Goal: Obtain resource: Download file/media

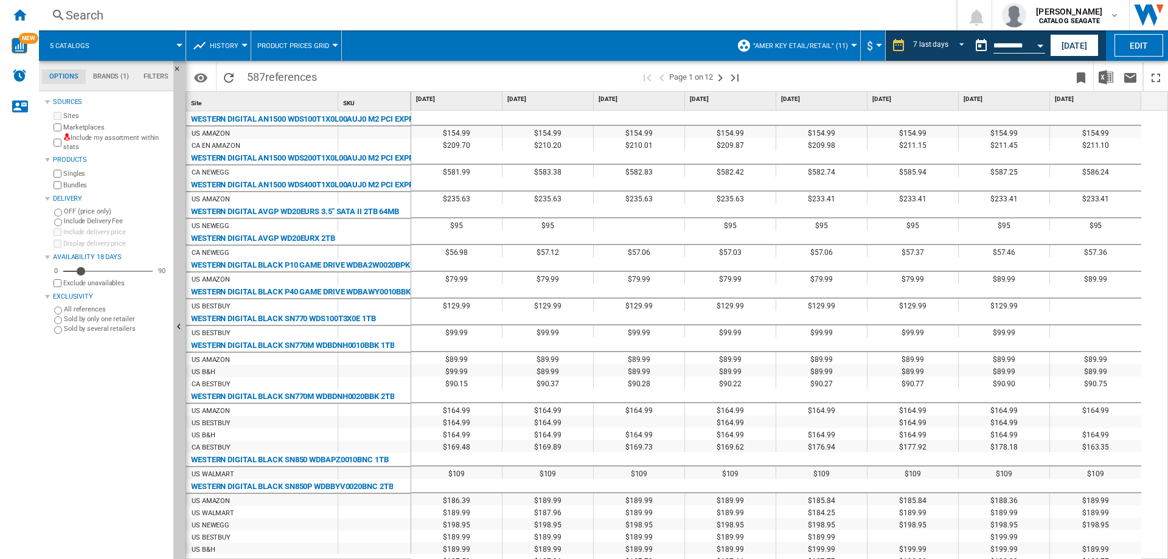
click at [830, 44] on span ""AMER Key etail/retail" (11)" at bounding box center [800, 46] width 95 height 8
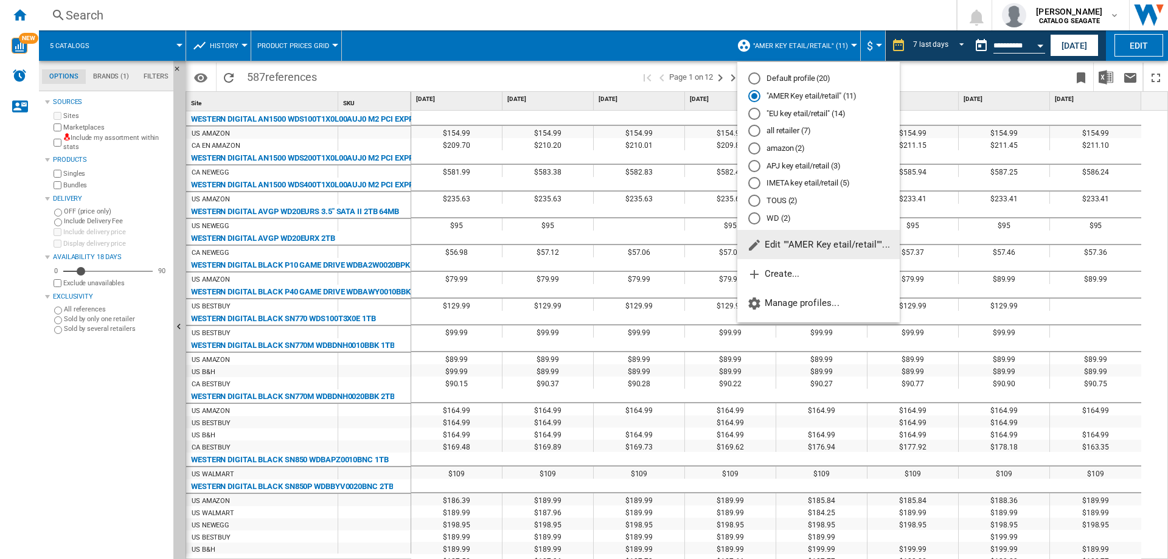
click at [796, 246] on span "Edit ""AMER Key etail/retail""..." at bounding box center [818, 244] width 143 height 11
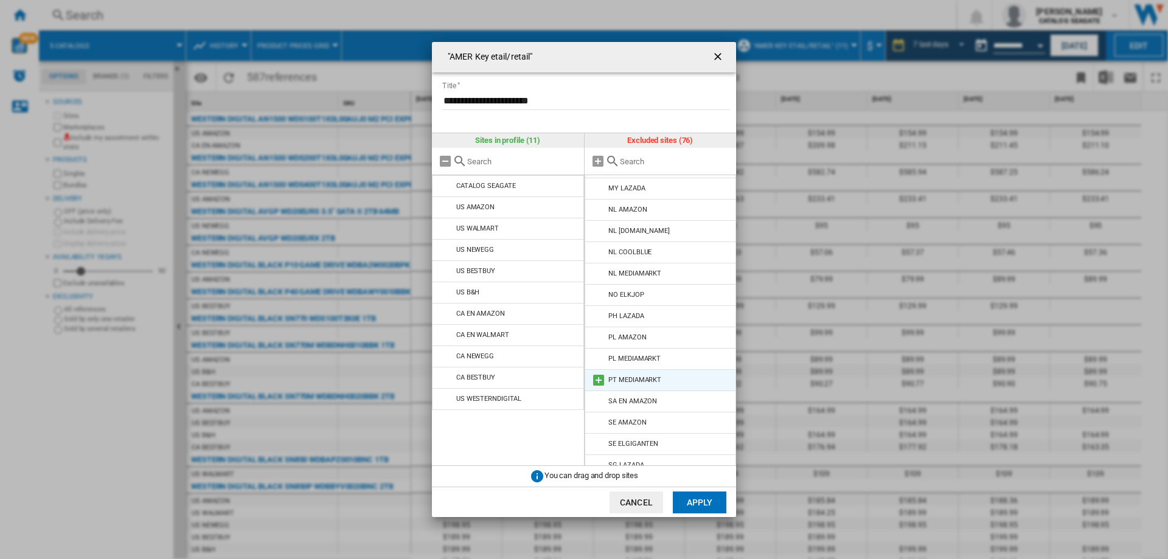
scroll to position [1329, 0]
click at [599, 453] on md-icon at bounding box center [598, 460] width 15 height 15
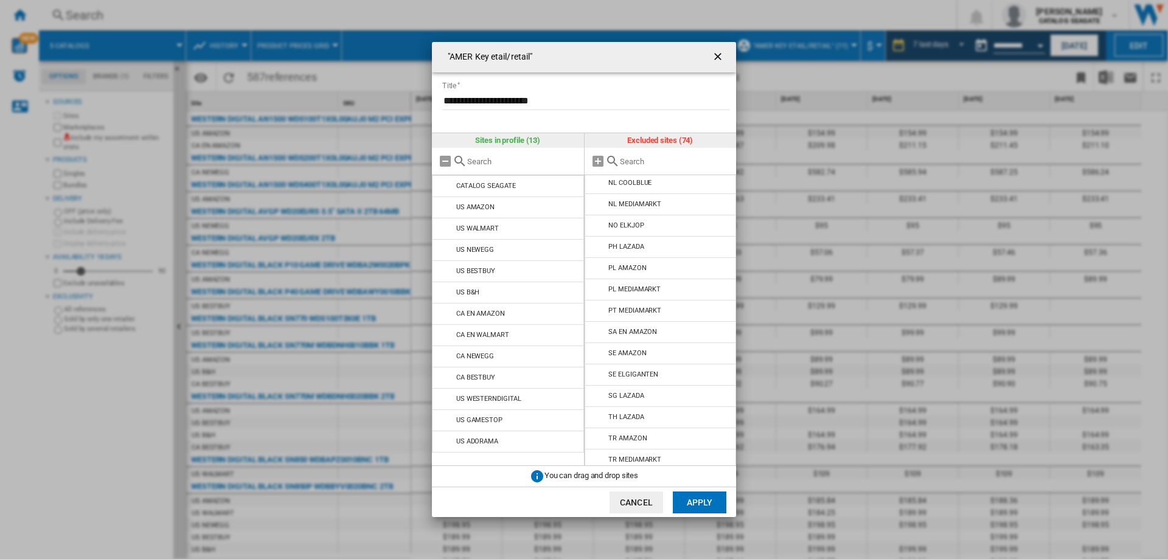
click at [600, 474] on md-icon at bounding box center [598, 481] width 15 height 15
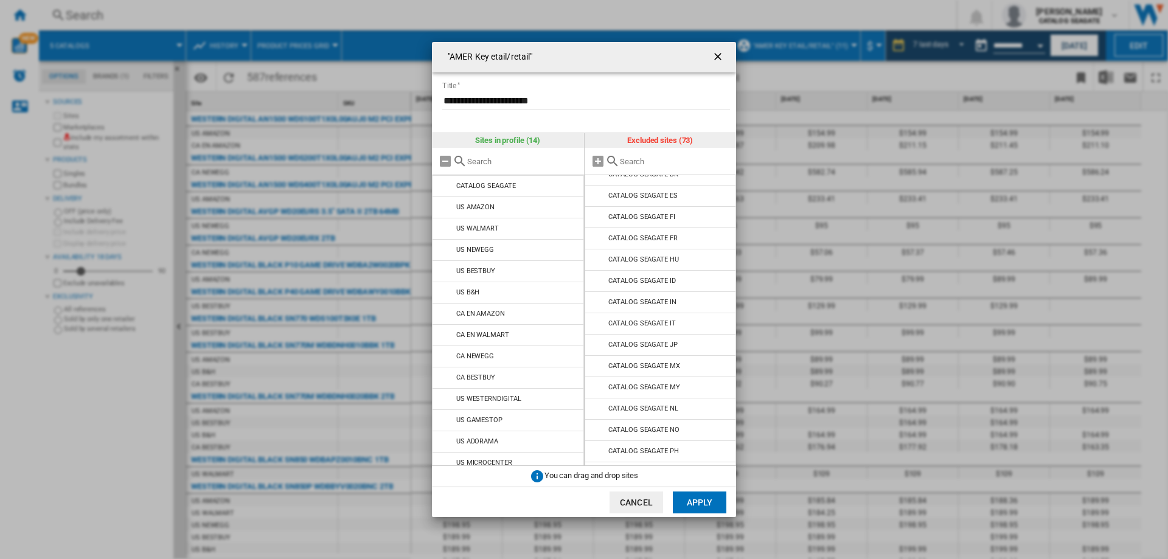
scroll to position [48, 0]
click at [597, 290] on md-icon at bounding box center [598, 287] width 15 height 15
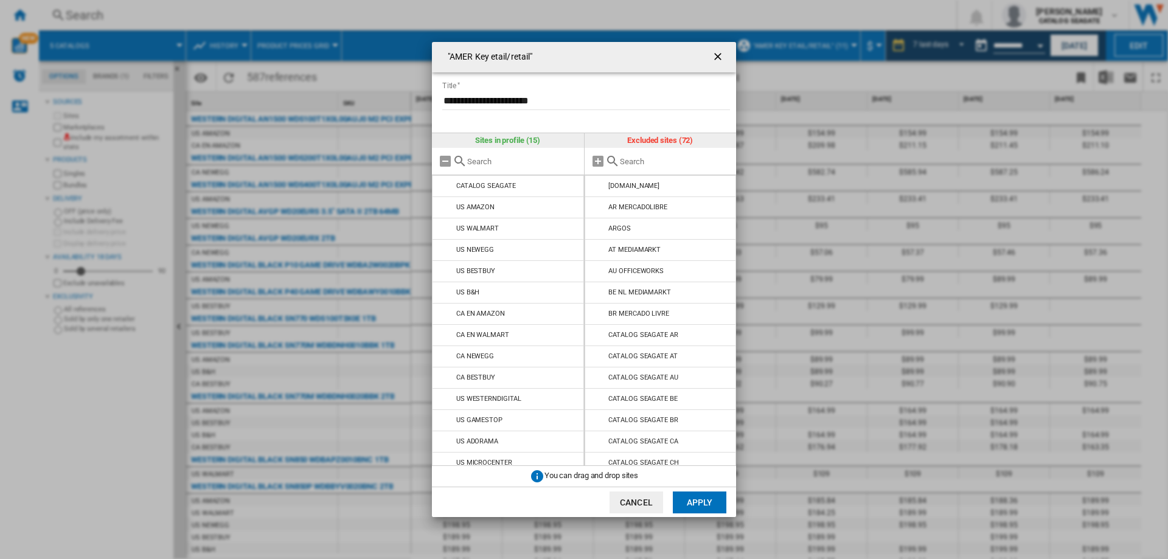
click at [695, 501] on button "Apply" at bounding box center [700, 503] width 54 height 22
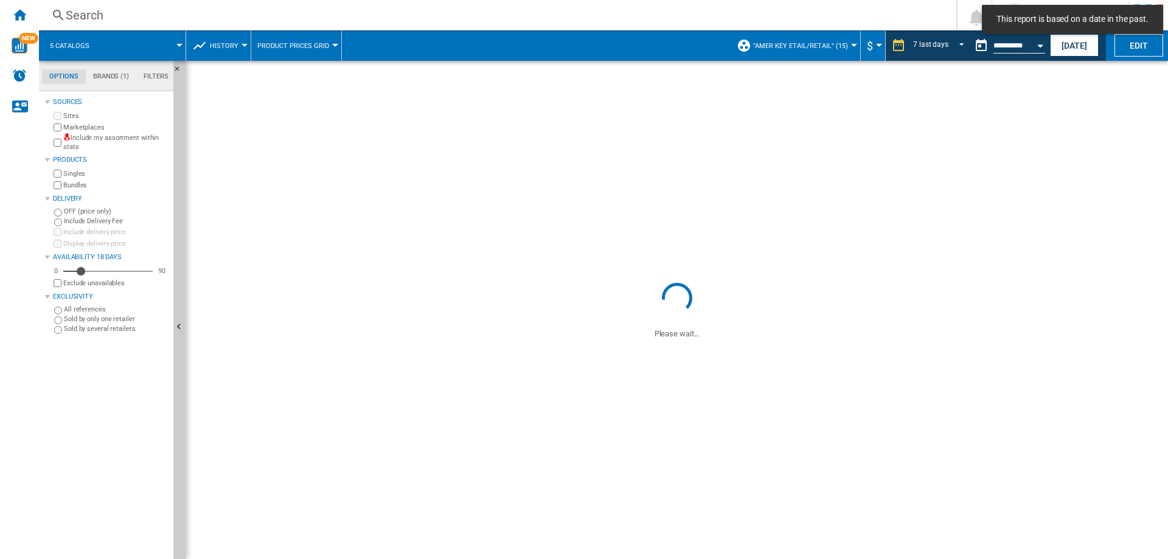
click at [841, 44] on span ""AMER Key etail/retail" (15)" at bounding box center [800, 46] width 95 height 8
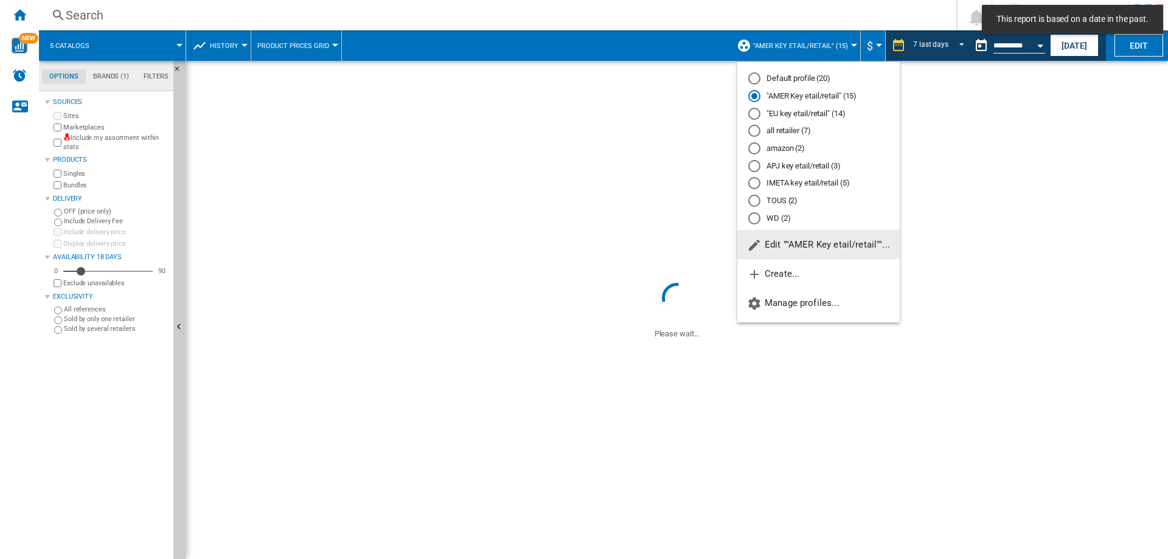
click at [787, 110] on md-radio-button ""EU key etail/retail" (14)" at bounding box center [818, 114] width 141 height 12
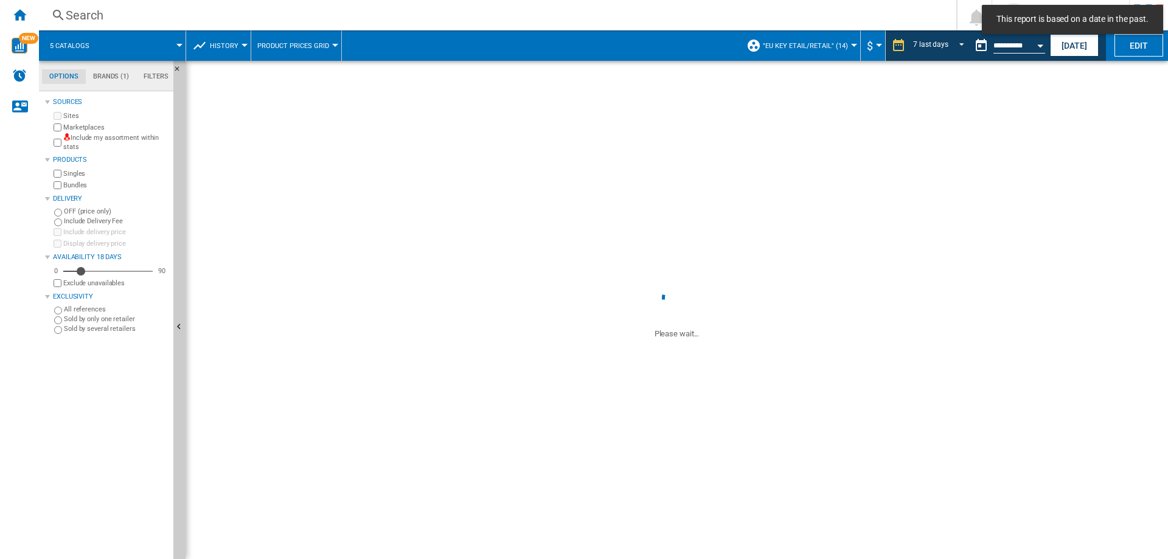
click at [829, 50] on button ""EU key etail/retail" (14)" at bounding box center [808, 45] width 91 height 30
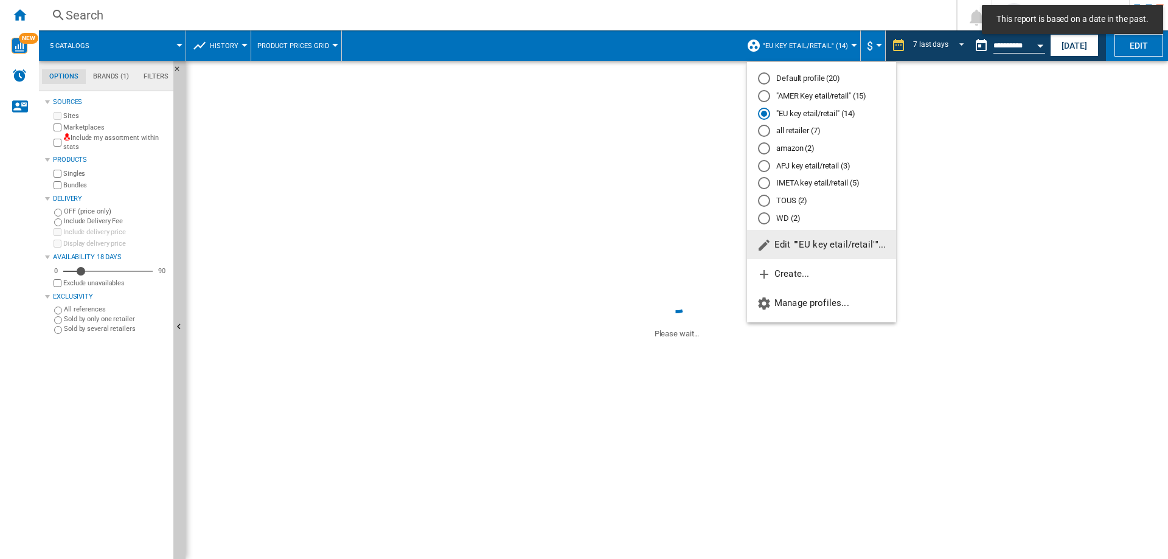
click at [821, 245] on span "Edit ""EU key etail/retail""..." at bounding box center [822, 244] width 130 height 11
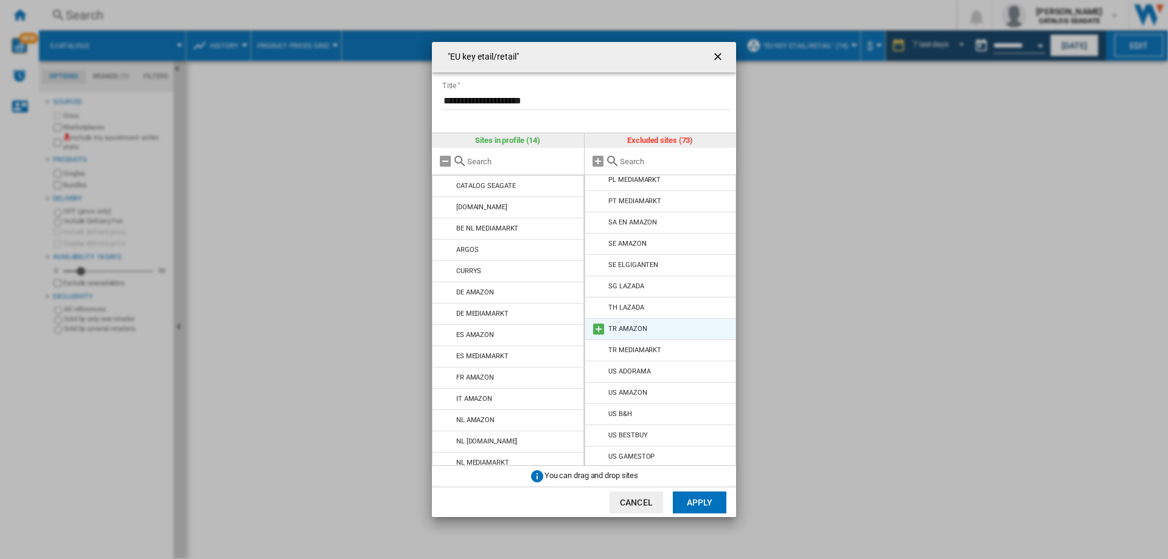
scroll to position [1143, 0]
click at [599, 298] on md-icon at bounding box center [598, 305] width 15 height 15
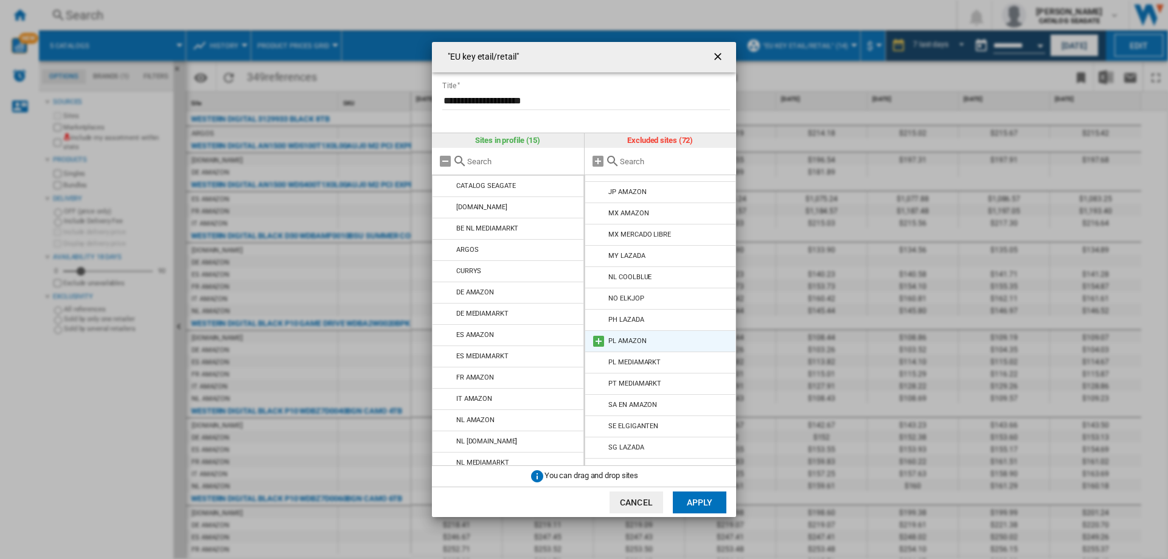
click at [599, 334] on md-icon at bounding box center [598, 341] width 15 height 15
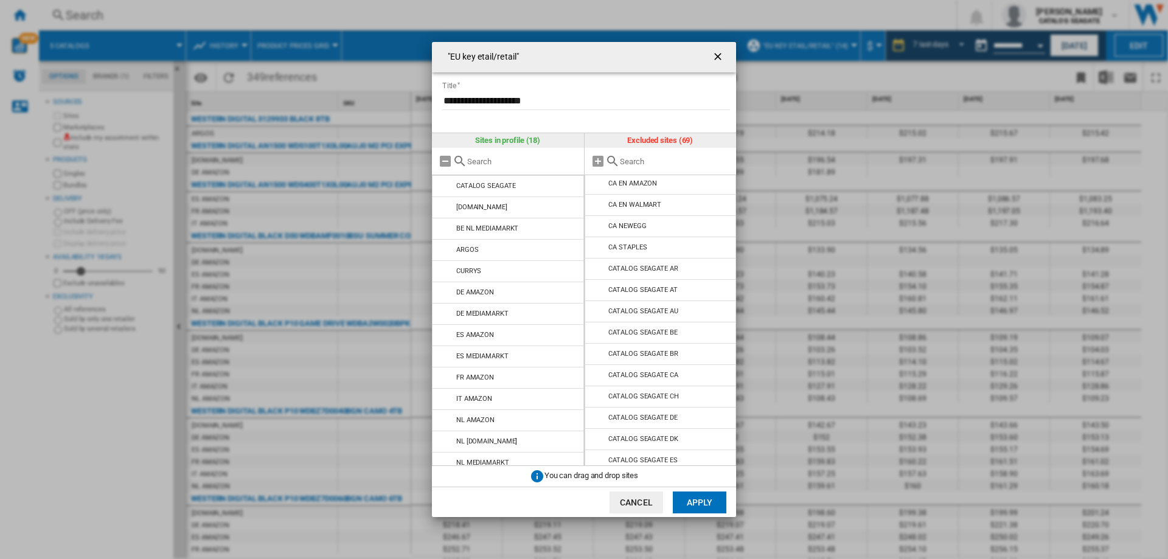
scroll to position [0, 0]
click at [596, 209] on md-icon at bounding box center [598, 207] width 15 height 15
click at [597, 184] on md-icon at bounding box center [598, 186] width 15 height 15
click at [595, 206] on md-icon at bounding box center [598, 207] width 15 height 15
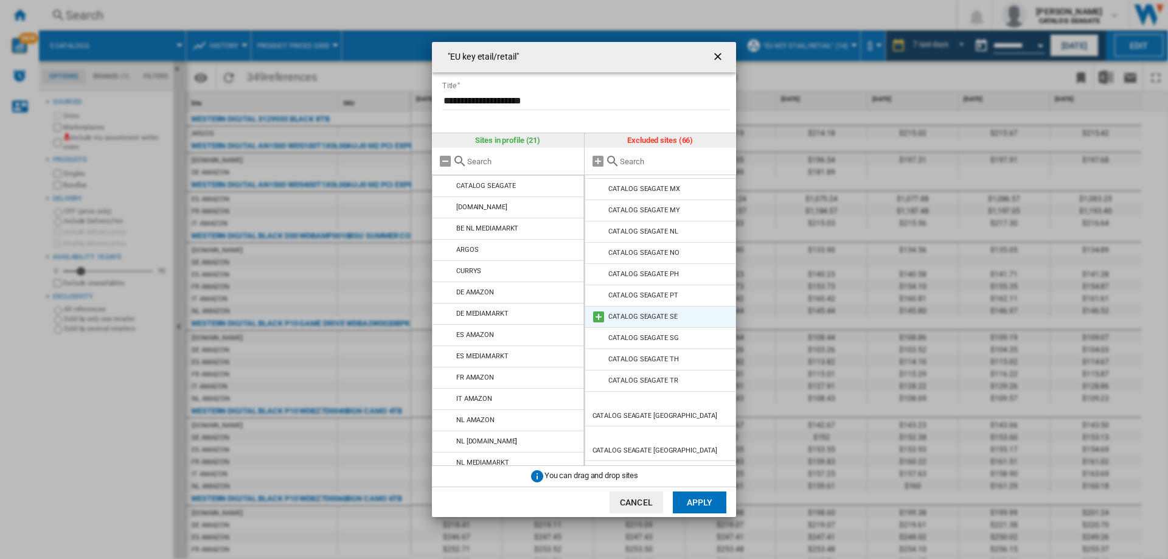
scroll to position [669, 0]
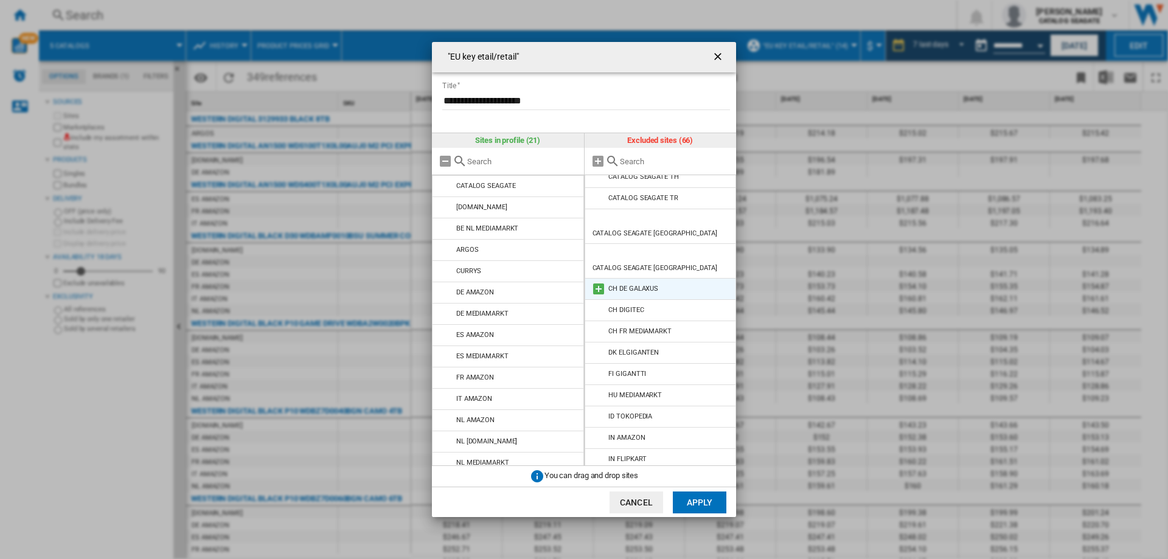
click at [600, 282] on md-icon at bounding box center [598, 289] width 15 height 15
click at [598, 303] on md-icon at bounding box center [598, 310] width 15 height 15
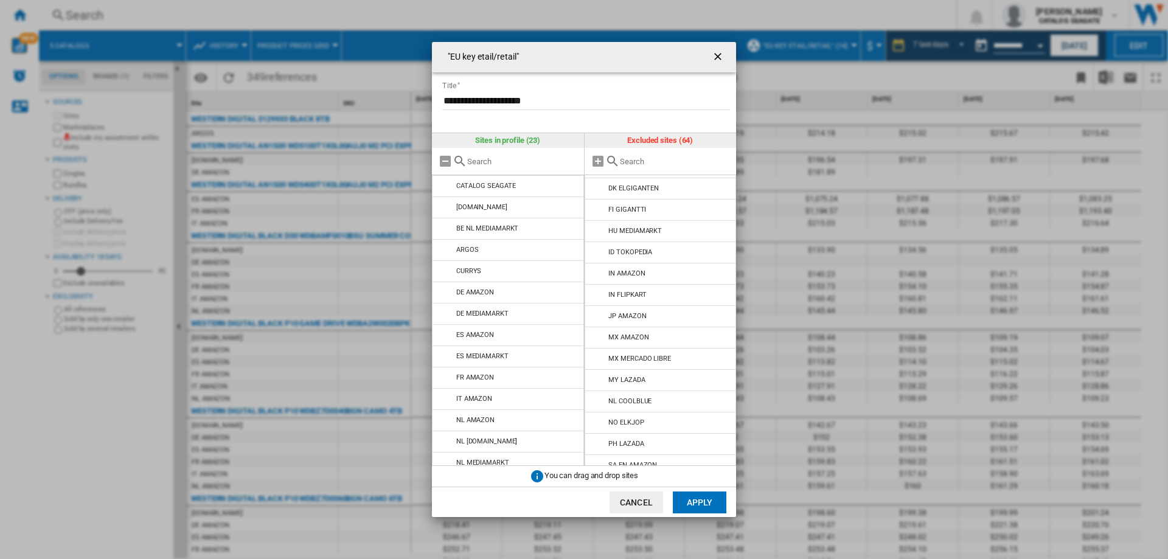
scroll to position [973, 0]
click at [706, 504] on button "Apply" at bounding box center [700, 503] width 54 height 22
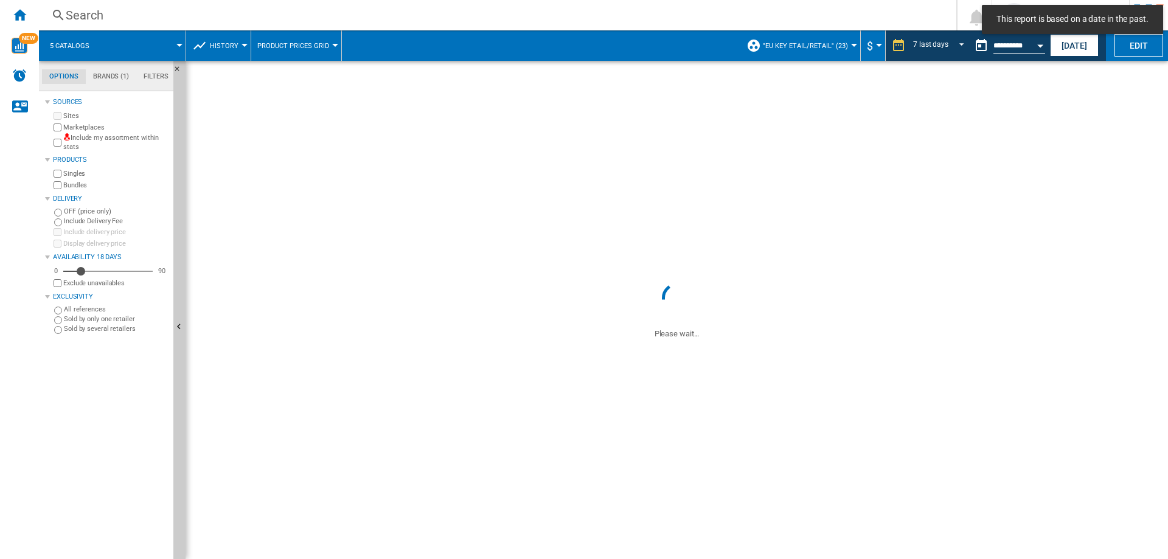
click at [844, 45] on span ""EU key etail/retail" (23)" at bounding box center [805, 46] width 85 height 8
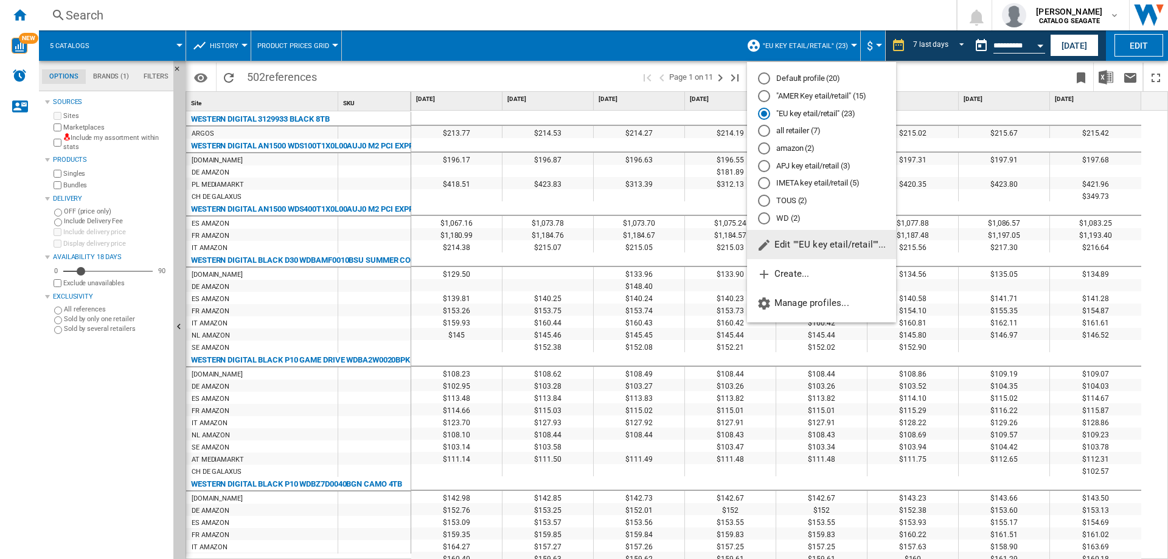
click at [794, 167] on md-radio-button "APJ key etail/retail (3)" at bounding box center [821, 166] width 127 height 12
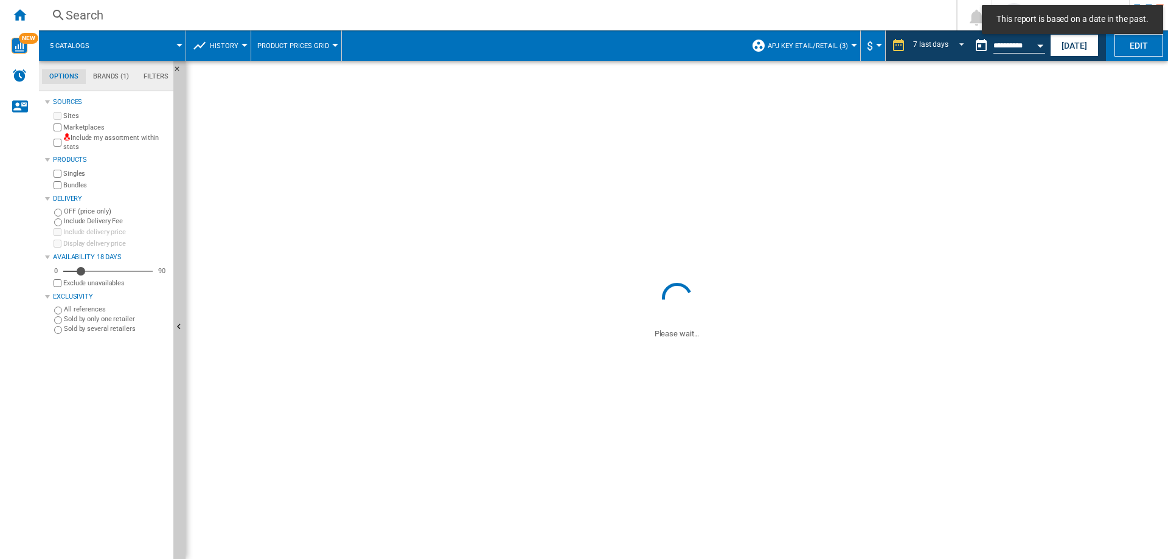
click at [844, 44] on span "APJ key etail/retail (3)" at bounding box center [808, 46] width 80 height 8
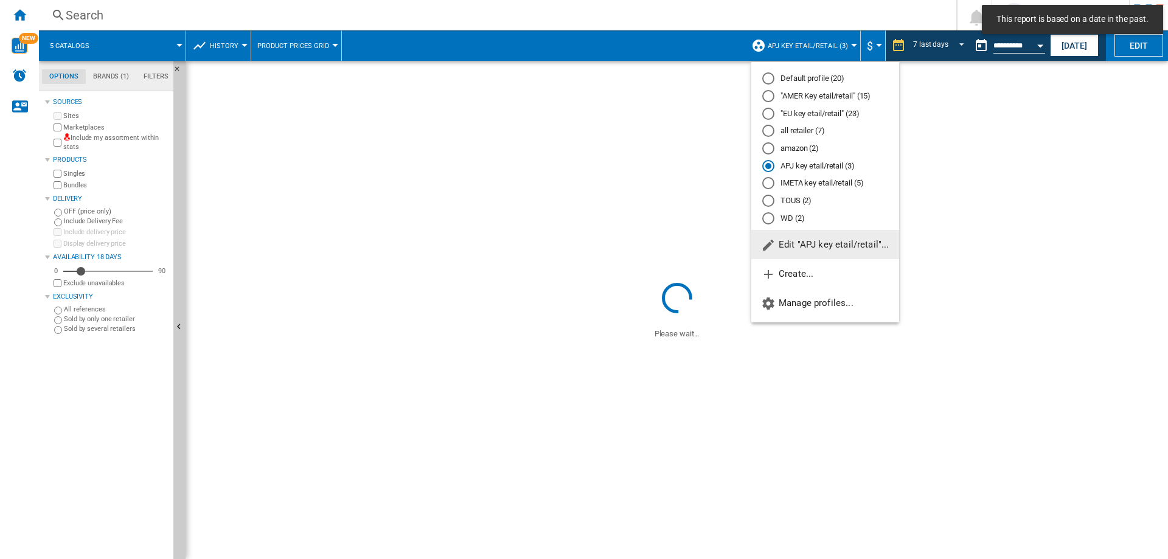
click at [823, 242] on span "Edit "APJ key etail/retail"..." at bounding box center [825, 244] width 128 height 11
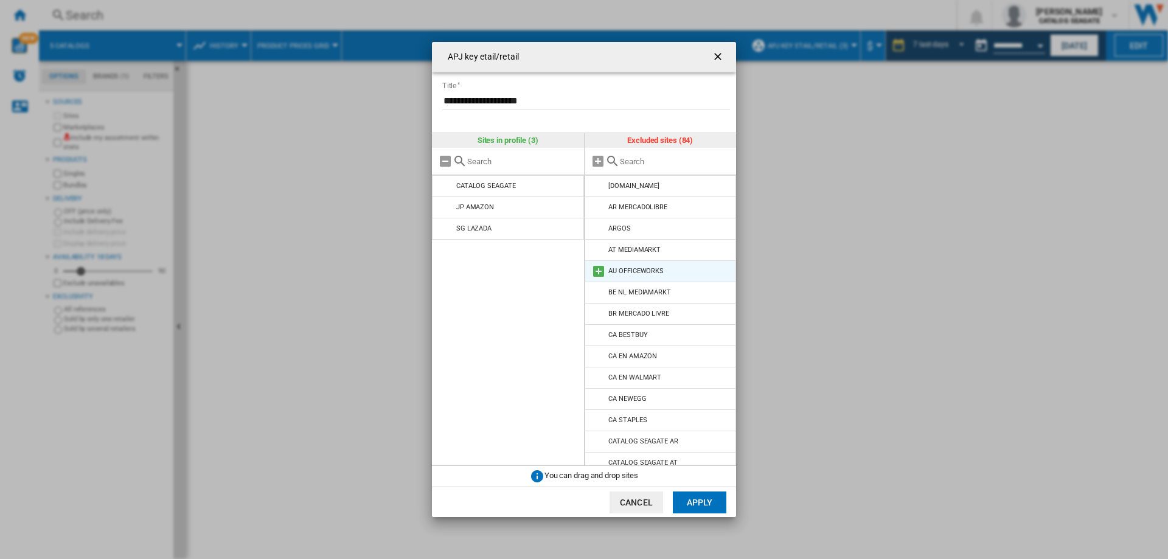
click at [597, 267] on md-icon "APJ key ..." at bounding box center [598, 271] width 15 height 15
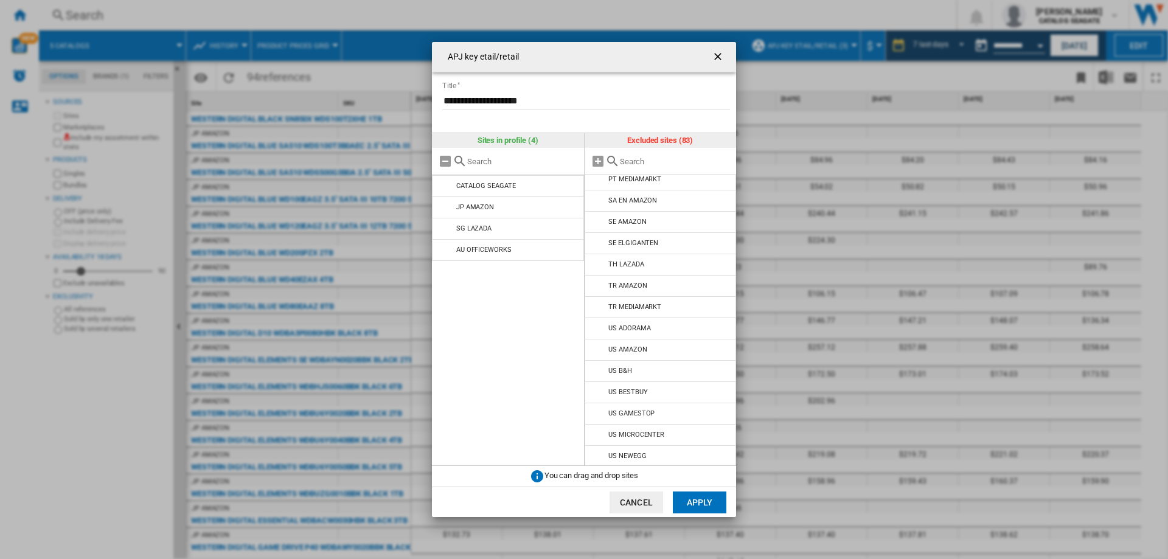
scroll to position [1478, 0]
click at [692, 499] on button "Apply" at bounding box center [700, 503] width 54 height 22
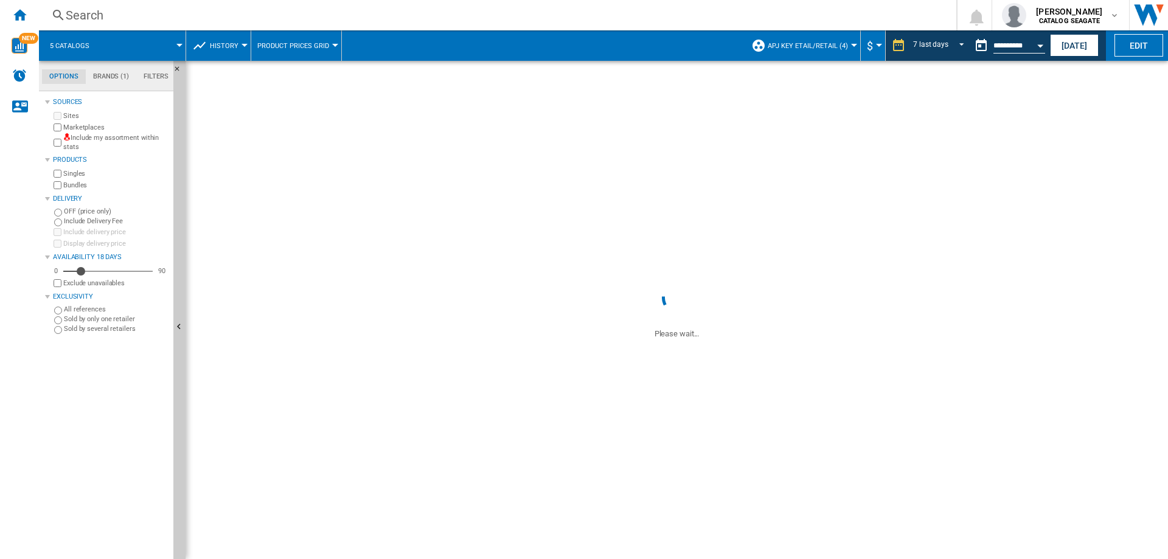
click at [837, 43] on span "APJ key etail/retail (4)" at bounding box center [808, 46] width 80 height 8
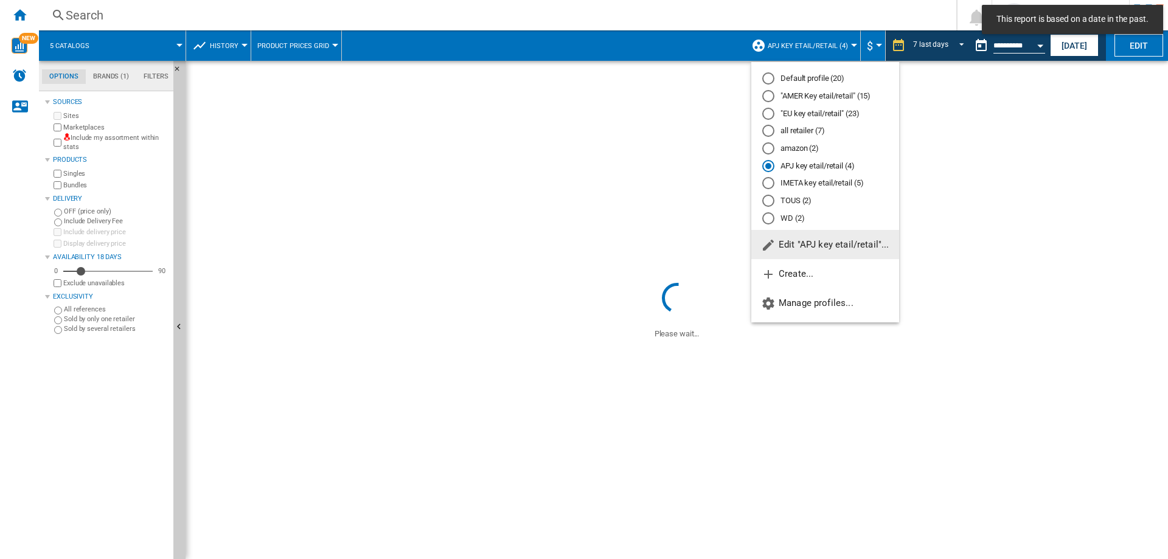
click at [796, 91] on md-radio-button ""AMER Key etail/retail" (15)" at bounding box center [825, 97] width 126 height 12
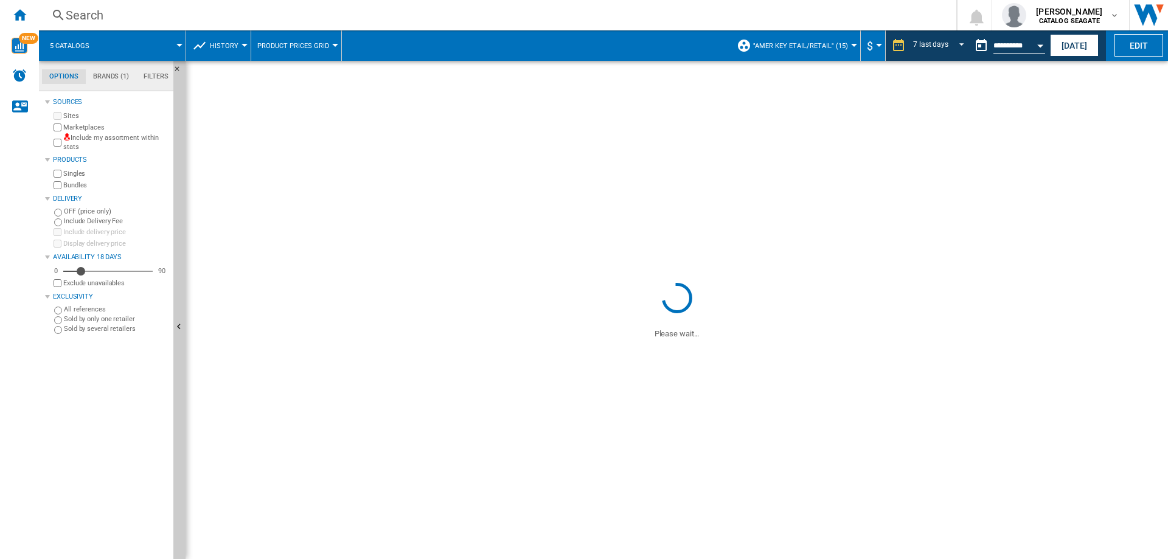
click at [824, 43] on span ""AMER Key etail/retail" (15)" at bounding box center [800, 46] width 95 height 8
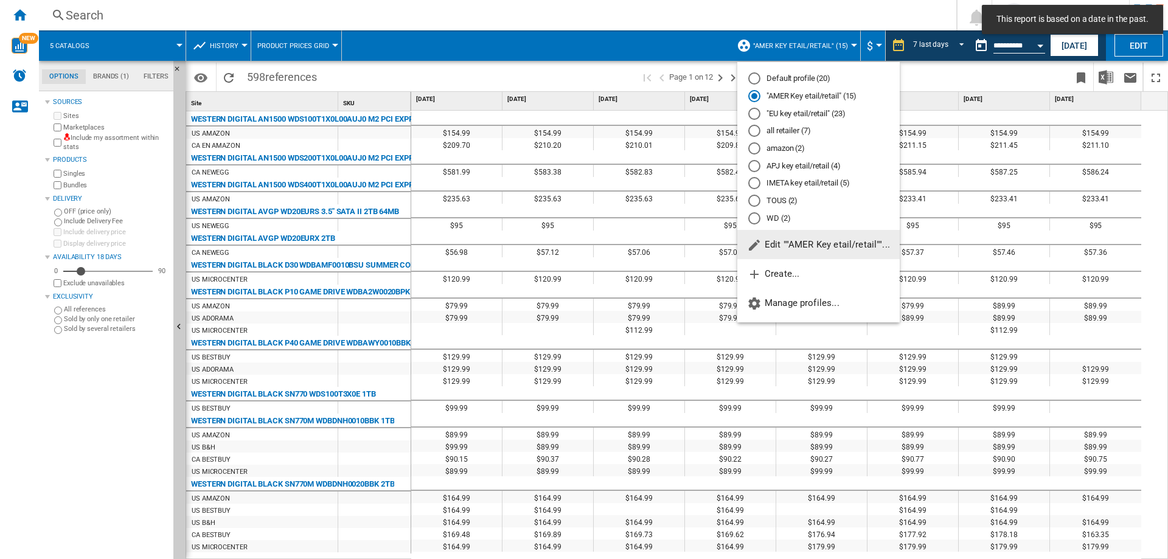
click at [813, 243] on span "Edit ""AMER Key etail/retail""..." at bounding box center [818, 244] width 143 height 11
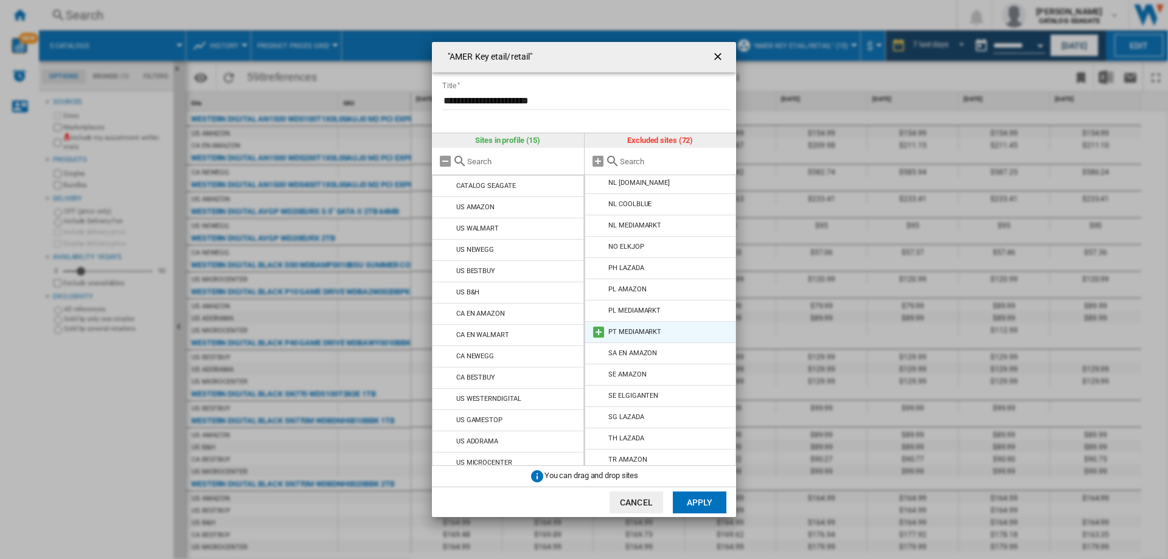
scroll to position [1000, 0]
click at [639, 162] on input "text" at bounding box center [675, 161] width 111 height 9
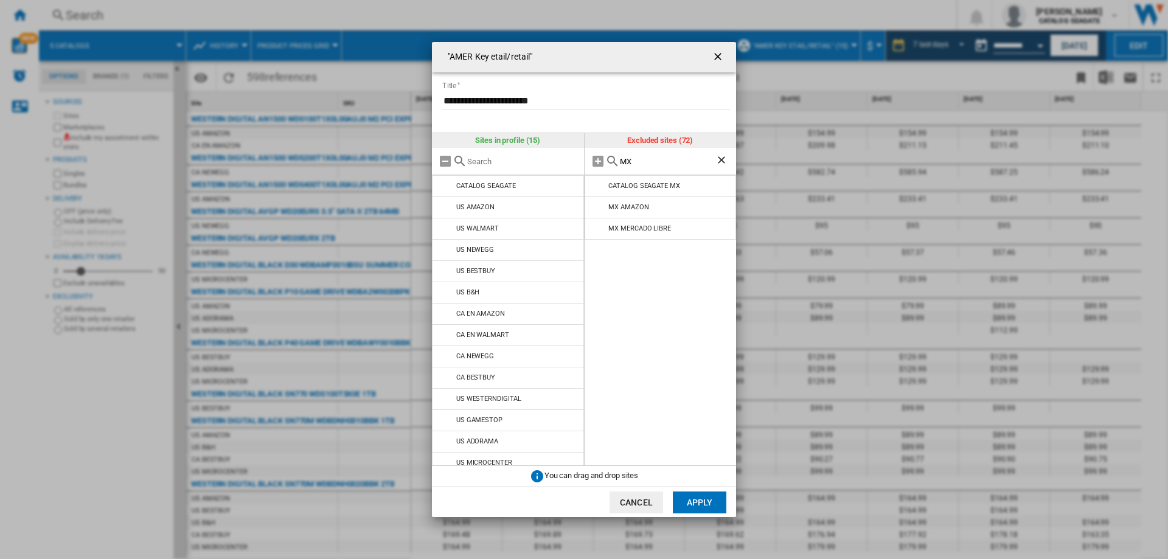
scroll to position [0, 0]
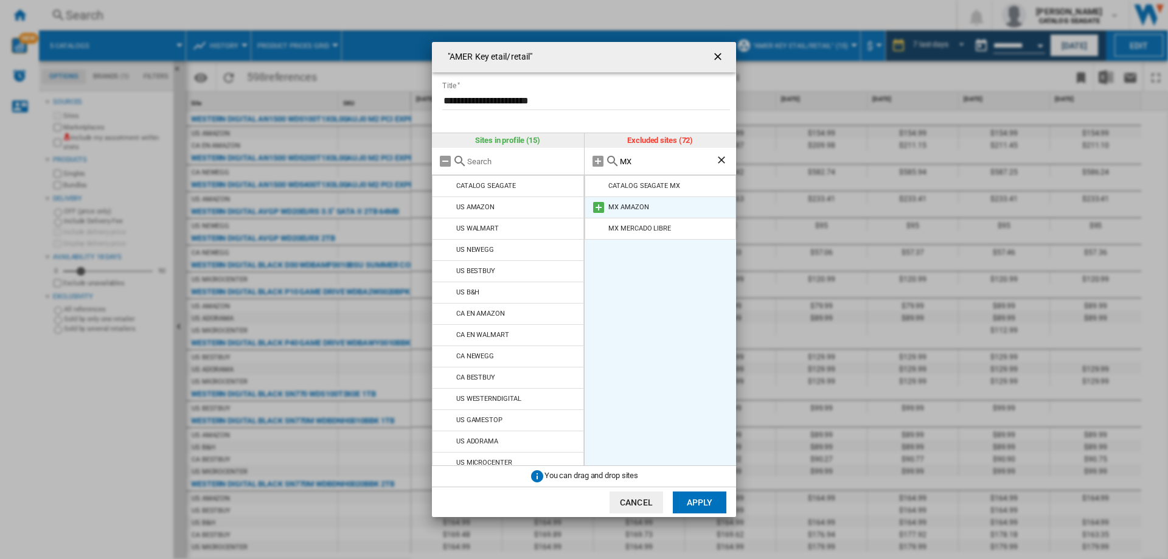
type input "MX"
click at [595, 208] on md-icon at bounding box center [598, 207] width 15 height 15
click at [597, 209] on md-icon at bounding box center [598, 207] width 15 height 15
click at [692, 508] on button "Apply" at bounding box center [700, 503] width 54 height 22
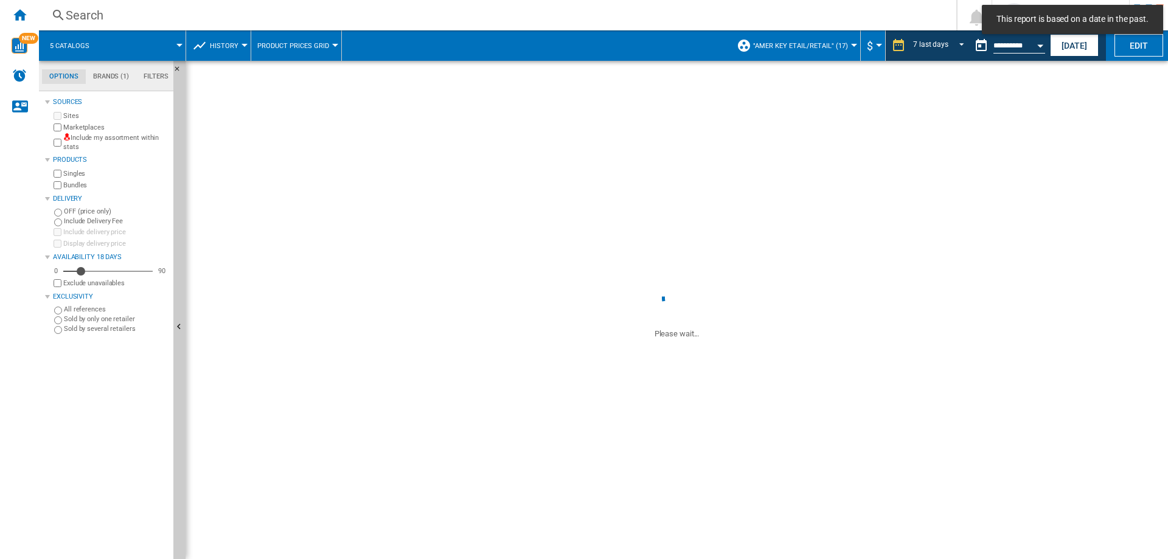
click at [834, 45] on span ""AMER Key etail/retail" (17)" at bounding box center [800, 46] width 95 height 8
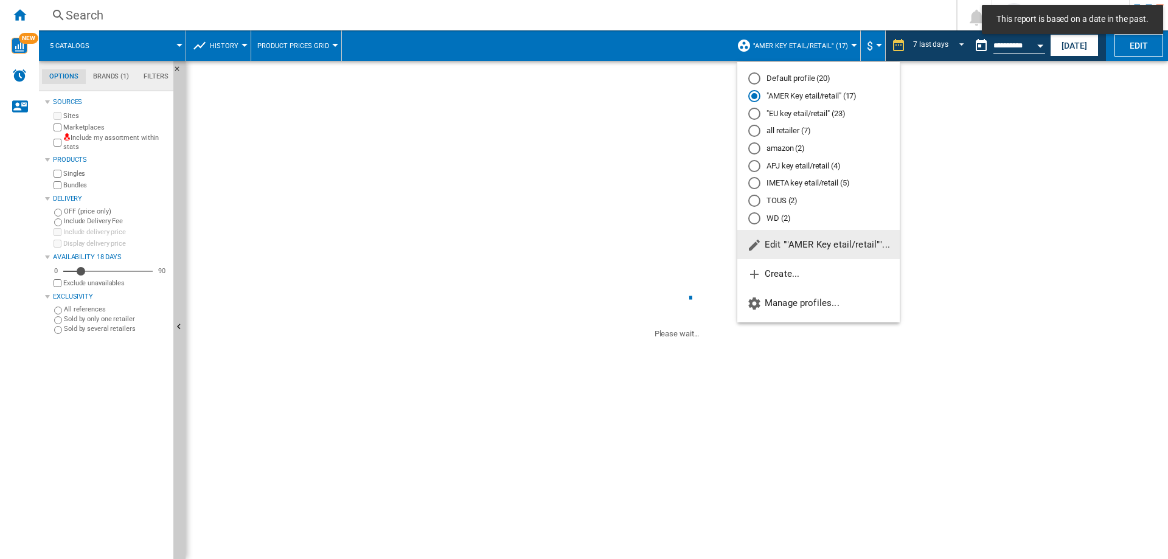
click at [807, 181] on md-radio-button "IMETA key etail/retail (5)" at bounding box center [818, 184] width 141 height 12
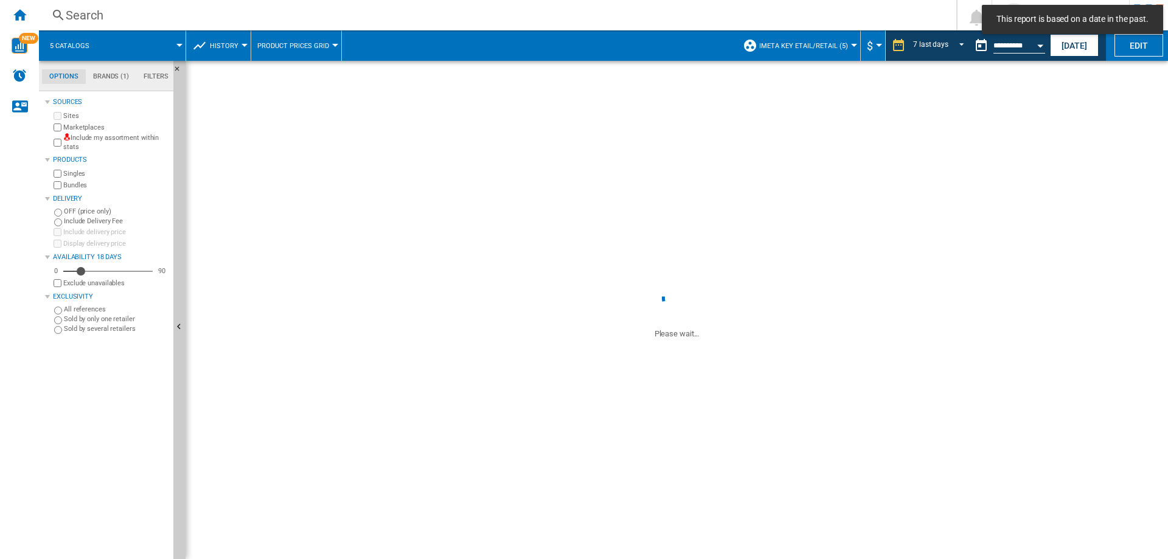
click at [817, 44] on span "IMETA key etail/retail (5)" at bounding box center [803, 46] width 89 height 8
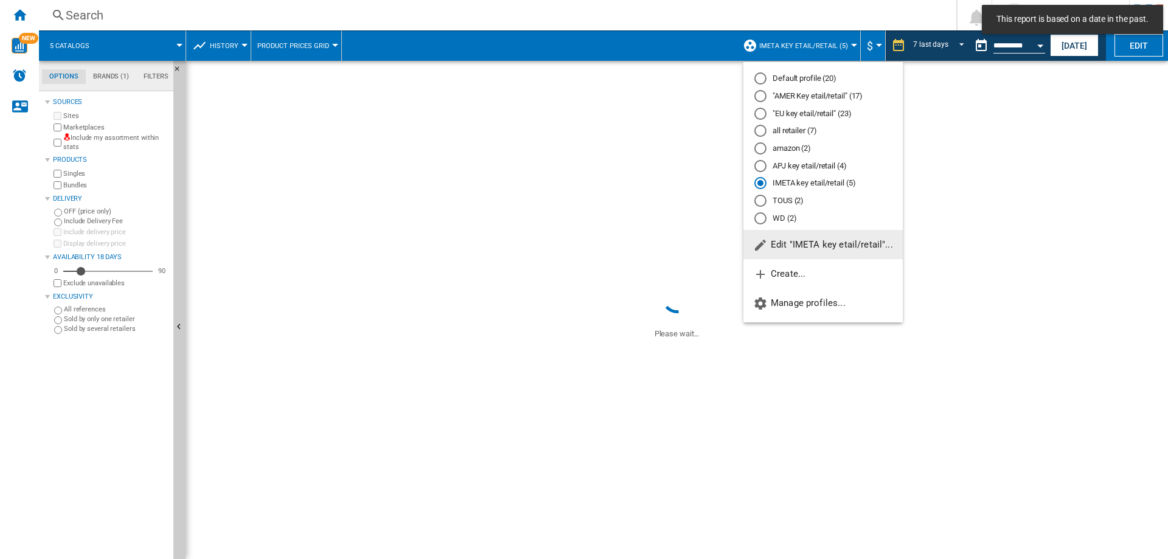
click at [807, 247] on span "Edit "IMETA key etail/retail"..." at bounding box center [823, 244] width 140 height 11
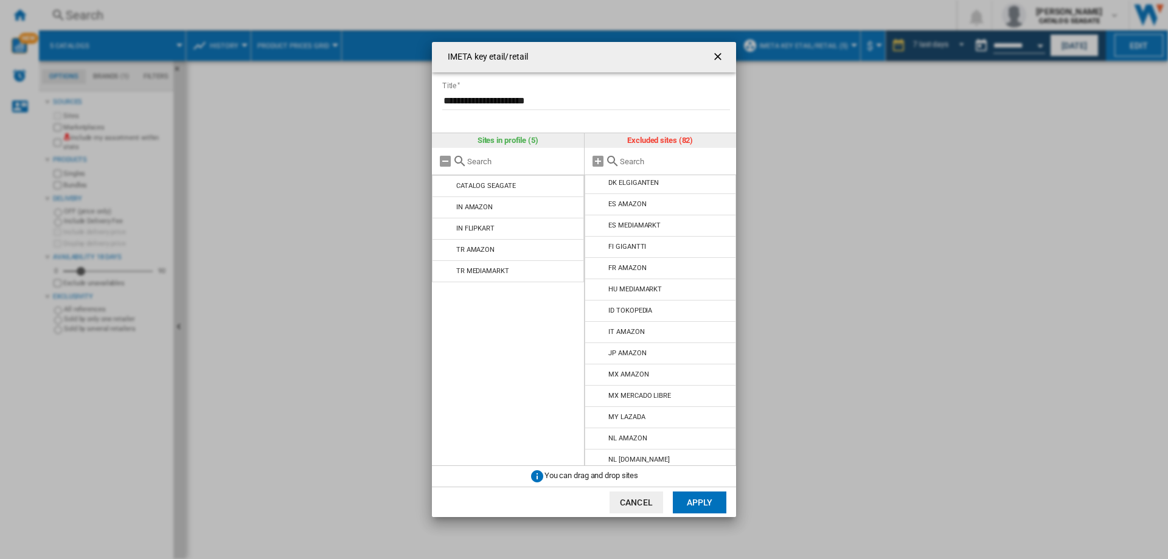
scroll to position [726, 0]
click at [689, 502] on button "Apply" at bounding box center [700, 503] width 54 height 22
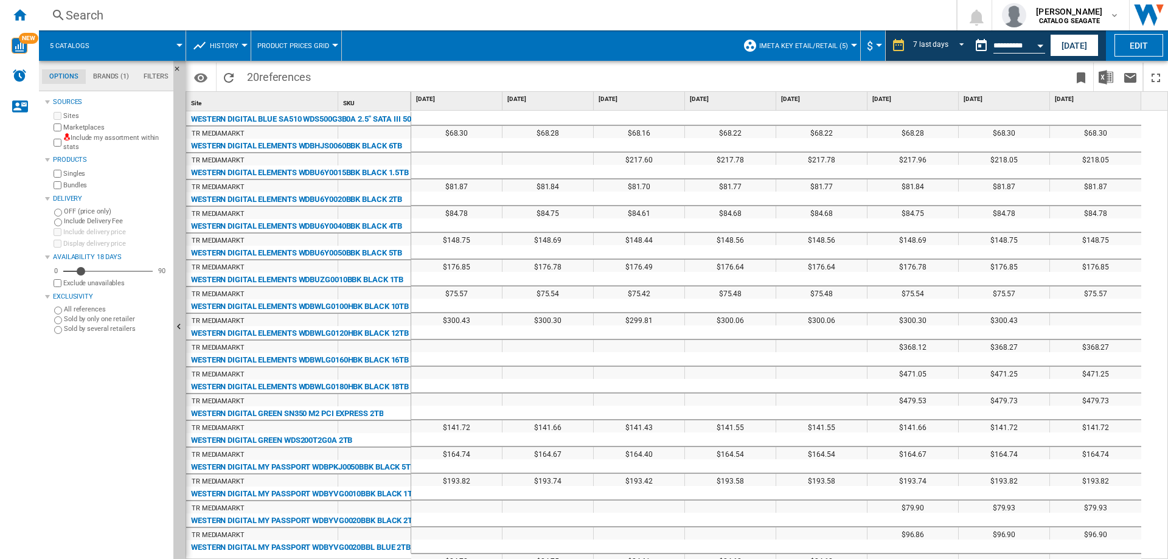
click at [796, 38] on button "IMETA key etail/retail (5)" at bounding box center [806, 45] width 95 height 30
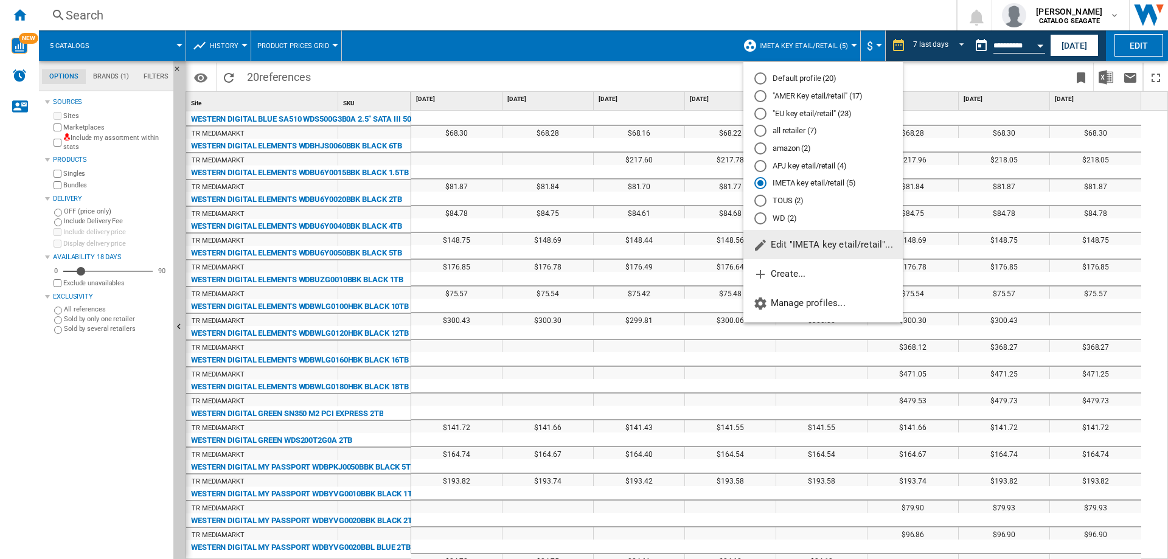
click at [798, 95] on md-radio-button ""AMER Key etail/retail" (17)" at bounding box center [822, 97] width 137 height 12
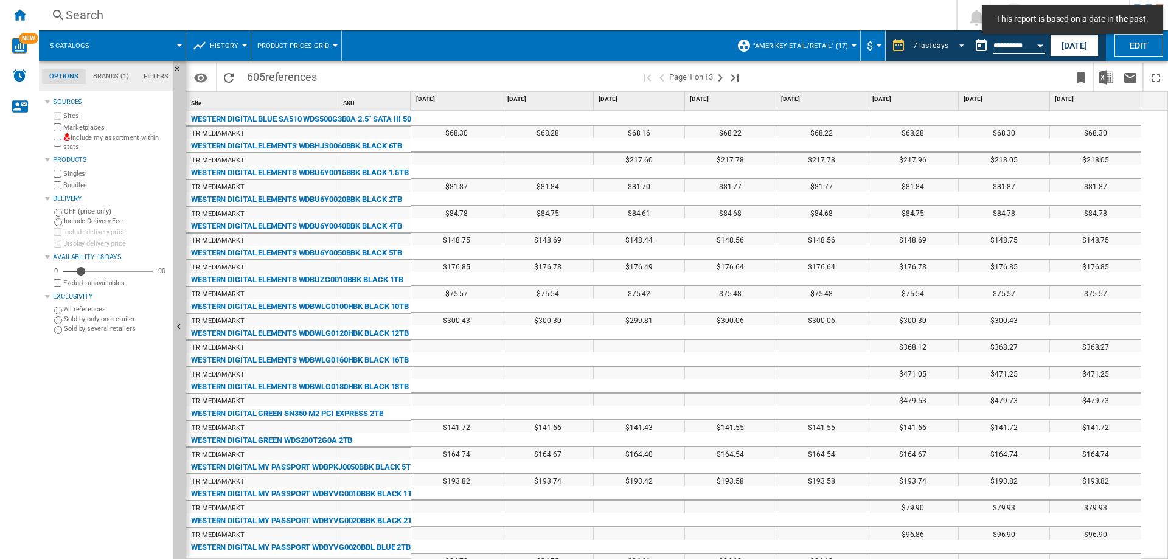
click at [954, 44] on span "REPORTS.WIZARD.STEPS.REPORT.STEPS.REPORT_OPTIONS.PERIOD: 7 last days" at bounding box center [958, 44] width 15 height 11
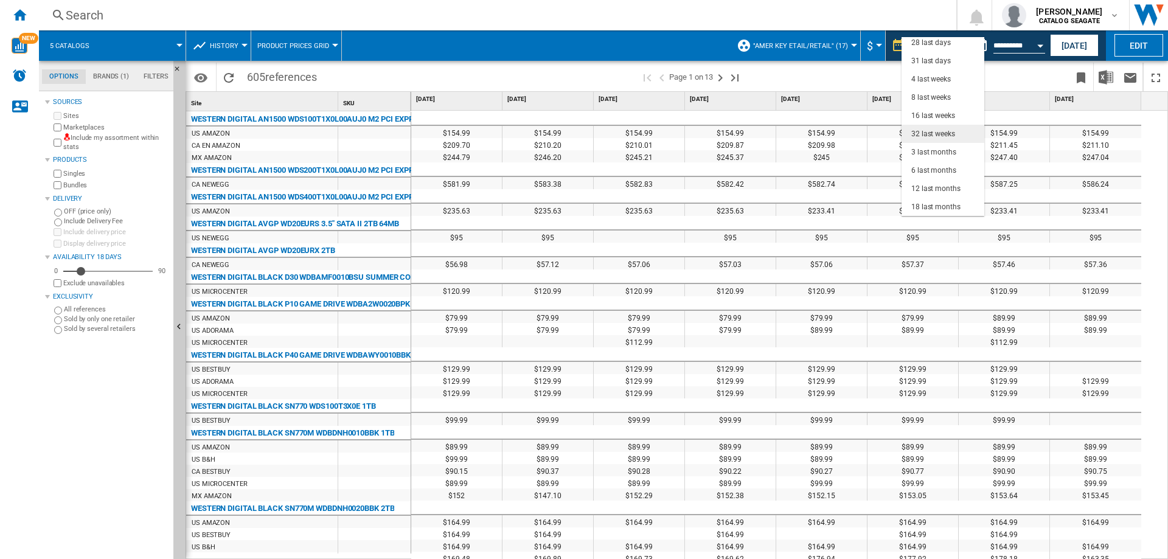
scroll to position [16, 0]
click at [936, 175] on div "16 last weeks" at bounding box center [933, 177] width 44 height 10
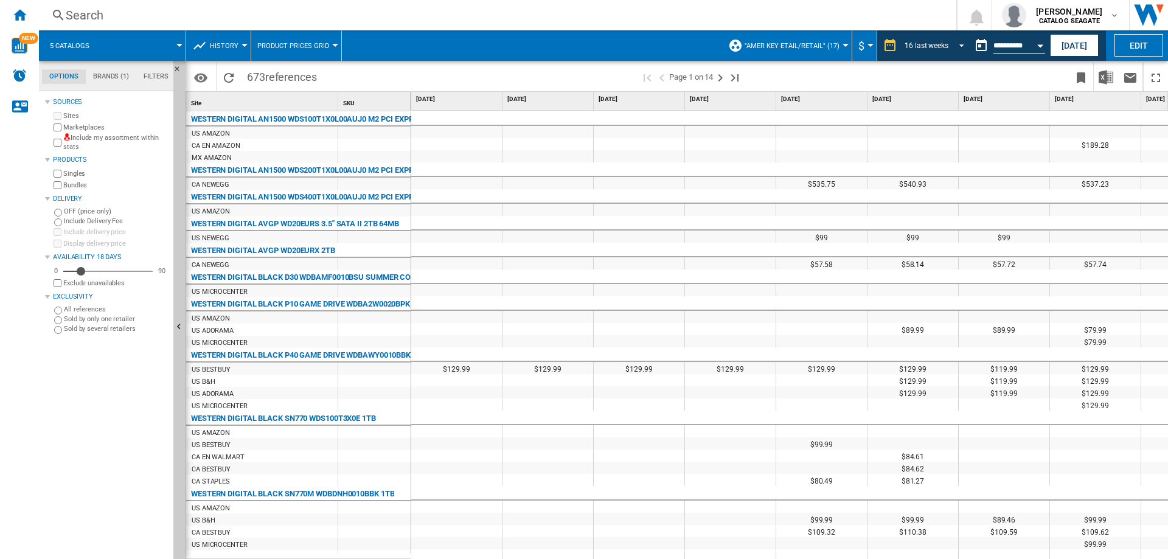
click at [938, 41] on span "16 last weeks" at bounding box center [927, 46] width 44 height 10
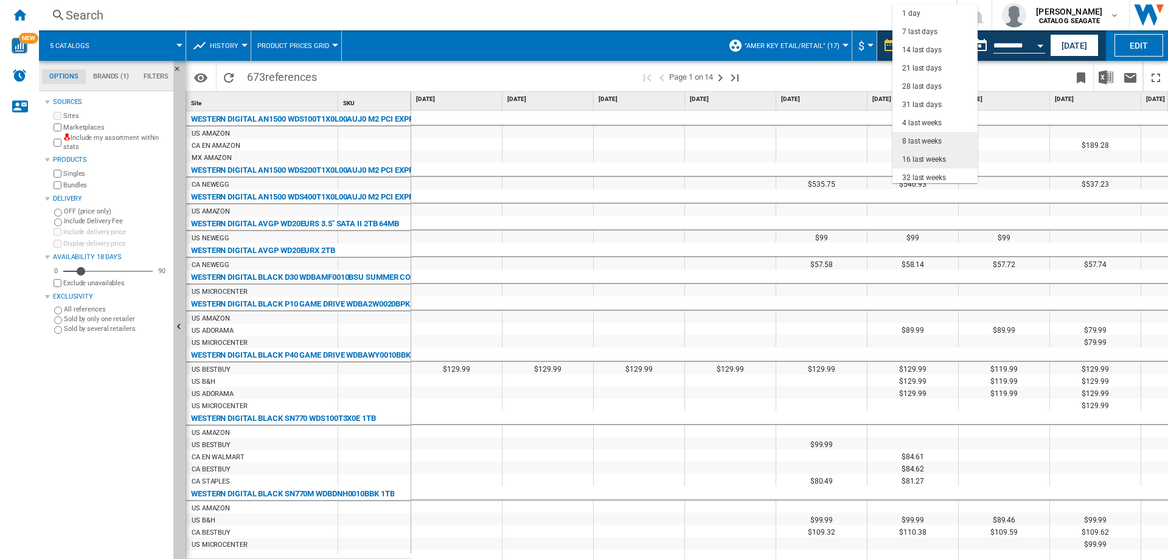
scroll to position [77, 0]
click at [928, 63] on div "8 last weeks" at bounding box center [922, 65] width 40 height 10
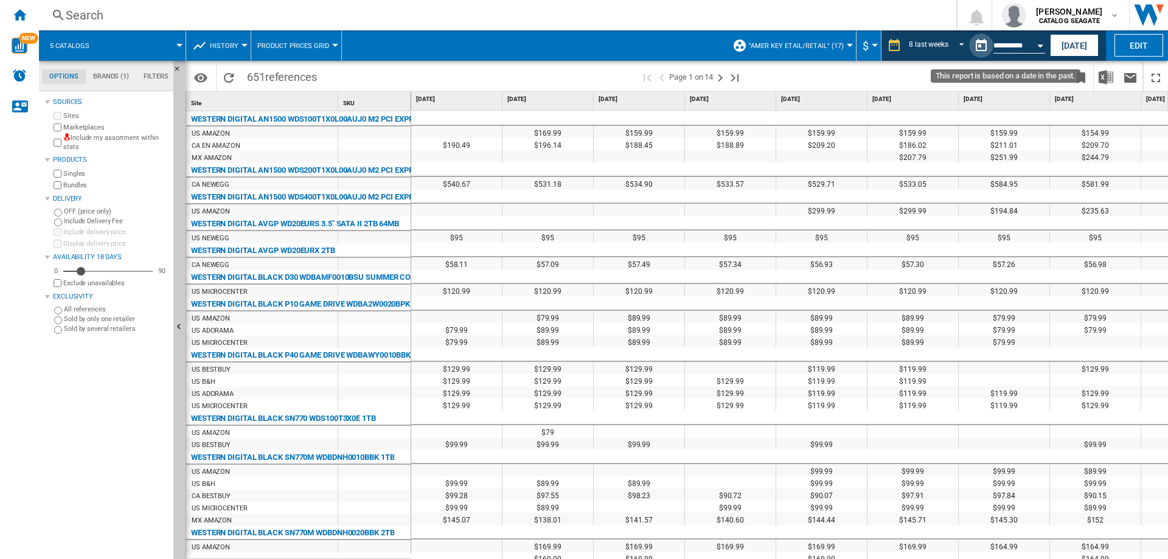
click at [976, 46] on button "This report is based on a date in the past." at bounding box center [981, 45] width 24 height 24
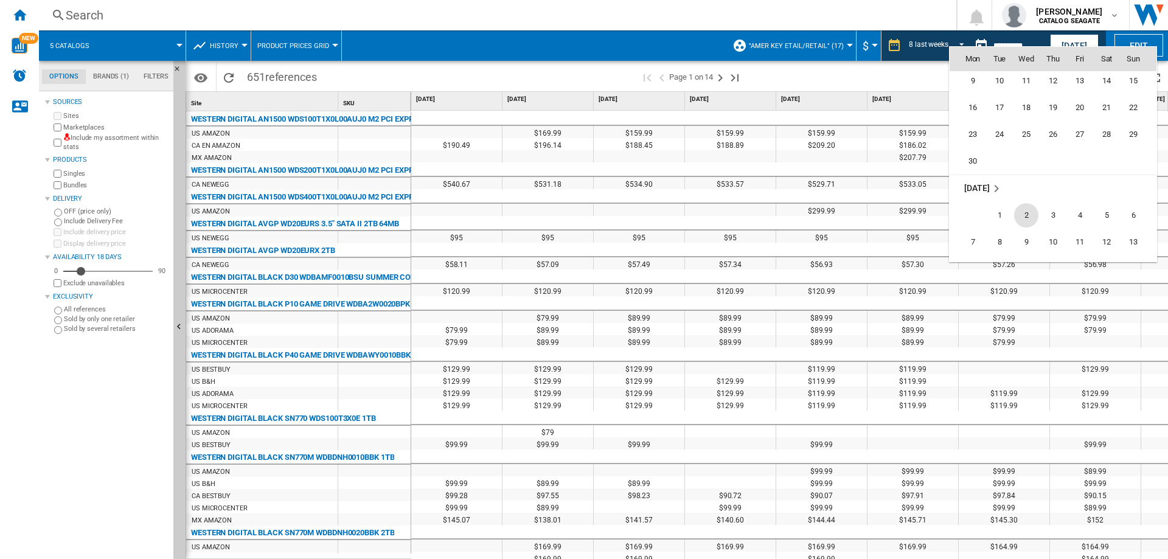
scroll to position [5439, 0]
click at [1003, 208] on span "15" at bounding box center [999, 208] width 24 height 24
type input "**********"
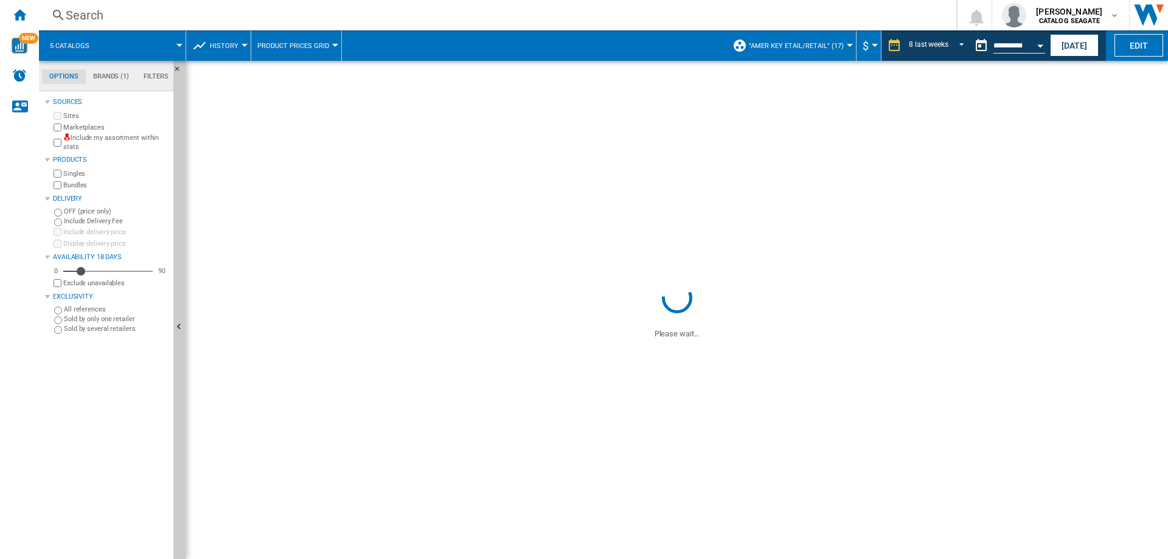
click at [893, 47] on ng-md-icon at bounding box center [894, 45] width 15 height 15
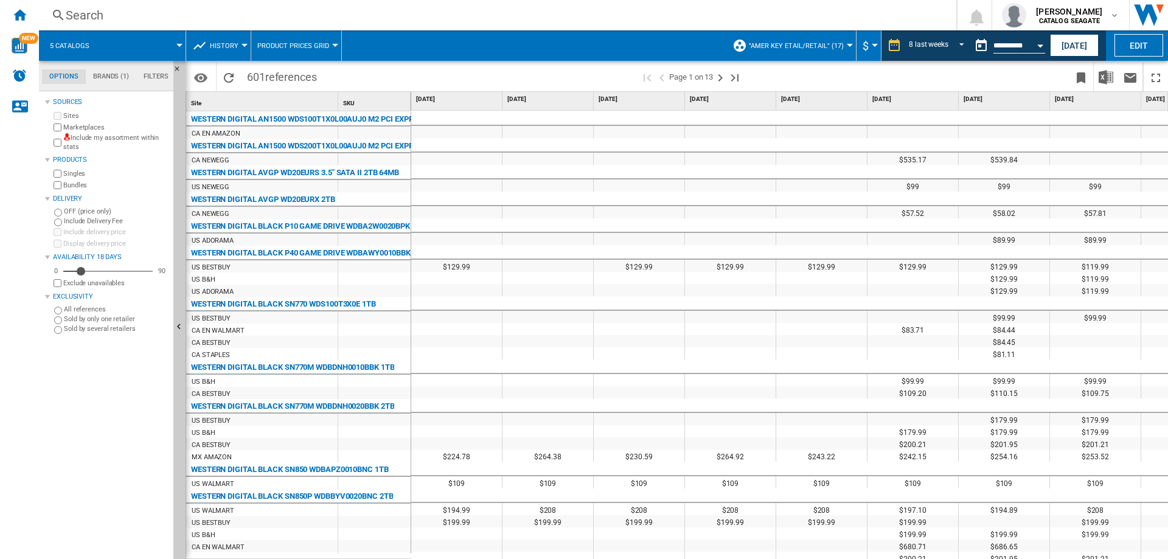
scroll to position [0, 71]
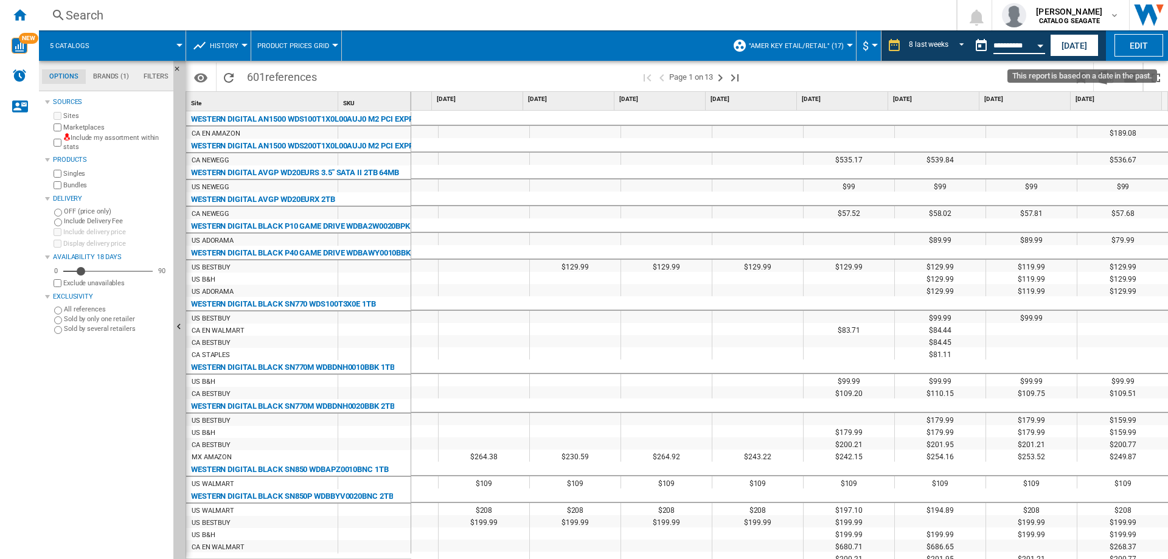
click at [1011, 43] on input "**********" at bounding box center [1020, 47] width 52 height 11
click at [984, 42] on button "This report is based on a date in the past." at bounding box center [981, 45] width 24 height 24
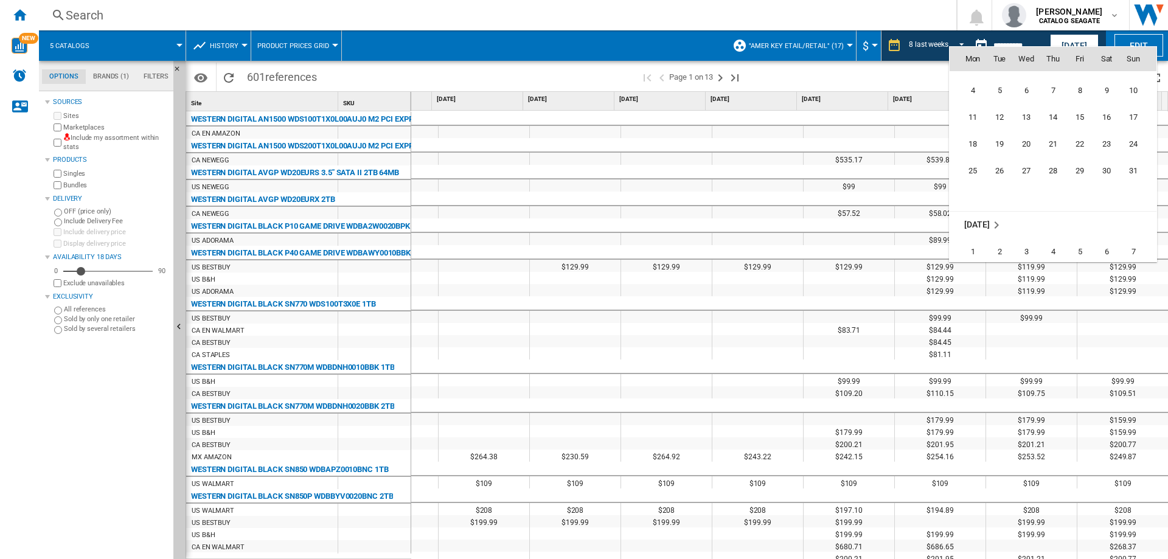
scroll to position [5786, 0]
click at [1137, 157] on span "14" at bounding box center [1133, 157] width 24 height 24
type input "**********"
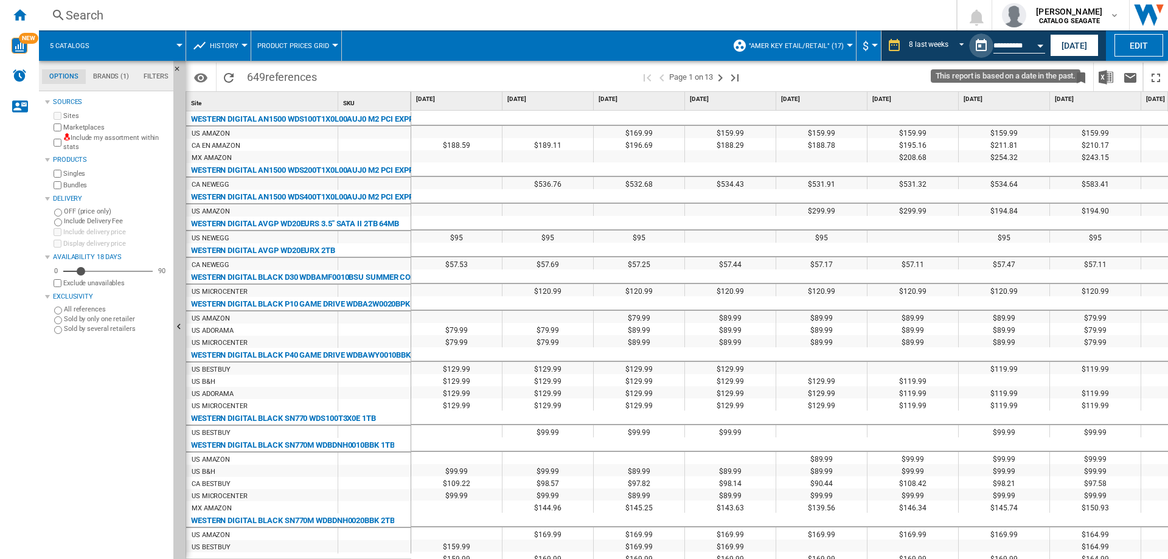
click at [981, 47] on button "This report is based on a date in the past." at bounding box center [981, 45] width 24 height 24
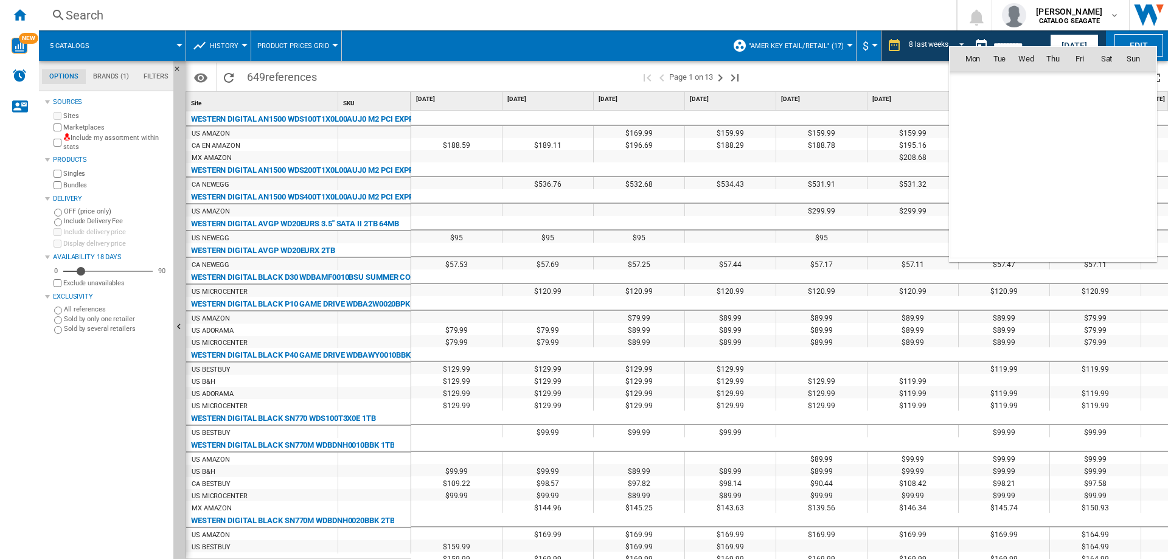
scroll to position [5804, 0]
click at [974, 136] on span "8" at bounding box center [973, 139] width 24 height 24
type input "**********"
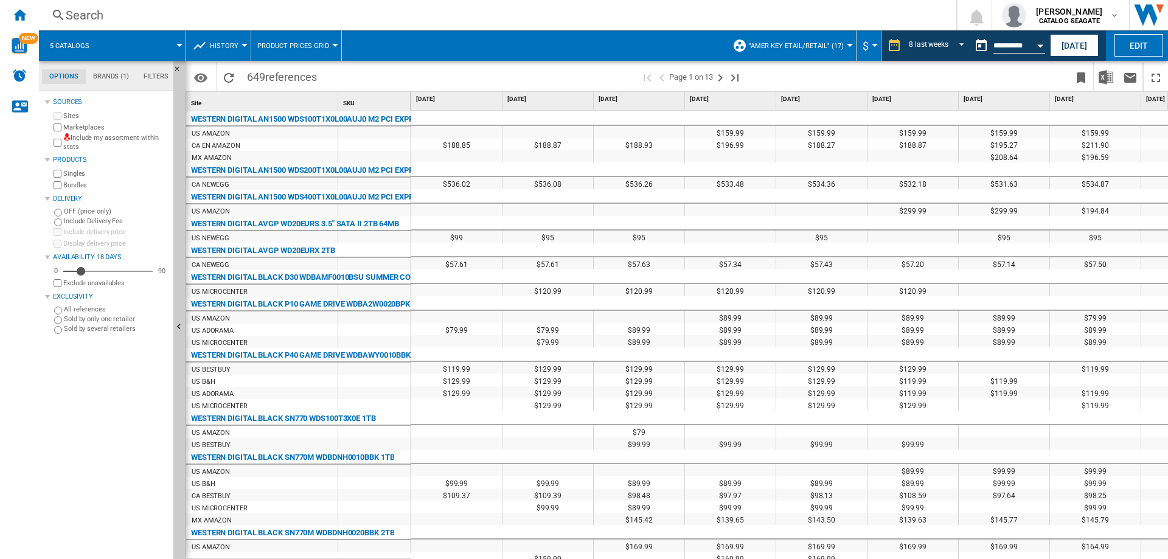
scroll to position [0, 71]
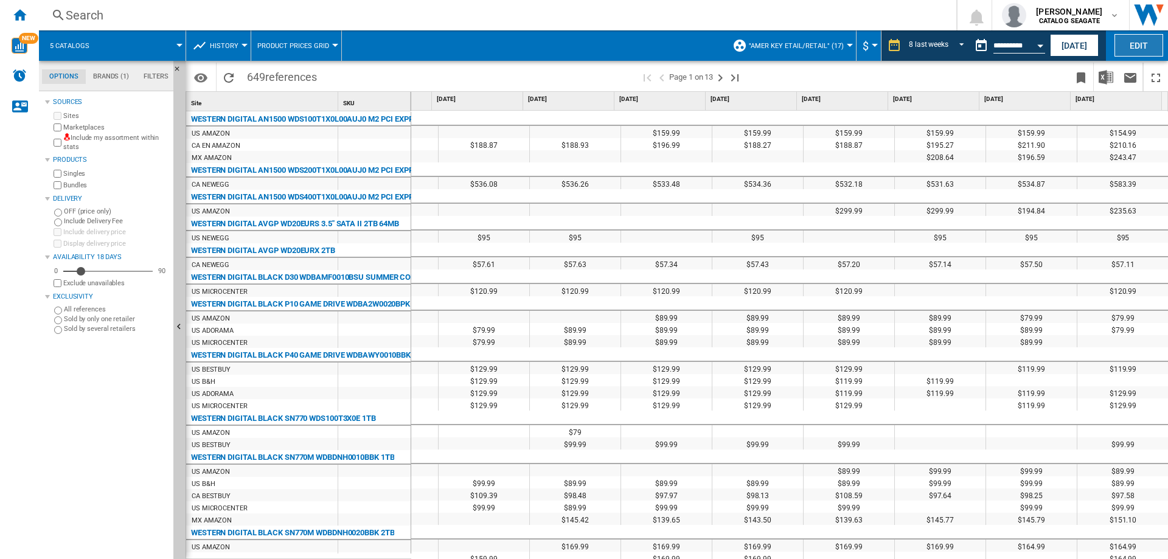
click at [1136, 49] on button "Edit" at bounding box center [1139, 45] width 49 height 23
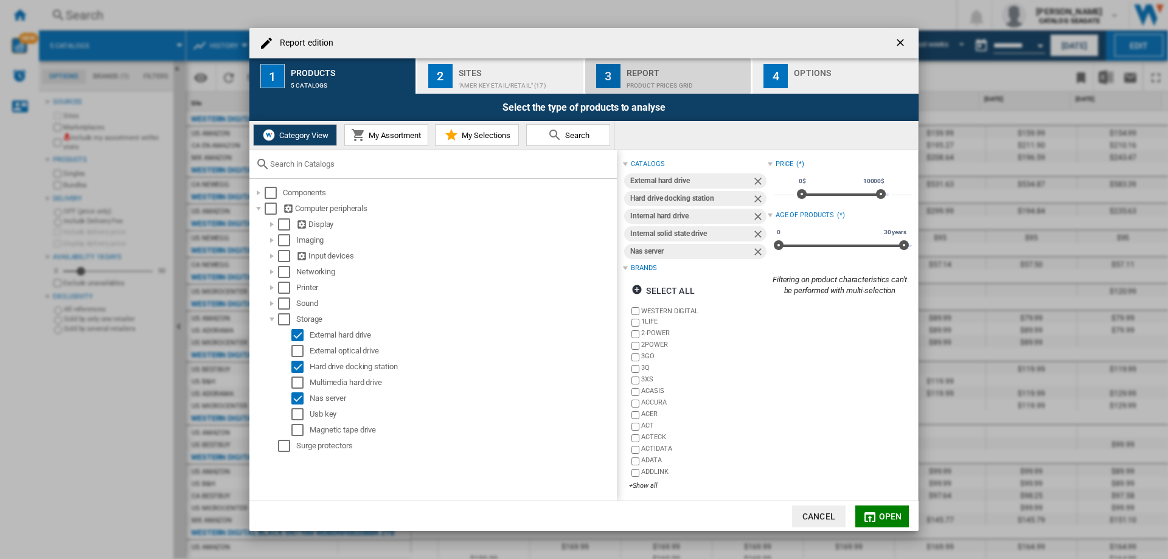
click at [663, 77] on div "Product prices grid" at bounding box center [687, 82] width 120 height 13
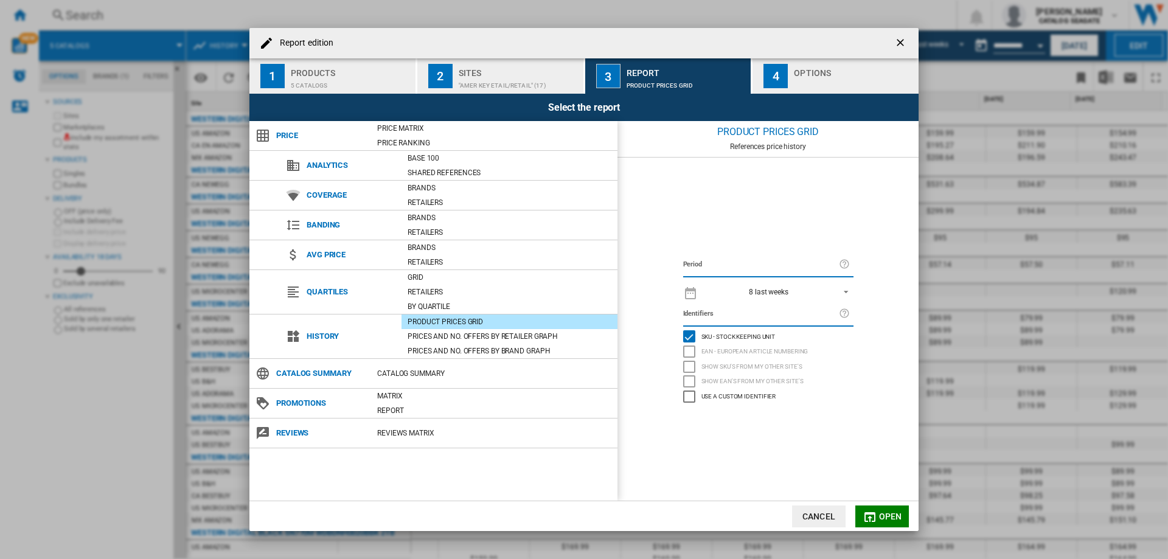
click at [691, 292] on ng-md-icon at bounding box center [690, 292] width 15 height 15
click at [844, 291] on span "REPORTS.WIZARD.STEPS.REPORT.STEPS.REPORT_OPTIONS.PERIOD: 8 last weeks" at bounding box center [842, 291] width 15 height 11
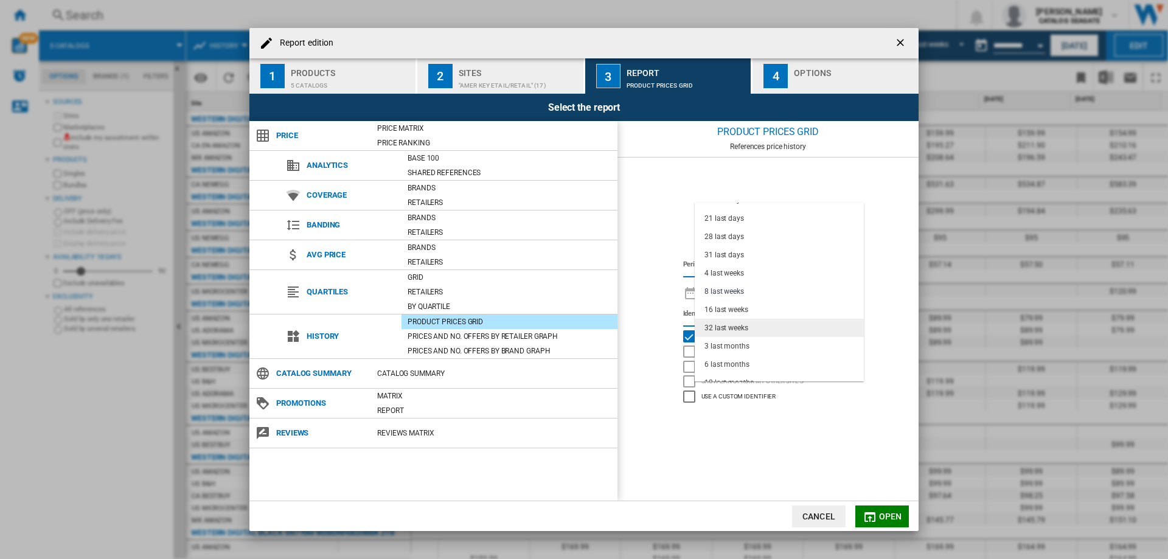
scroll to position [77, 0]
click at [683, 209] on md-backdrop at bounding box center [584, 279] width 1168 height 559
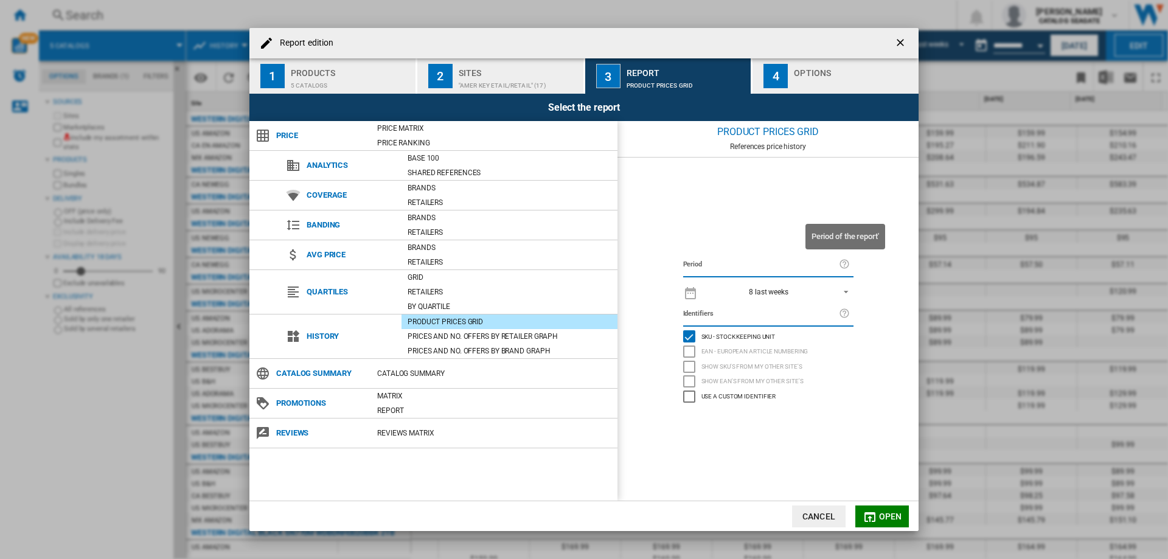
click at [845, 266] on ng-md-icon at bounding box center [846, 264] width 15 height 15
click at [726, 268] on label "Period" at bounding box center [761, 264] width 156 height 13
click at [695, 293] on ng-md-icon at bounding box center [690, 292] width 15 height 15
click at [694, 293] on ng-md-icon at bounding box center [690, 292] width 15 height 15
click at [765, 290] on div "8 last weeks" at bounding box center [769, 292] width 40 height 9
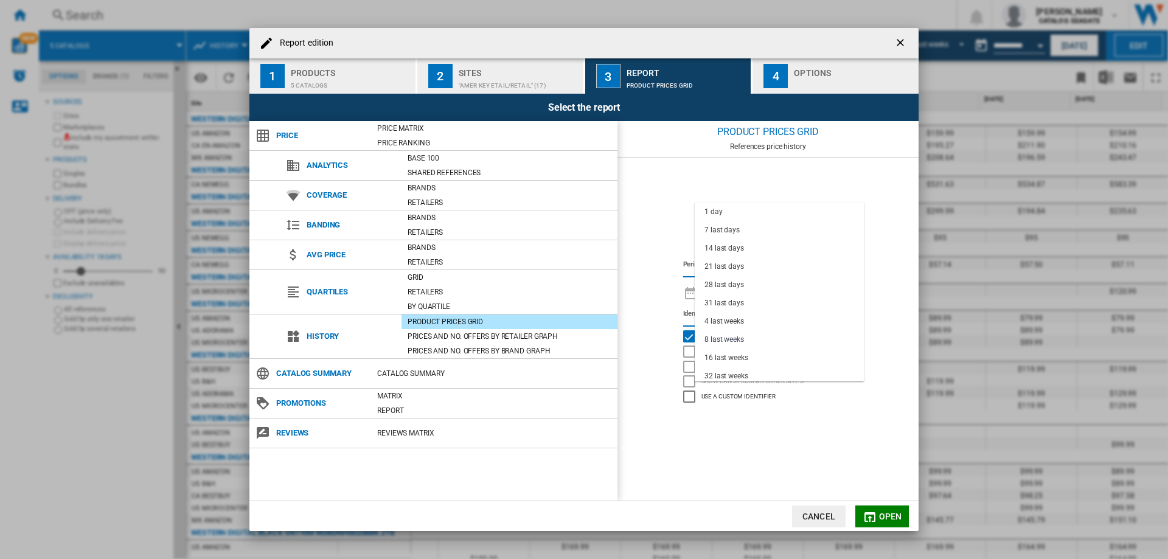
scroll to position [47, 0]
click at [659, 172] on md-backdrop at bounding box center [584, 279] width 1168 height 559
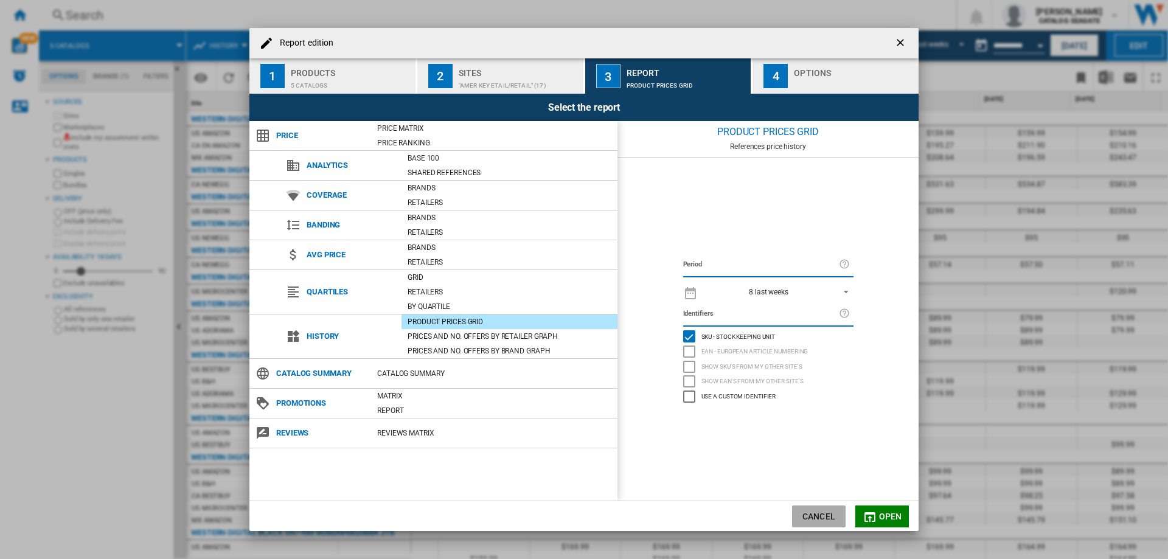
click at [819, 515] on button "Cancel" at bounding box center [819, 517] width 54 height 22
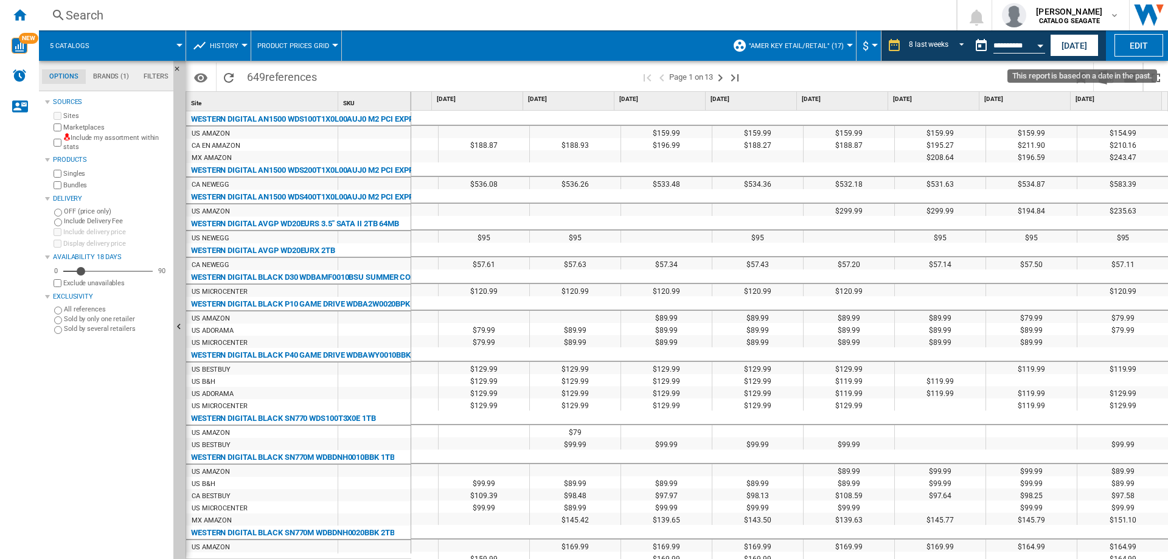
click at [1019, 44] on input "**********" at bounding box center [1020, 47] width 52 height 11
click at [980, 44] on button "This report is based on a date in the past." at bounding box center [981, 45] width 24 height 24
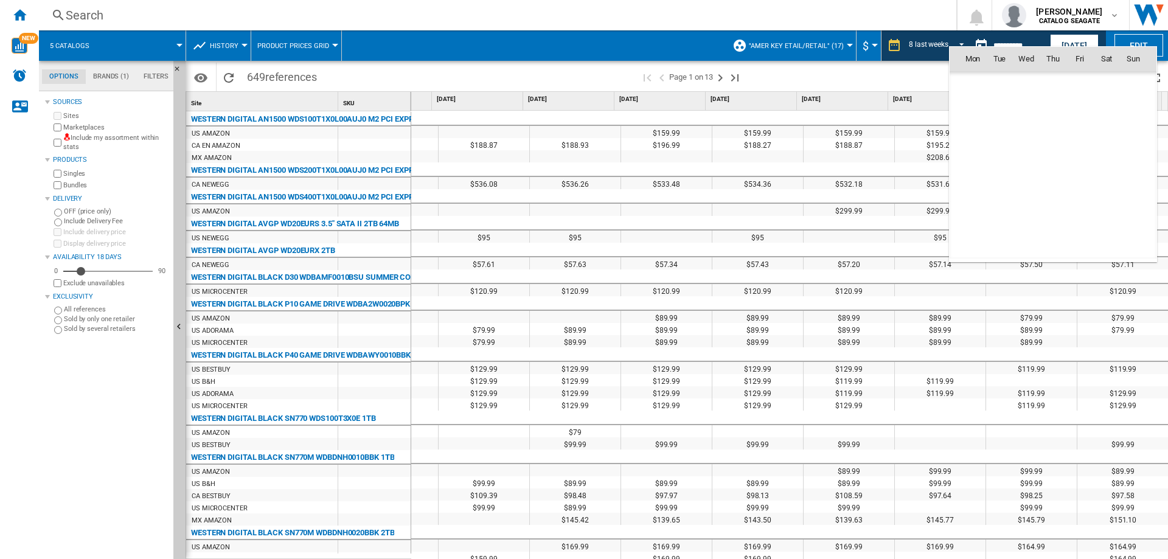
scroll to position [5804, 0]
click at [1002, 197] on span "23" at bounding box center [1000, 192] width 26 height 26
type input "**********"
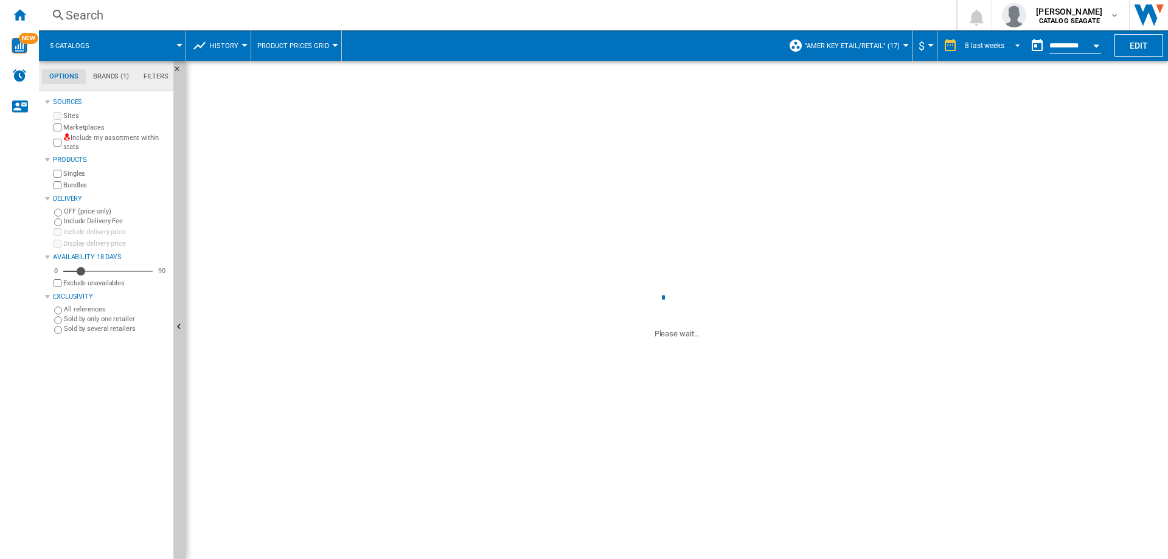
click at [988, 43] on div "8 last weeks" at bounding box center [985, 45] width 40 height 9
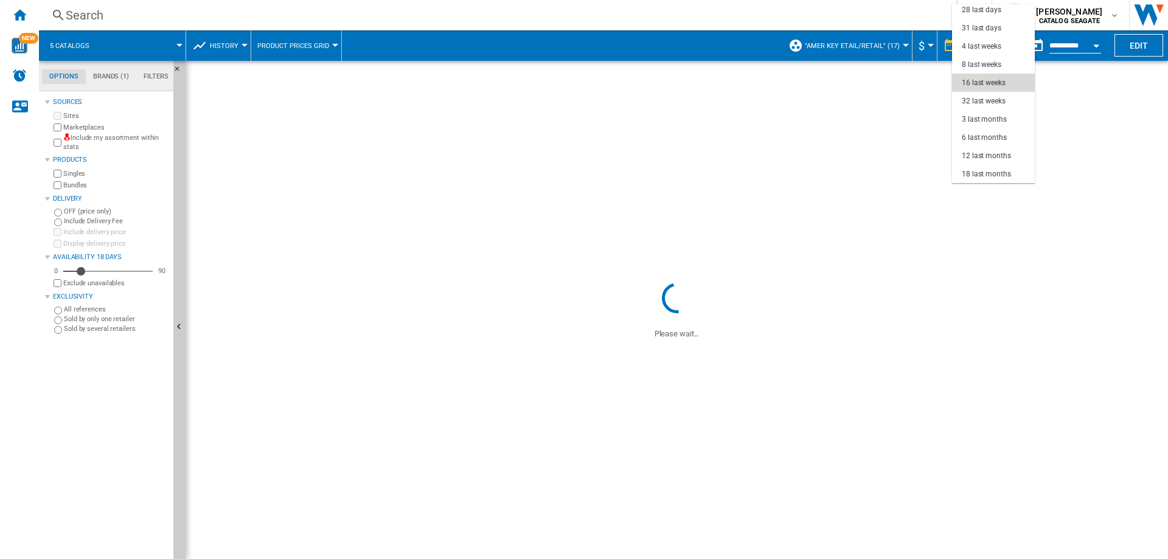
click at [986, 80] on div "16 last weeks" at bounding box center [984, 83] width 44 height 10
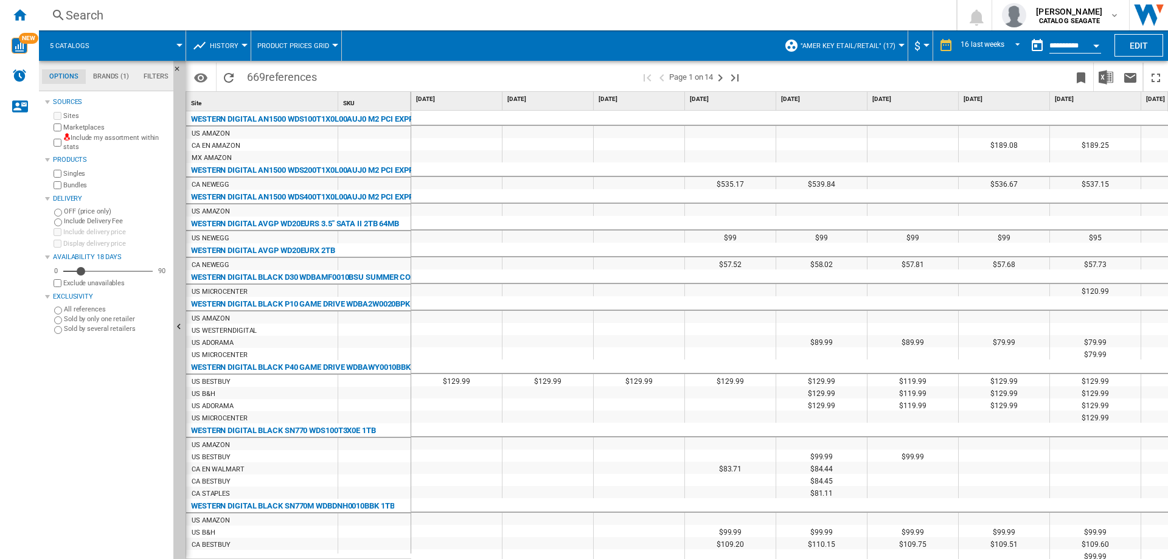
click at [104, 77] on md-tab-item "Brands (1)" at bounding box center [111, 76] width 50 height 15
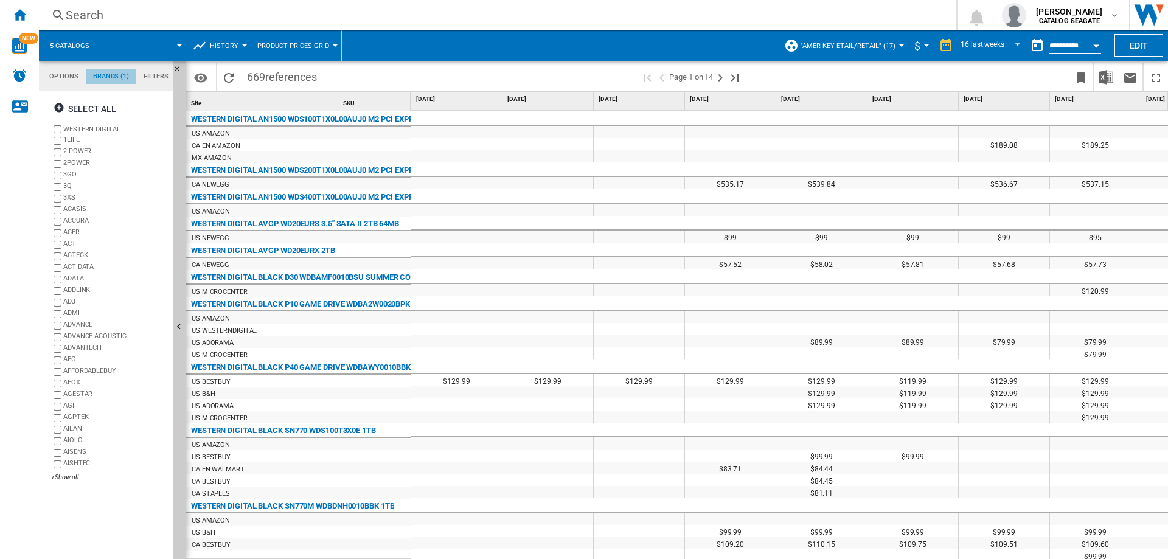
scroll to position [47, 0]
click at [150, 79] on md-tab-item "Filters" at bounding box center [156, 76] width 40 height 15
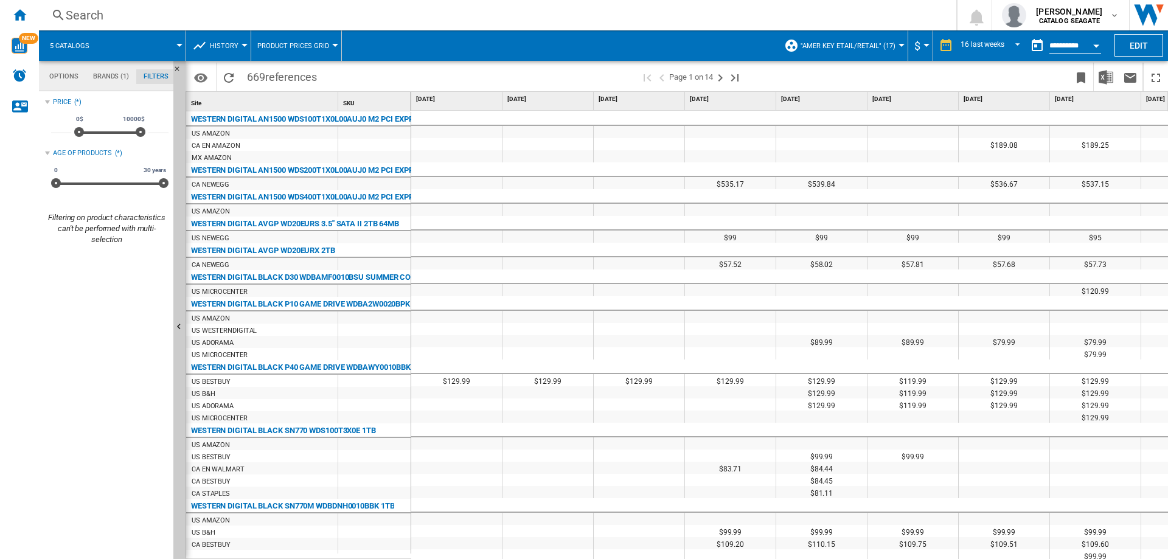
click at [63, 73] on md-tab-item "Options" at bounding box center [64, 76] width 44 height 15
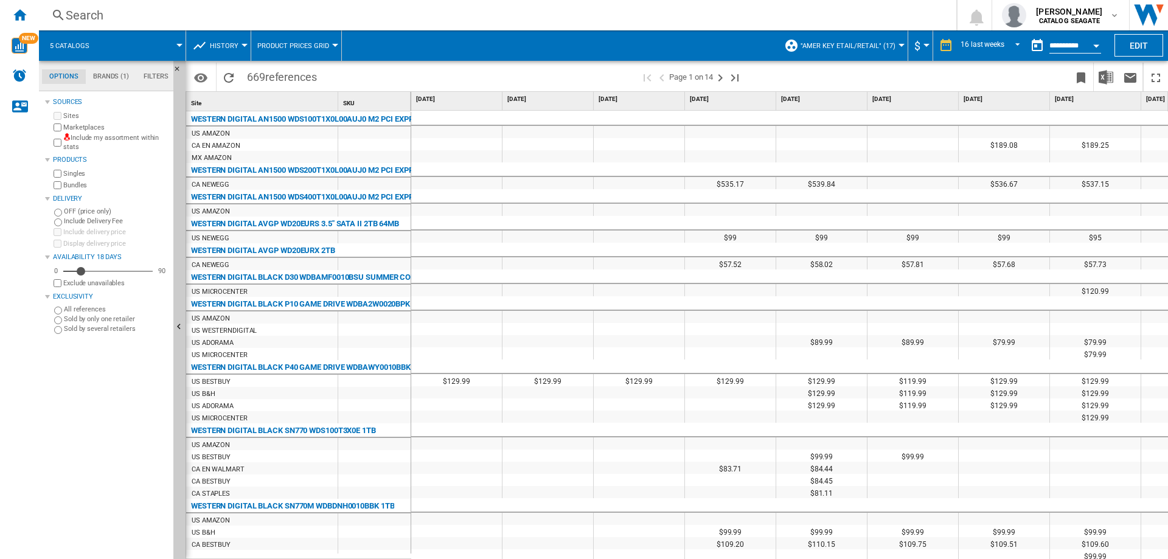
scroll to position [15, 0]
click at [181, 47] on md-menu "5 catalogs" at bounding box center [112, 45] width 147 height 30
click at [177, 44] on div at bounding box center [179, 45] width 6 height 3
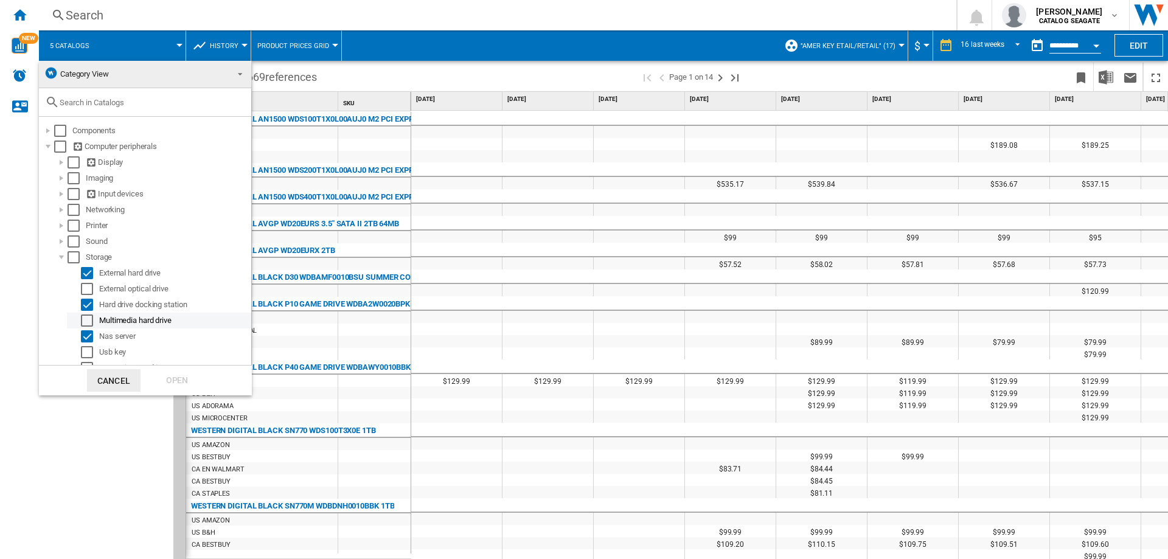
scroll to position [27, 0]
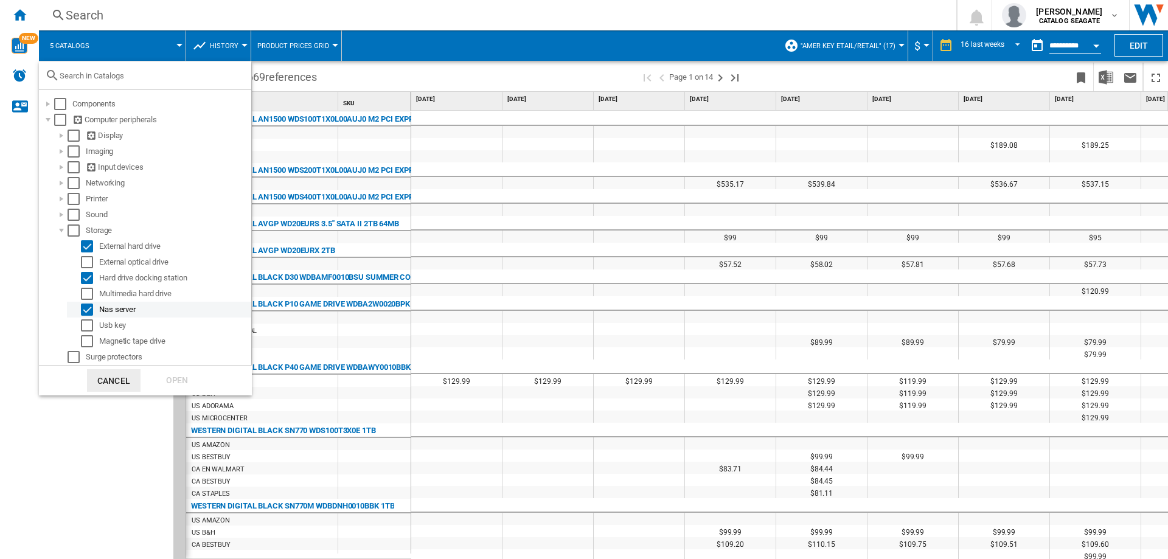
click at [89, 307] on div "Select" at bounding box center [87, 310] width 12 height 12
click at [88, 277] on div "Select" at bounding box center [87, 278] width 12 height 12
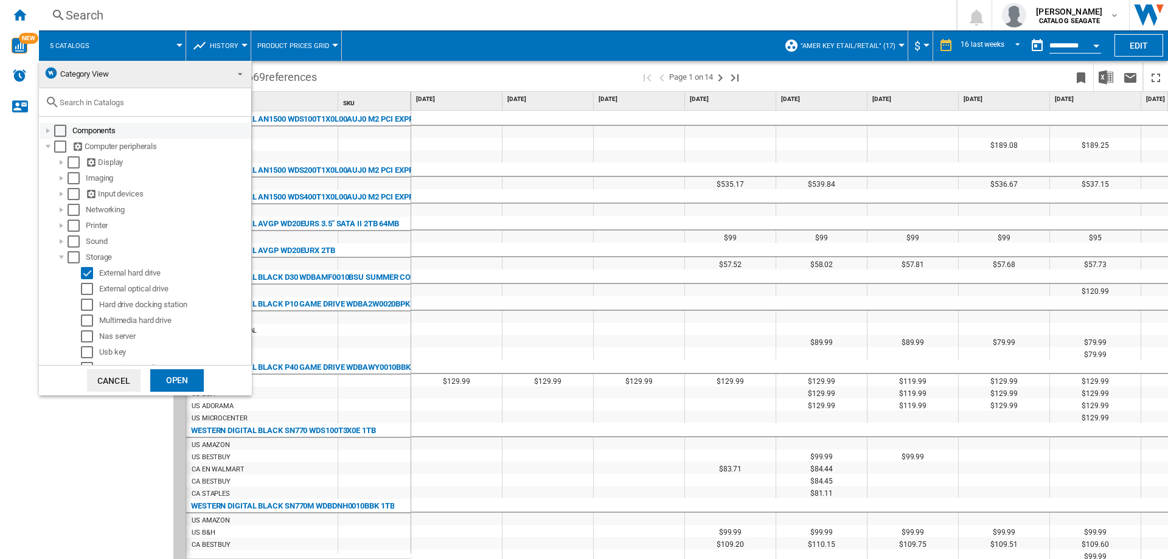
click at [42, 132] on div at bounding box center [48, 131] width 12 height 12
click at [176, 380] on div "Open" at bounding box center [177, 380] width 54 height 23
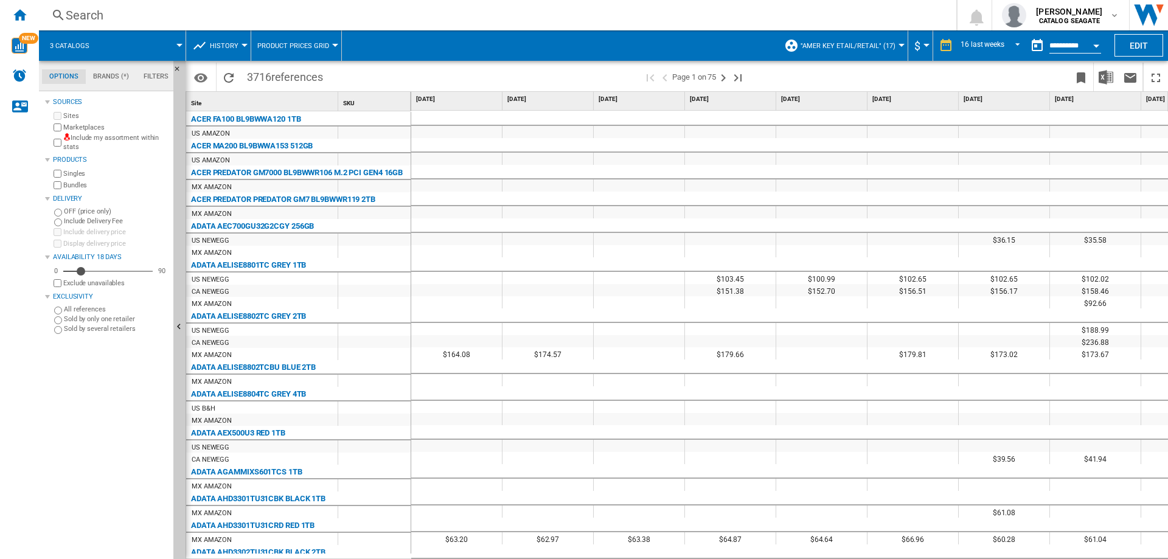
click at [110, 77] on md-tab-item "Brands (*)" at bounding box center [111, 76] width 50 height 15
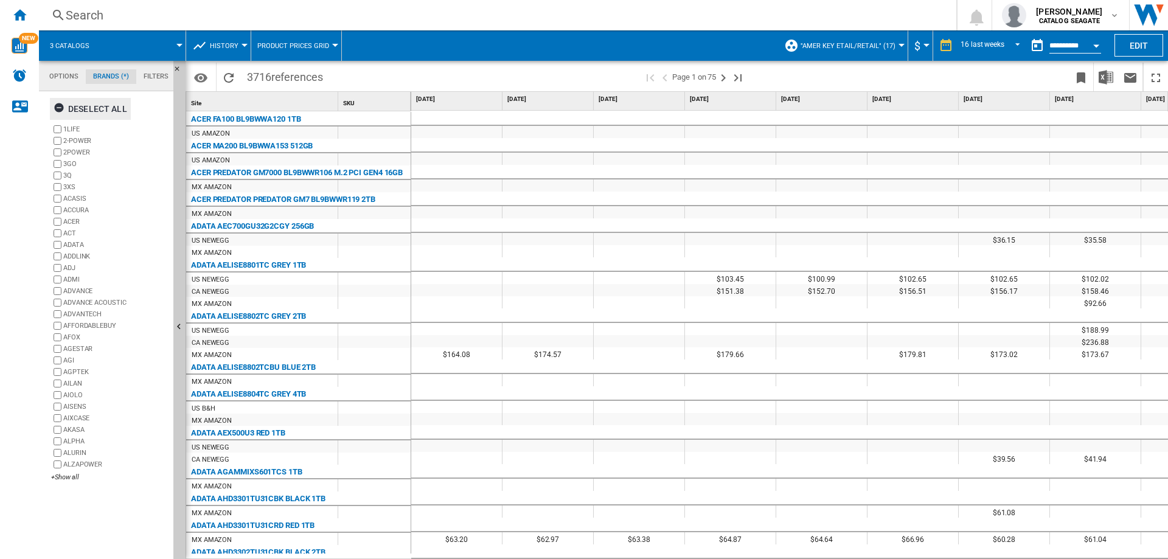
click at [83, 104] on div "Deselect all" at bounding box center [91, 109] width 74 height 22
click at [66, 475] on div "+Show all" at bounding box center [109, 477] width 117 height 9
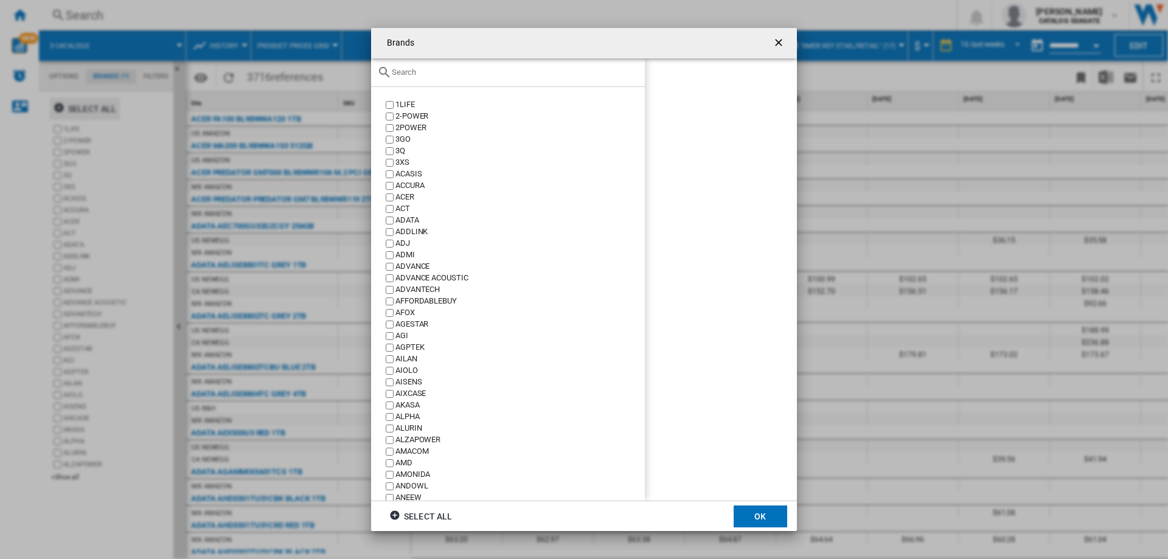
click at [444, 75] on input "text" at bounding box center [515, 72] width 247 height 9
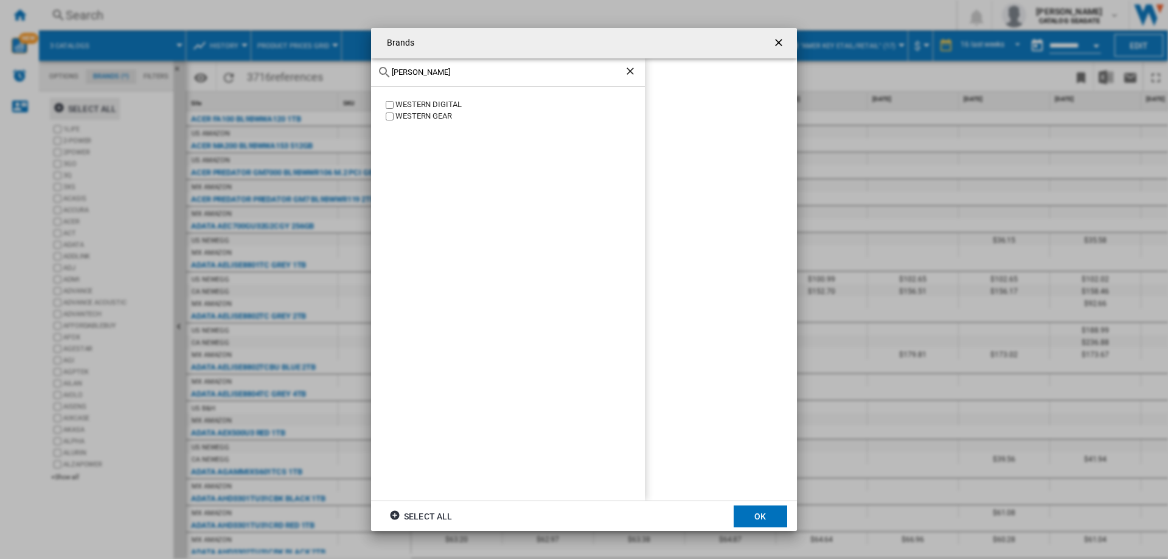
type input "wester"
click at [767, 515] on button "OK" at bounding box center [761, 517] width 54 height 22
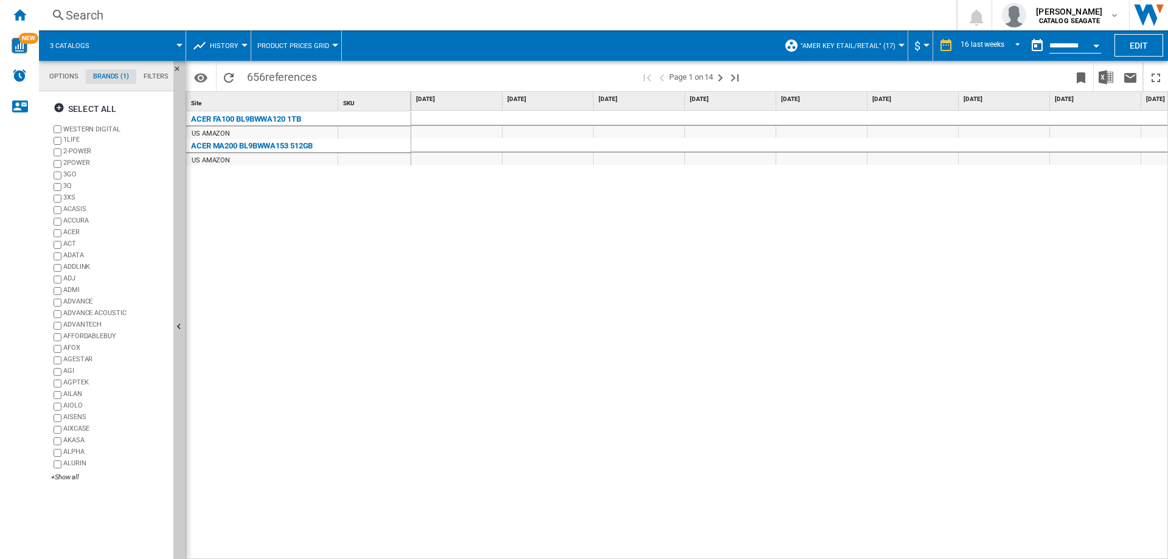
click at [65, 76] on md-tab-item "Options" at bounding box center [64, 76] width 44 height 15
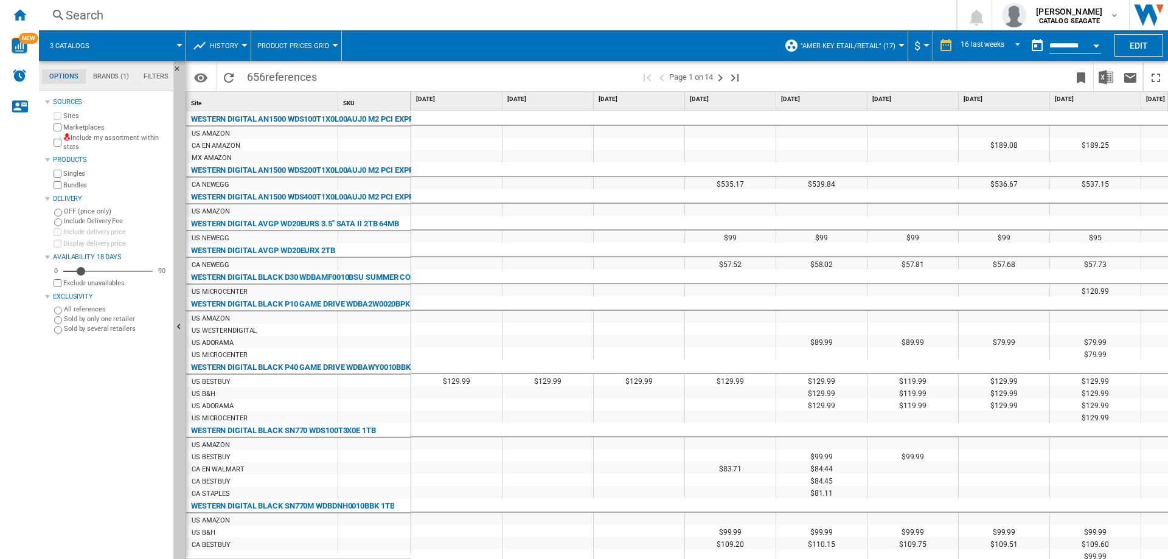
click at [115, 80] on md-tab-item "Brands (1)" at bounding box center [111, 76] width 50 height 15
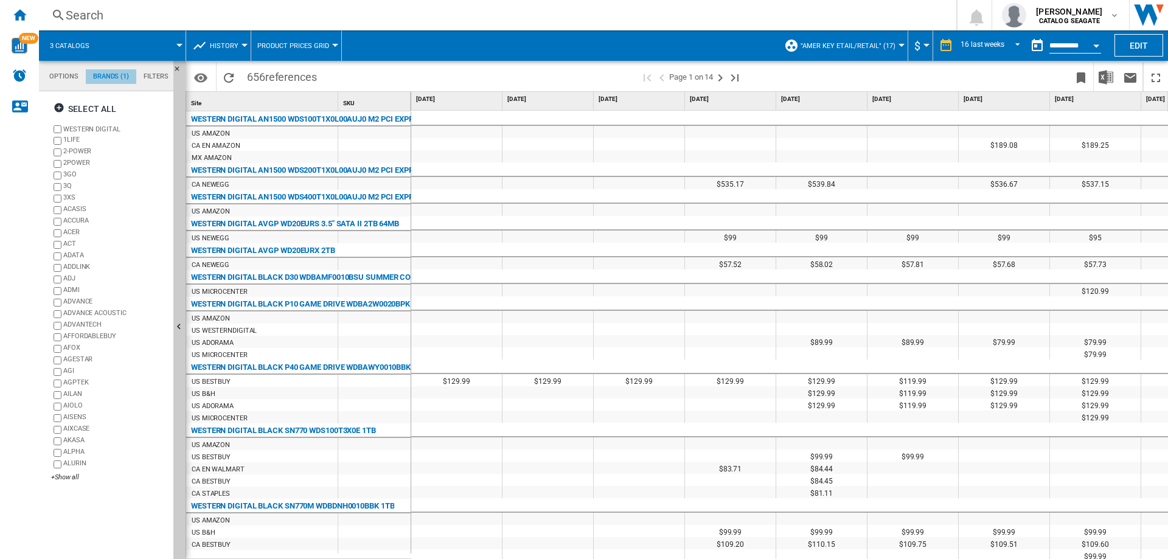
scroll to position [47, 0]
click at [58, 76] on md-tab-item "Options" at bounding box center [64, 76] width 44 height 15
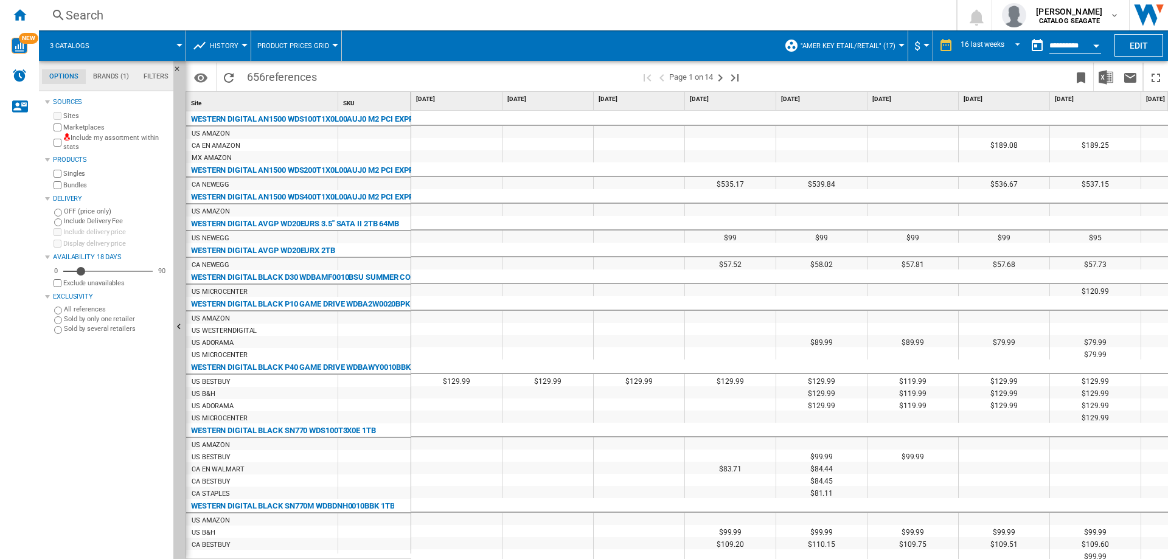
scroll to position [15, 0]
click at [178, 45] on div at bounding box center [179, 45] width 6 height 3
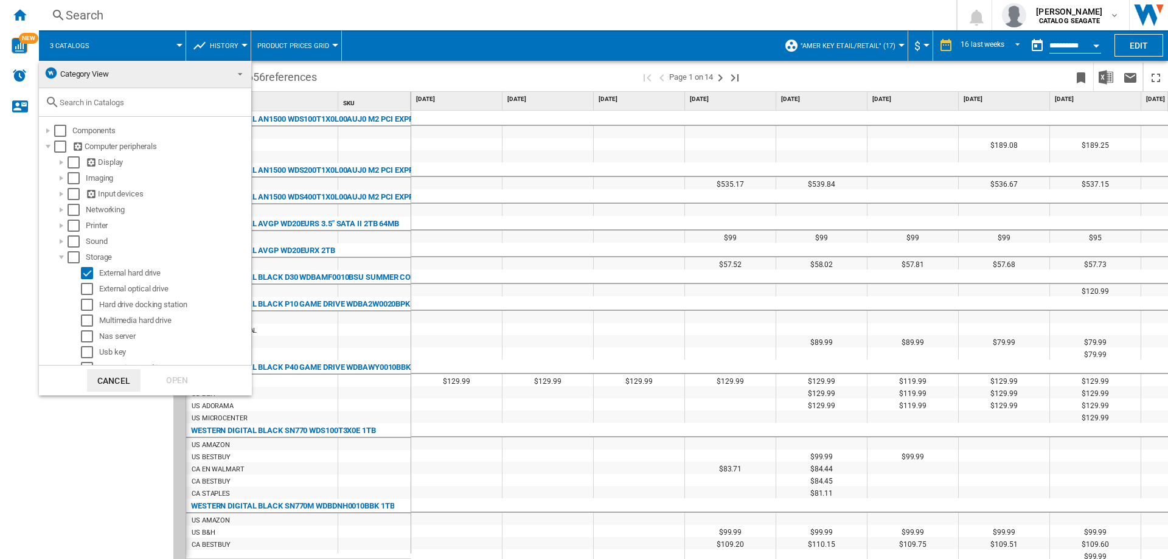
click at [178, 45] on md-backdrop at bounding box center [584, 279] width 1168 height 559
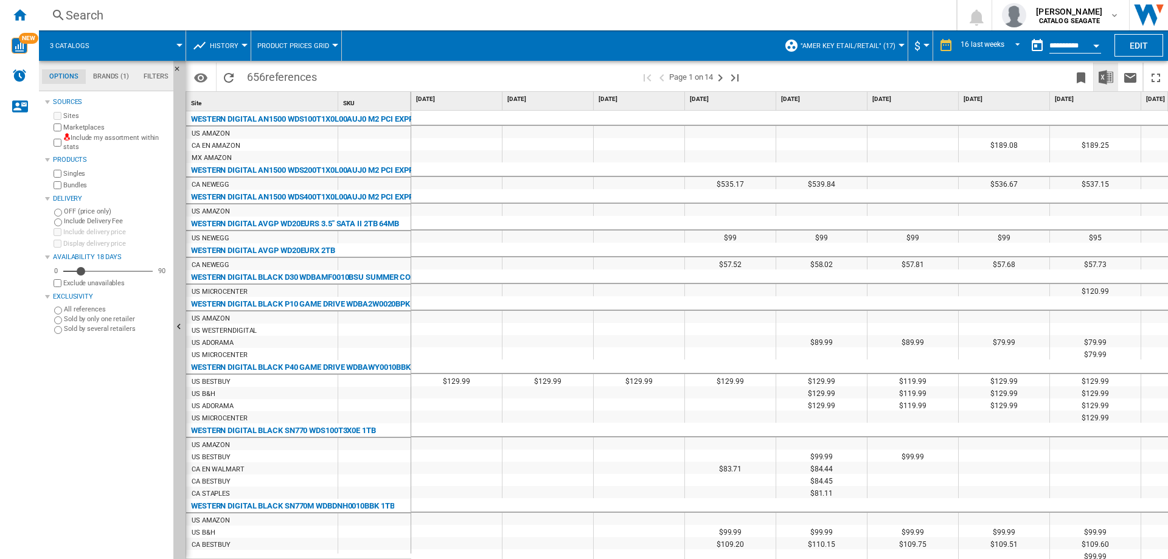
click at [1113, 74] on img "Download in Excel" at bounding box center [1106, 77] width 15 height 15
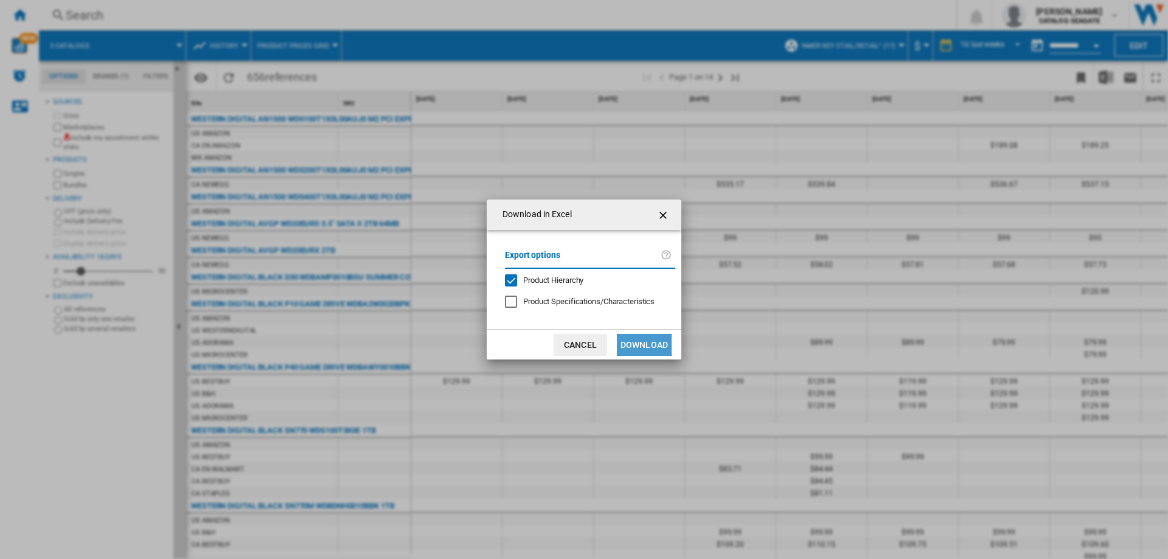
click at [628, 347] on button "Download" at bounding box center [644, 345] width 55 height 22
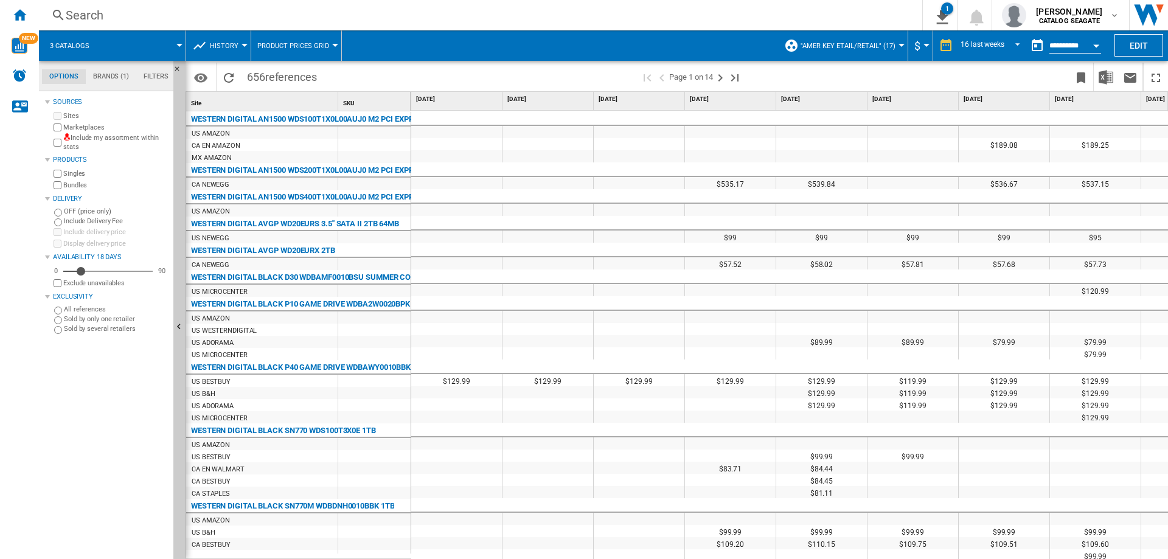
click at [862, 44] on span ""AMER Key etail/retail" (17)" at bounding box center [848, 46] width 95 height 8
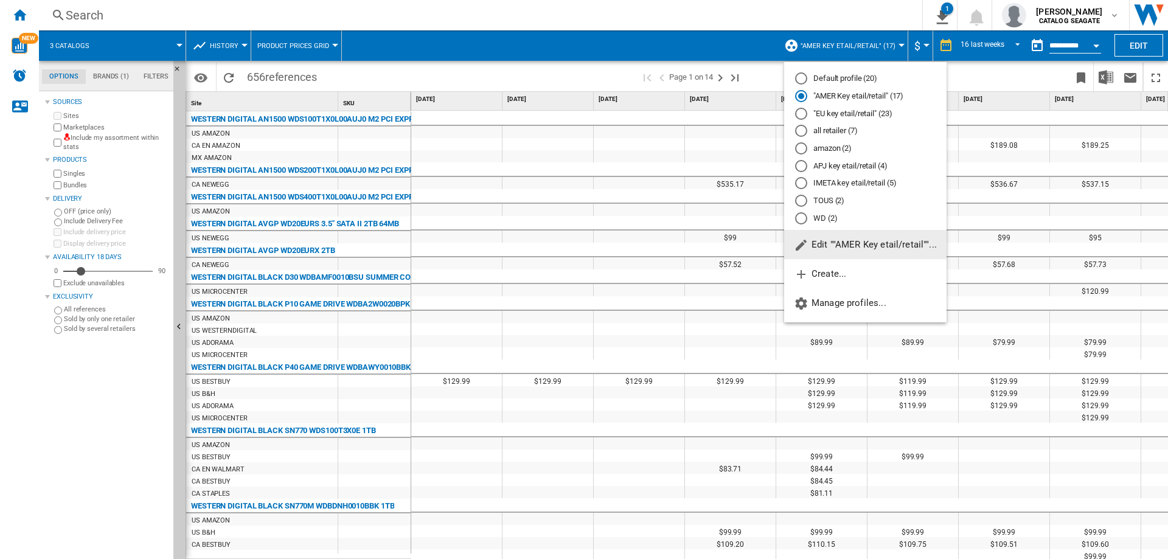
click at [853, 114] on md-radio-button ""EU key etail/retail" (23)" at bounding box center [865, 114] width 141 height 12
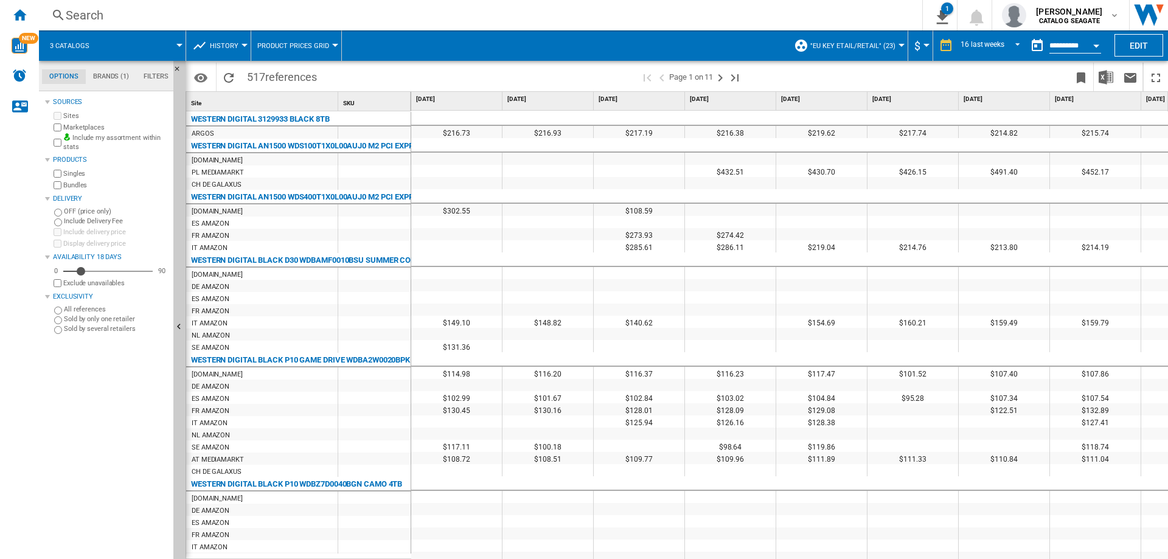
click at [178, 45] on div at bounding box center [179, 45] width 6 height 3
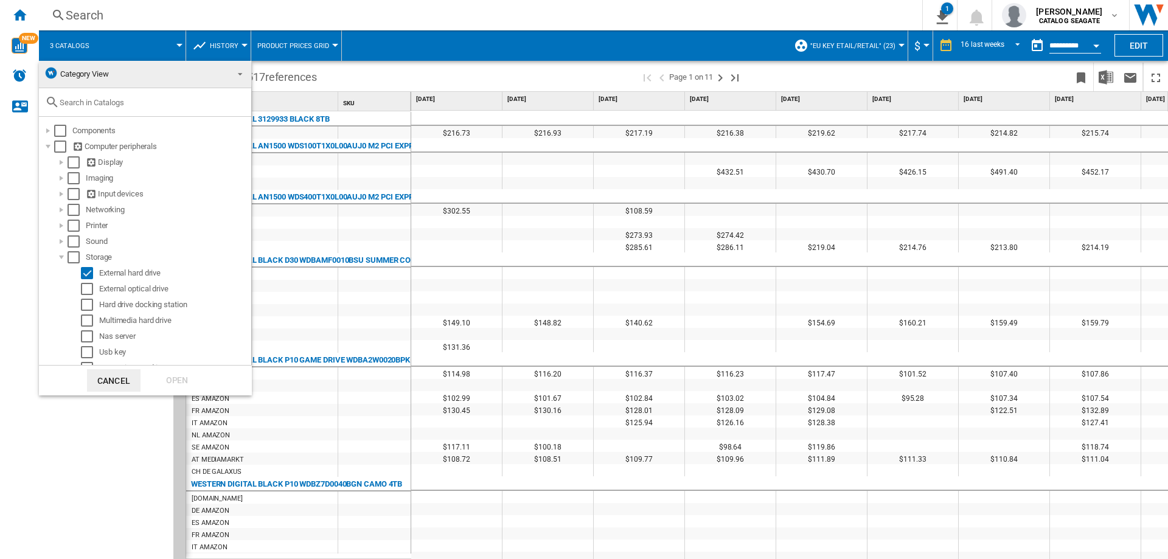
click at [178, 45] on md-backdrop at bounding box center [584, 279] width 1168 height 559
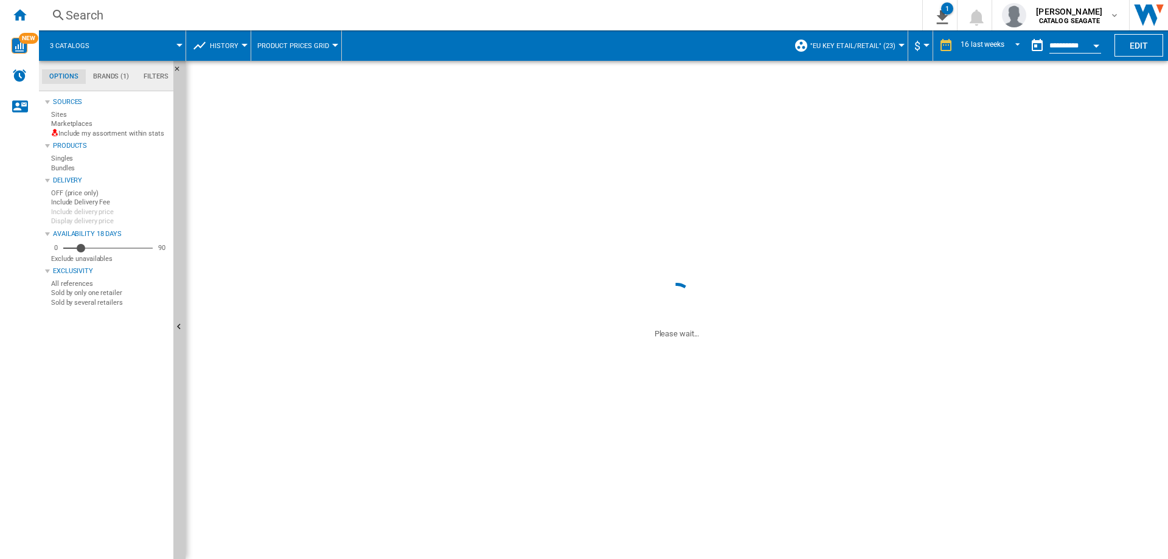
click at [879, 46] on span ""EU key etail/retail" (23)" at bounding box center [852, 46] width 85 height 8
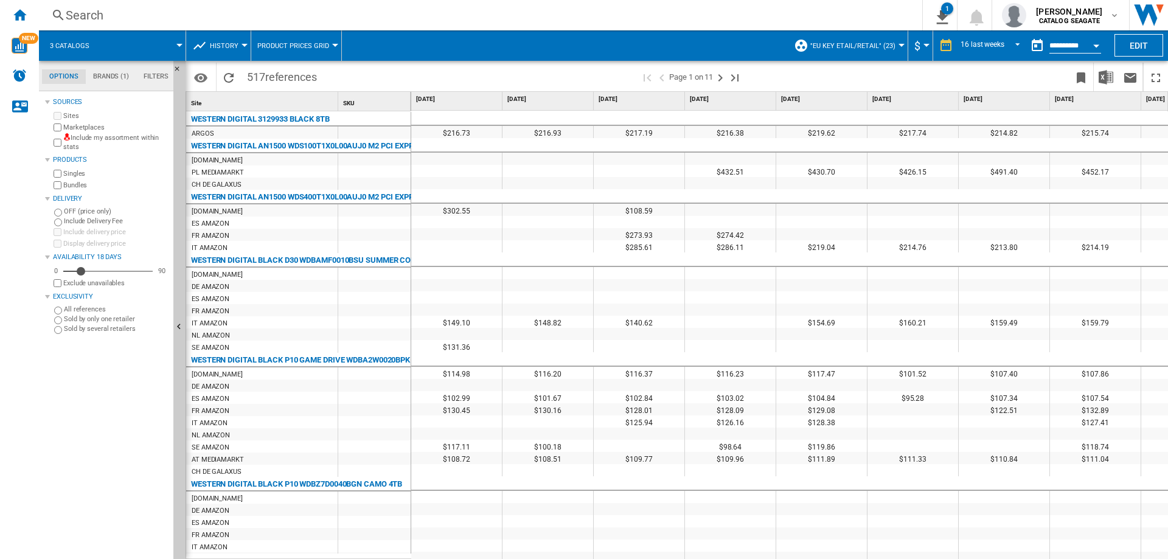
click at [879, 46] on md-backdrop at bounding box center [584, 279] width 1168 height 559
click at [894, 44] on md-backdrop at bounding box center [584, 279] width 1168 height 559
click at [86, 472] on md-backdrop at bounding box center [584, 279] width 1168 height 559
click at [1083, 77] on md-backdrop at bounding box center [584, 279] width 1168 height 559
click at [887, 46] on span ""EU key etail/retail" (23)" at bounding box center [852, 46] width 85 height 8
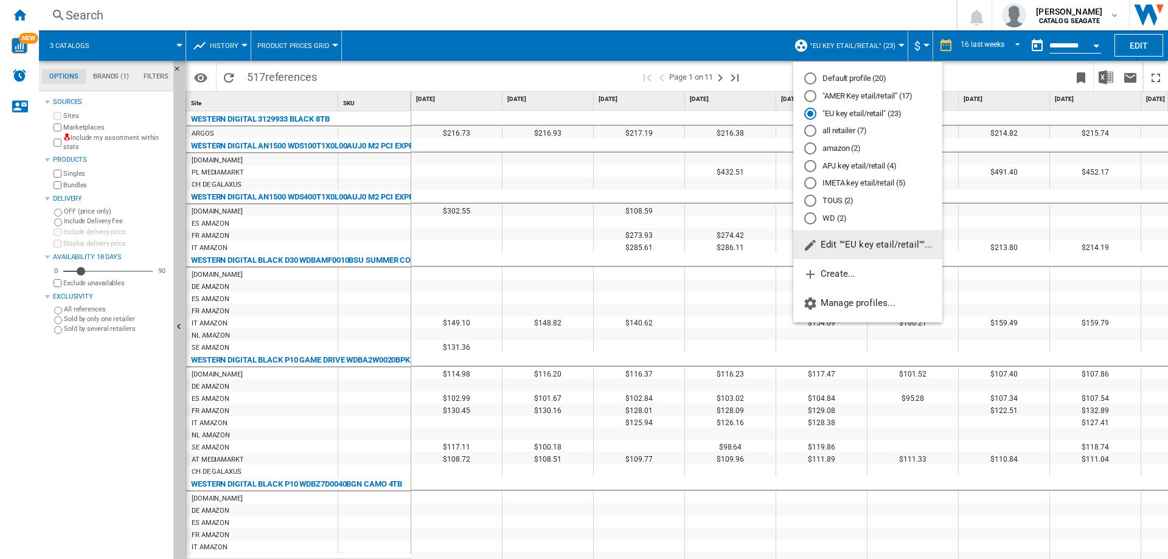
click at [62, 459] on md-backdrop at bounding box center [584, 279] width 1168 height 559
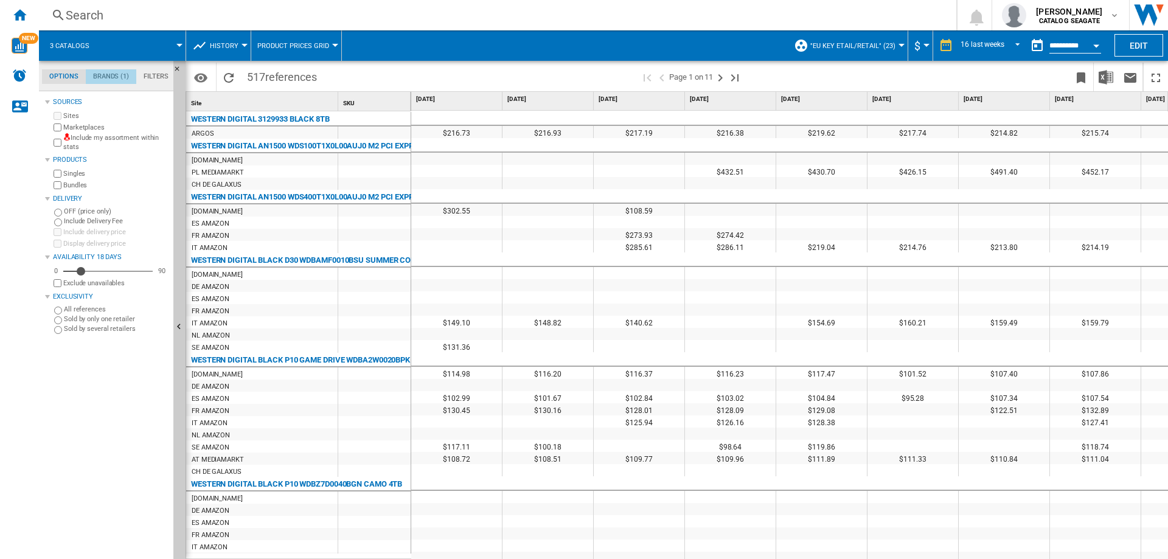
click at [108, 72] on md-tab-item "Brands (1)" at bounding box center [111, 76] width 50 height 15
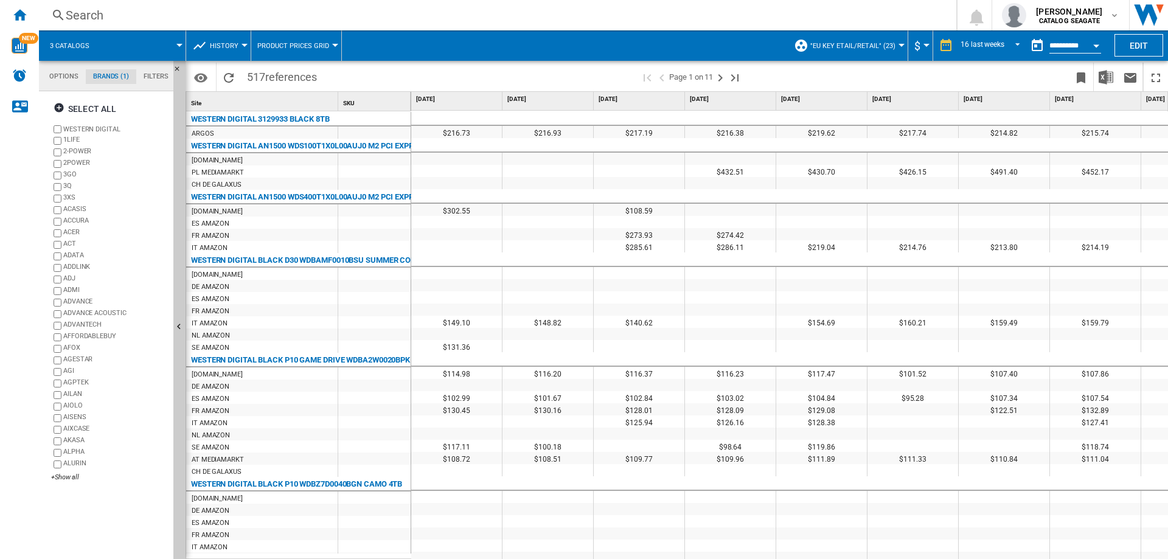
click at [66, 78] on md-tab-item "Options" at bounding box center [64, 76] width 44 height 15
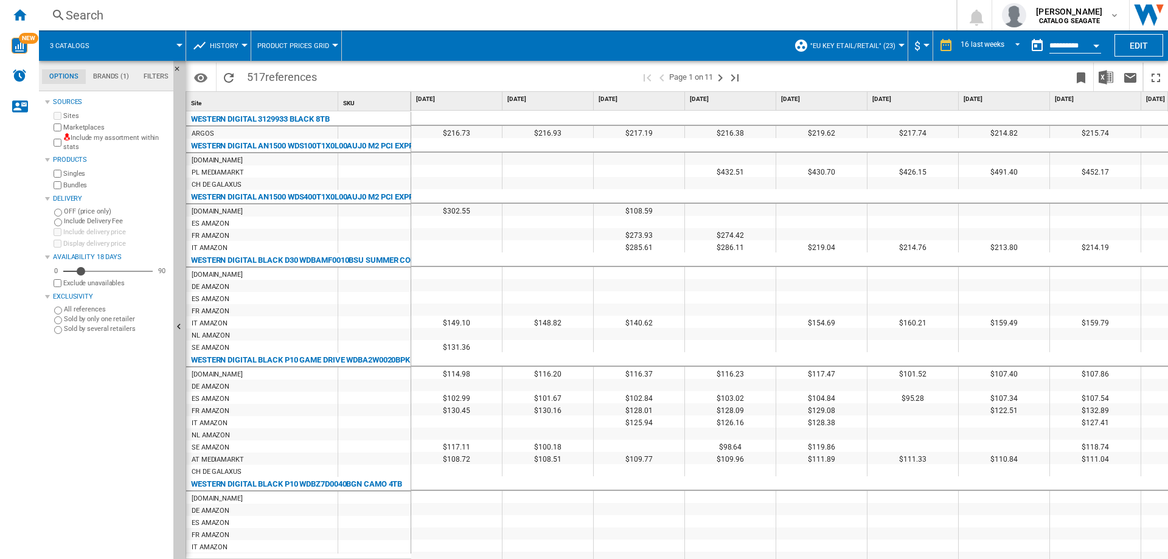
scroll to position [15, 0]
click at [105, 52] on div "3 catalogs" at bounding box center [112, 45] width 134 height 30
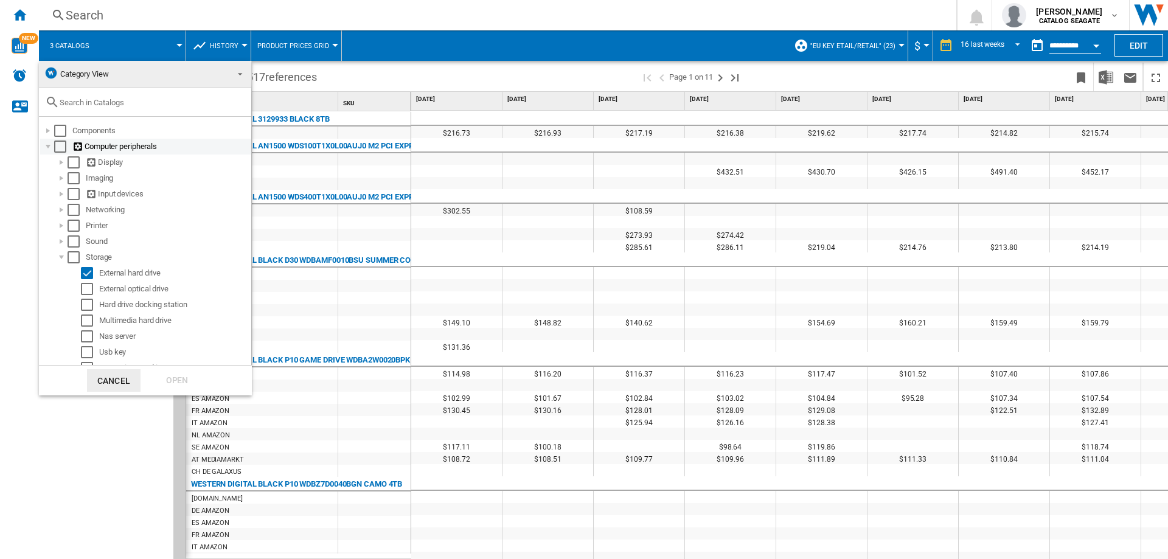
scroll to position [27, 0]
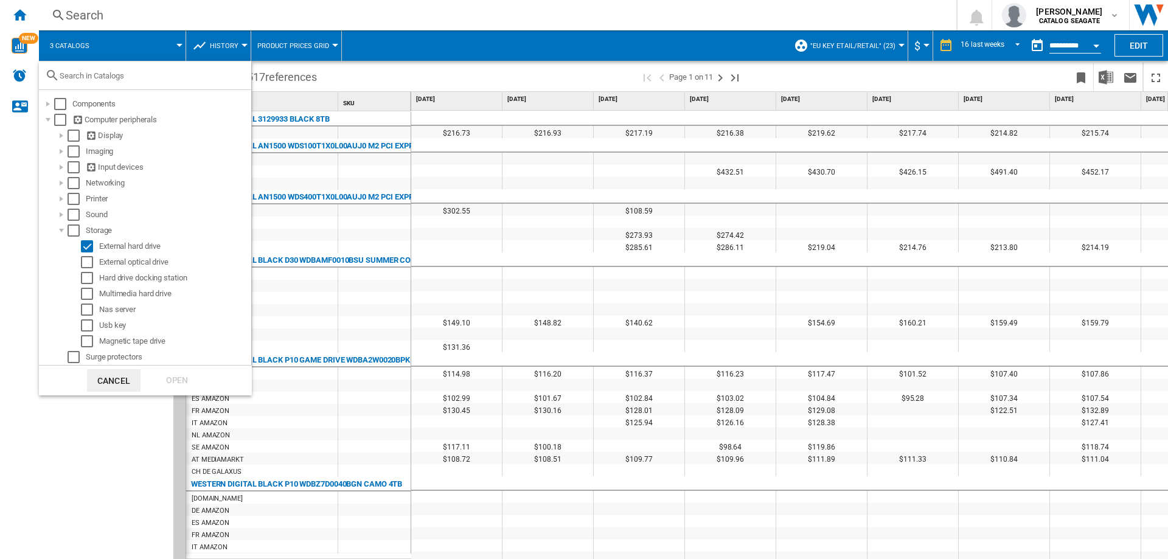
click at [120, 378] on button "Cancel" at bounding box center [114, 380] width 54 height 23
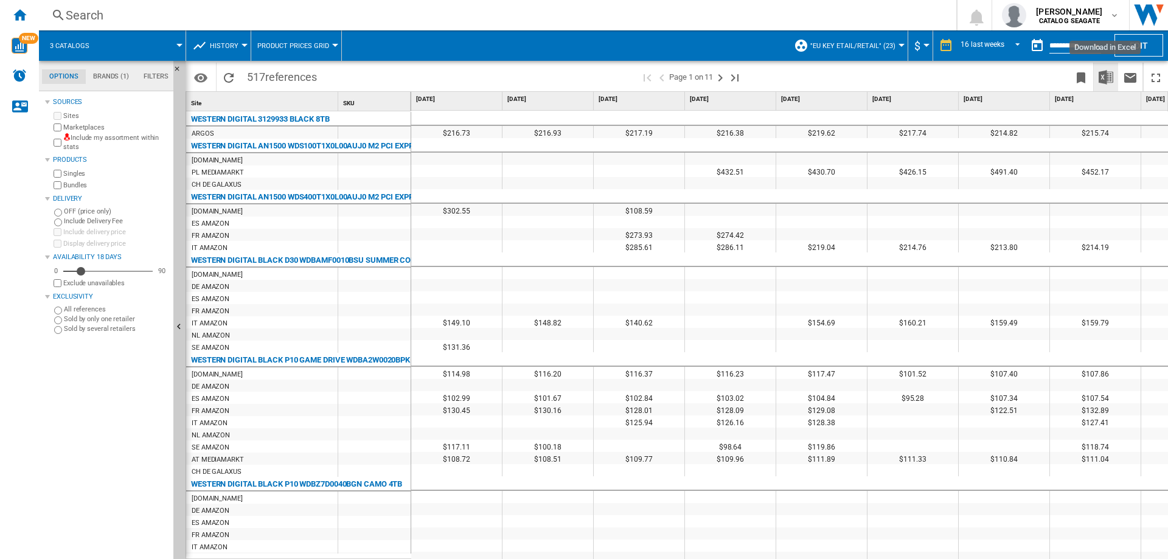
click at [1107, 78] on img "Download in Excel" at bounding box center [1106, 77] width 15 height 15
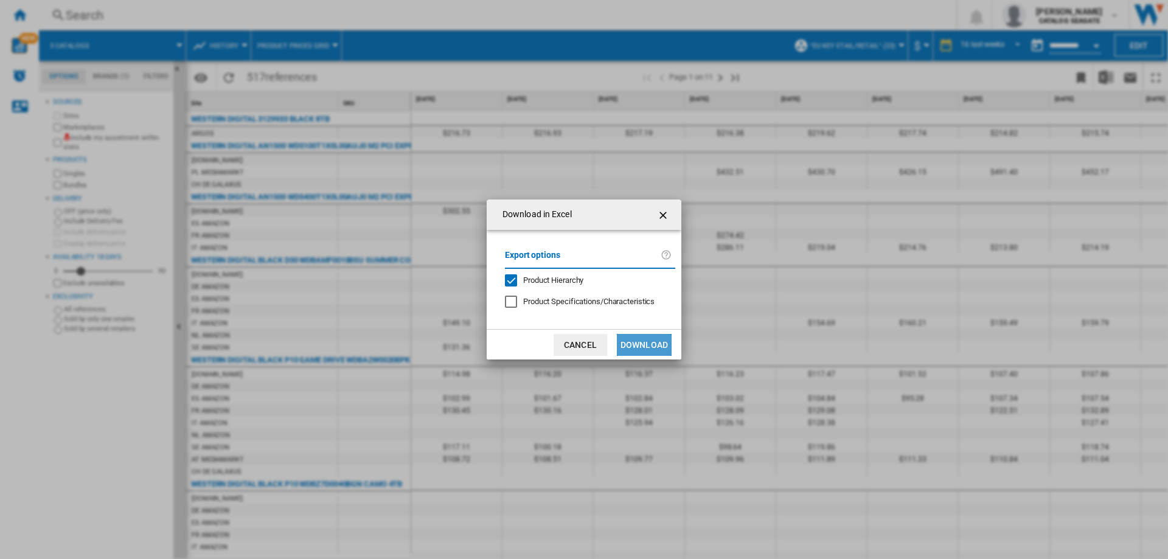
click at [655, 343] on button "Download" at bounding box center [644, 345] width 55 height 22
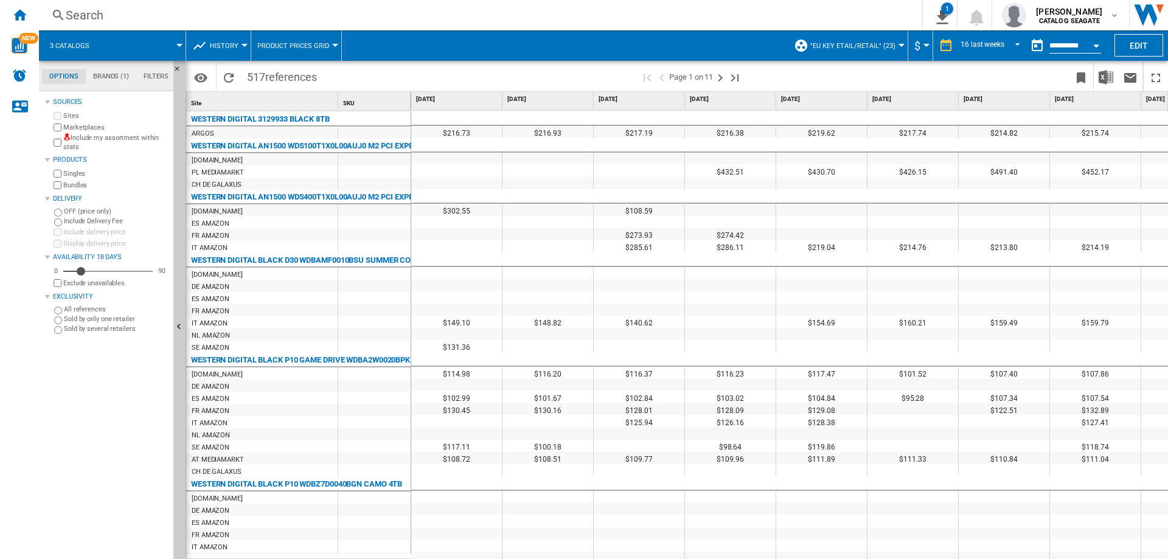
click at [899, 44] on div at bounding box center [902, 45] width 6 height 3
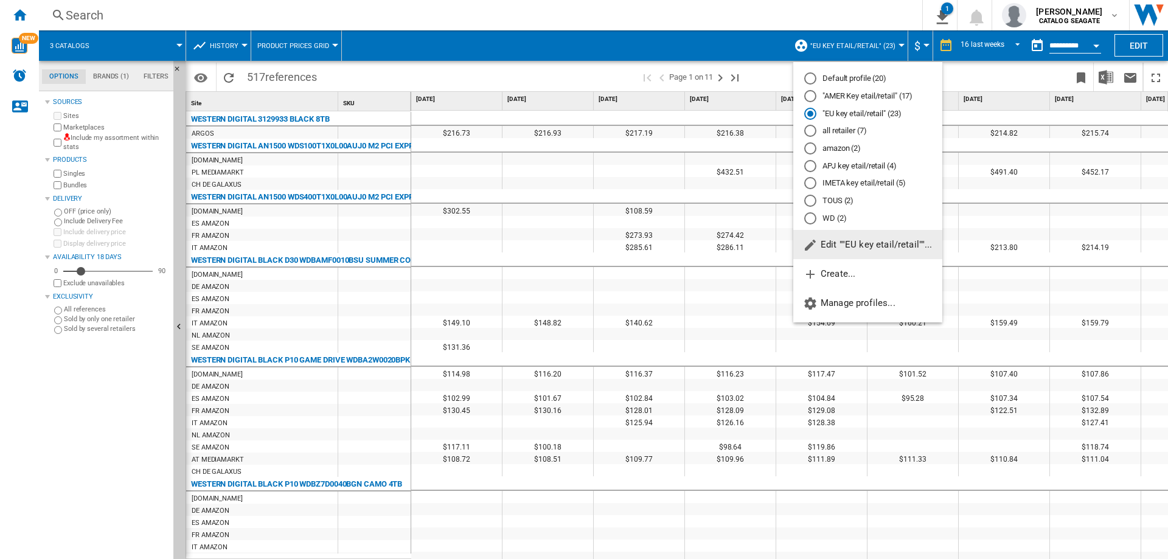
click at [837, 167] on md-radio-button "APJ key etail/retail (4)" at bounding box center [867, 166] width 127 height 12
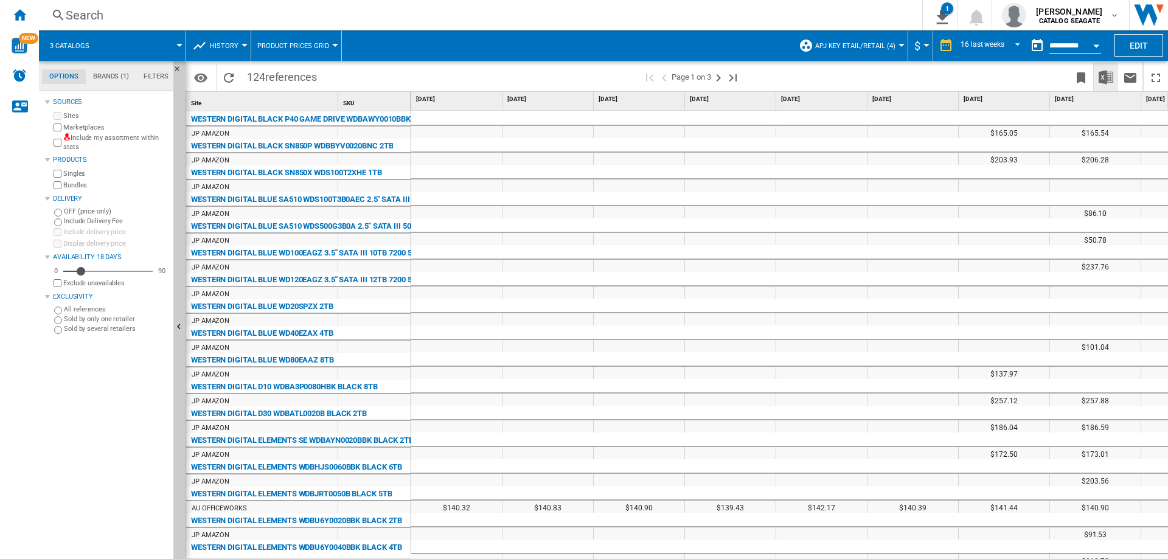
click at [1115, 78] on button "Download in Excel" at bounding box center [1106, 77] width 24 height 29
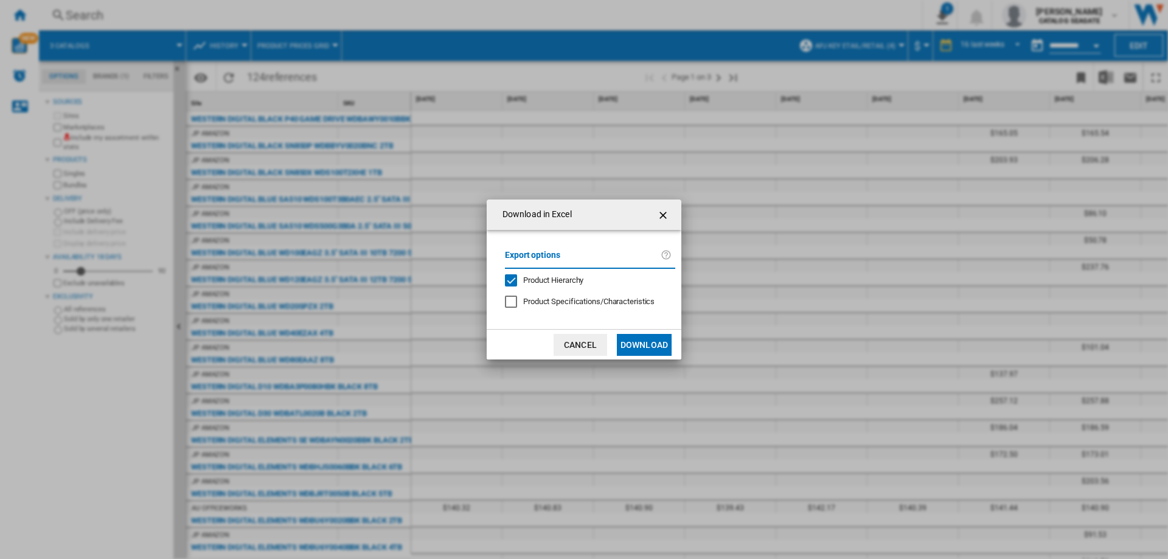
click at [663, 347] on button "Download" at bounding box center [644, 345] width 55 height 22
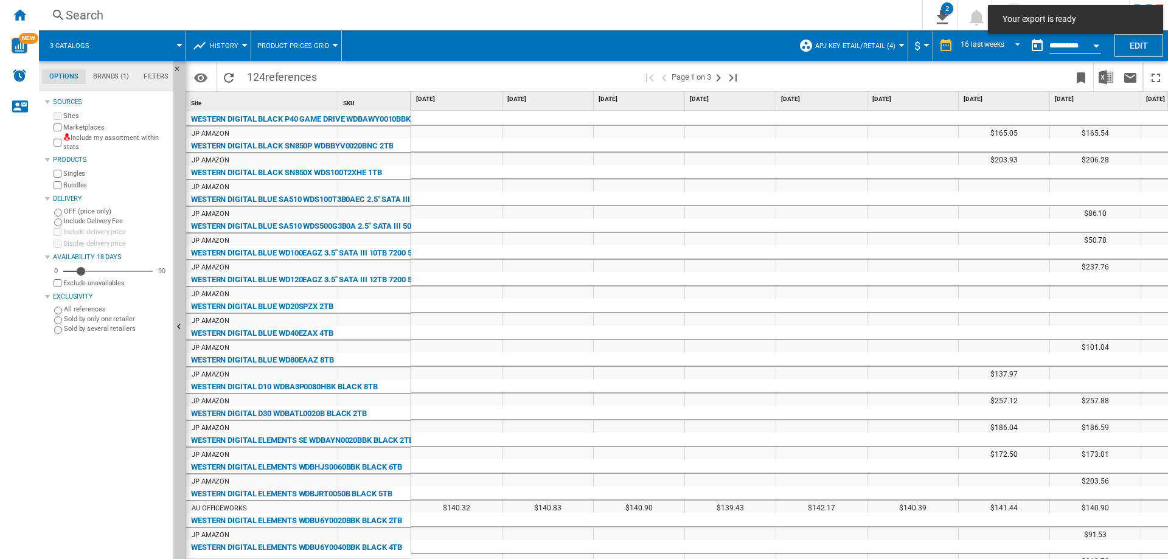
click at [879, 46] on span "APJ key etail/retail (4)" at bounding box center [855, 46] width 80 height 8
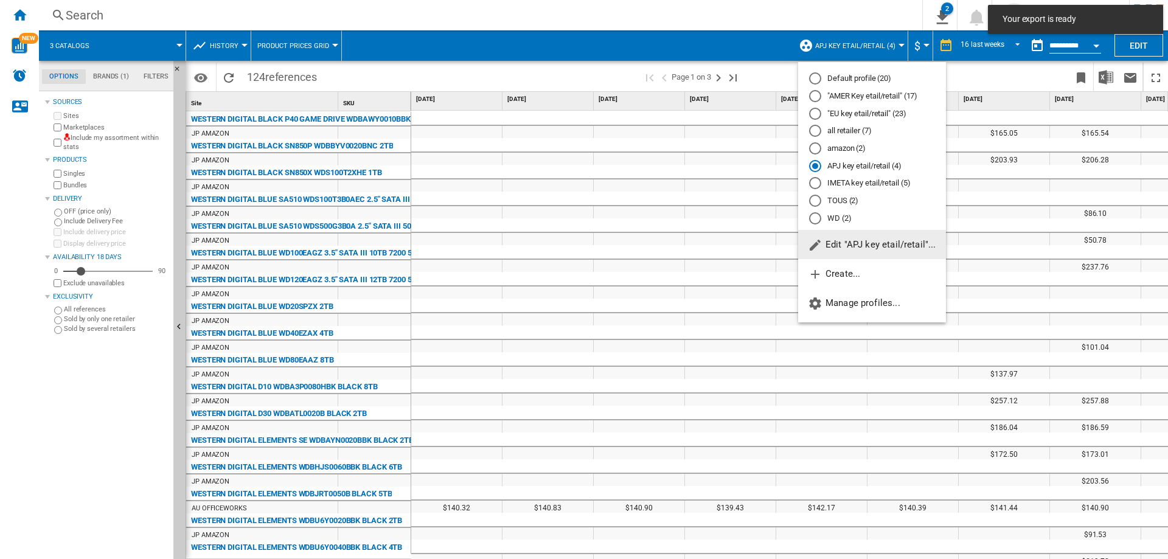
click at [844, 183] on md-radio-button "IMETA key etail/retail (5)" at bounding box center [872, 184] width 126 height 12
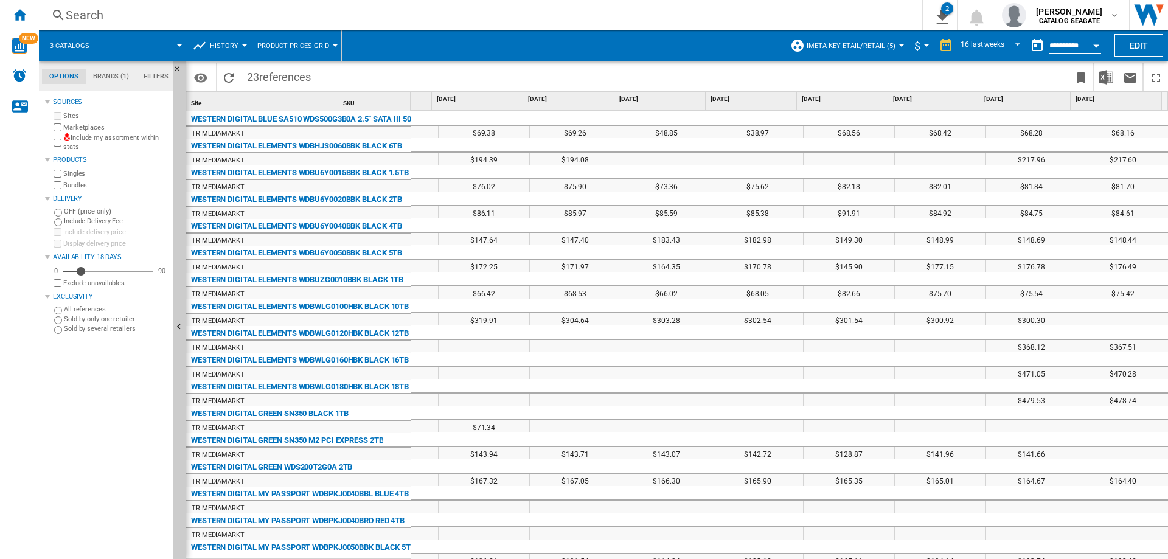
scroll to position [117, 801]
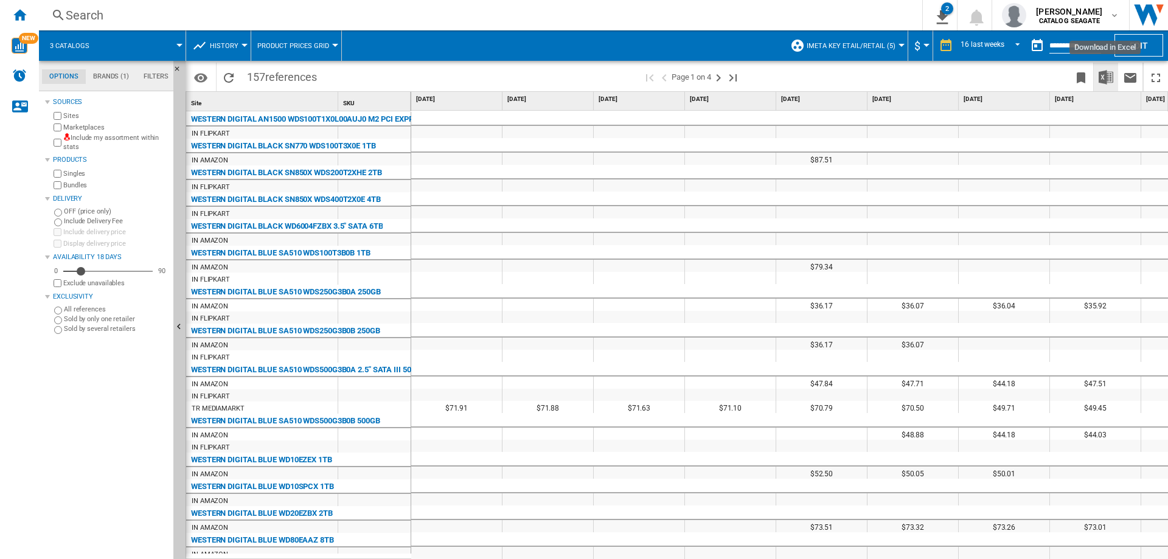
click at [1107, 80] on img "Download in Excel" at bounding box center [1106, 77] width 15 height 15
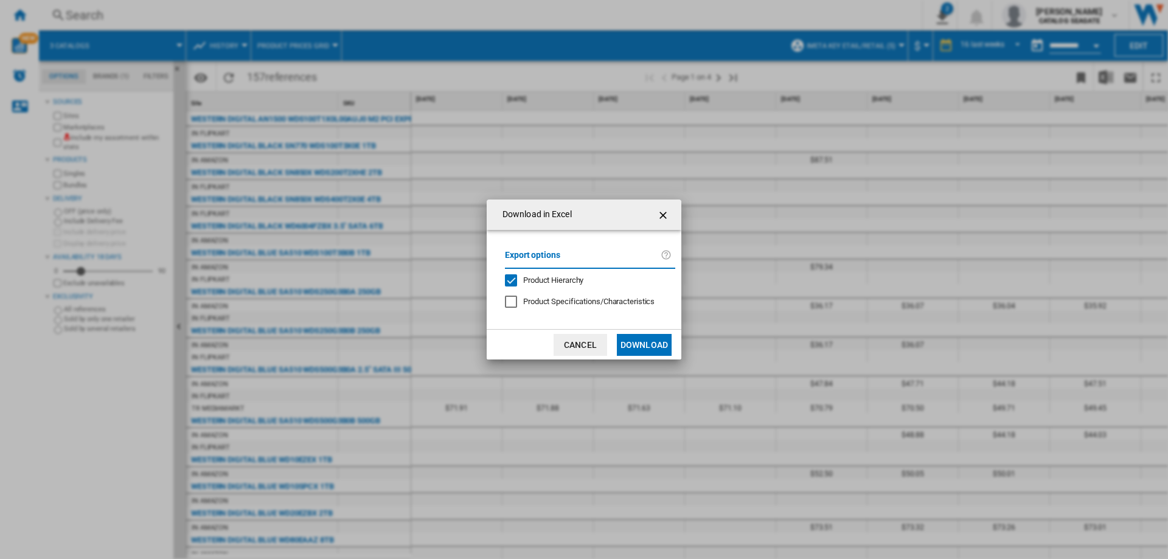
click at [658, 337] on button "Download" at bounding box center [644, 345] width 55 height 22
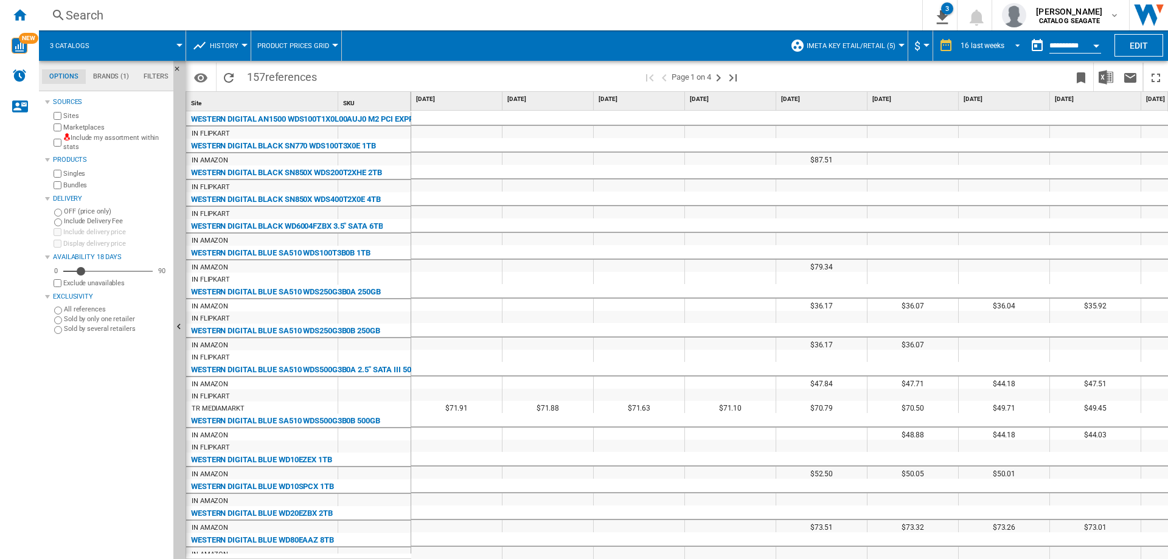
click at [970, 44] on div "16 last weeks" at bounding box center [983, 45] width 44 height 9
click at [896, 72] on md-backdrop at bounding box center [584, 279] width 1168 height 559
click at [1119, 14] on md-icon "button" at bounding box center [1115, 15] width 10 height 10
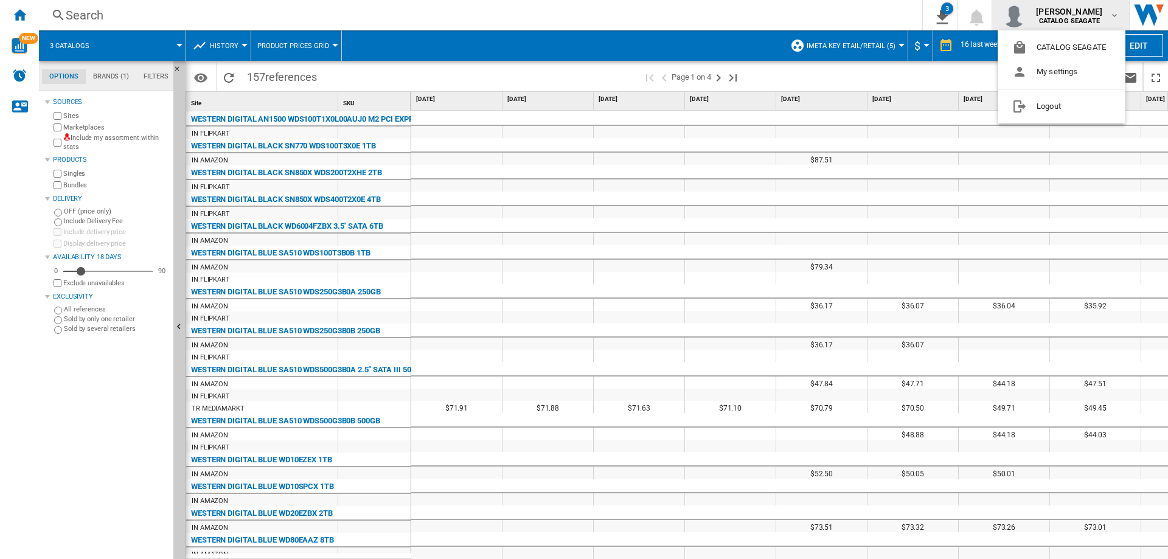
click at [1119, 14] on md-backdrop at bounding box center [584, 279] width 1168 height 559
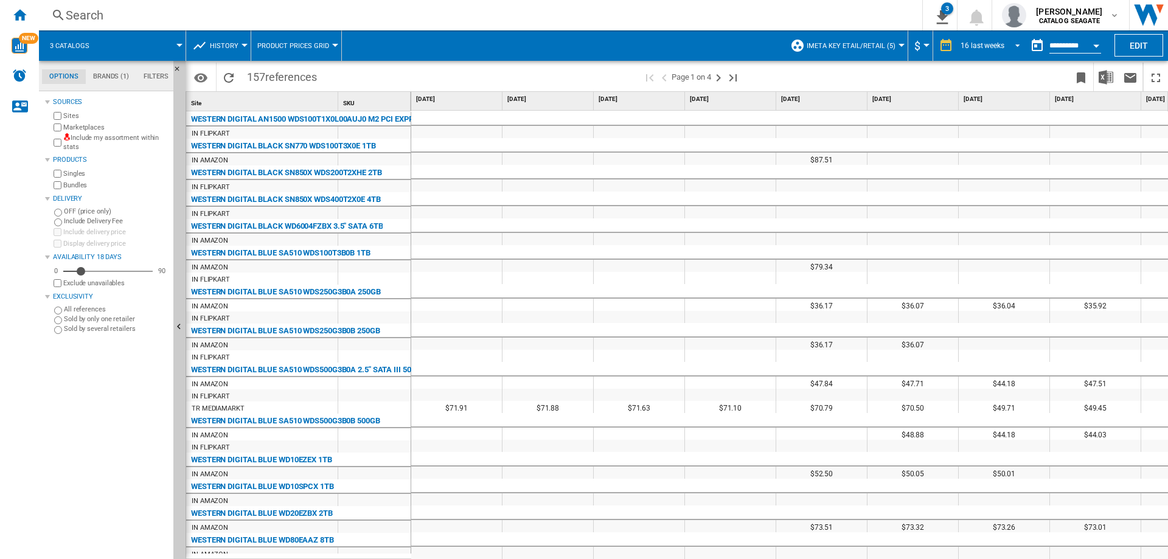
click at [994, 43] on div "16 last weeks" at bounding box center [983, 45] width 44 height 9
click at [1049, 65] on md-backdrop at bounding box center [584, 279] width 1168 height 559
click at [1037, 43] on button "button" at bounding box center [1037, 45] width 24 height 24
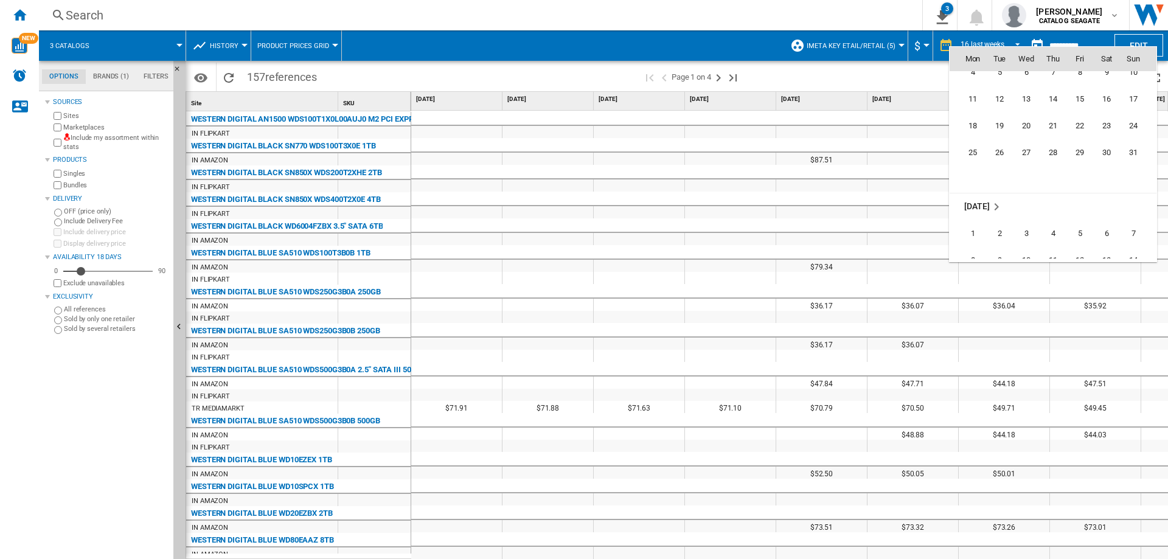
scroll to position [5622, 0]
click at [1133, 210] on span "31" at bounding box center [1133, 213] width 24 height 24
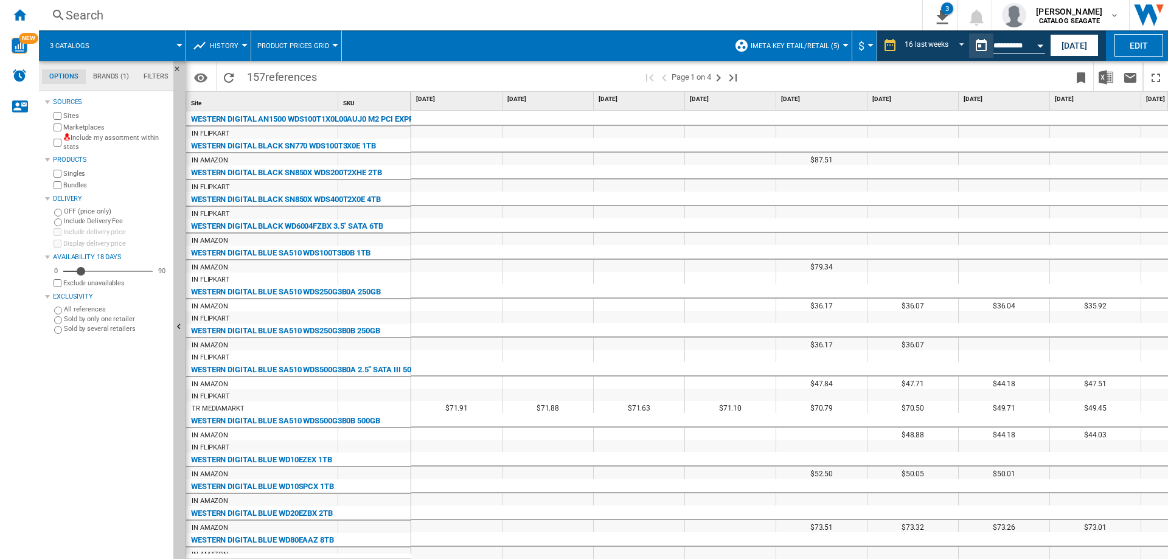
type input "**********"
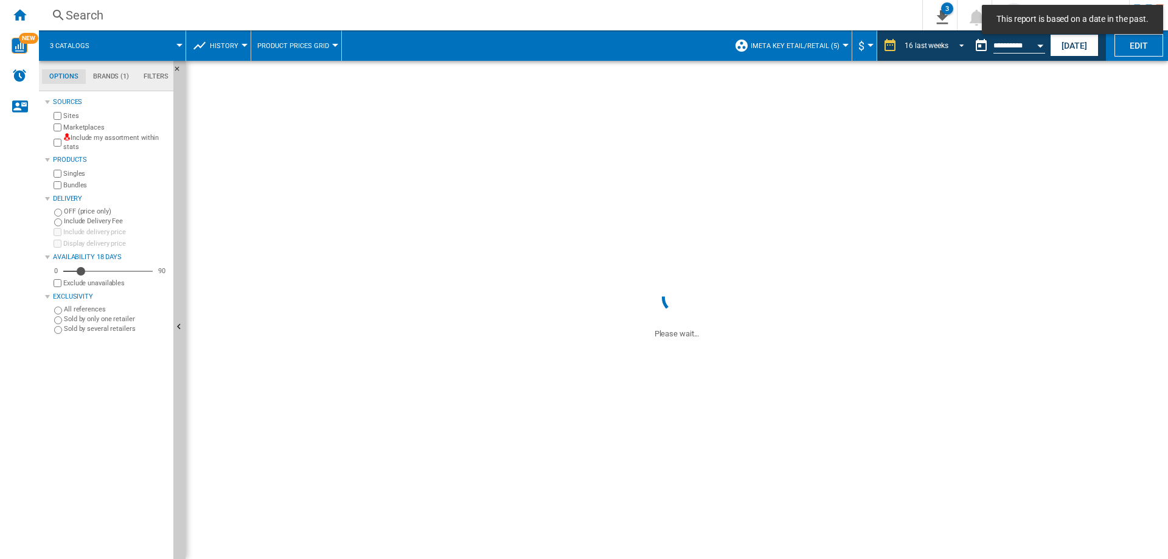
click at [933, 43] on div "16 last weeks" at bounding box center [927, 45] width 44 height 9
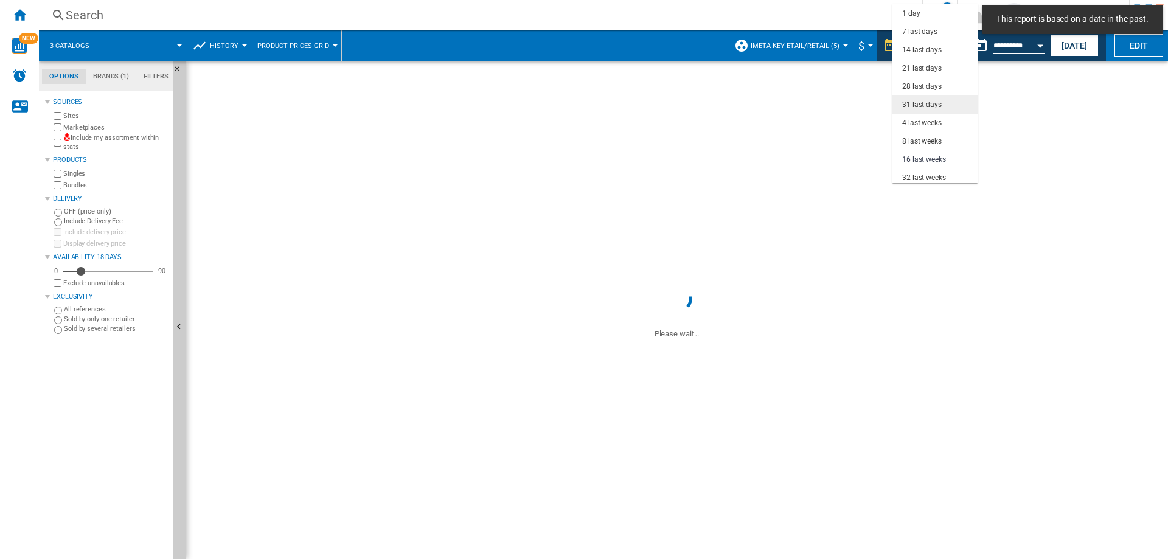
click at [925, 103] on div "31 last days" at bounding box center [922, 105] width 40 height 10
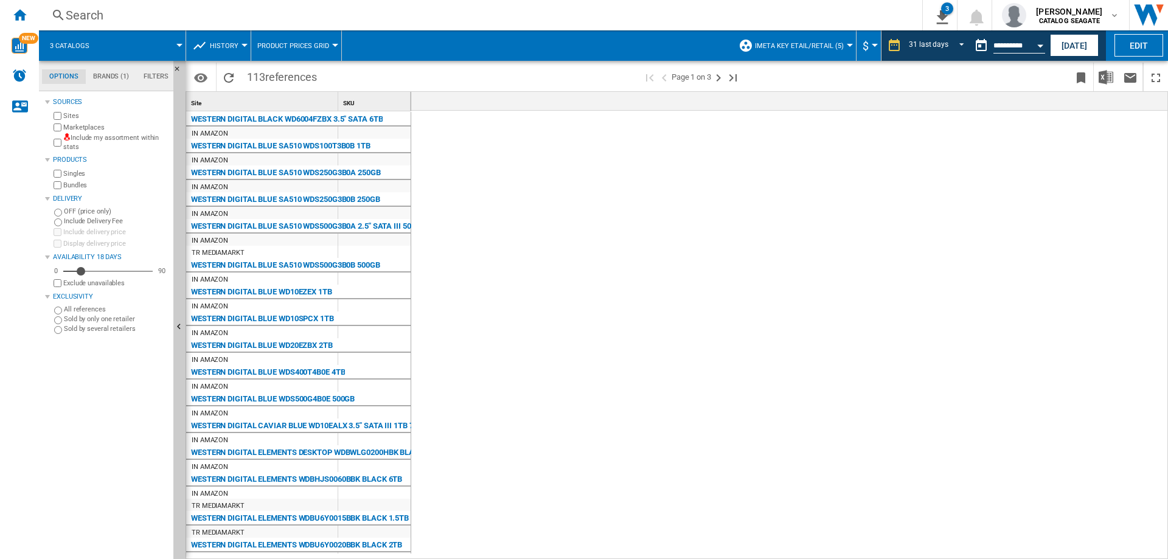
scroll to position [0, 2170]
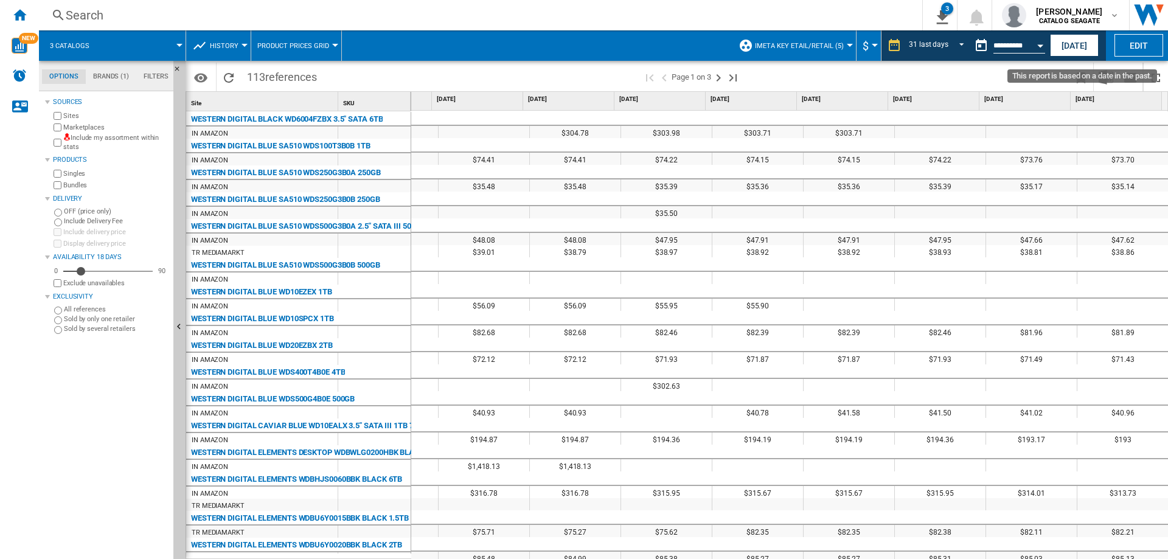
click at [981, 41] on button "This report is based on a date in the past." at bounding box center [981, 45] width 24 height 24
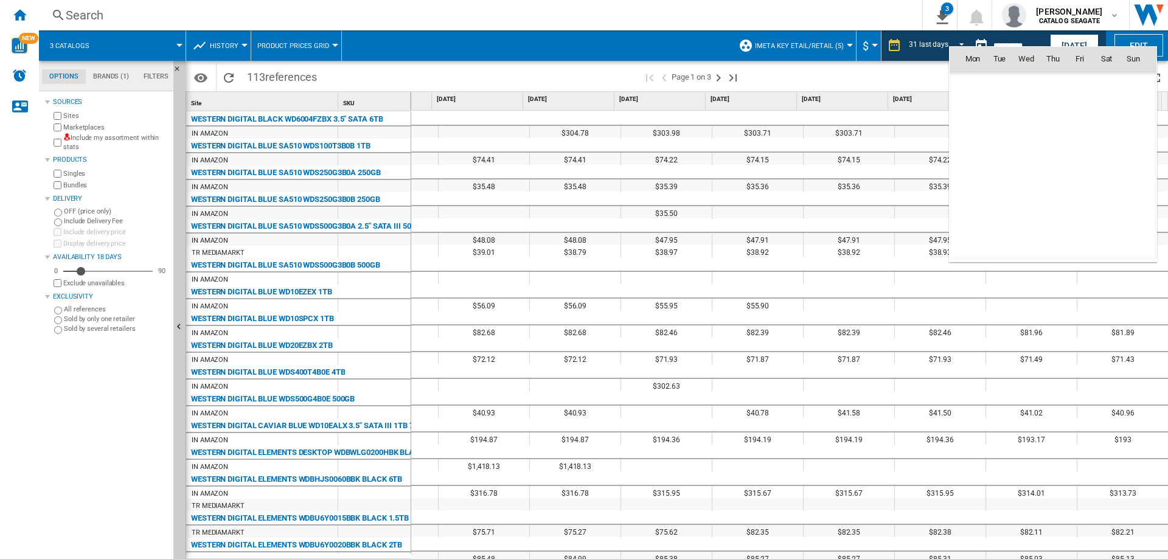
scroll to position [5643, 0]
click at [1084, 163] on span "22" at bounding box center [1080, 165] width 24 height 24
type input "**********"
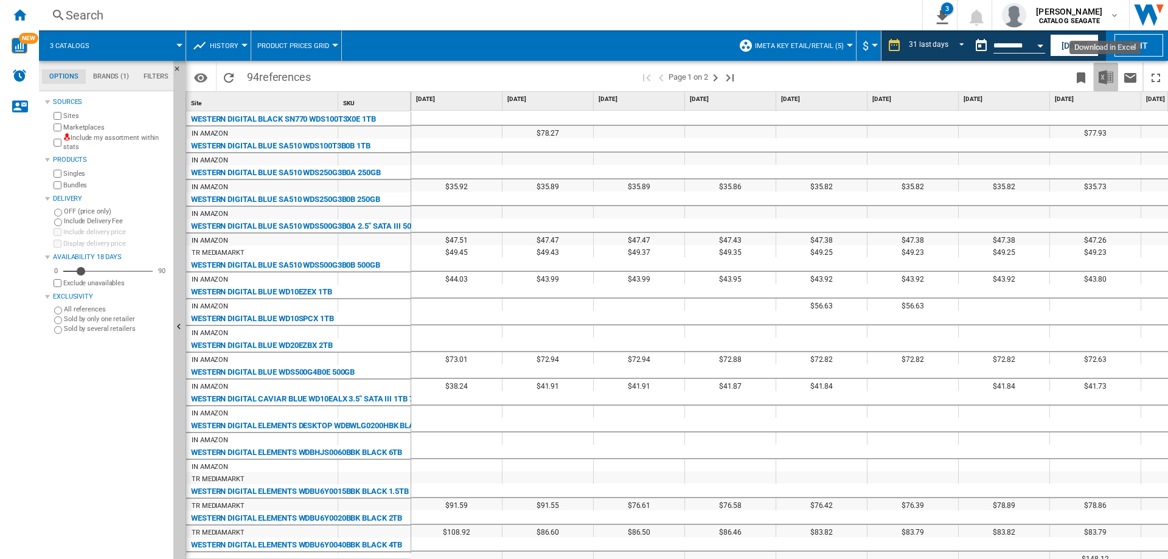
click at [1104, 78] on img "Download in Excel" at bounding box center [1106, 77] width 15 height 15
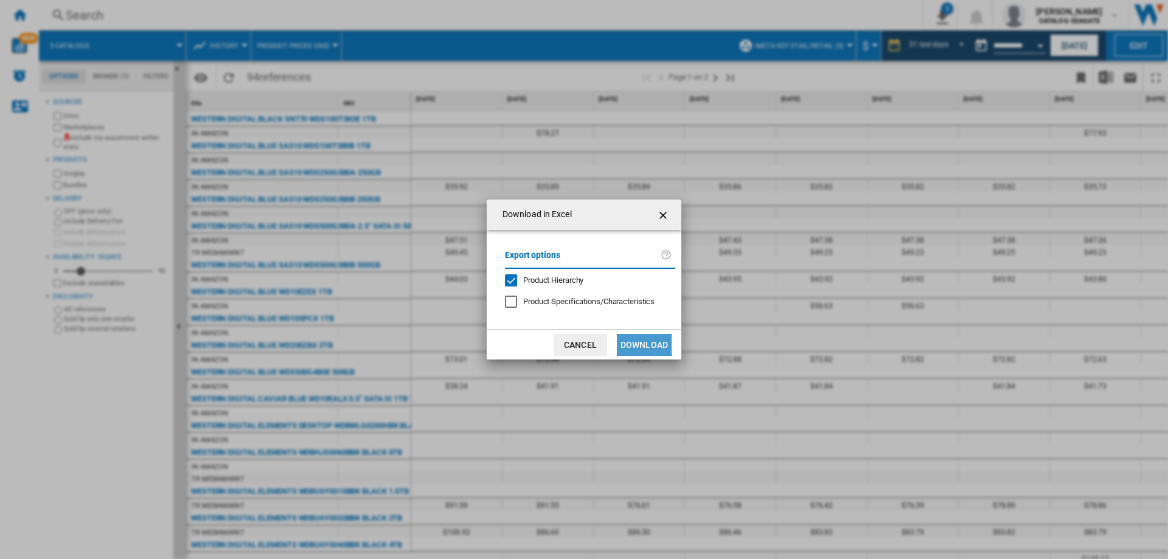
click at [637, 336] on button "Download" at bounding box center [644, 345] width 55 height 22
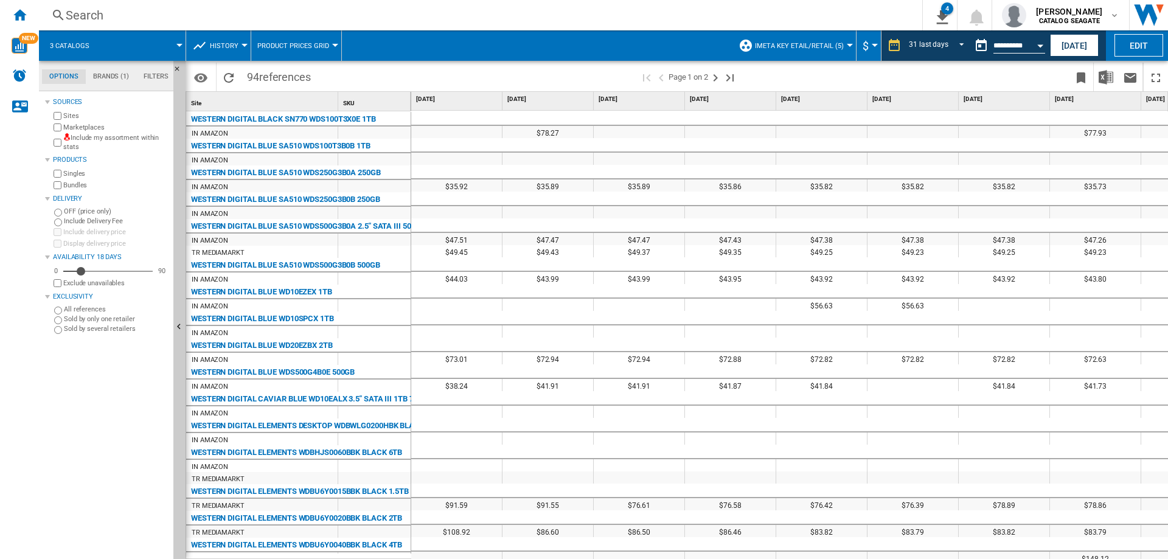
click at [848, 68] on span at bounding box center [908, 77] width 322 height 29
click at [831, 46] on span "IMETA key etail/retail (5)" at bounding box center [799, 46] width 89 height 8
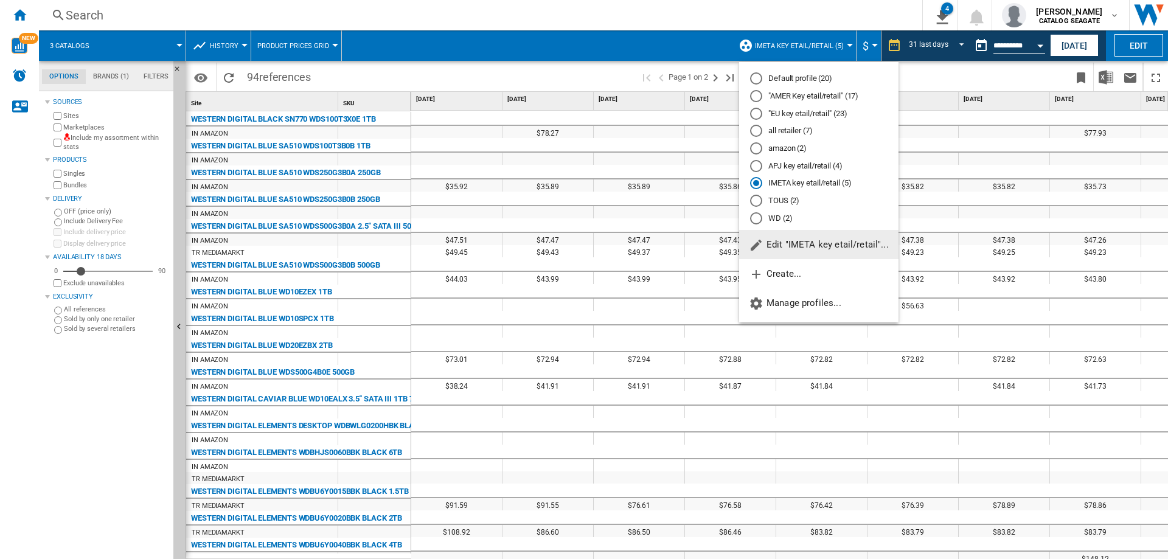
click at [798, 166] on md-radio-button "APJ key etail/retail (4)" at bounding box center [818, 166] width 137 height 12
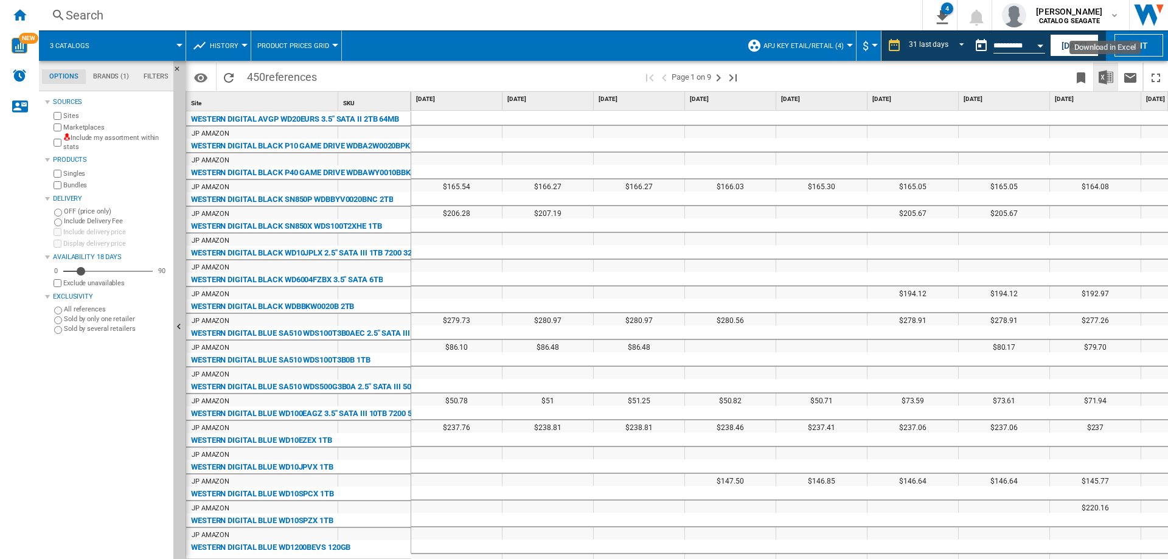
click at [1112, 78] on img "Download in Excel" at bounding box center [1106, 77] width 15 height 15
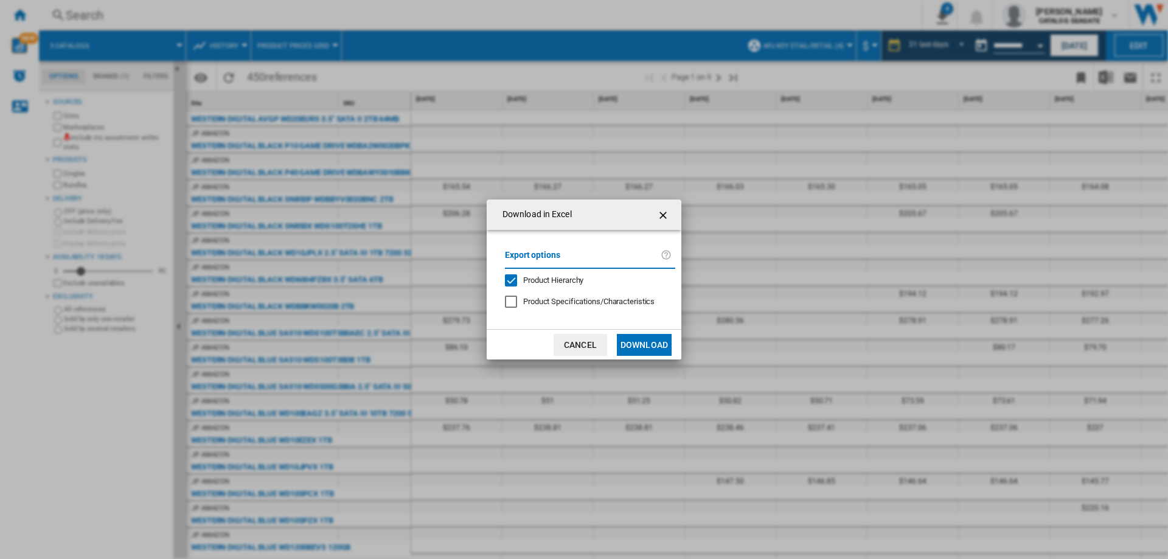
click at [507, 303] on div "Download in ..." at bounding box center [511, 302] width 12 height 12
click at [652, 344] on button "Download" at bounding box center [644, 345] width 55 height 22
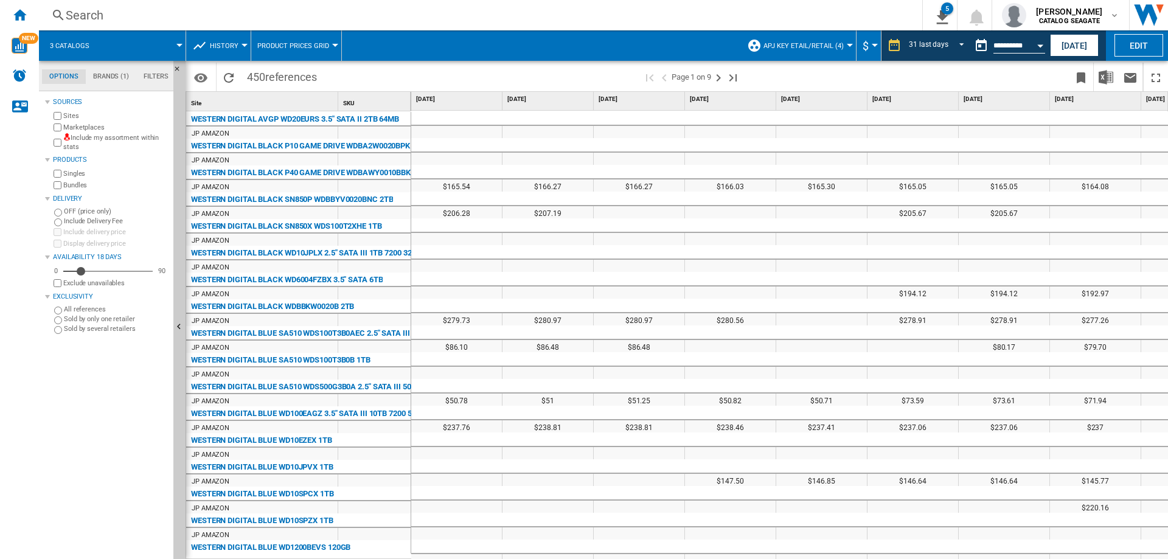
click at [828, 42] on span "APJ key etail/retail (4)" at bounding box center [804, 46] width 80 height 8
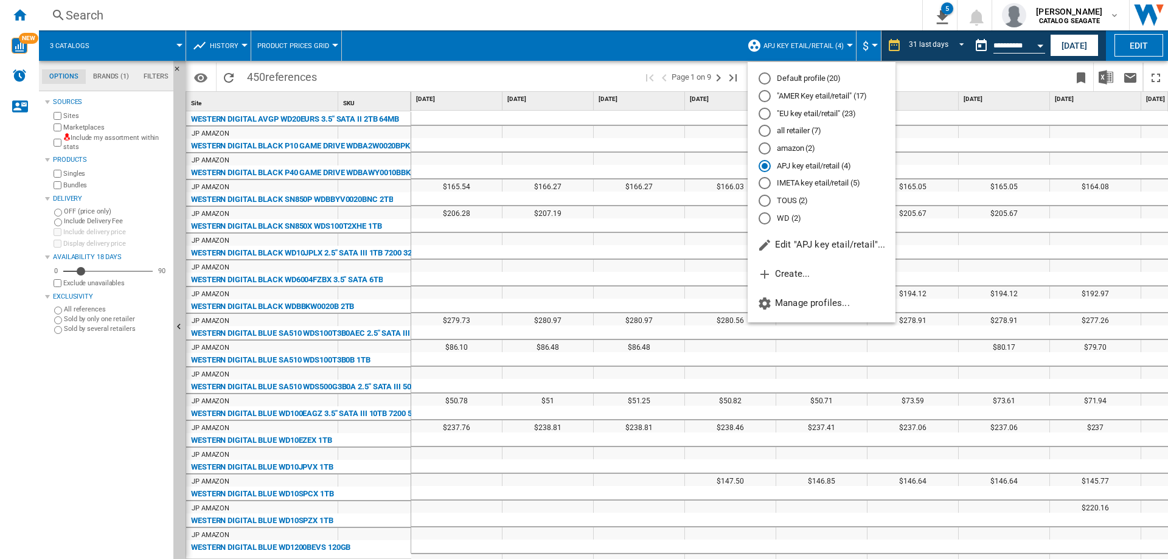
click at [801, 113] on md-radio-button ""EU key etail/retail" (23)" at bounding box center [822, 114] width 126 height 12
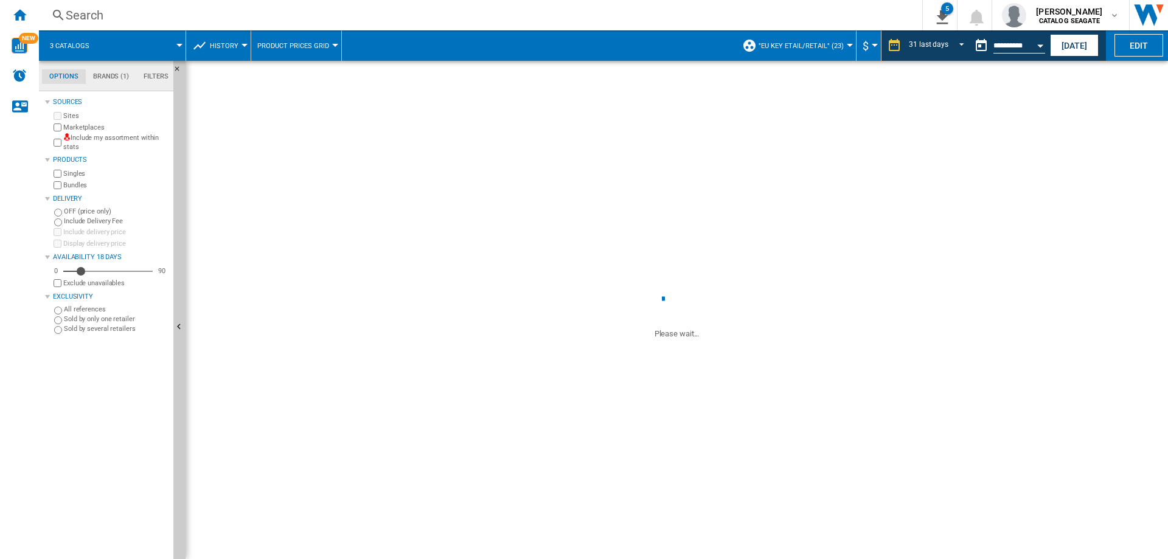
click at [98, 74] on md-tab-item "Brands (1)" at bounding box center [111, 76] width 50 height 15
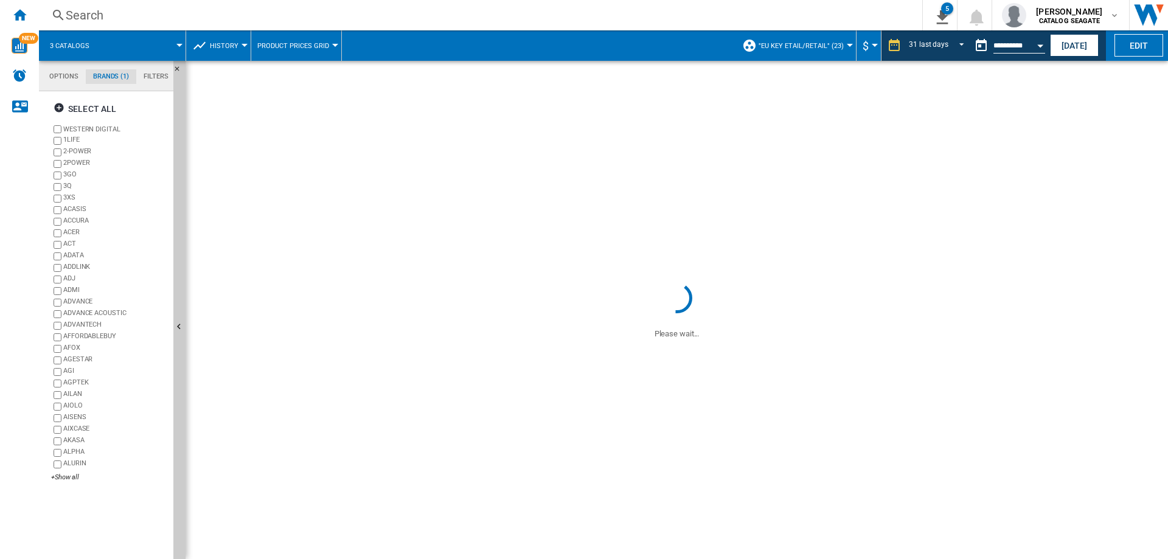
click at [69, 75] on md-tab-item "Options" at bounding box center [64, 76] width 44 height 15
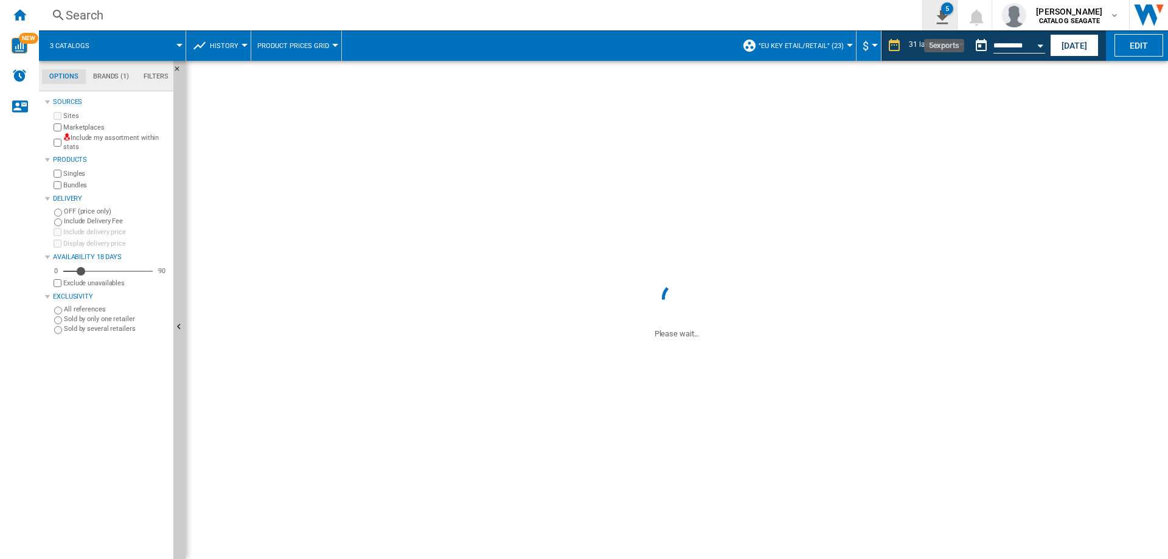
click at [953, 13] on div "5" at bounding box center [947, 8] width 12 height 12
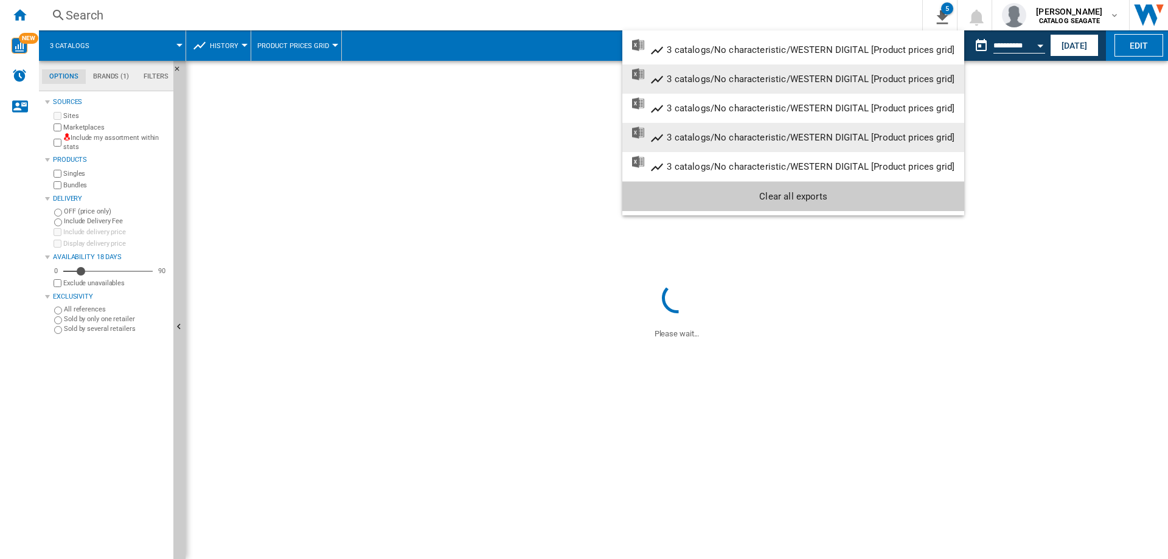
scroll to position [1, 0]
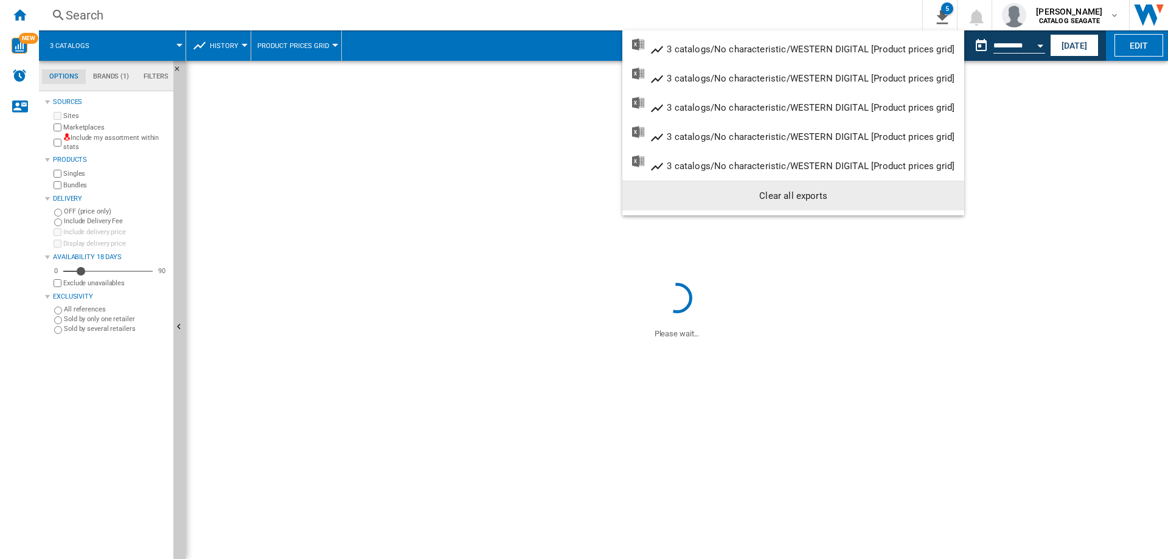
click at [769, 203] on div "Clear all exports" at bounding box center [793, 196] width 322 height 22
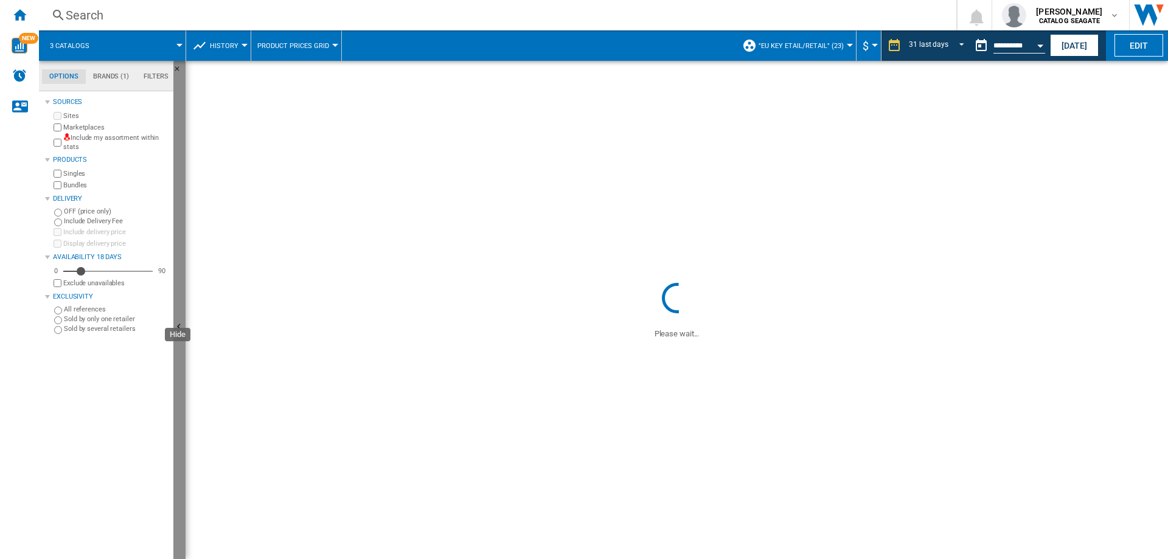
click at [179, 322] on ng-md-icon "Hide" at bounding box center [180, 328] width 15 height 15
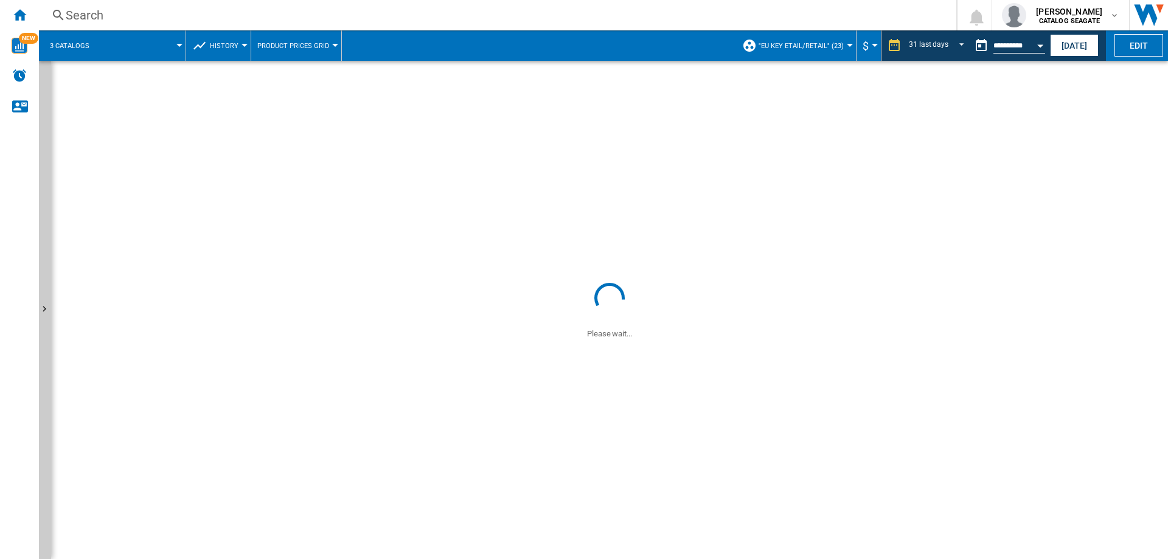
click at [242, 46] on div at bounding box center [245, 45] width 6 height 3
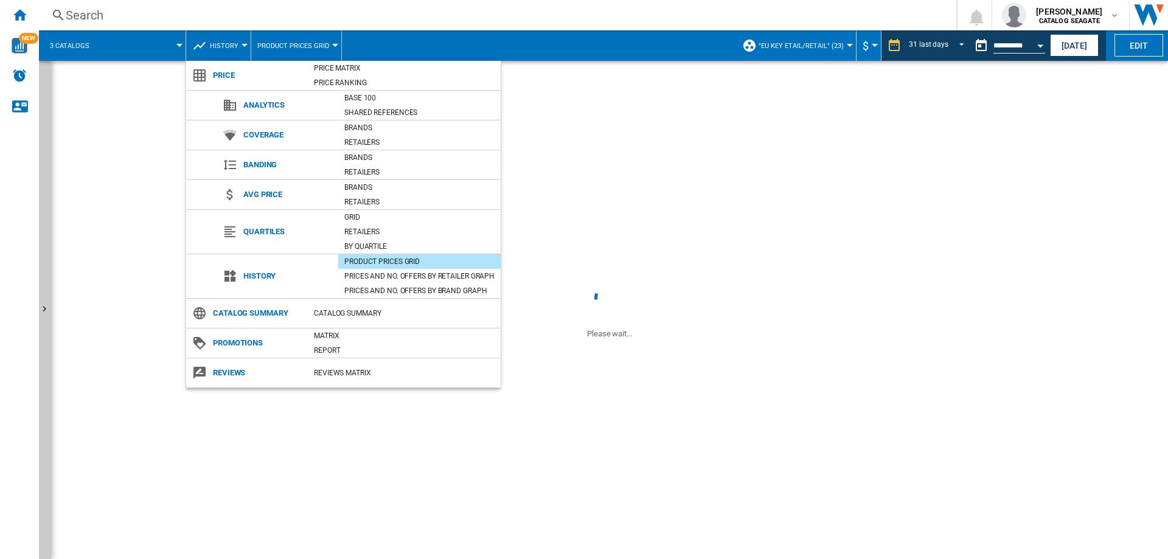
click at [607, 165] on md-backdrop at bounding box center [584, 279] width 1168 height 559
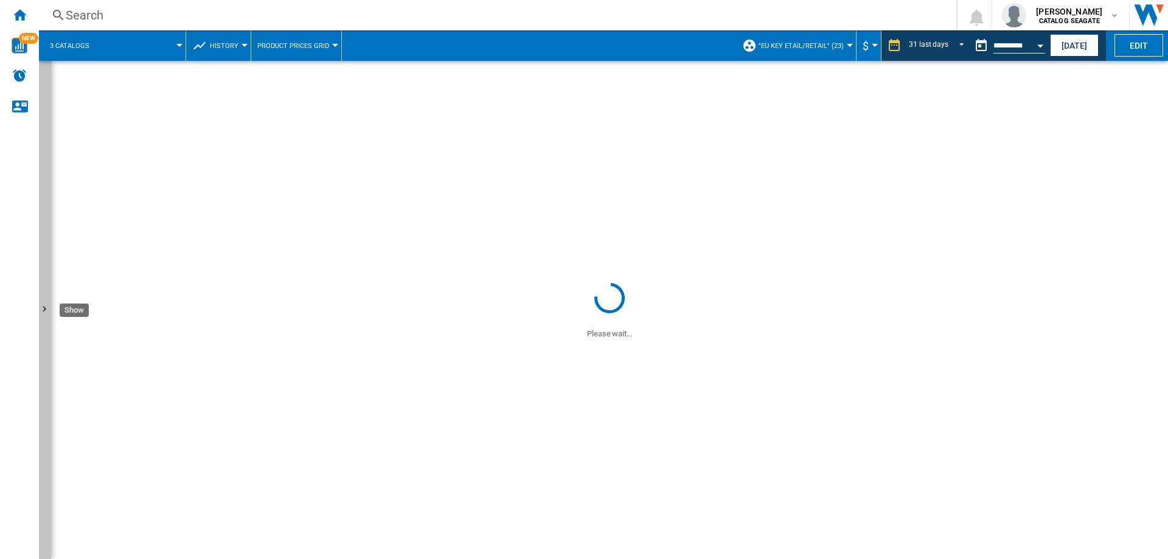
click at [44, 302] on button "Show" at bounding box center [45, 310] width 12 height 498
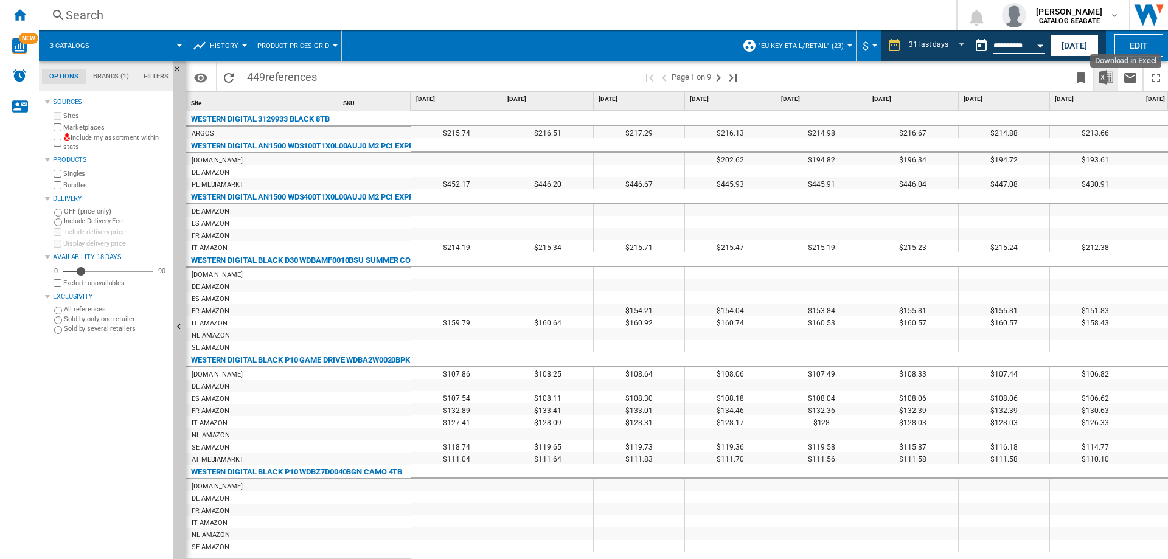
click at [1102, 77] on img "Download in Excel" at bounding box center [1106, 77] width 15 height 15
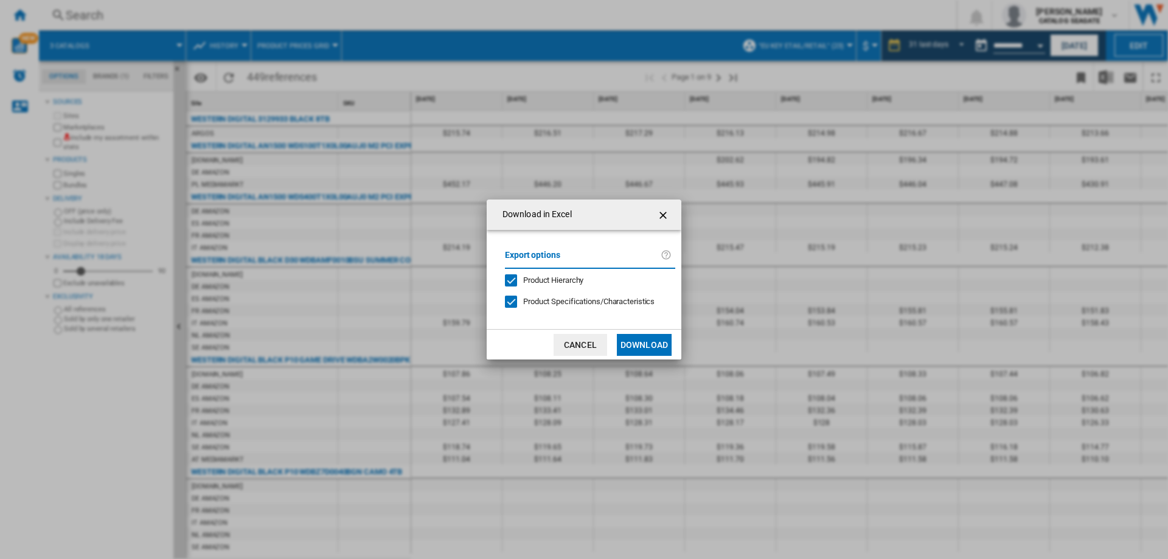
click at [514, 300] on div "Download in ..." at bounding box center [511, 302] width 12 height 12
click at [633, 338] on button "Download" at bounding box center [644, 345] width 55 height 22
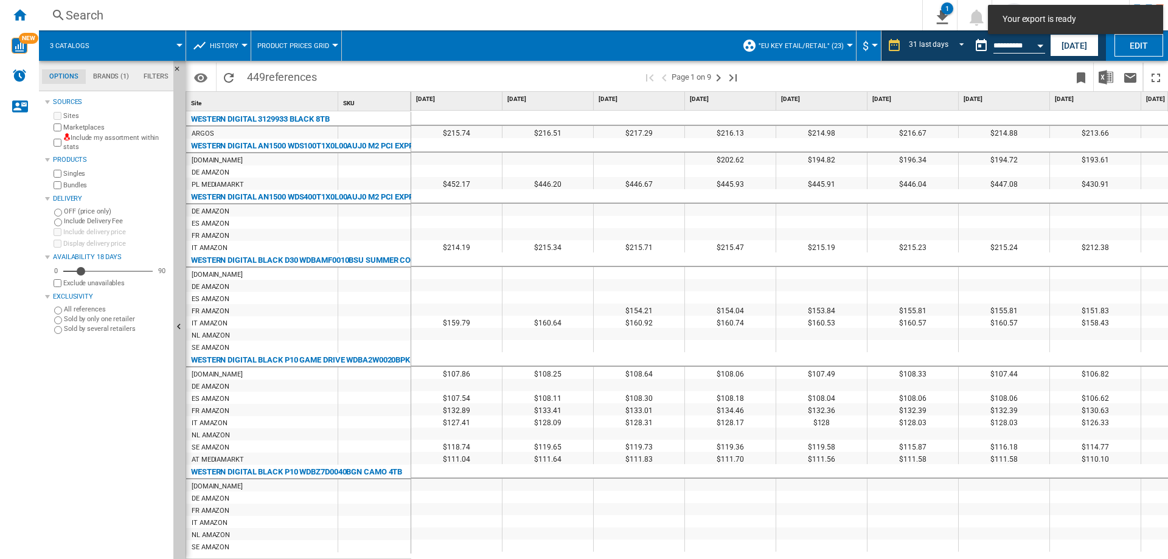
click at [832, 43] on span ""EU key etail/retail" (23)" at bounding box center [801, 46] width 85 height 8
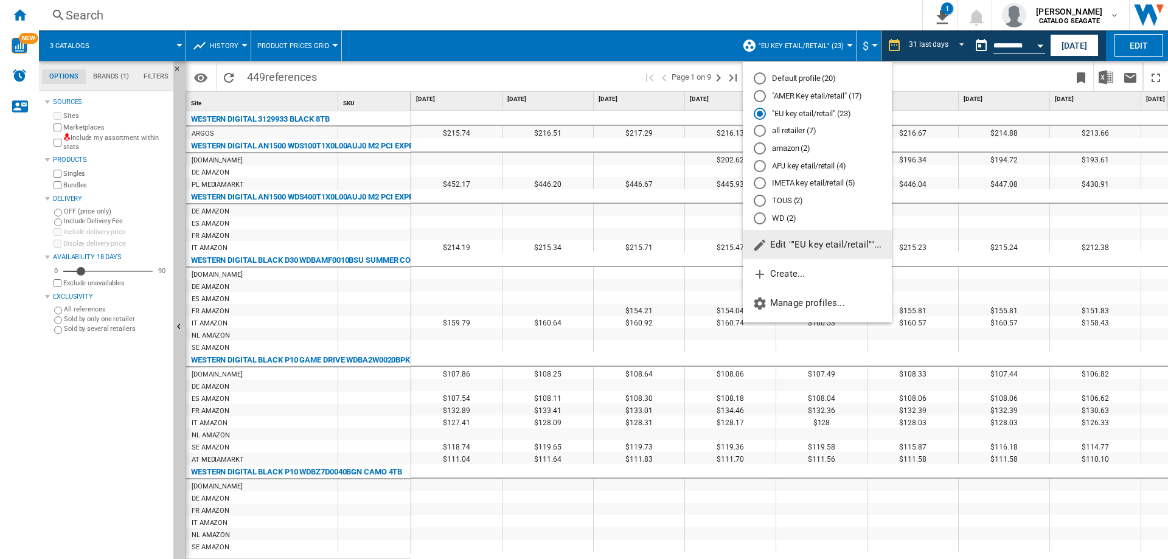
click at [809, 94] on md-radio-button ""AMER Key etail/retail" (17)" at bounding box center [817, 97] width 127 height 12
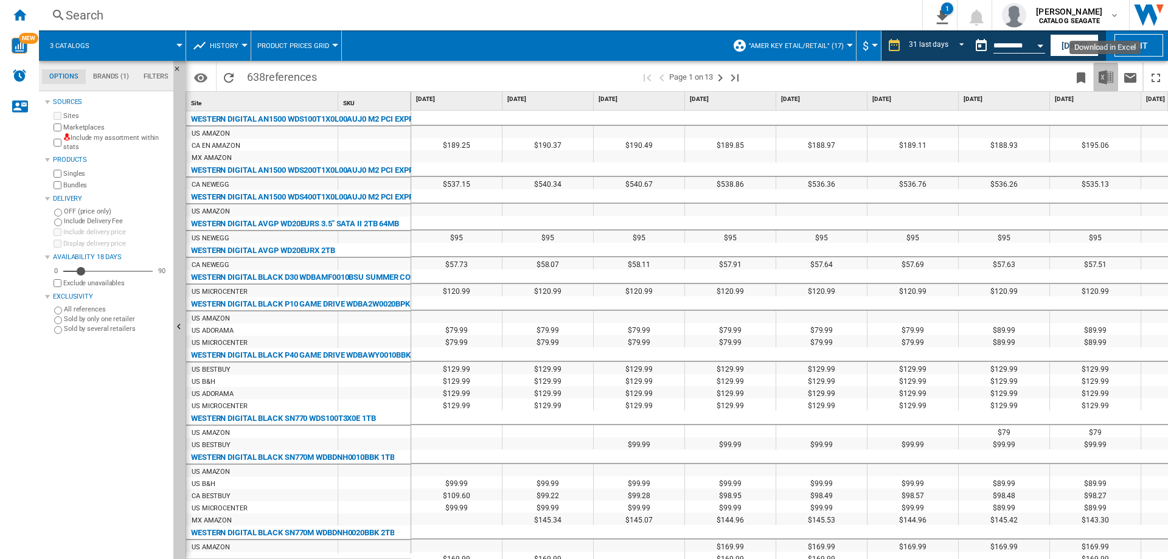
click at [1113, 76] on img "Download in Excel" at bounding box center [1106, 77] width 15 height 15
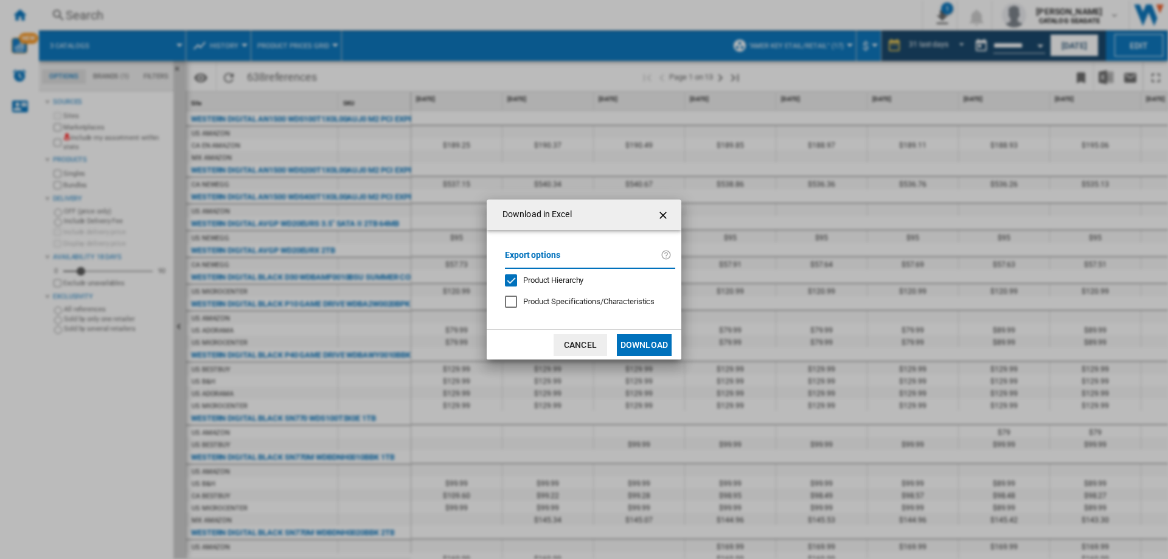
click at [639, 344] on button "Download" at bounding box center [644, 345] width 55 height 22
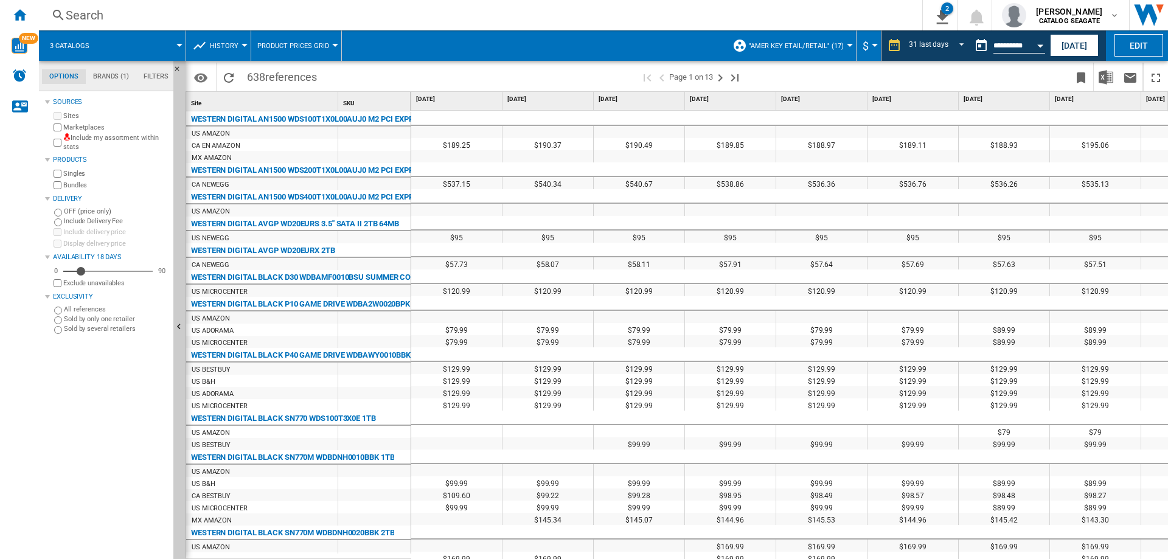
click at [828, 44] on span ""AMER Key etail/retail" (17)" at bounding box center [796, 46] width 95 height 8
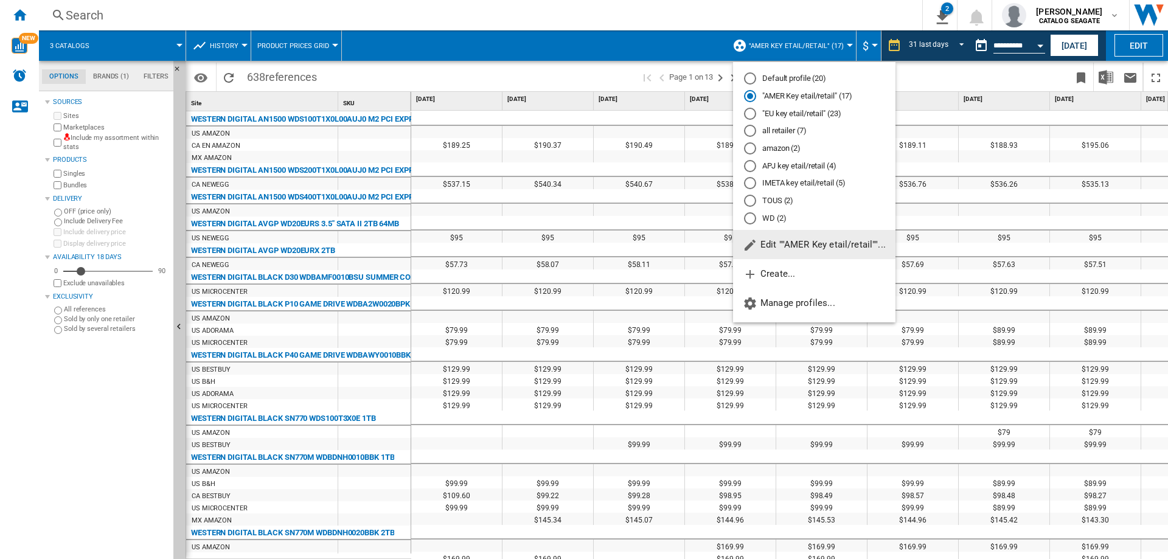
click at [782, 165] on md-radio-button "APJ key etail/retail (4)" at bounding box center [814, 166] width 141 height 12
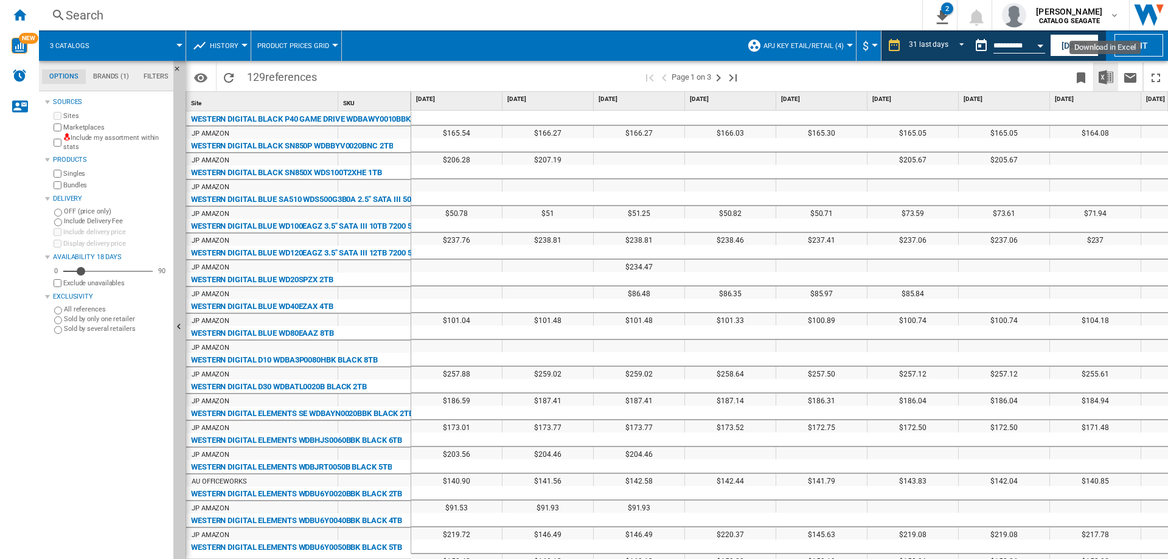
click at [1108, 78] on img "Download in Excel" at bounding box center [1106, 77] width 15 height 15
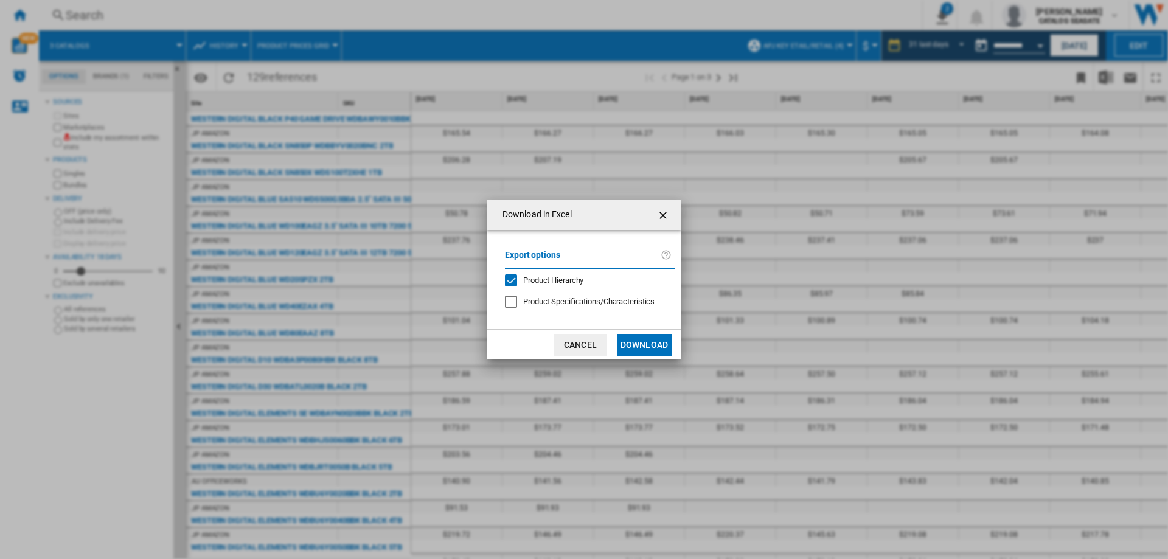
click at [652, 336] on button "Download" at bounding box center [644, 345] width 55 height 22
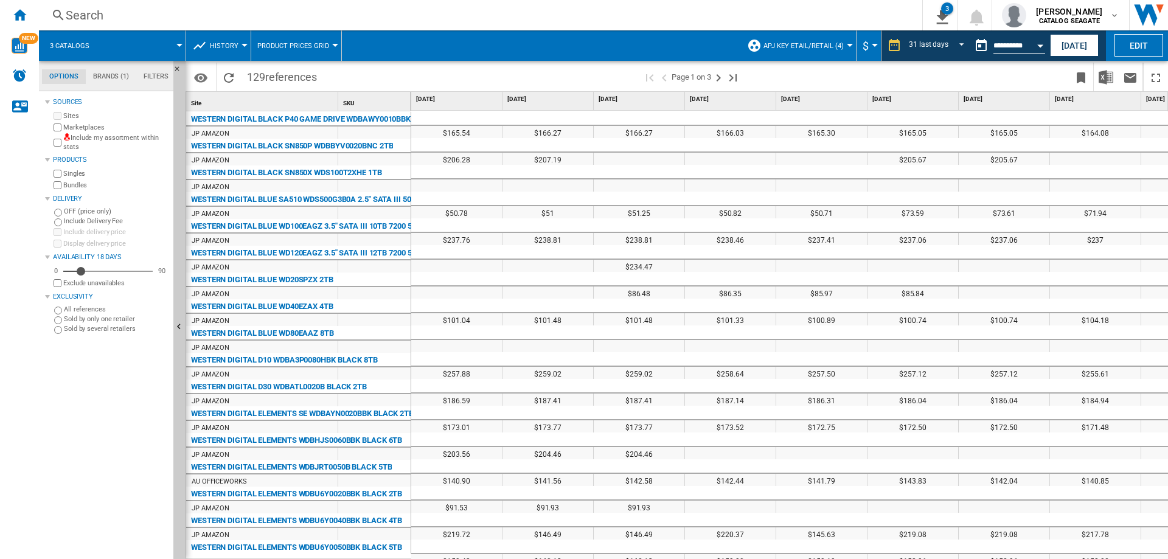
click at [791, 45] on span "APJ key etail/retail (4)" at bounding box center [804, 46] width 80 height 8
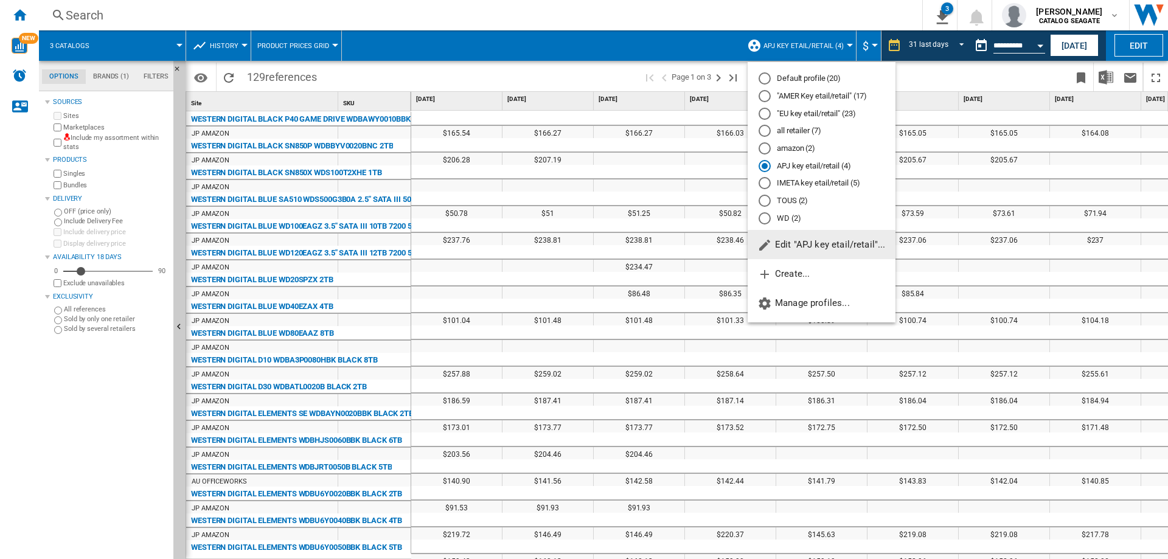
click at [796, 183] on md-radio-button "IMETA key etail/retail (5)" at bounding box center [822, 184] width 126 height 12
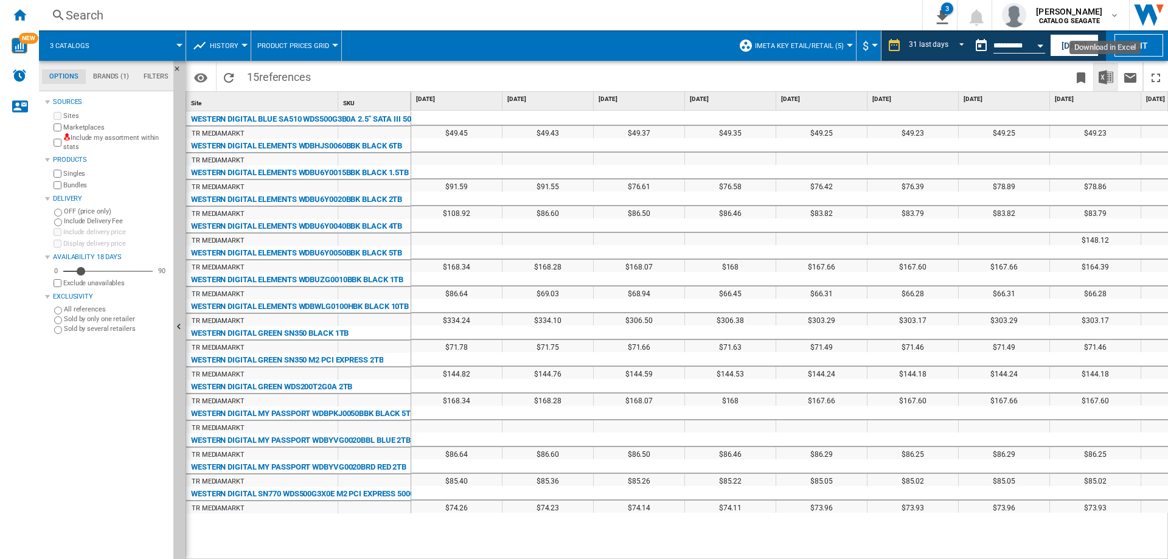
click at [1104, 82] on img "Download in Excel" at bounding box center [1106, 77] width 15 height 15
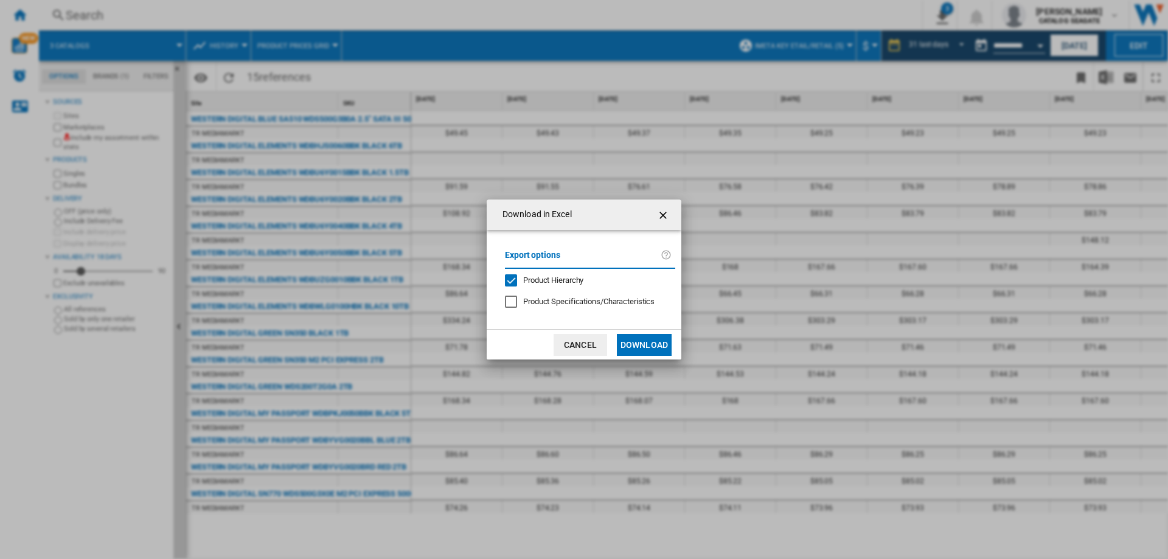
click at [629, 340] on button "Download" at bounding box center [644, 345] width 55 height 22
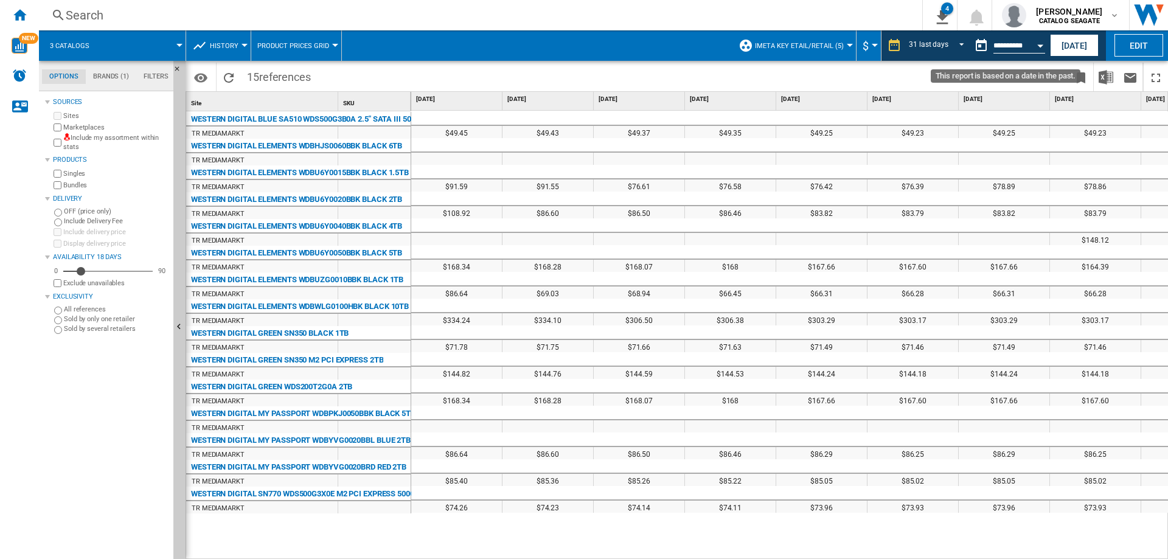
click at [977, 44] on button "This report is based on a date in the past." at bounding box center [981, 45] width 24 height 24
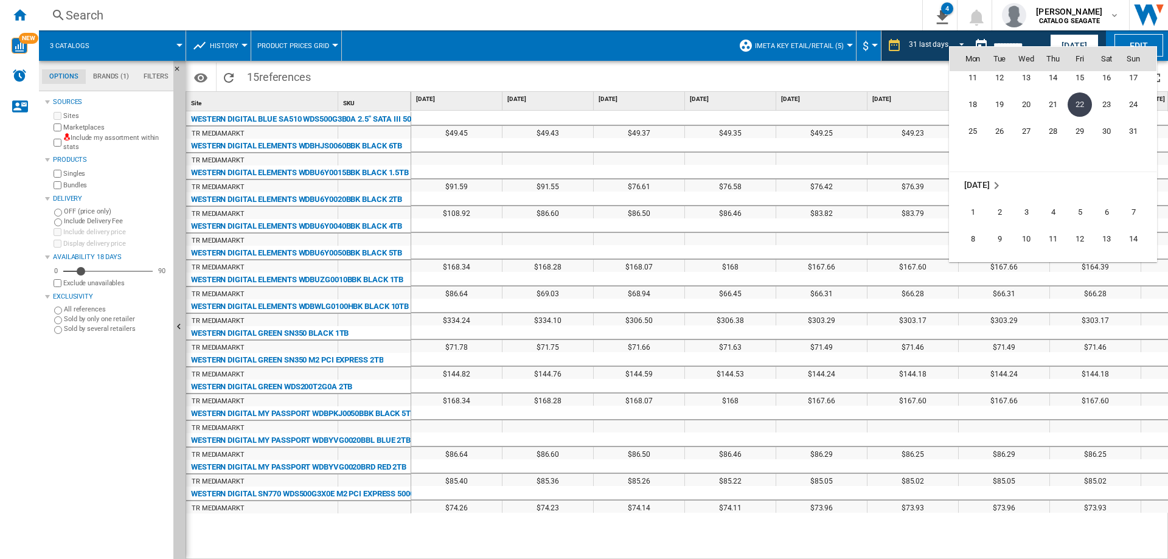
scroll to position [5765, 0]
click at [995, 234] on span "23" at bounding box center [1000, 232] width 26 height 26
type input "**********"
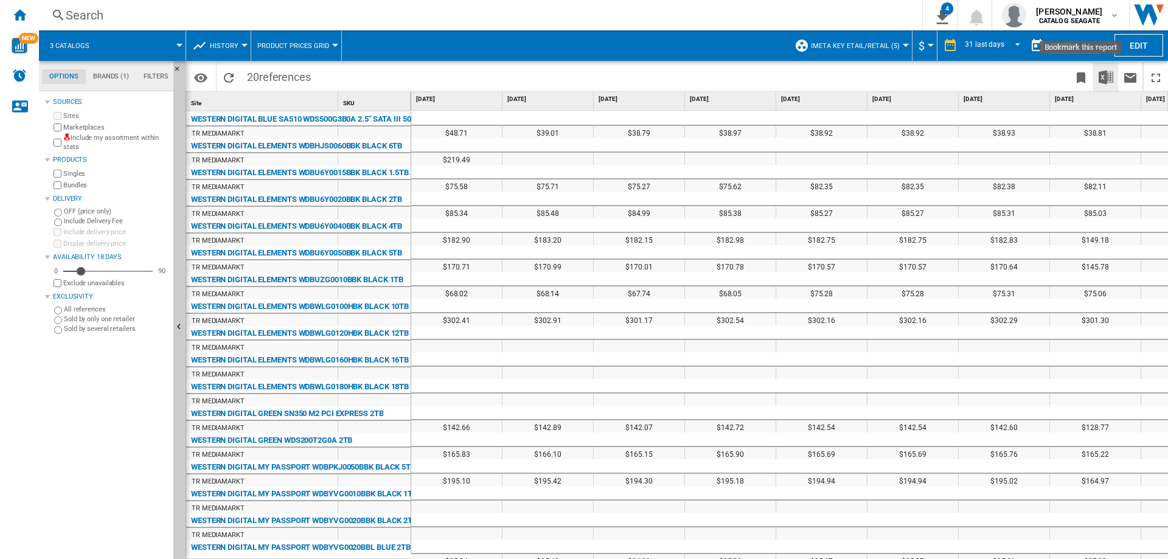
click at [1109, 77] on img "Download in Excel" at bounding box center [1106, 77] width 15 height 15
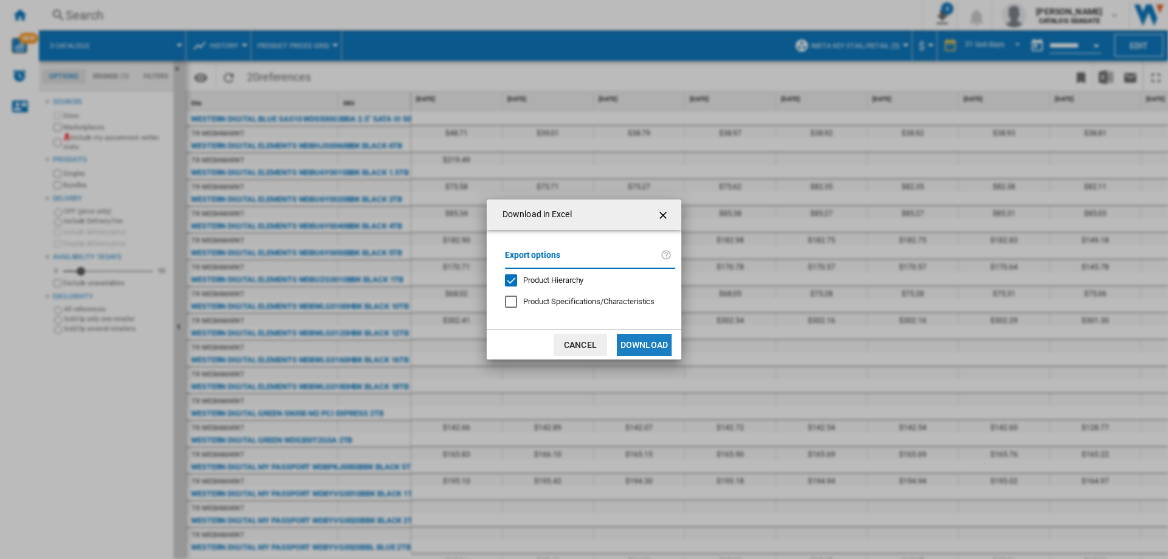
click at [665, 337] on button "Download" at bounding box center [644, 345] width 55 height 22
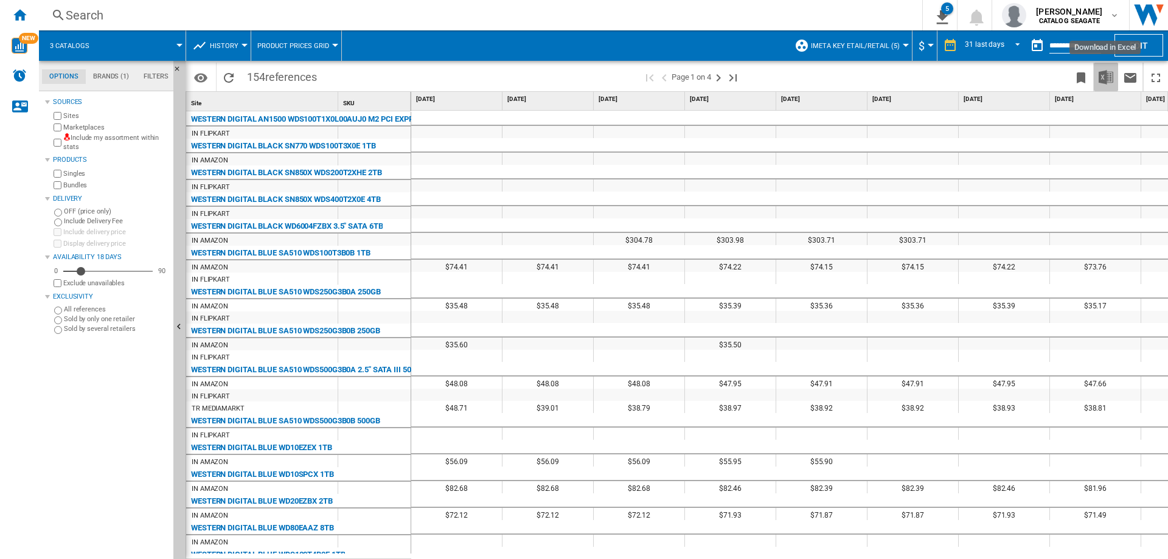
click at [1110, 80] on img "Download in Excel" at bounding box center [1106, 77] width 15 height 15
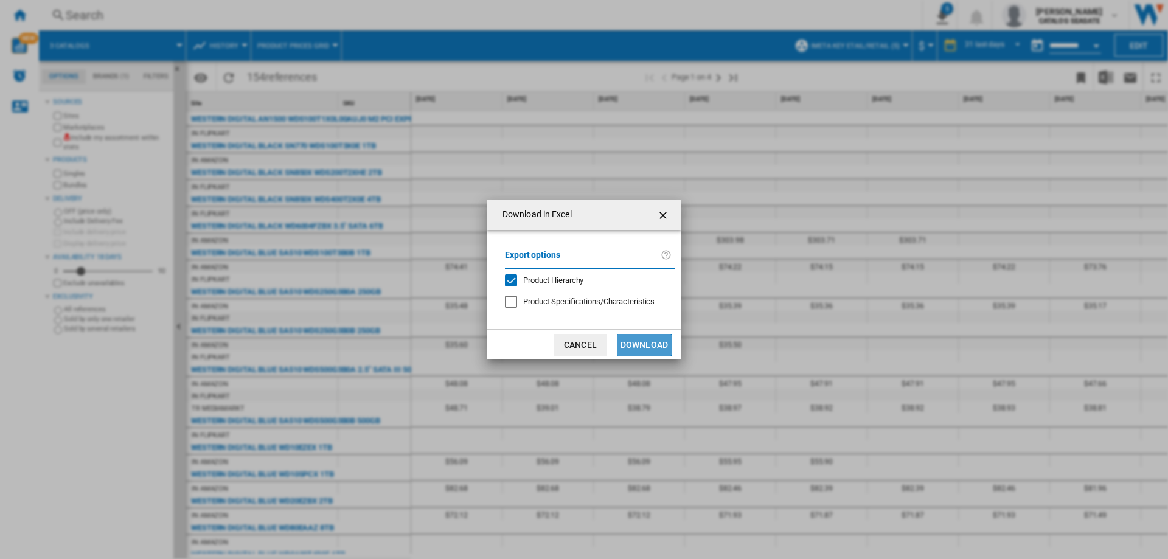
click at [648, 341] on button "Download" at bounding box center [644, 345] width 55 height 22
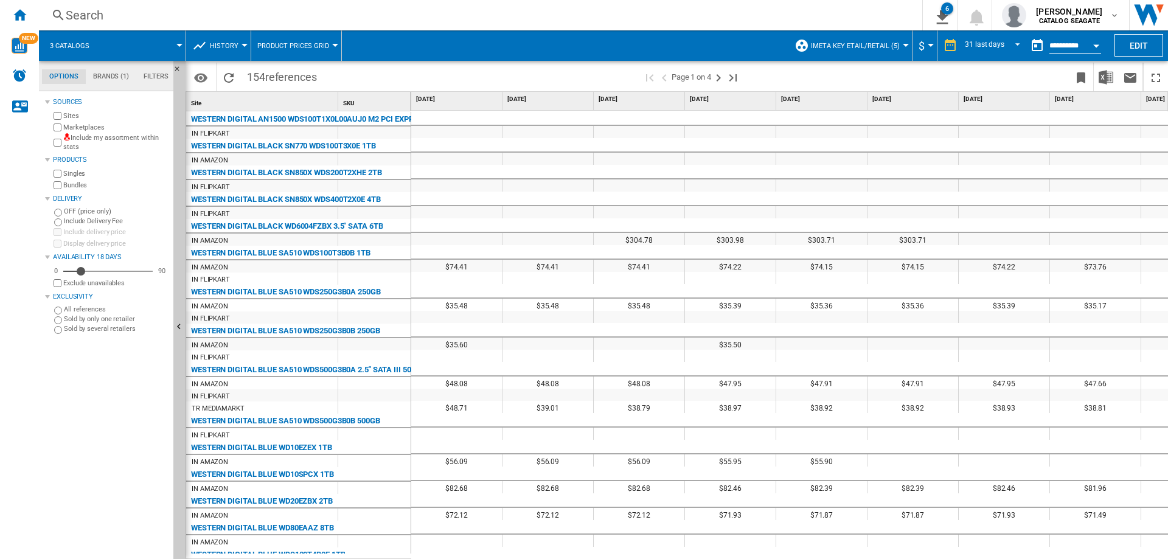
click at [872, 45] on span "IMETA key etail/retail (5)" at bounding box center [855, 46] width 89 height 8
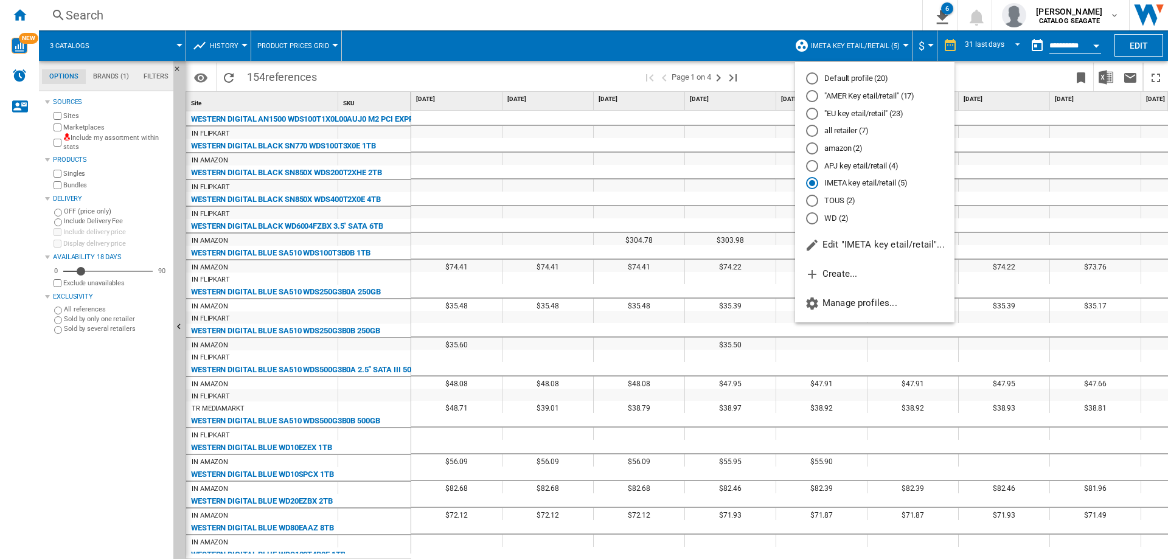
click at [850, 166] on md-radio-button "APJ key etail/retail (4)" at bounding box center [874, 166] width 137 height 12
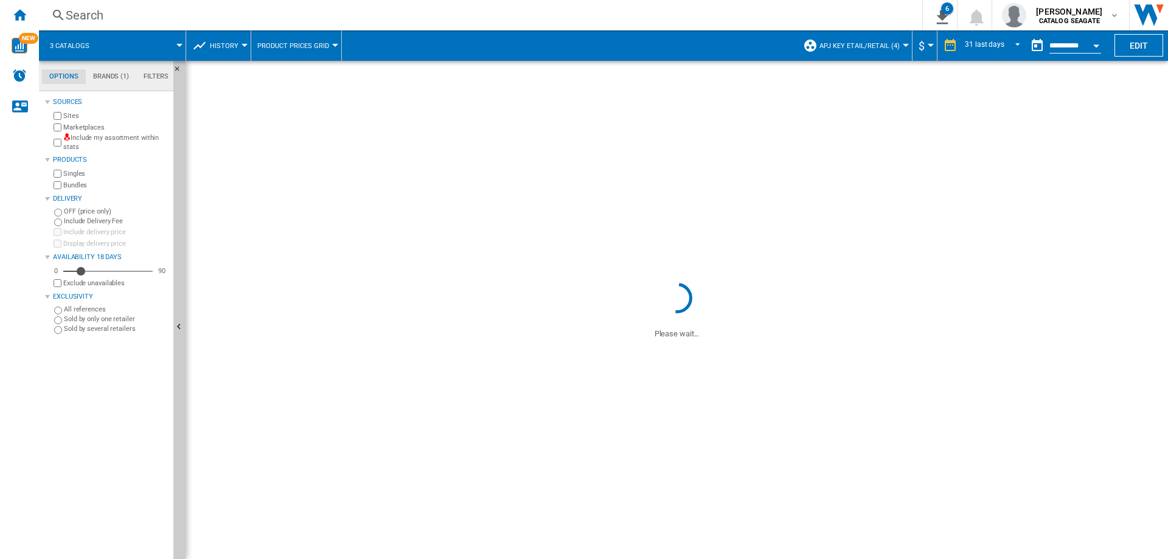
click at [48, 458] on div "Sources Sites Marketplaces Include my assortment within stats Products Singles …" at bounding box center [107, 326] width 124 height 465
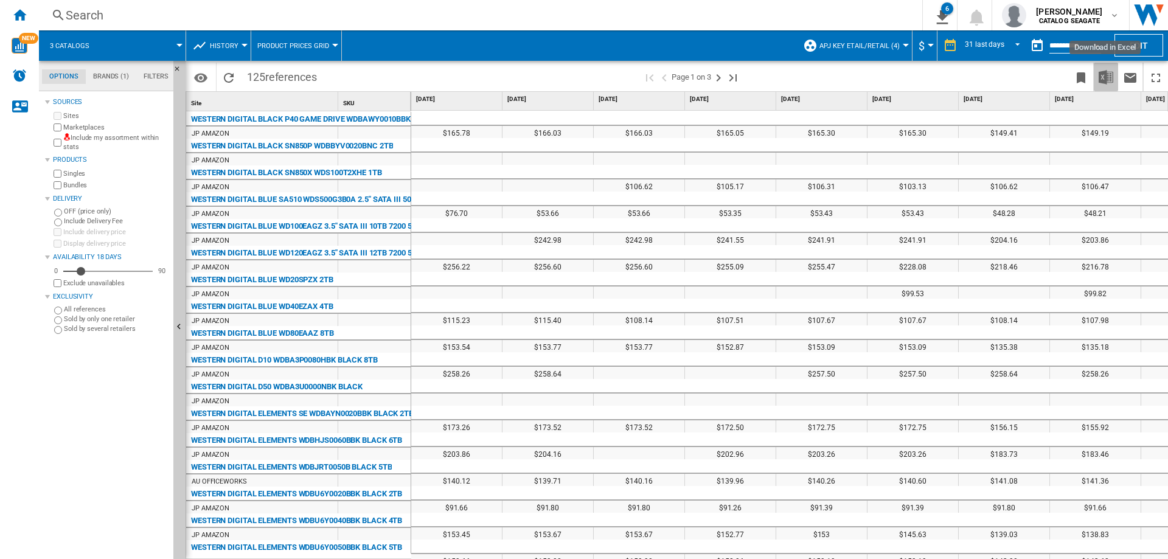
click at [1105, 76] on img "Download in Excel" at bounding box center [1106, 77] width 15 height 15
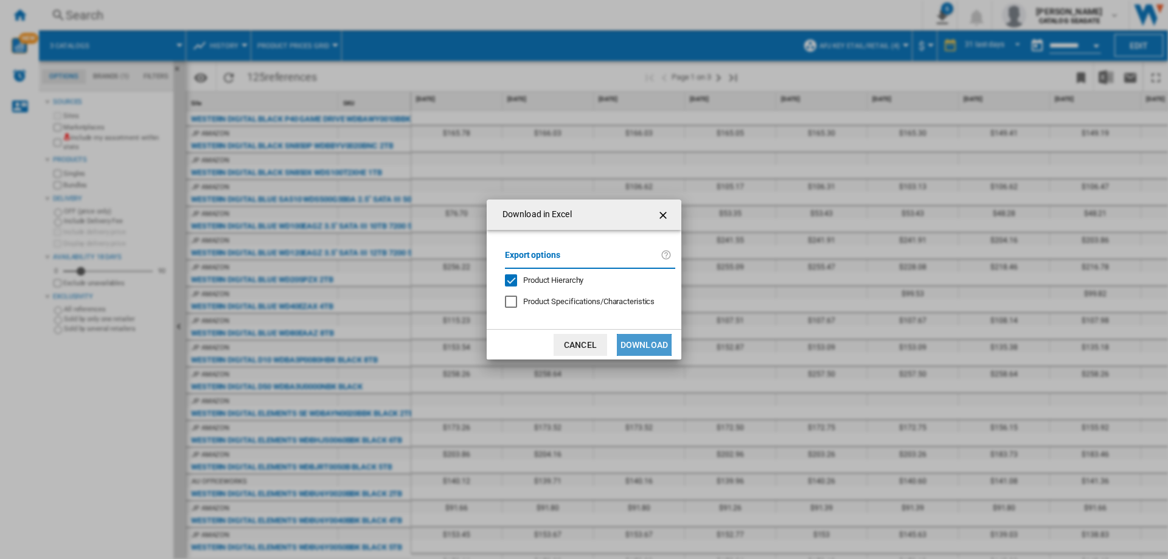
click at [647, 349] on button "Download" at bounding box center [644, 345] width 55 height 22
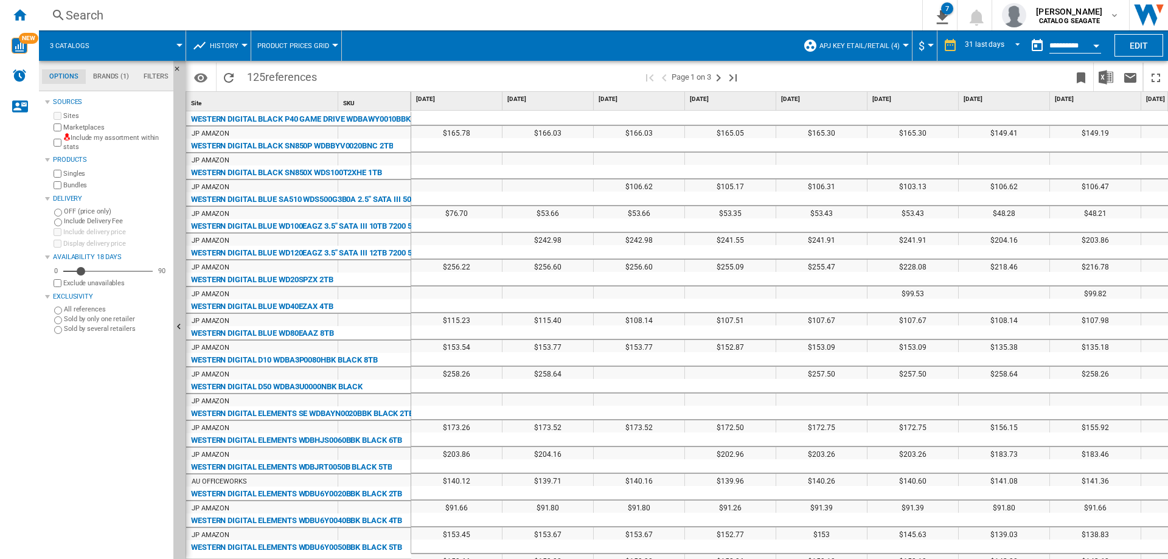
click at [866, 44] on span "APJ key etail/retail (4)" at bounding box center [860, 46] width 80 height 8
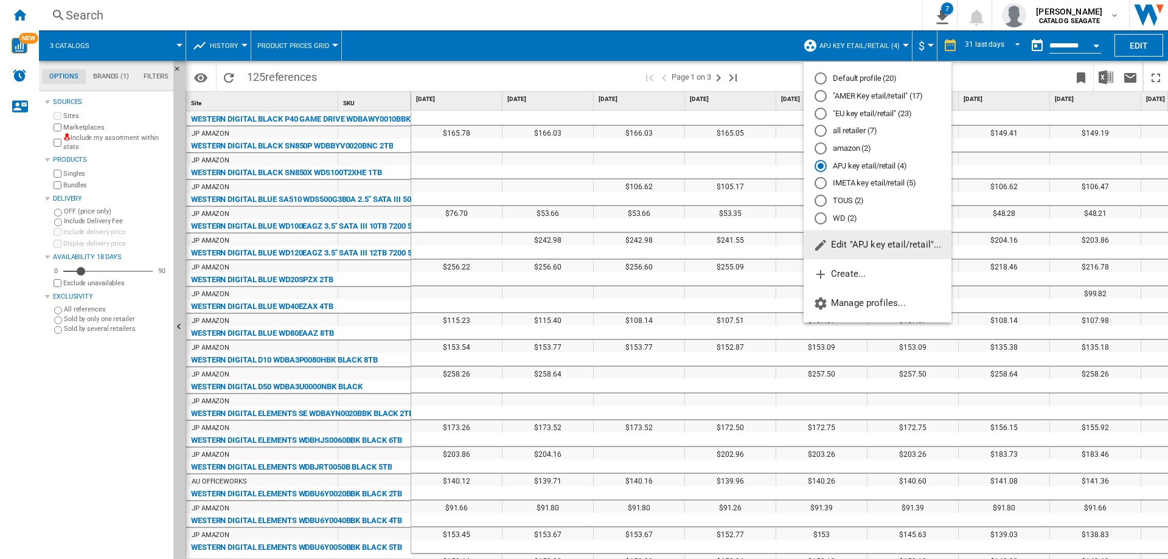
click at [854, 113] on md-radio-button ""EU key etail/retail" (23)" at bounding box center [878, 114] width 126 height 12
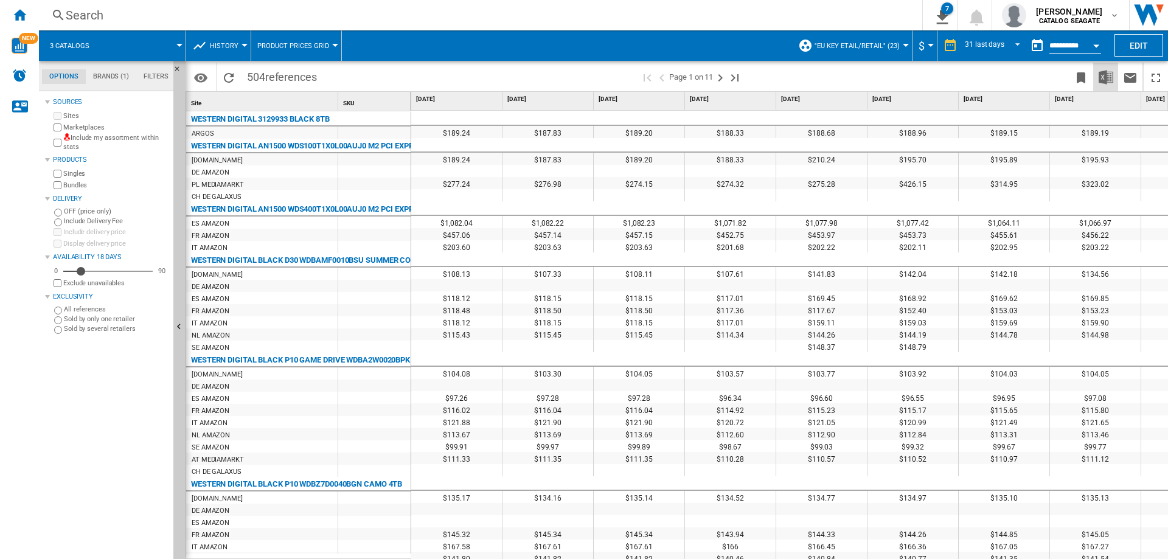
click at [1107, 75] on img "Download in Excel" at bounding box center [1106, 77] width 15 height 15
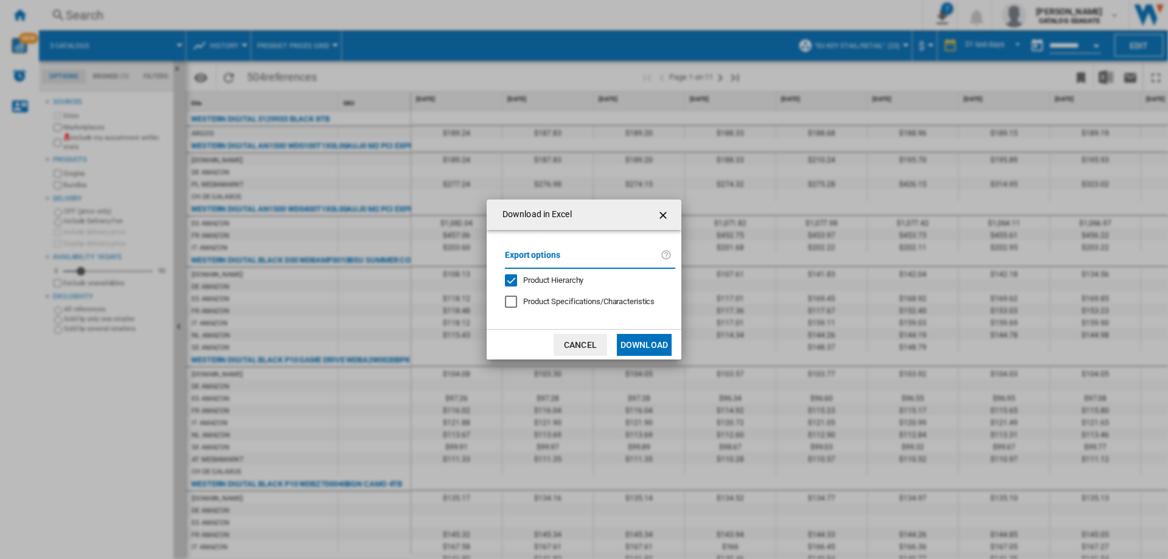
click at [638, 345] on button "Download" at bounding box center [644, 345] width 55 height 22
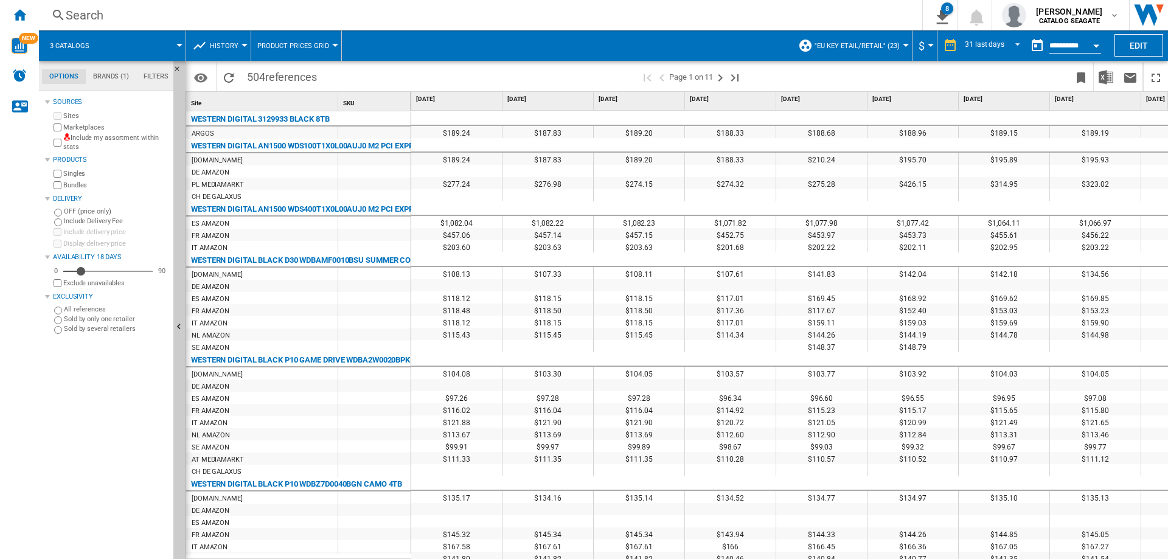
click at [872, 45] on span ""EU key etail/retail" (23)" at bounding box center [857, 46] width 85 height 8
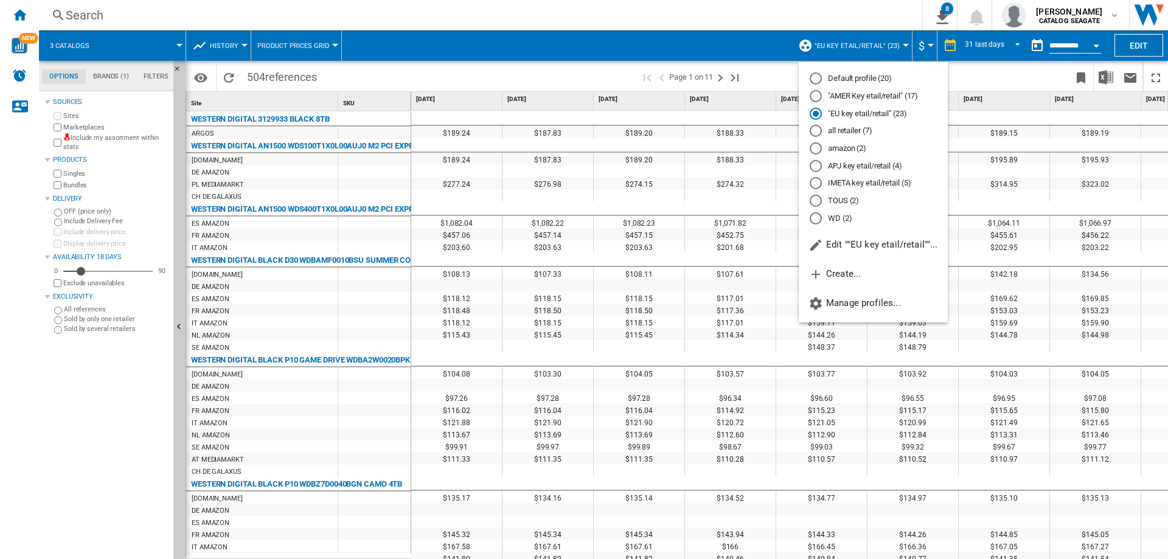
click at [854, 92] on md-radio-button ""AMER Key etail/retail" (17)" at bounding box center [873, 97] width 127 height 12
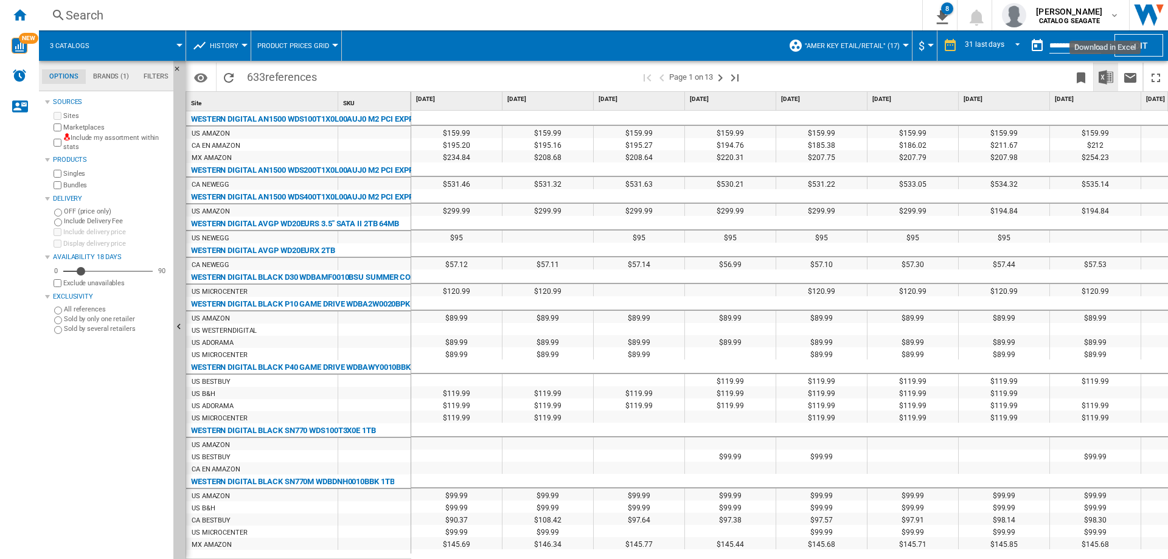
click at [1106, 75] on img "Download in Excel" at bounding box center [1106, 77] width 15 height 15
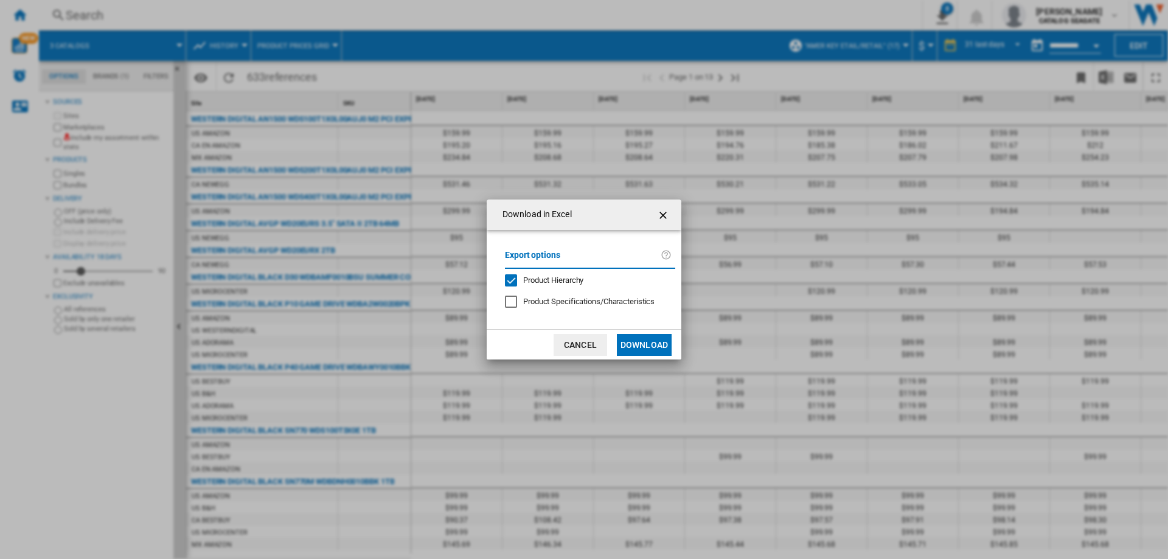
click at [649, 335] on button "Download" at bounding box center [644, 345] width 55 height 22
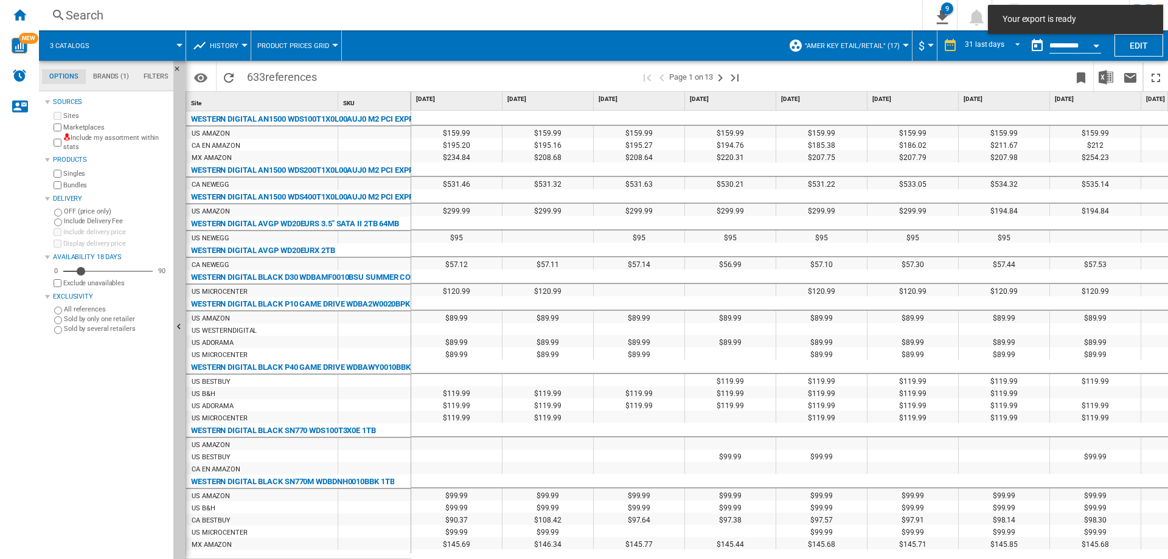
click at [882, 43] on span ""AMER Key etail/retail" (17)" at bounding box center [852, 46] width 95 height 8
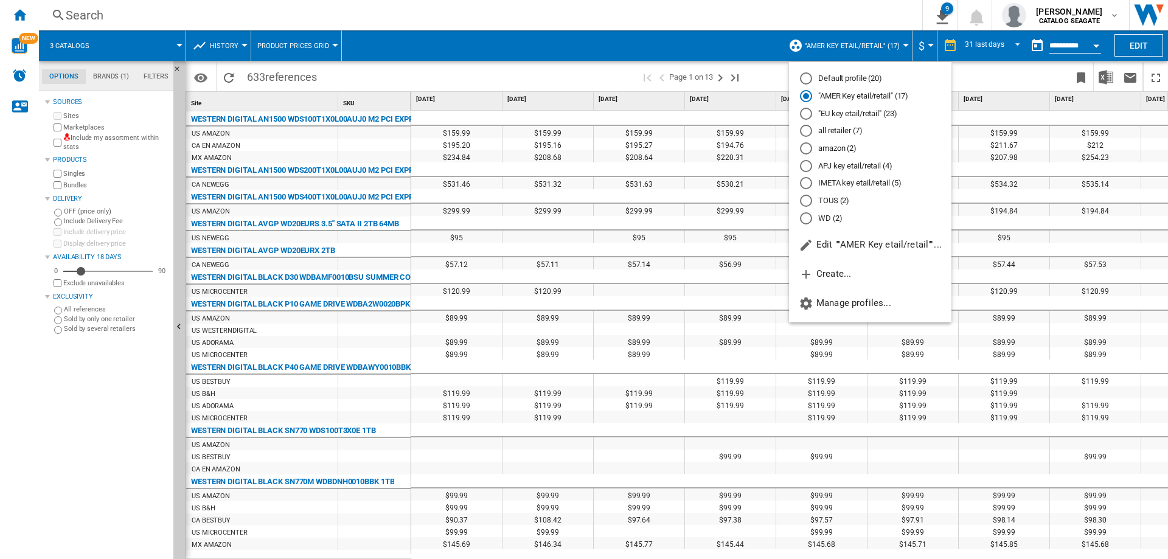
click at [851, 183] on md-radio-button "IMETA key etail/retail (5)" at bounding box center [870, 184] width 141 height 12
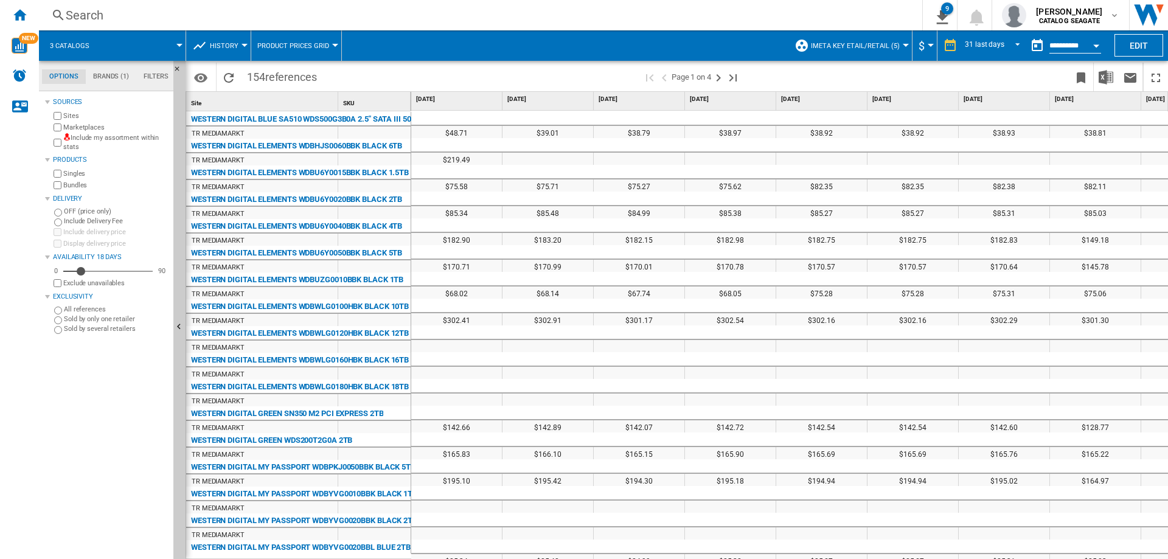
click at [1038, 45] on button "button" at bounding box center [1037, 45] width 24 height 24
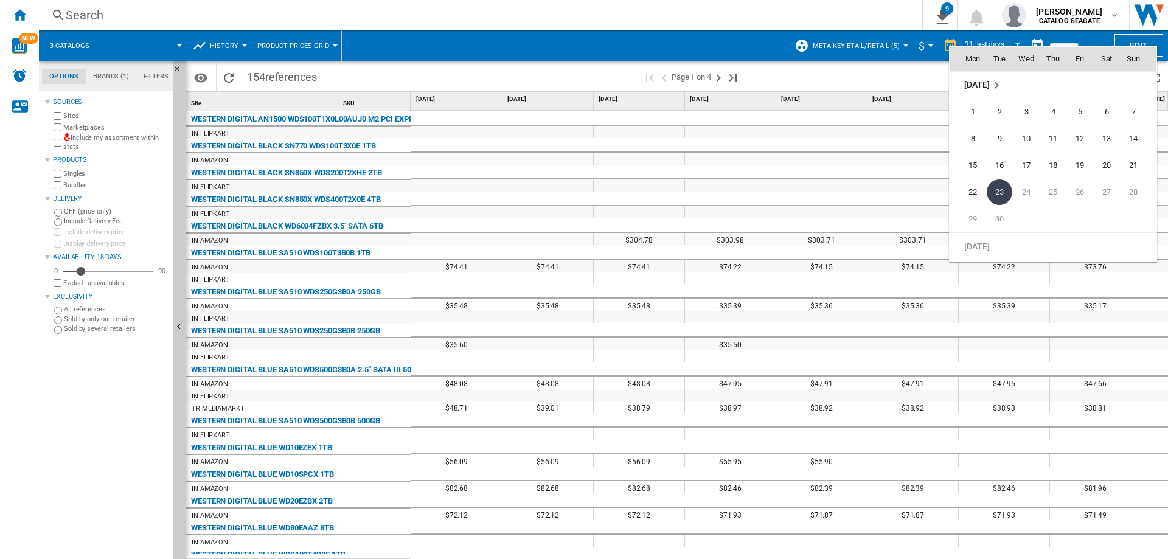
scroll to position [5682, 0]
click at [1082, 125] on span "22" at bounding box center [1080, 126] width 24 height 24
type input "**********"
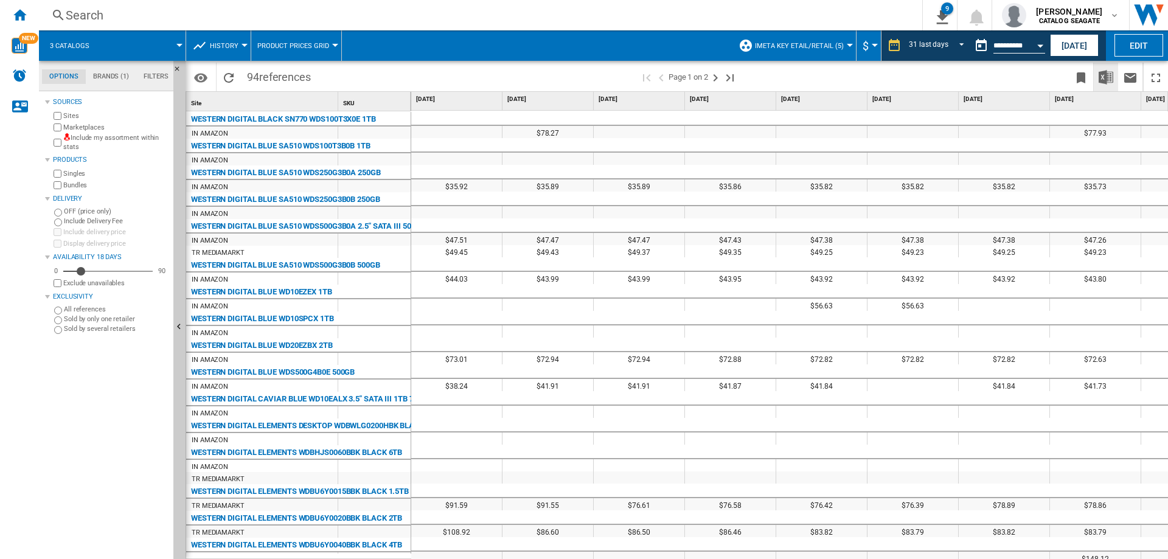
click at [1113, 75] on img "Download in Excel" at bounding box center [1106, 77] width 15 height 15
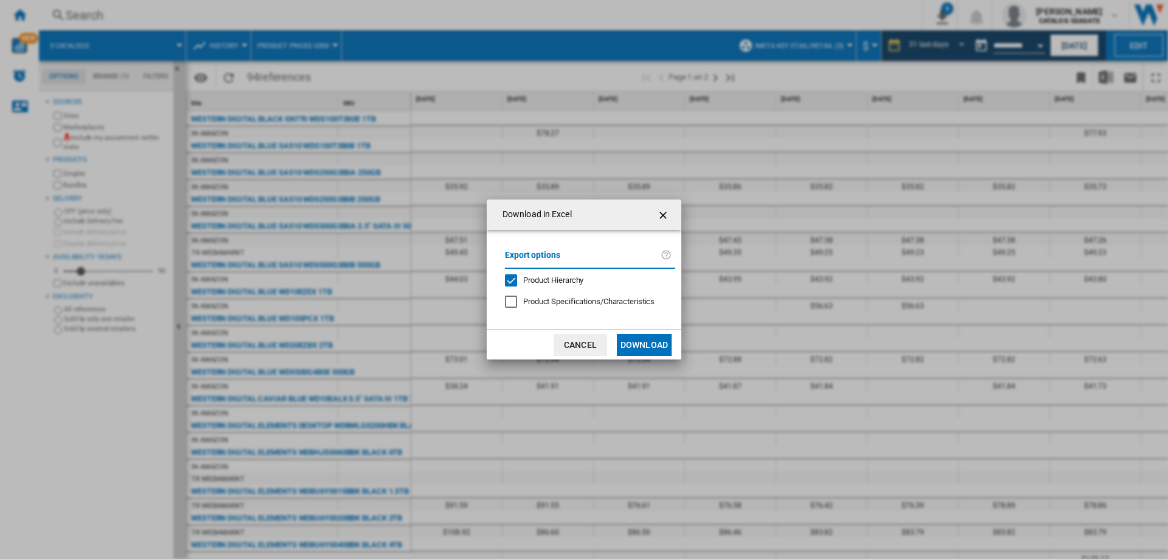
click at [646, 346] on button "Download" at bounding box center [644, 345] width 55 height 22
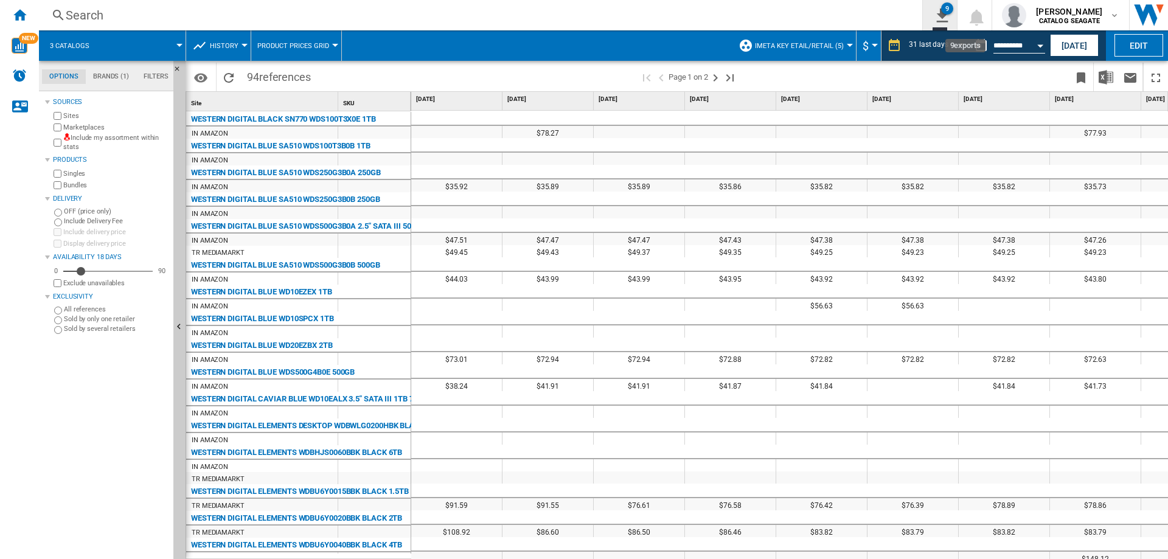
click at [952, 14] on div "9" at bounding box center [947, 8] width 12 height 12
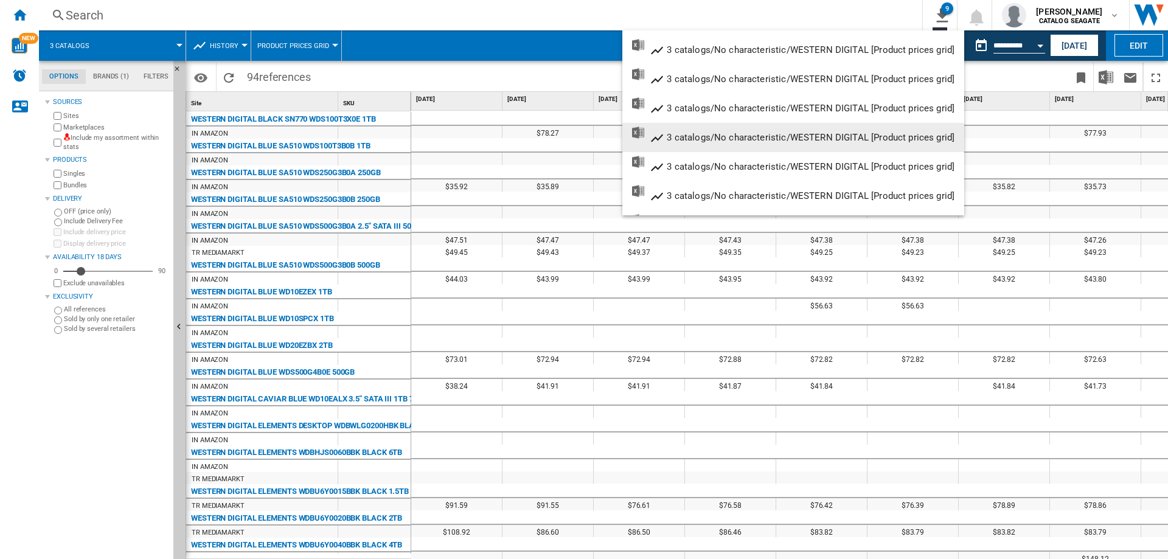
scroll to position [117, 0]
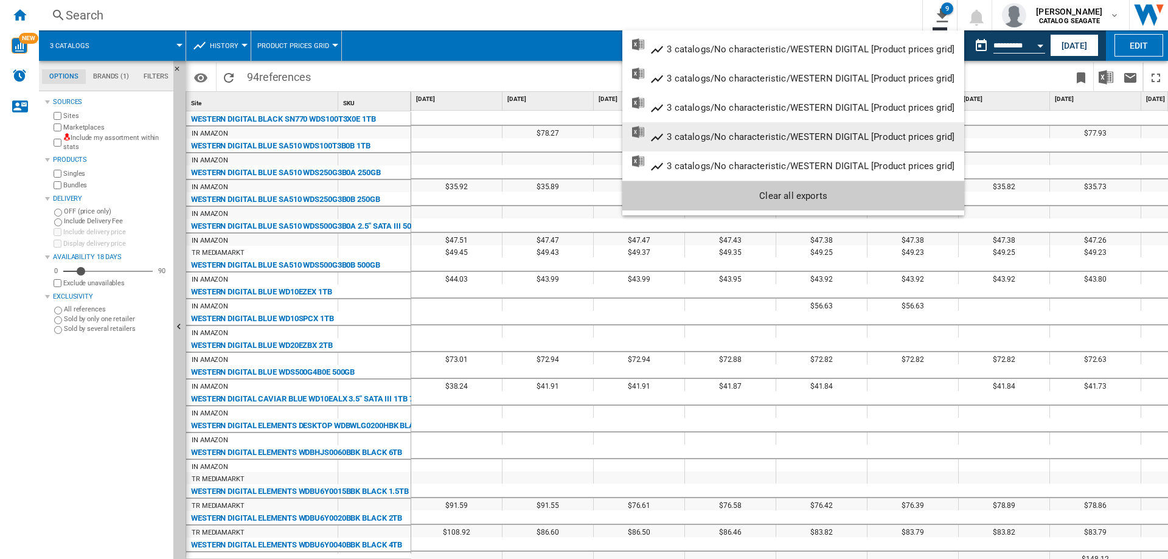
click at [562, 72] on md-backdrop at bounding box center [584, 279] width 1168 height 559
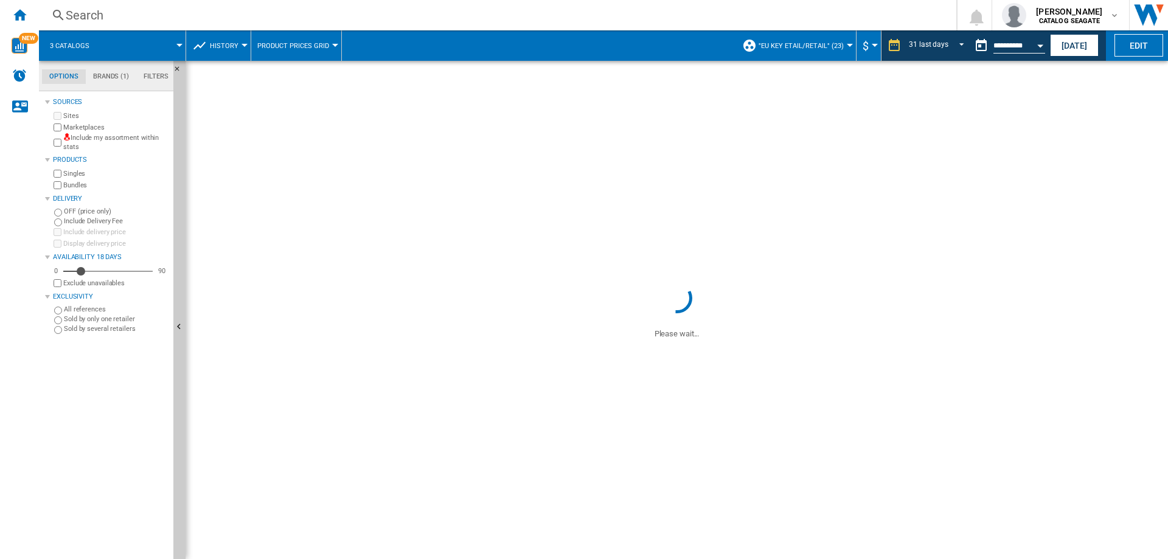
click at [234, 48] on span "History" at bounding box center [224, 46] width 29 height 8
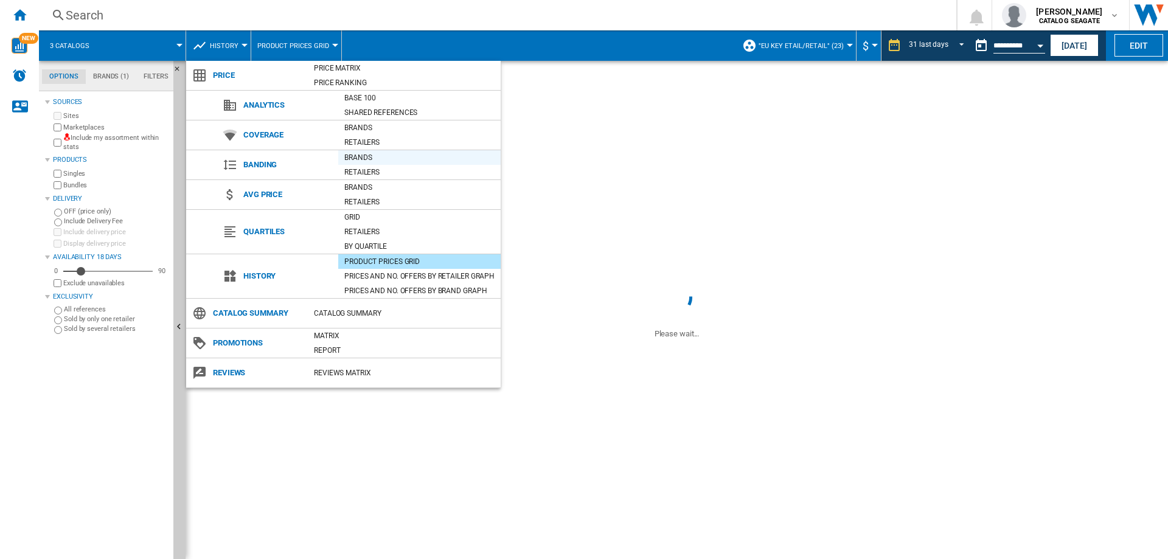
click at [369, 158] on div "Brands" at bounding box center [419, 157] width 162 height 12
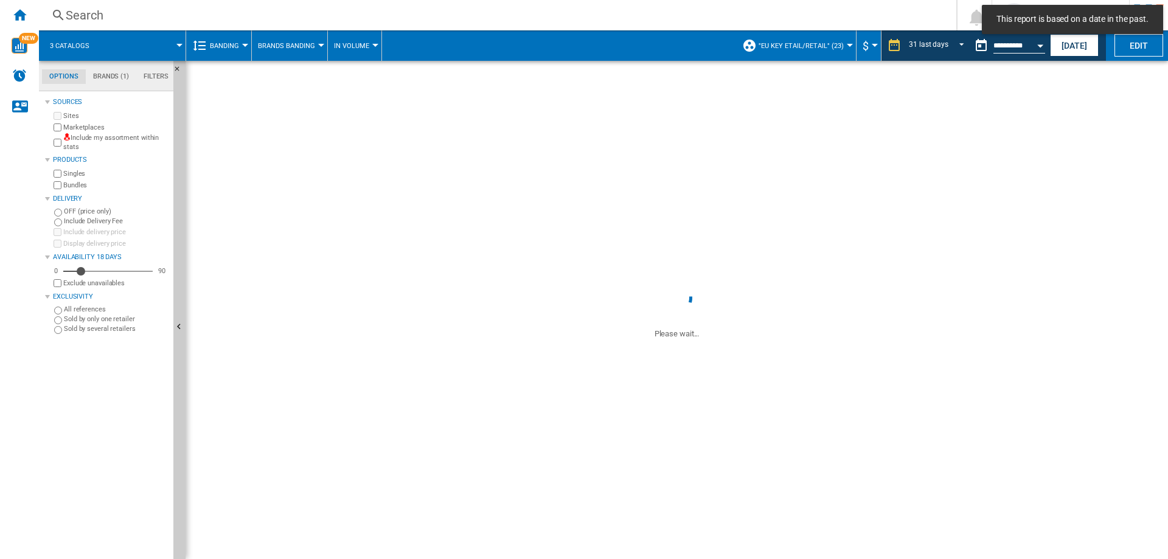
click at [310, 44] on span "Brands Banding" at bounding box center [286, 46] width 57 height 8
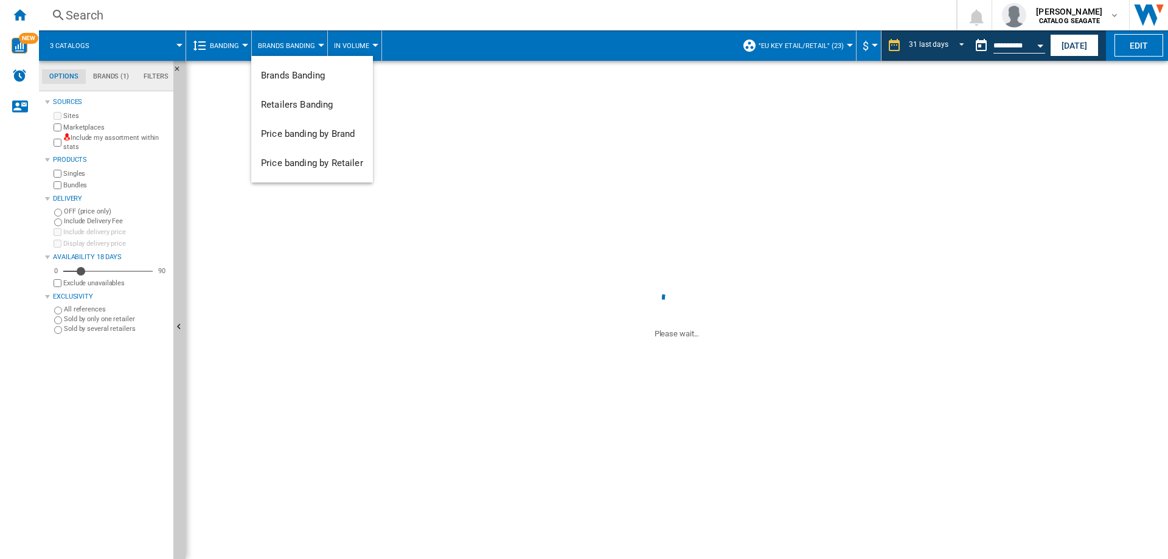
click at [360, 45] on md-backdrop at bounding box center [584, 279] width 1168 height 559
click at [360, 45] on span "In volume" at bounding box center [351, 46] width 35 height 8
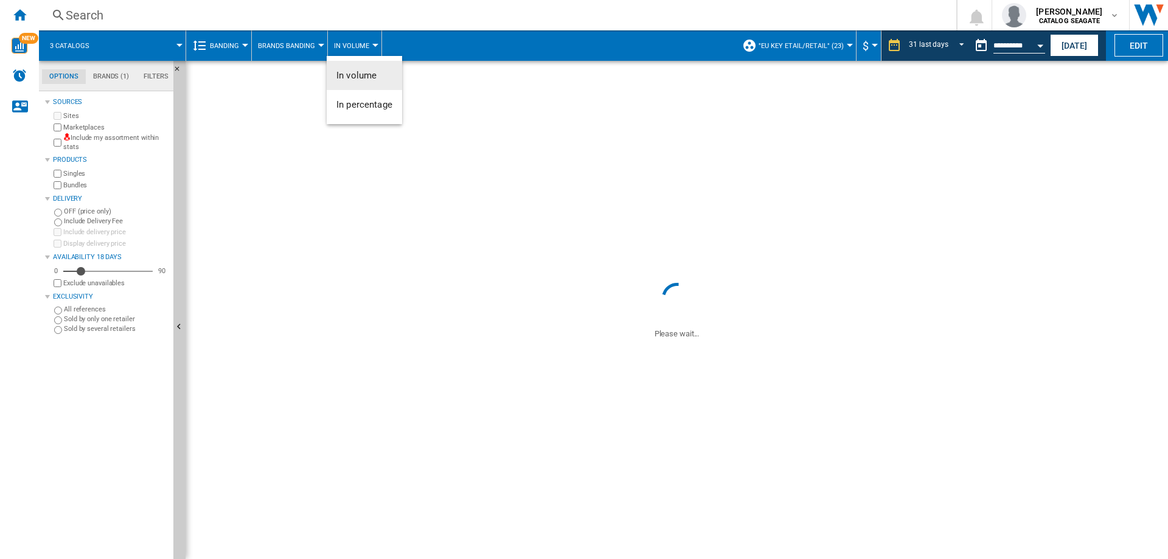
click at [241, 45] on md-backdrop at bounding box center [584, 279] width 1168 height 559
click at [241, 45] on button "Banding" at bounding box center [227, 45] width 35 height 30
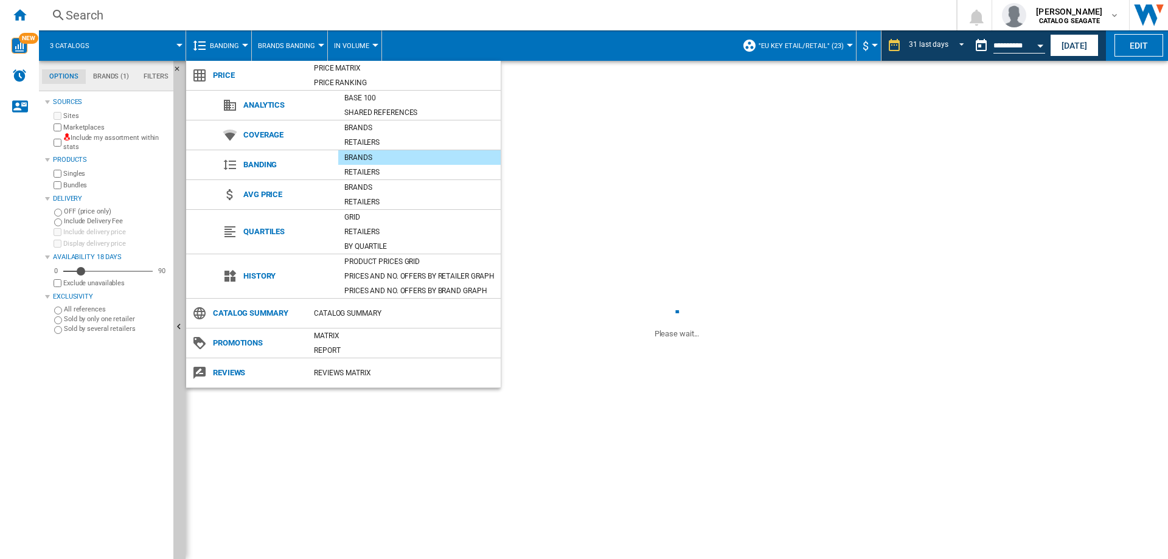
click at [802, 47] on md-backdrop at bounding box center [584, 279] width 1168 height 559
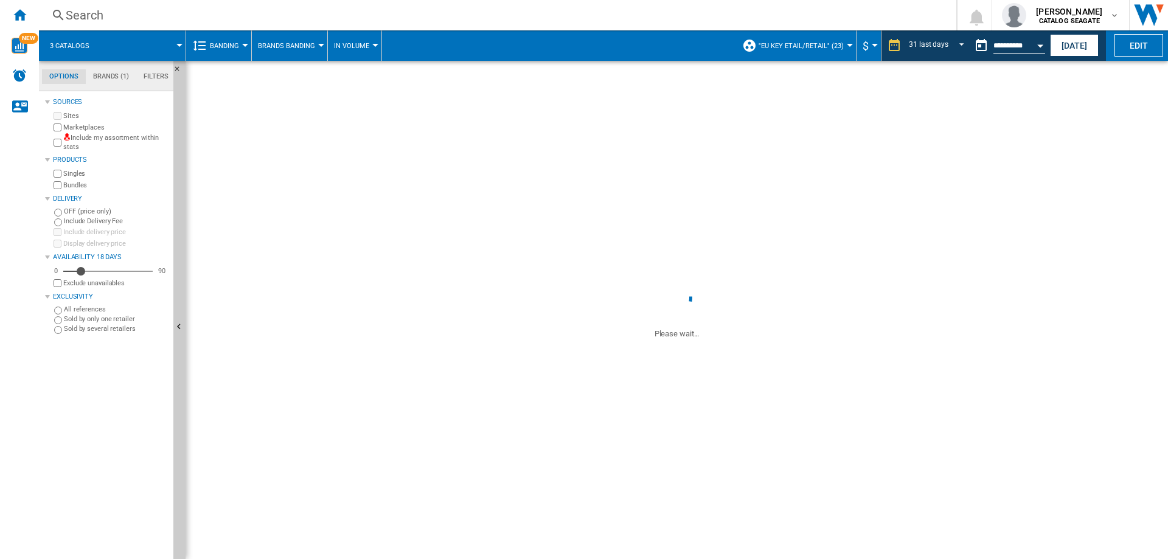
click at [802, 47] on span ""EU key etail/retail" (23)" at bounding box center [801, 46] width 85 height 8
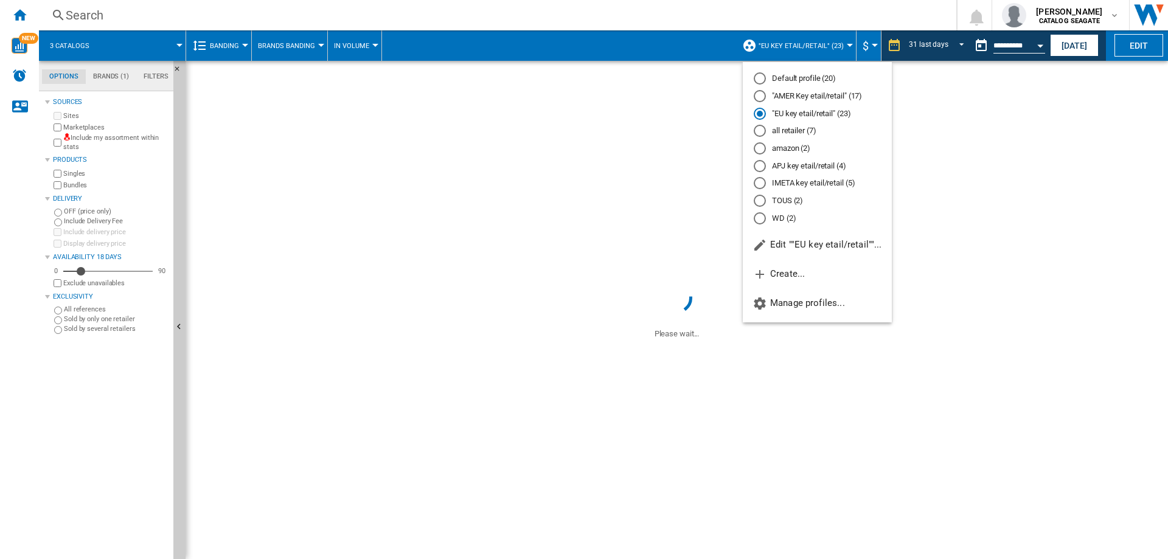
click at [784, 178] on md-radio-button "IMETA key etail/retail (5)" at bounding box center [817, 184] width 127 height 12
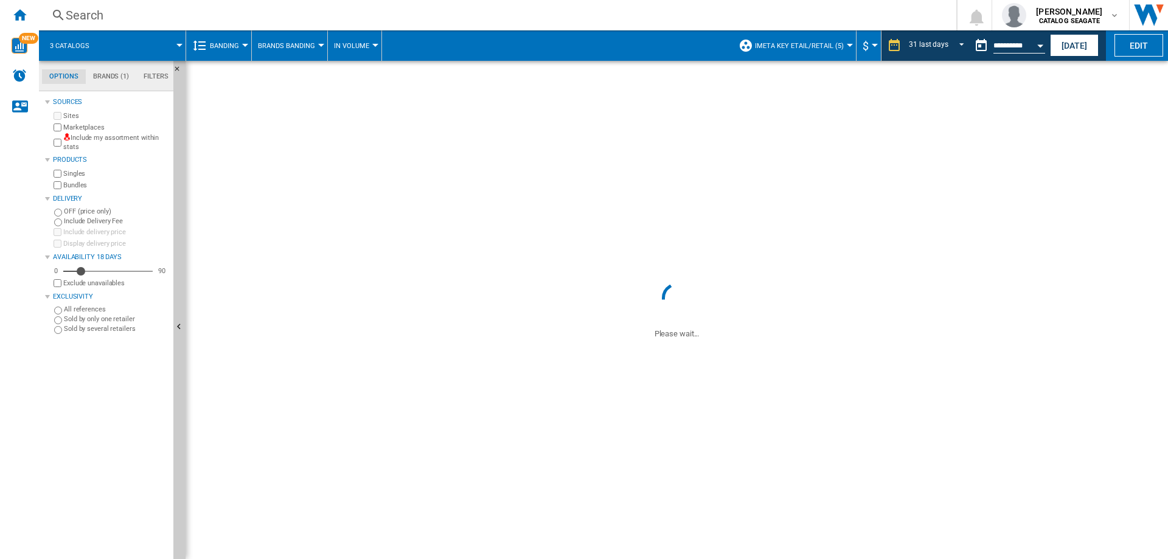
click at [241, 46] on button "Banding" at bounding box center [227, 45] width 35 height 30
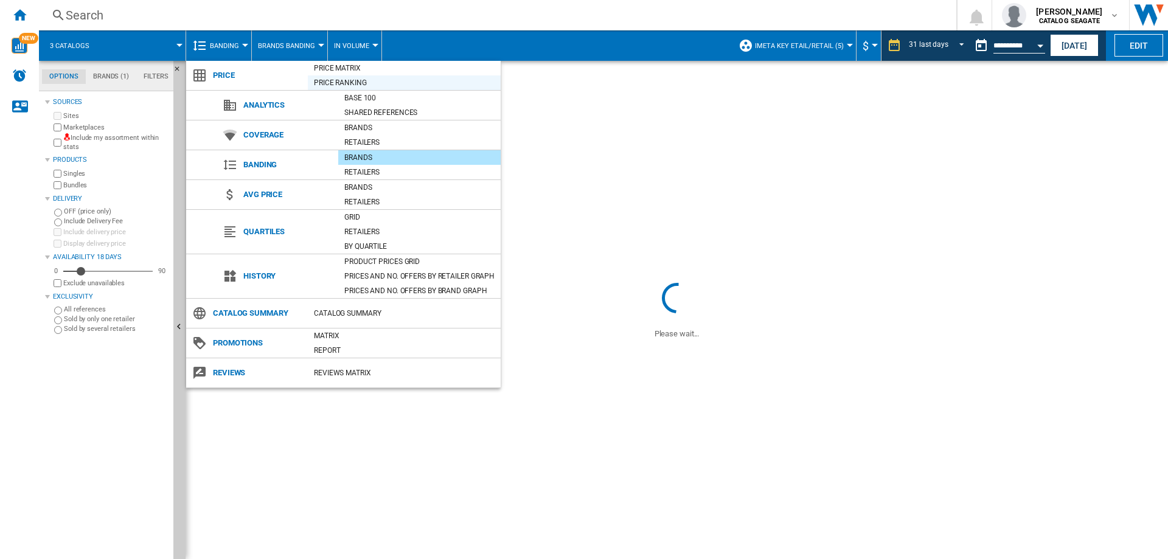
click at [341, 82] on div "Price Ranking" at bounding box center [404, 83] width 193 height 12
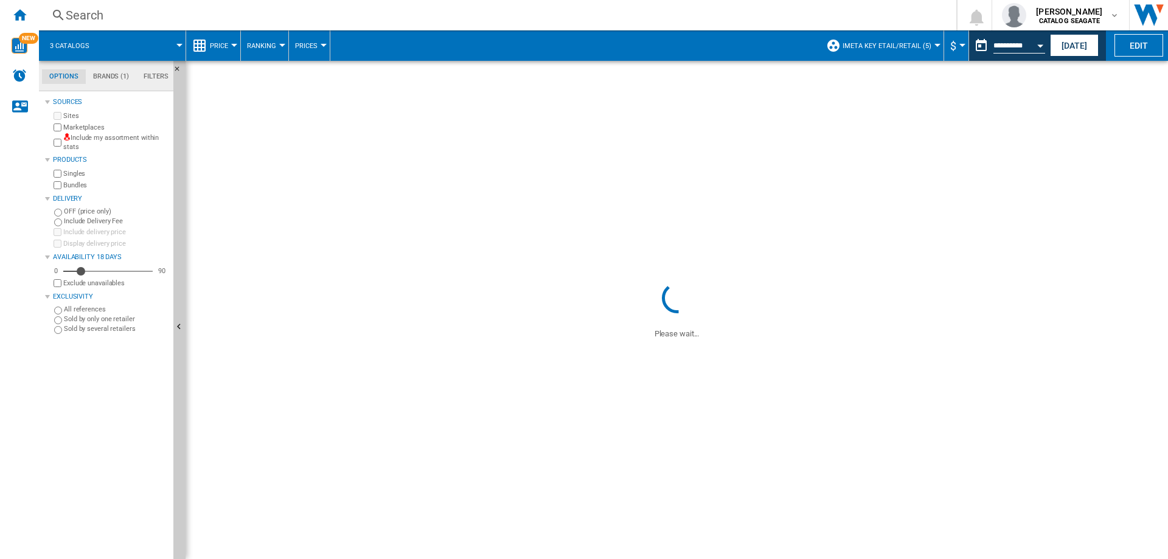
click at [231, 52] on button "Price" at bounding box center [222, 45] width 24 height 30
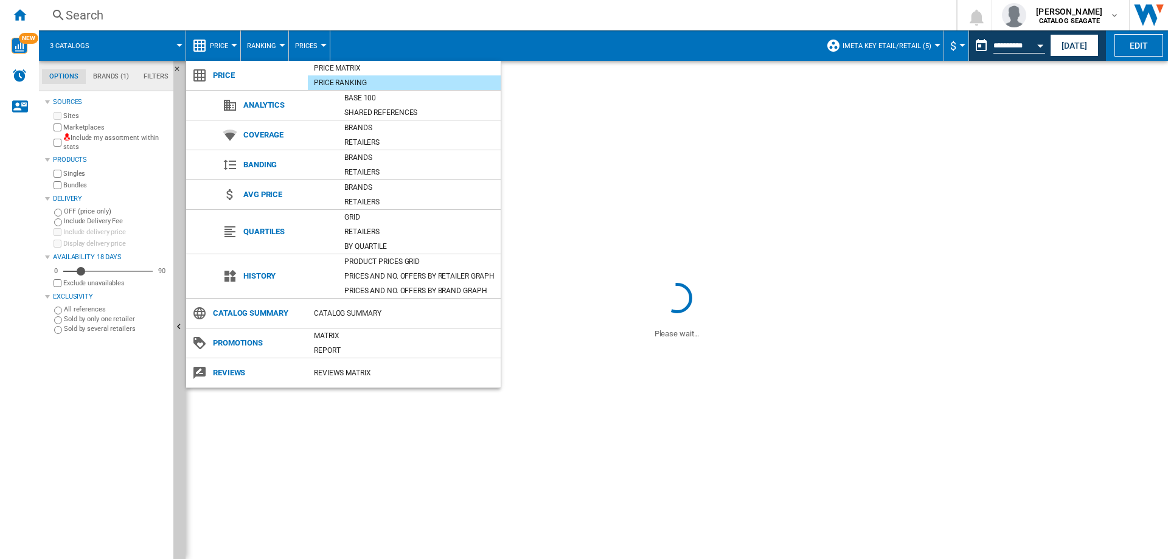
click at [305, 43] on md-backdrop at bounding box center [584, 279] width 1168 height 559
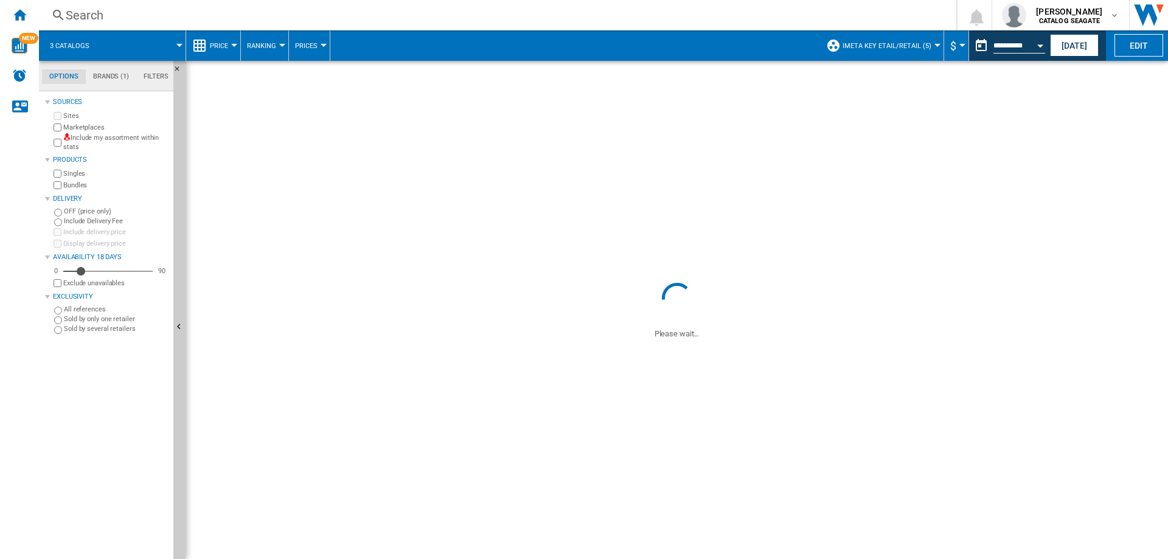
click at [305, 43] on span "Prices" at bounding box center [306, 46] width 23 height 8
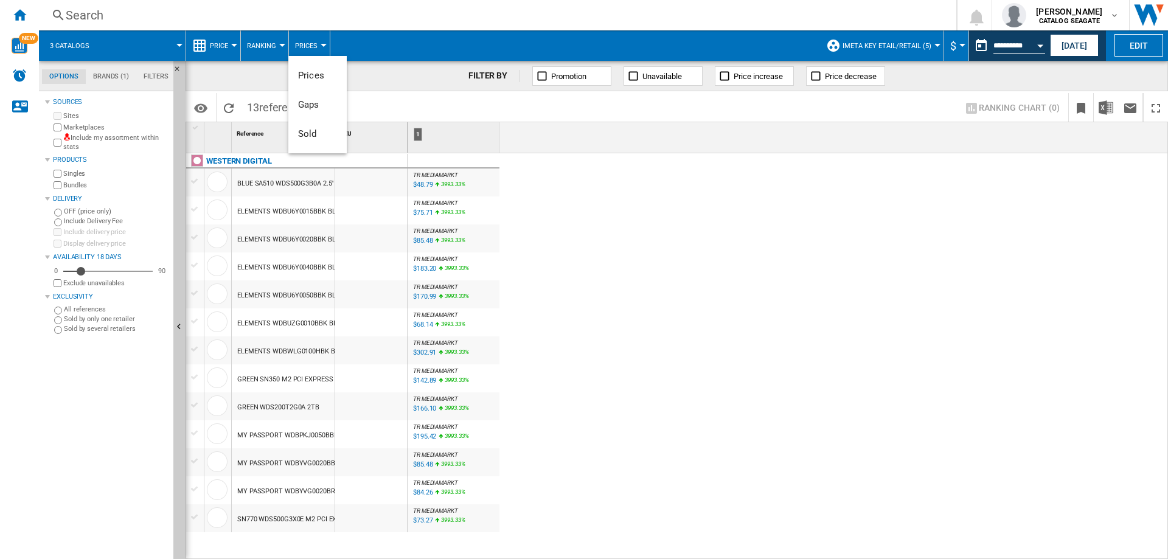
click at [613, 169] on md-backdrop at bounding box center [584, 279] width 1168 height 559
click at [729, 74] on ng-md-icon at bounding box center [725, 76] width 12 height 12
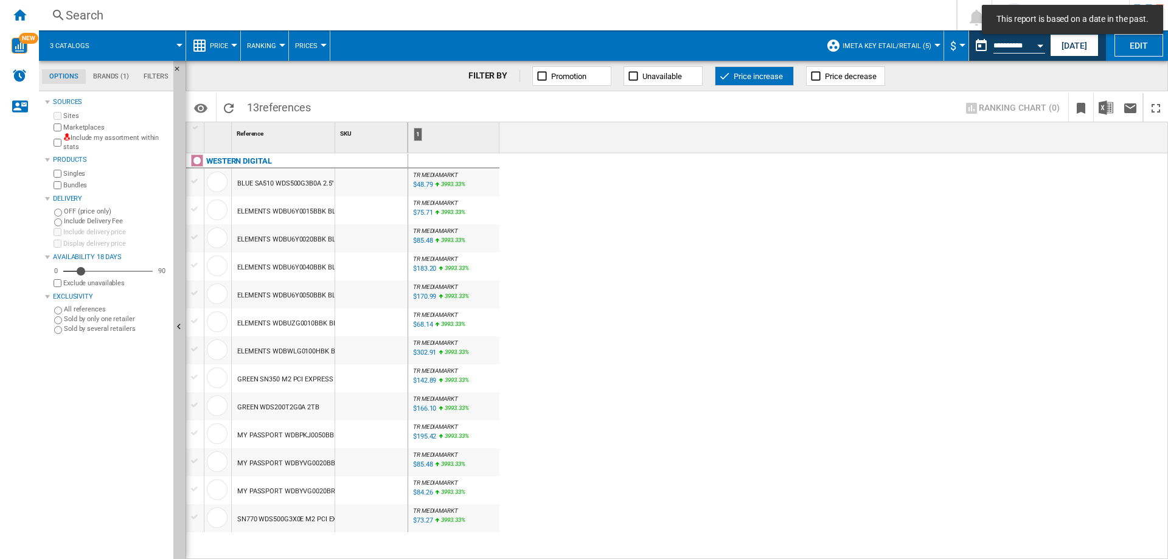
click at [265, 46] on span "Ranking" at bounding box center [261, 46] width 29 height 8
click at [204, 49] on md-backdrop at bounding box center [584, 279] width 1168 height 559
click at [212, 50] on button "Price" at bounding box center [222, 45] width 24 height 30
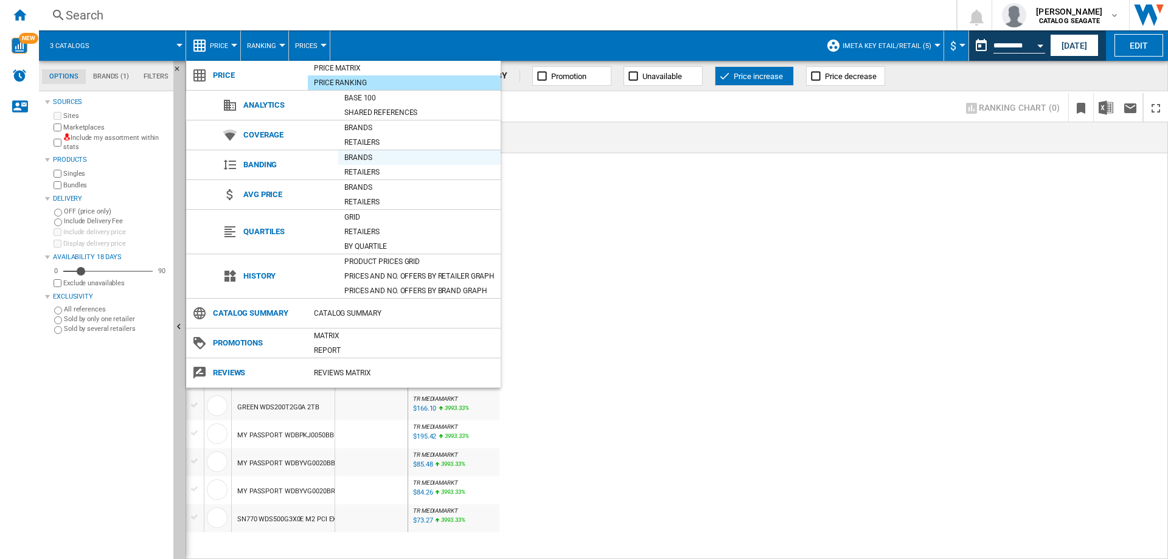
click at [372, 160] on div "Brands" at bounding box center [419, 157] width 162 height 12
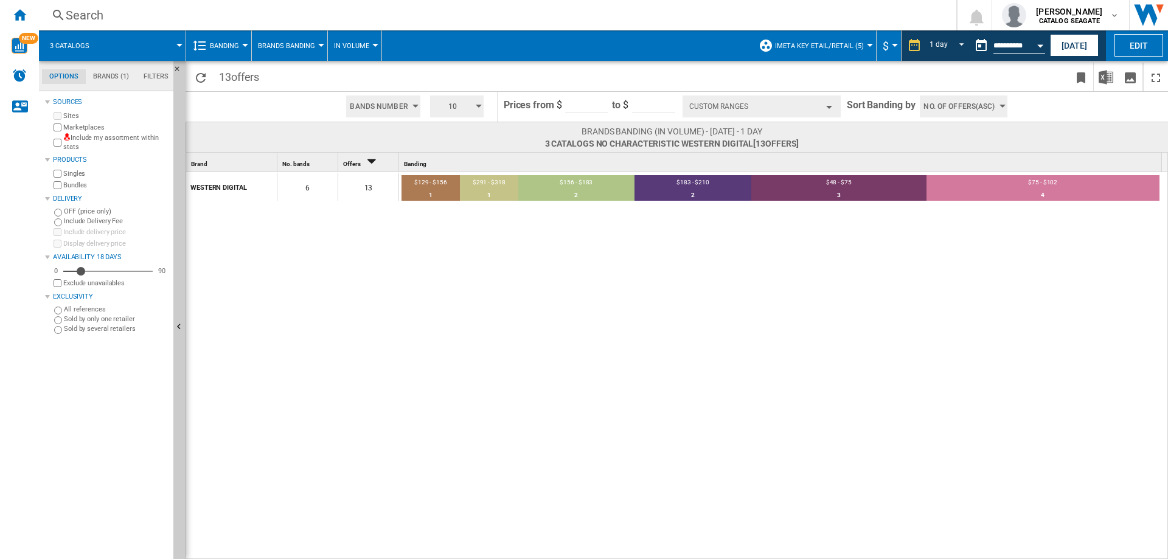
click at [408, 105] on button "Bands Number" at bounding box center [383, 107] width 74 height 22
click at [387, 139] on span "Bands Amount" at bounding box center [378, 140] width 50 height 9
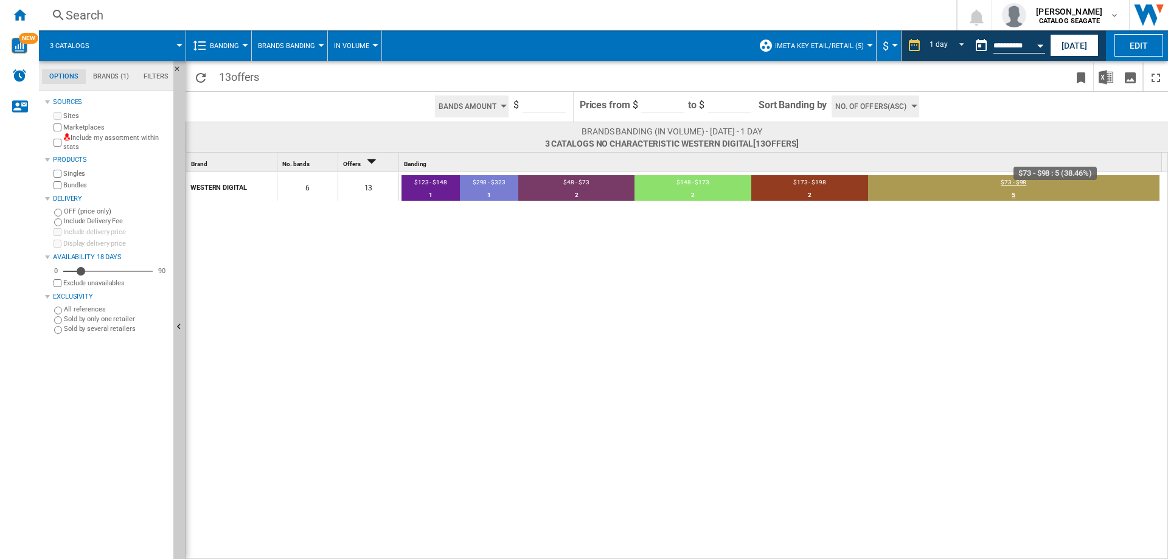
click at [995, 195] on div "5" at bounding box center [1013, 195] width 291 height 12
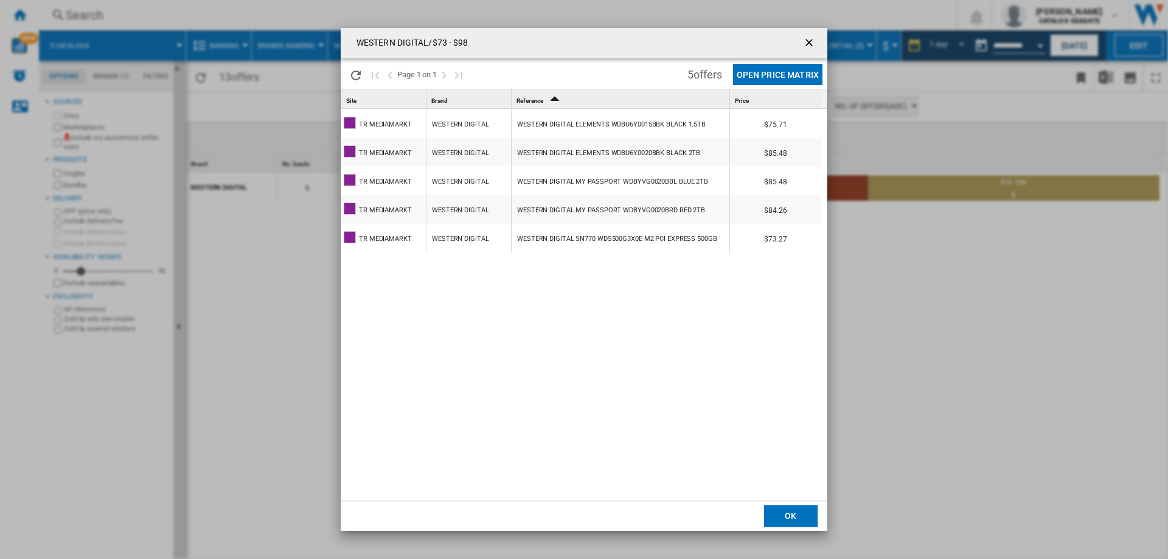
click at [779, 78] on button "Open Price Matrix" at bounding box center [777, 74] width 89 height 21
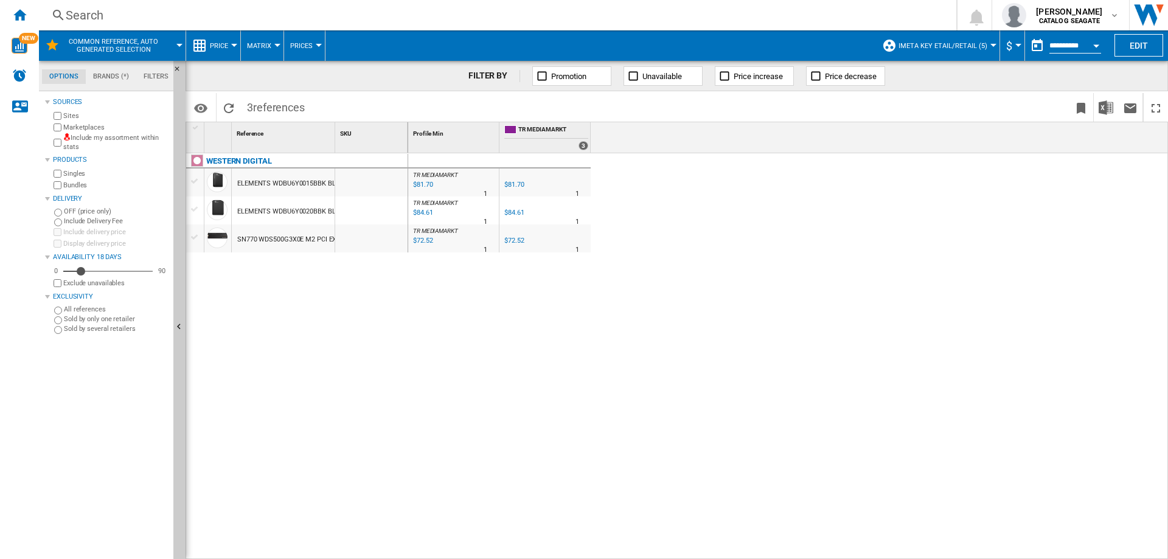
click at [225, 42] on span "Price" at bounding box center [219, 46] width 18 height 8
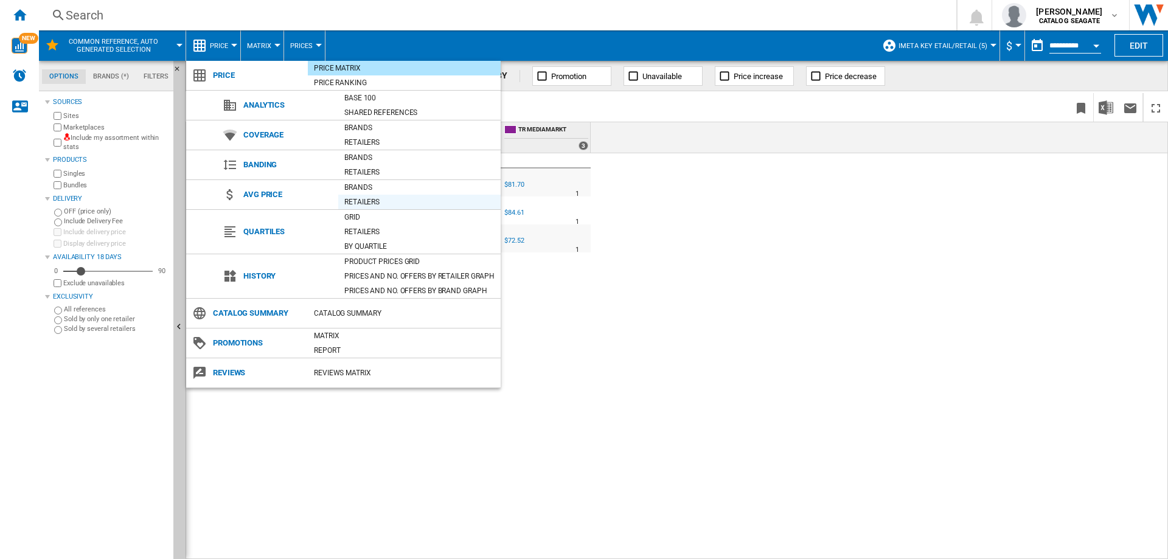
click at [371, 201] on div "Retailers" at bounding box center [419, 202] width 162 height 12
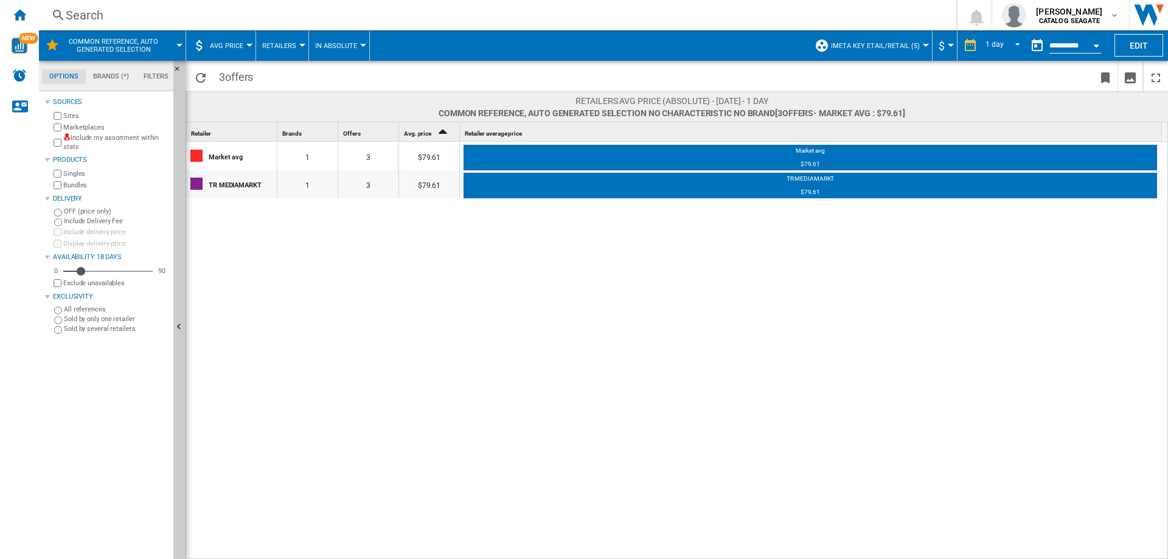
click at [242, 48] on span "AVG Price" at bounding box center [226, 46] width 33 height 8
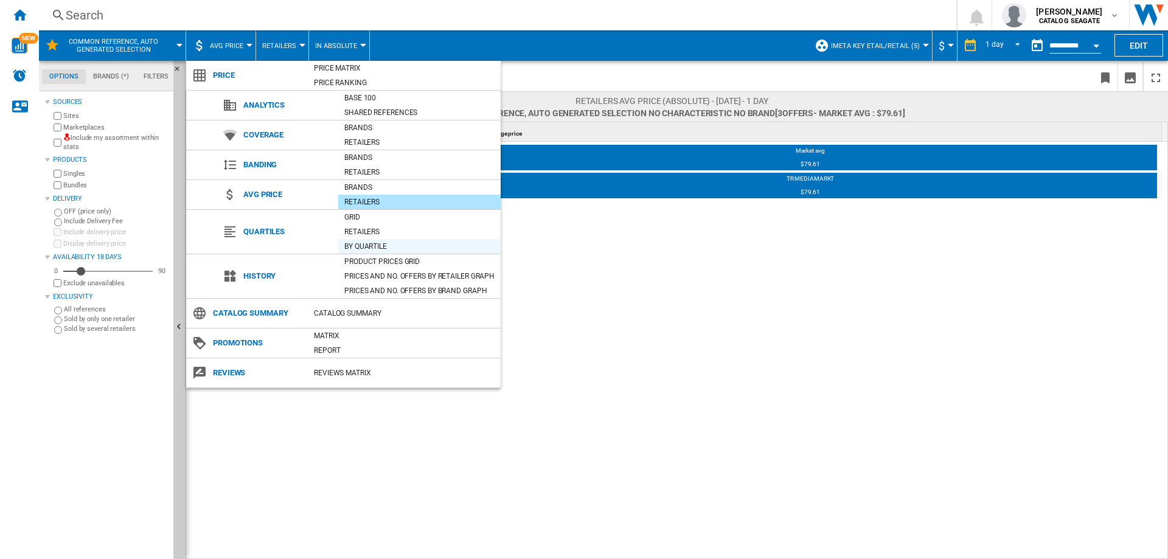
click at [367, 247] on div "By quartile" at bounding box center [419, 246] width 162 height 12
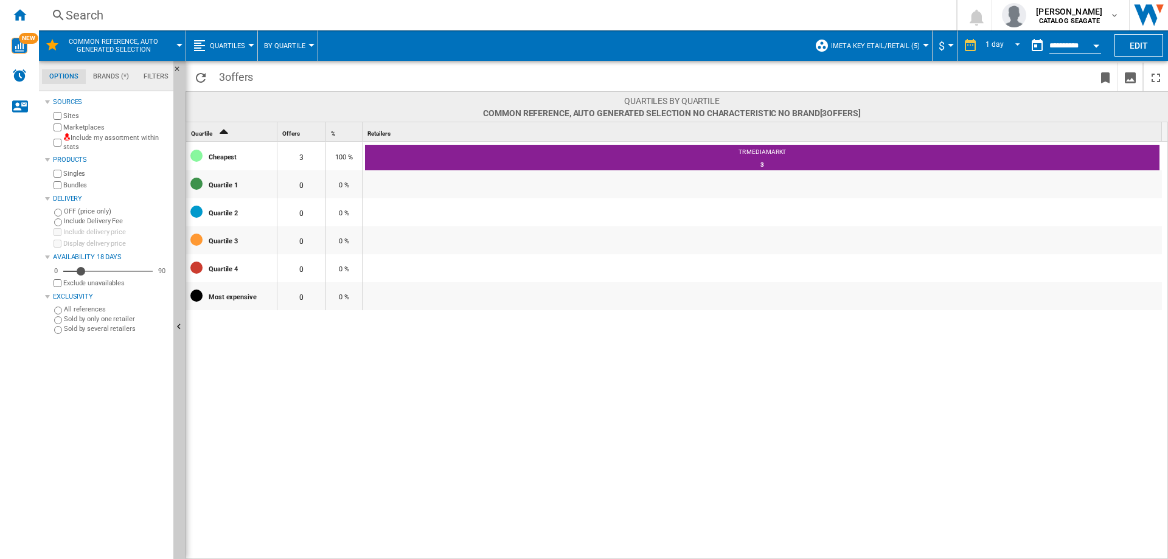
click at [221, 45] on span "Quartiles" at bounding box center [227, 46] width 35 height 8
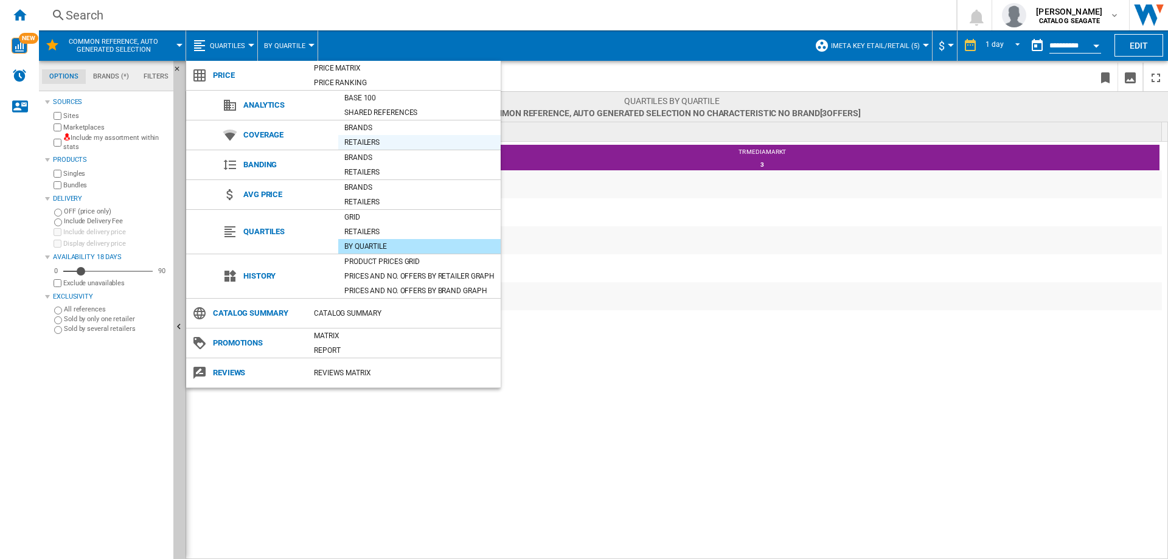
click at [372, 139] on div "Retailers" at bounding box center [419, 142] width 162 height 12
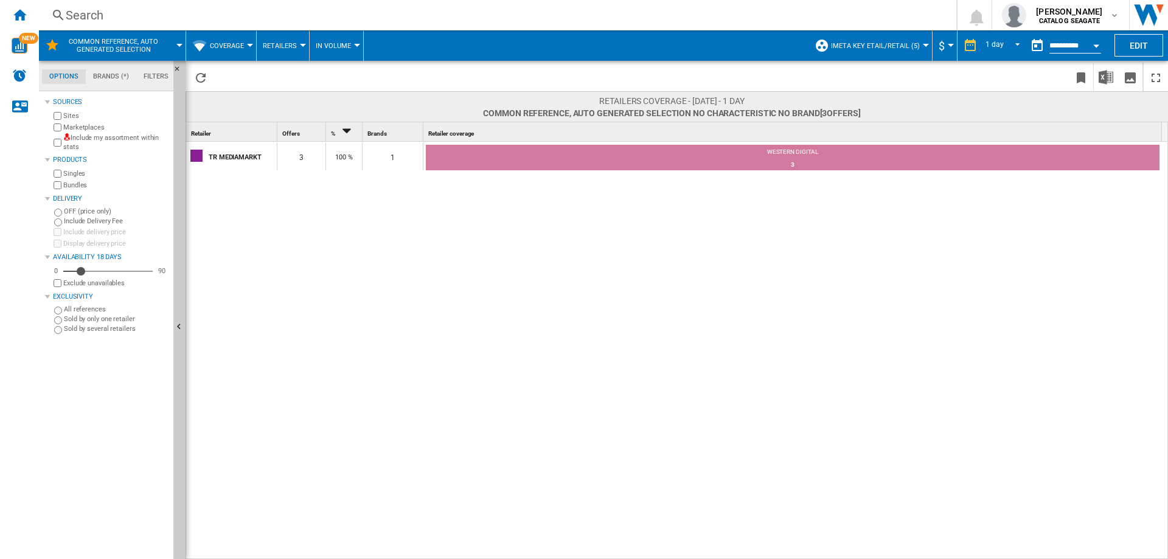
click at [232, 51] on button "Coverage" at bounding box center [230, 45] width 40 height 30
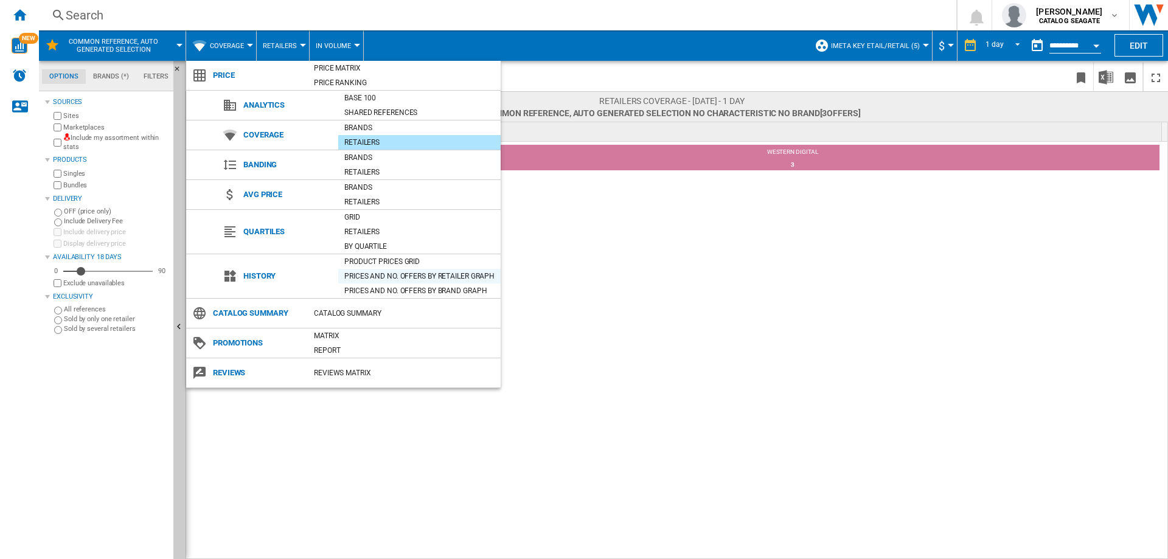
click at [369, 277] on div "Prices and No. offers by retailer graph" at bounding box center [419, 276] width 162 height 12
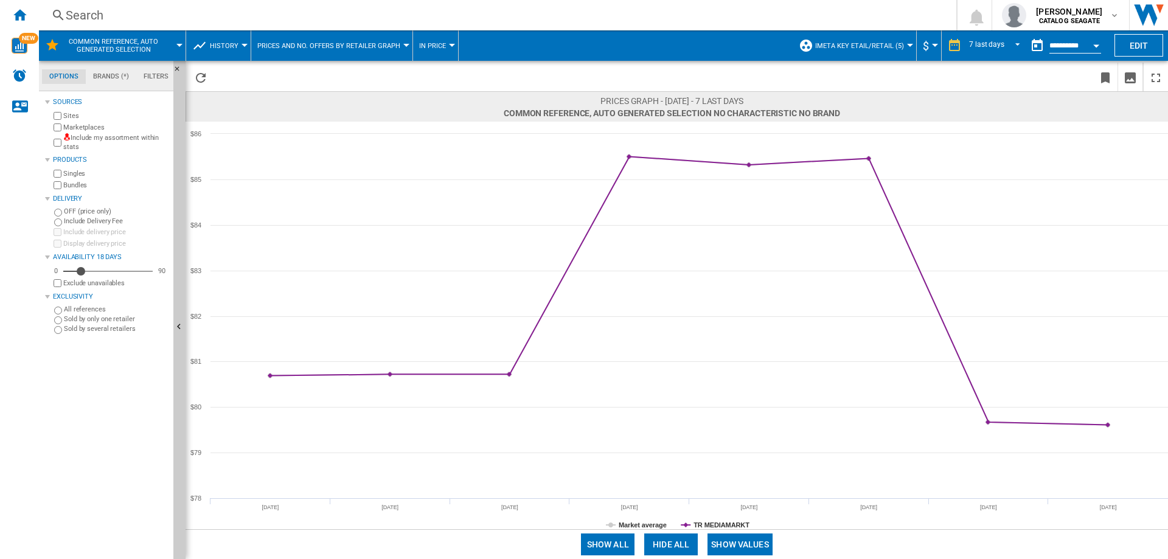
click at [287, 44] on span "Prices and No. offers by retailer graph" at bounding box center [328, 46] width 143 height 8
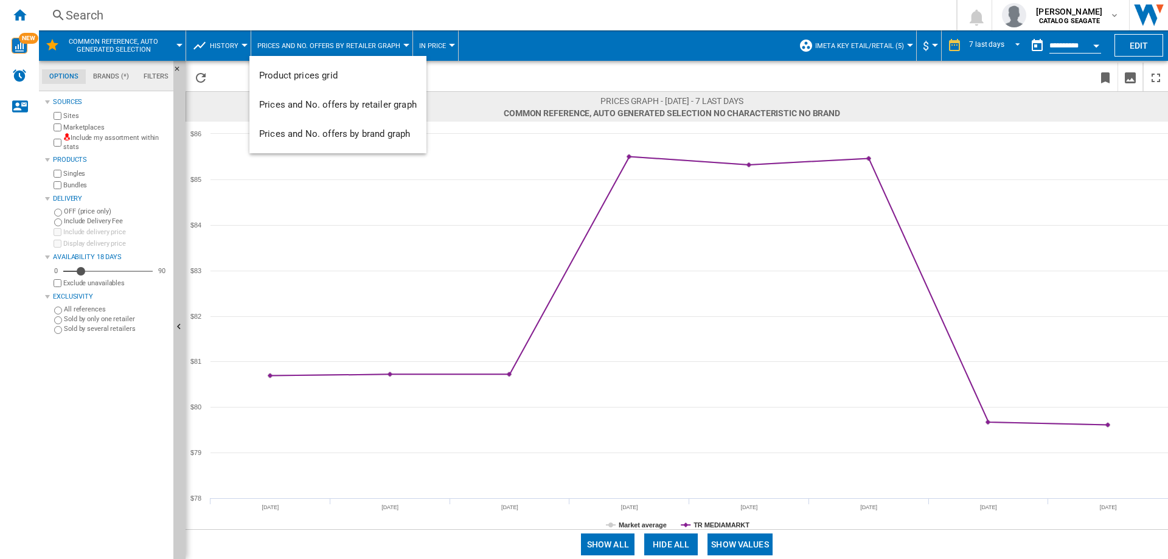
click at [234, 44] on md-backdrop at bounding box center [584, 279] width 1168 height 559
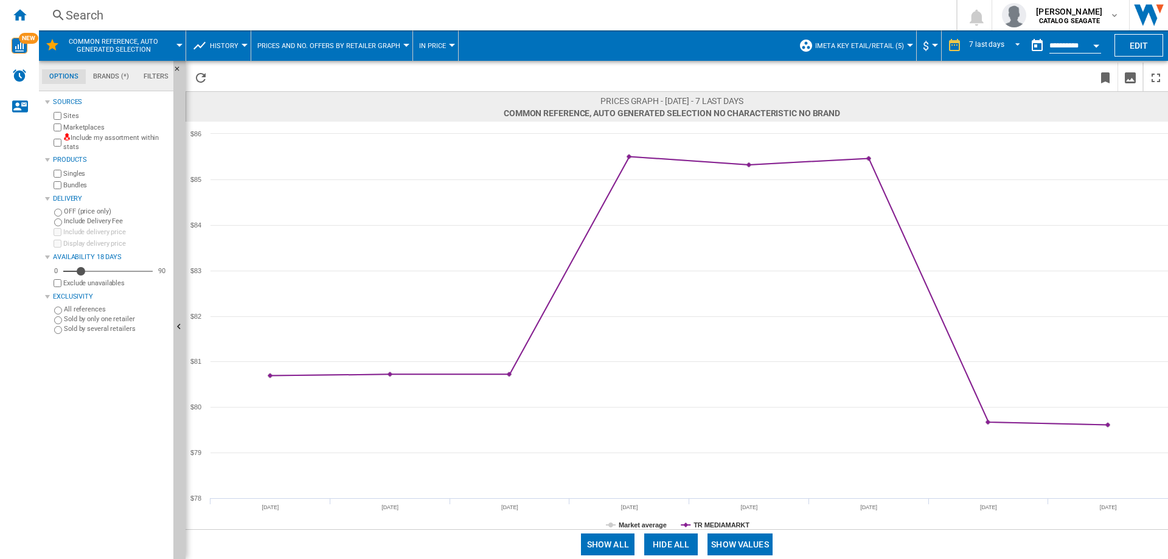
click at [234, 44] on span "History" at bounding box center [224, 46] width 29 height 8
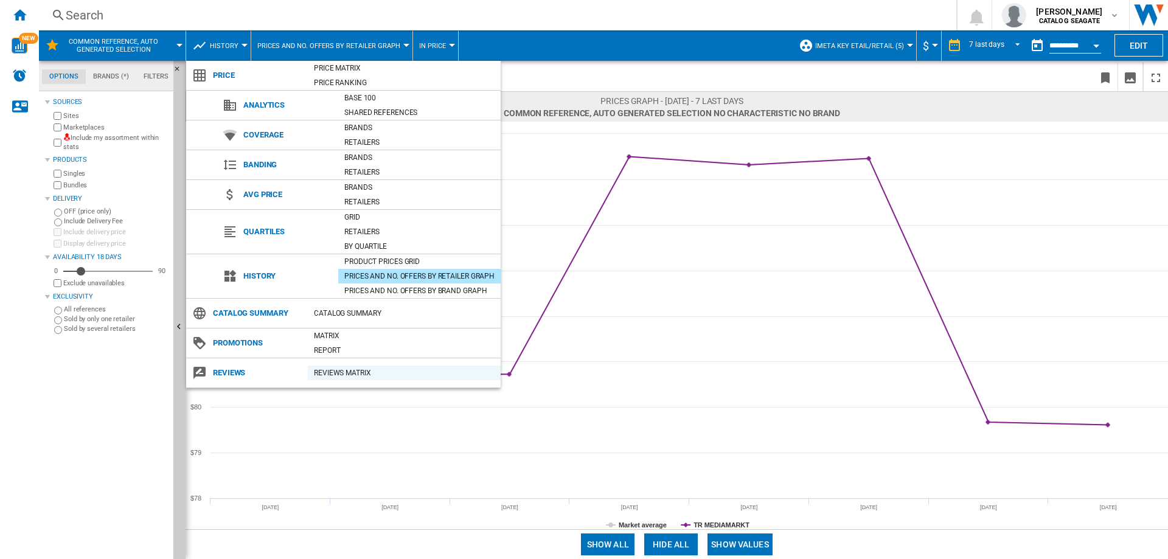
click at [333, 372] on div "REVIEWS Matrix" at bounding box center [404, 373] width 193 height 12
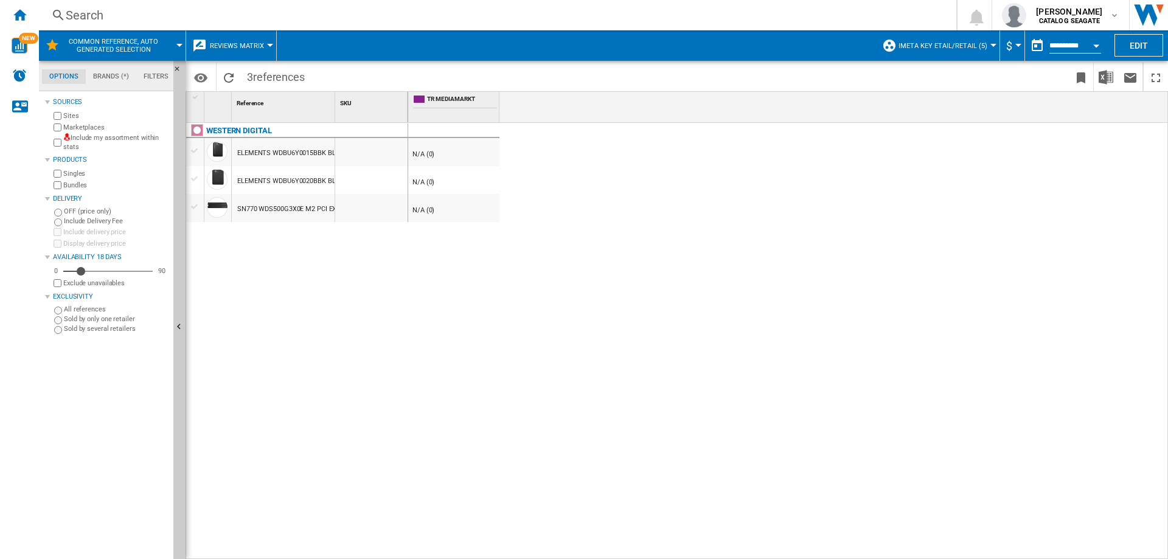
click at [252, 44] on span "Reviews Matrix" at bounding box center [237, 46] width 54 height 8
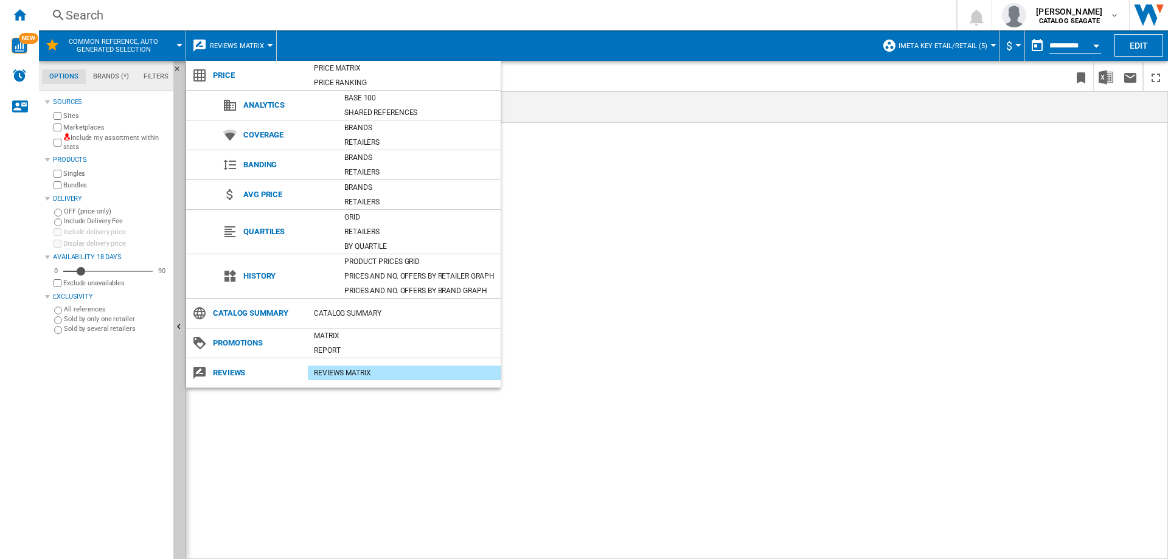
click at [394, 114] on div "Shared references" at bounding box center [419, 112] width 162 height 12
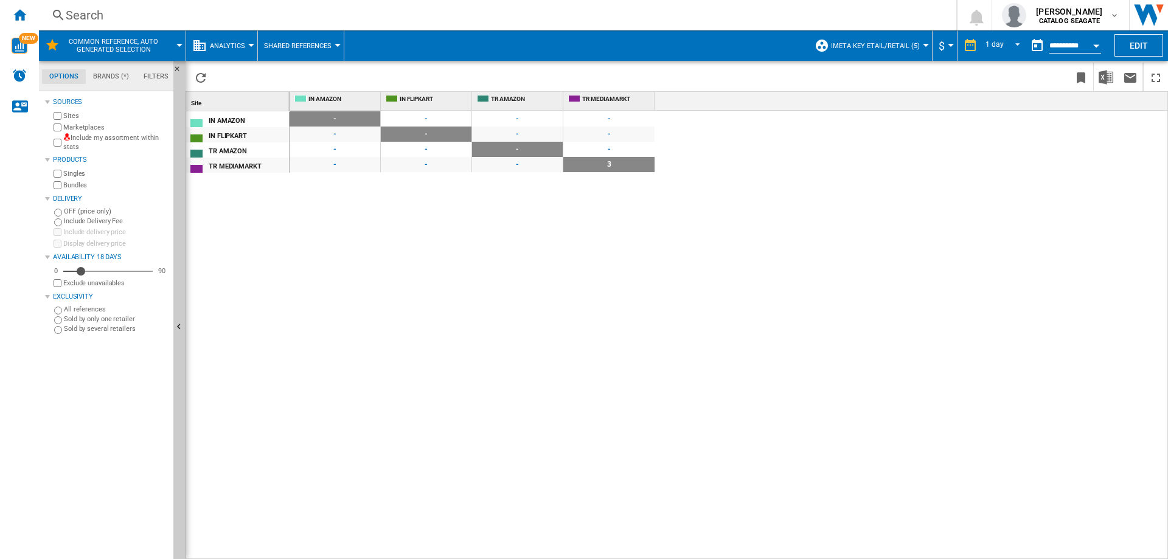
click at [242, 45] on span "Analytics" at bounding box center [227, 46] width 35 height 8
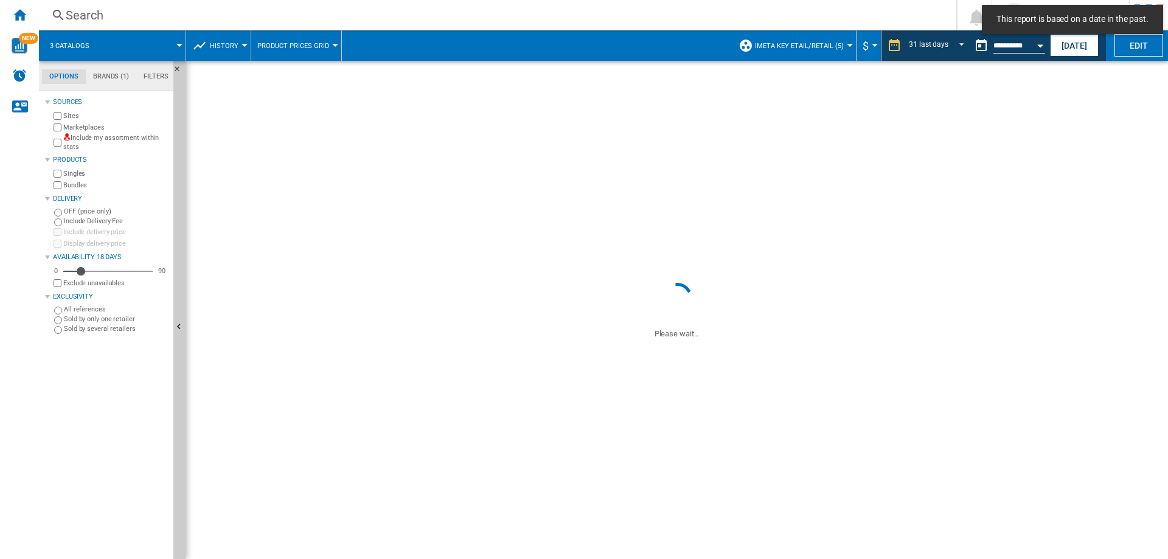
click at [912, 6] on div "Search Search 0 aniket bhansali CATALOG SEAGATE CATALOG SEAGATE My settings Log…" at bounding box center [603, 15] width 1129 height 30
click at [99, 80] on md-tab-item "Brands (1)" at bounding box center [111, 76] width 50 height 15
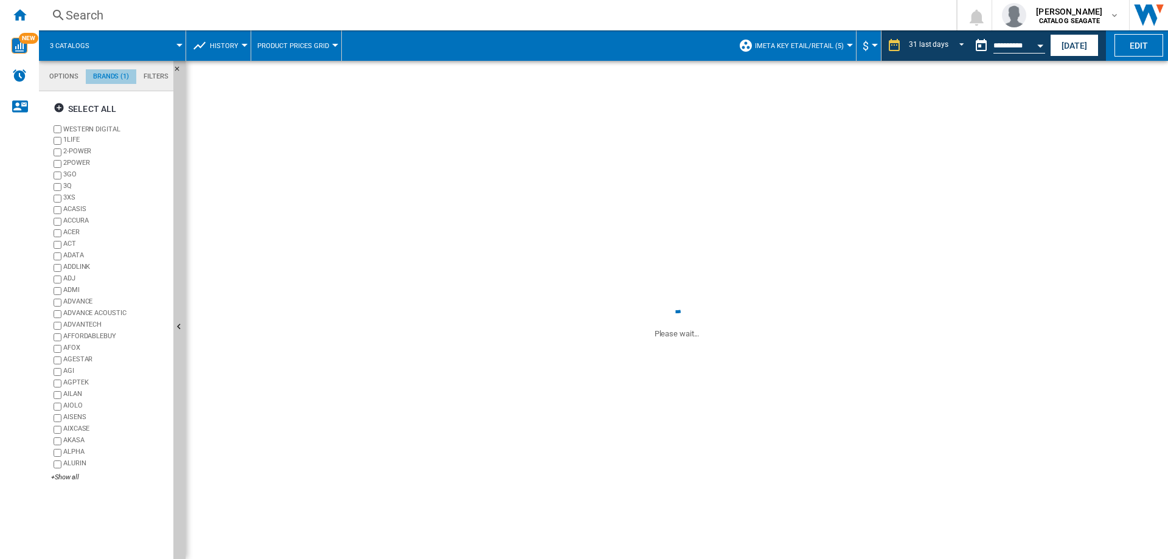
scroll to position [47, 0]
click at [76, 77] on md-tab-item "Options" at bounding box center [64, 76] width 44 height 15
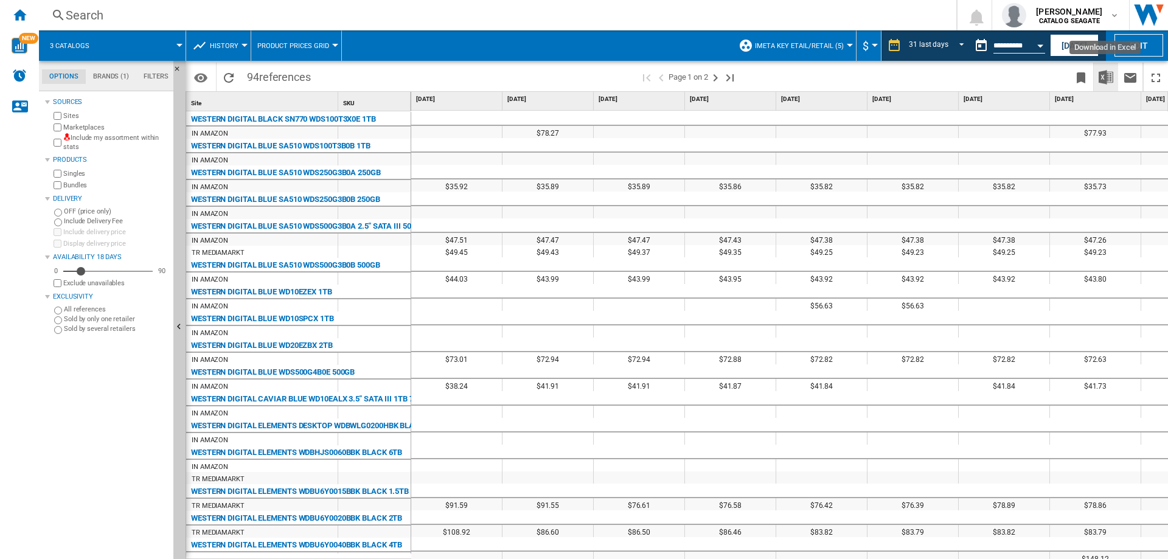
click at [1108, 78] on img "Download in Excel" at bounding box center [1106, 77] width 15 height 15
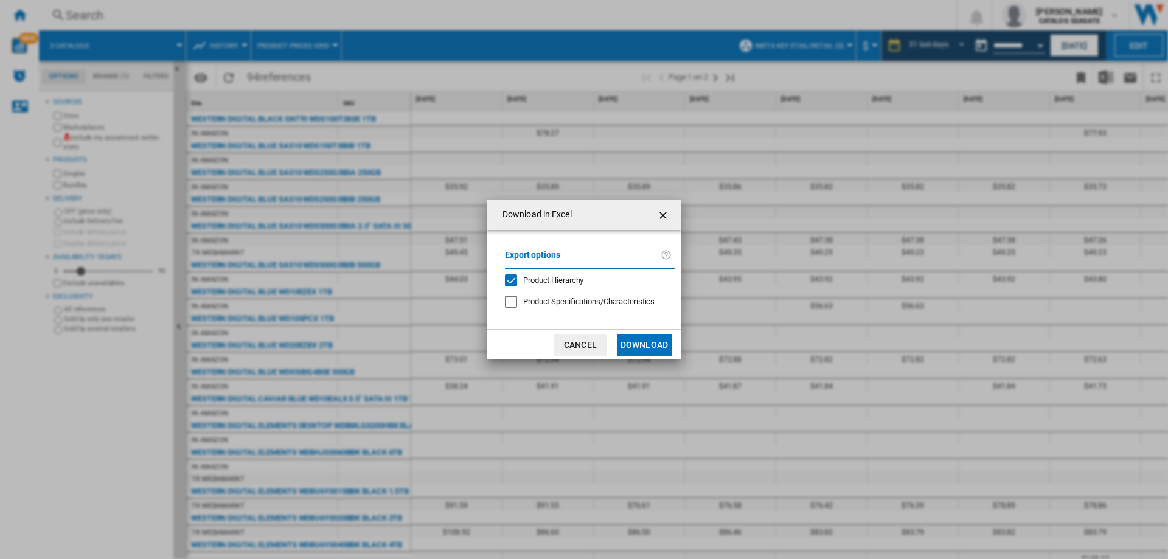
click at [638, 341] on button "Download" at bounding box center [644, 345] width 55 height 22
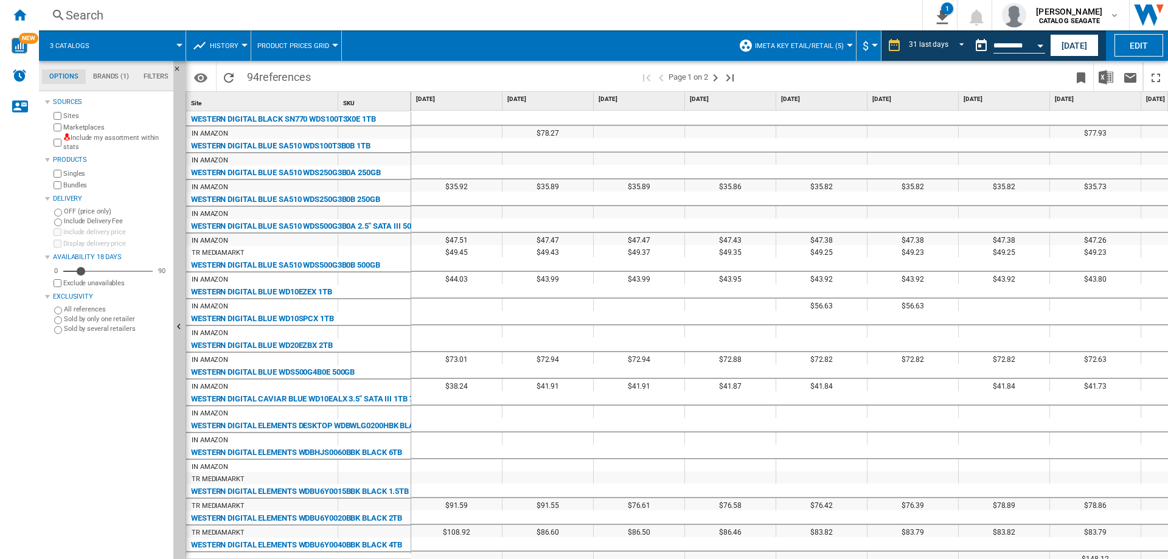
click at [154, 78] on md-tab-item "Filters" at bounding box center [156, 76] width 40 height 15
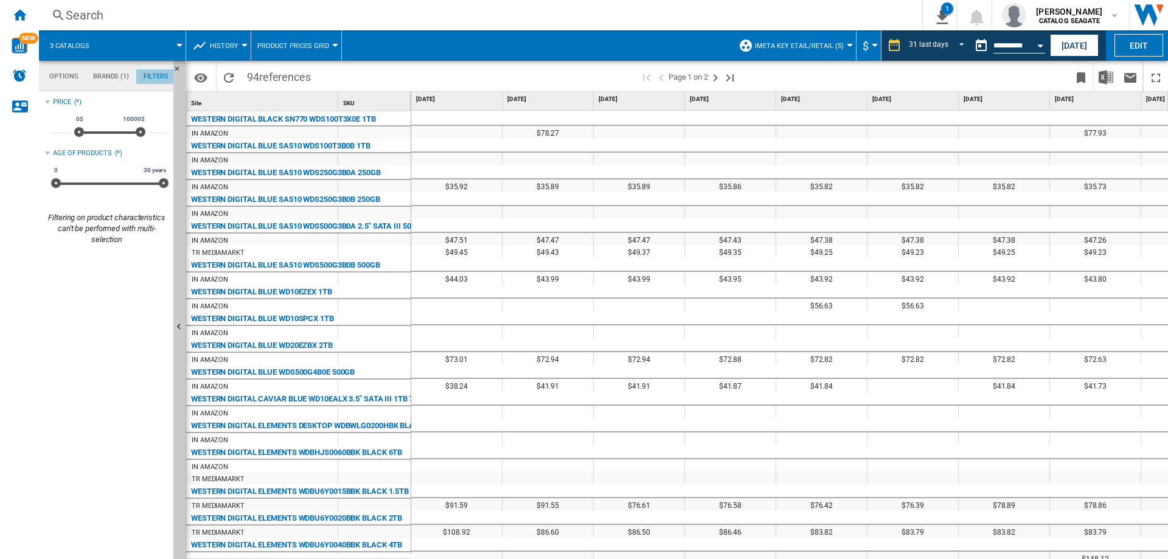
scroll to position [79, 0]
